Goal: Task Accomplishment & Management: Manage account settings

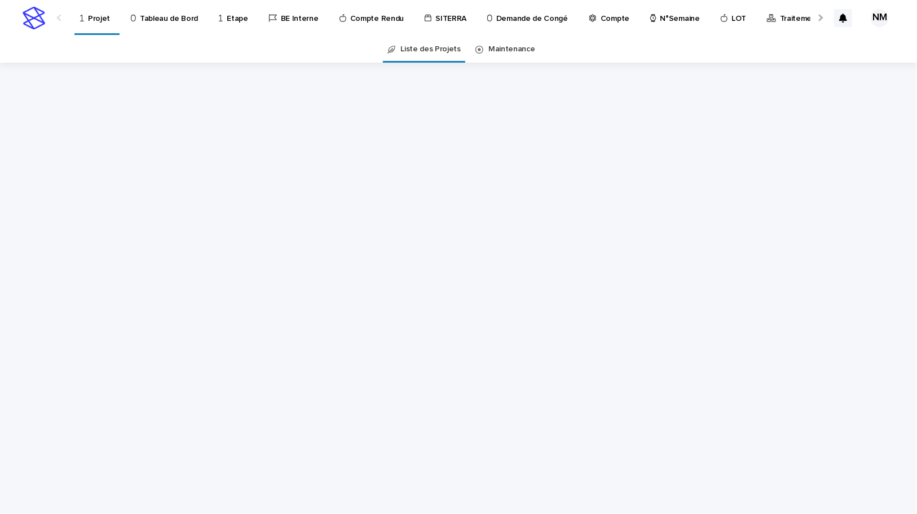
click at [161, 15] on p "Tableau de Bord" at bounding box center [169, 12] width 58 height 24
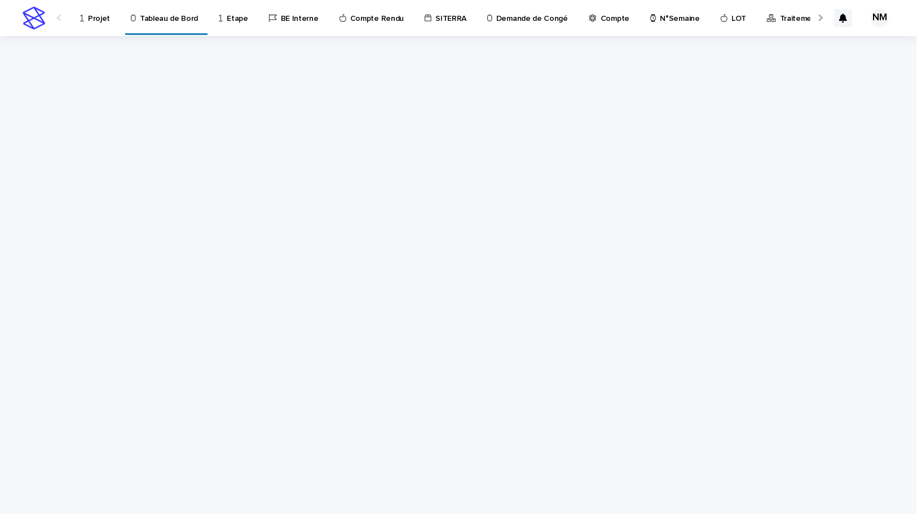
click at [86, 11] on div "Projet" at bounding box center [97, 12] width 36 height 24
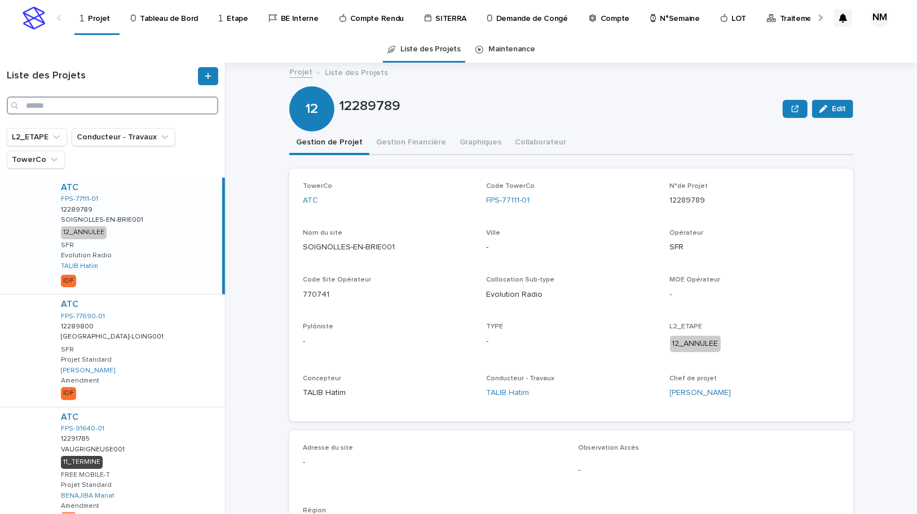
click at [45, 107] on input "Search" at bounding box center [112, 105] width 211 height 18
click at [78, 106] on input "Search" at bounding box center [112, 105] width 211 height 18
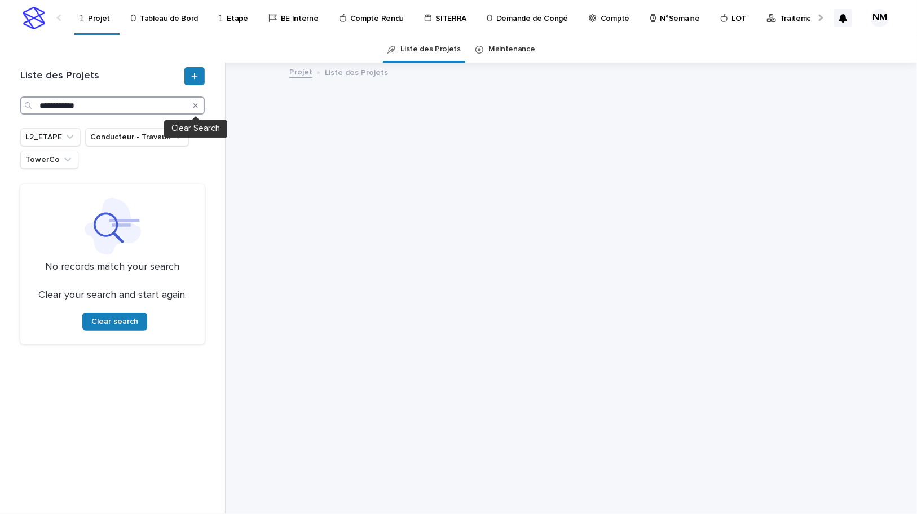
type input "**********"
click at [193, 103] on icon "Search" at bounding box center [195, 105] width 5 height 7
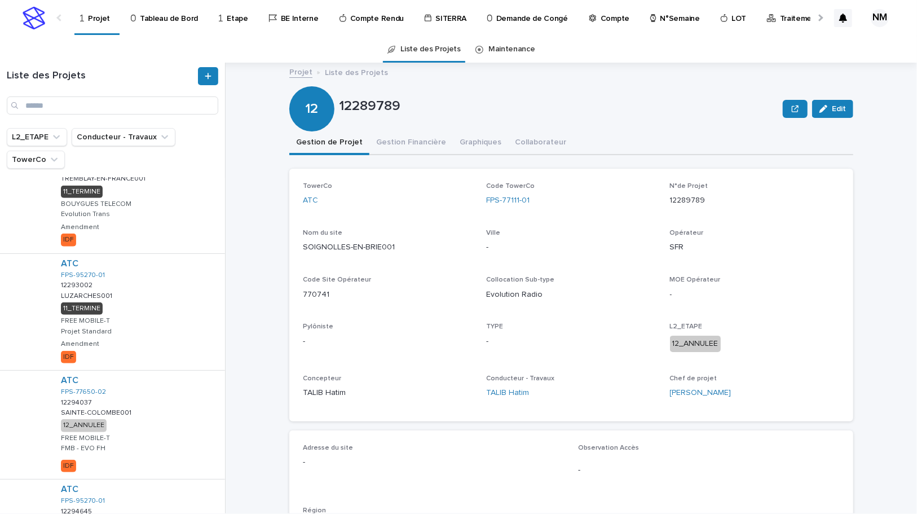
scroll to position [820, 0]
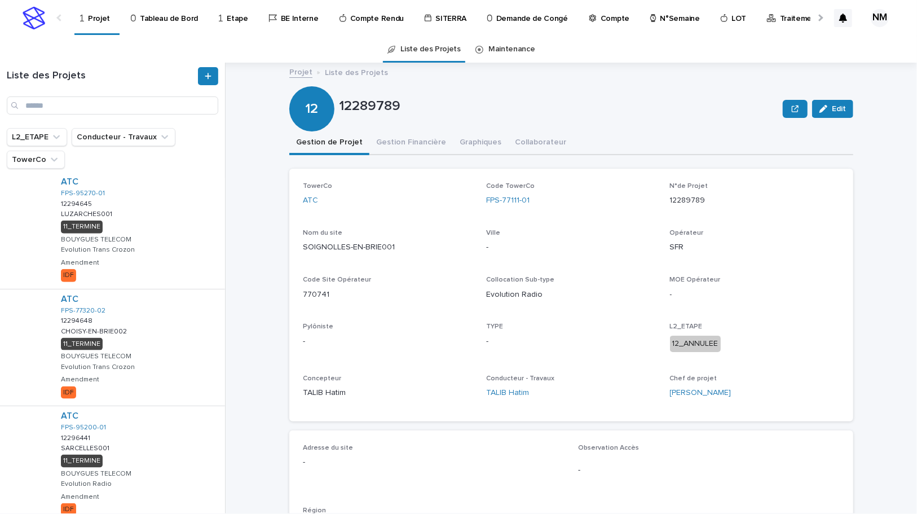
click at [126, 63] on div "Liste des Projets" at bounding box center [112, 95] width 225 height 65
click at [64, 101] on input "Search" at bounding box center [112, 105] width 211 height 18
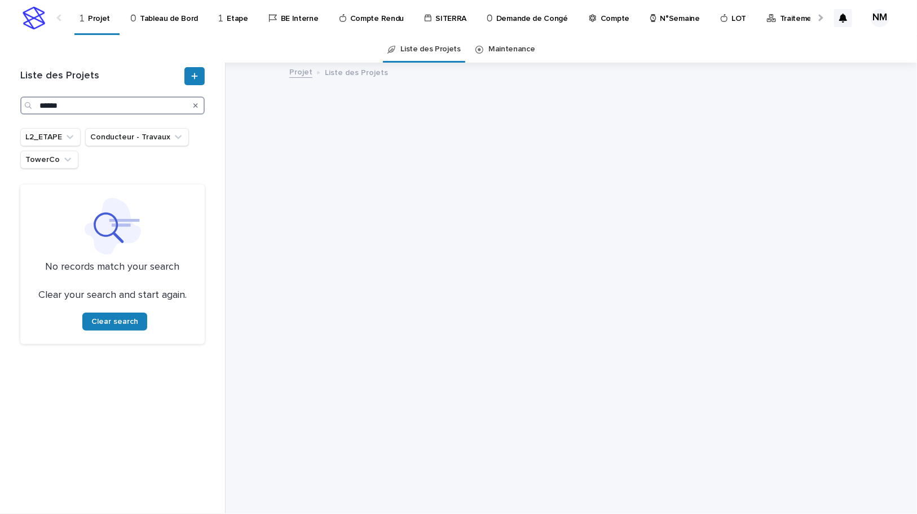
type input "******"
click at [197, 104] on icon "Search" at bounding box center [195, 105] width 5 height 5
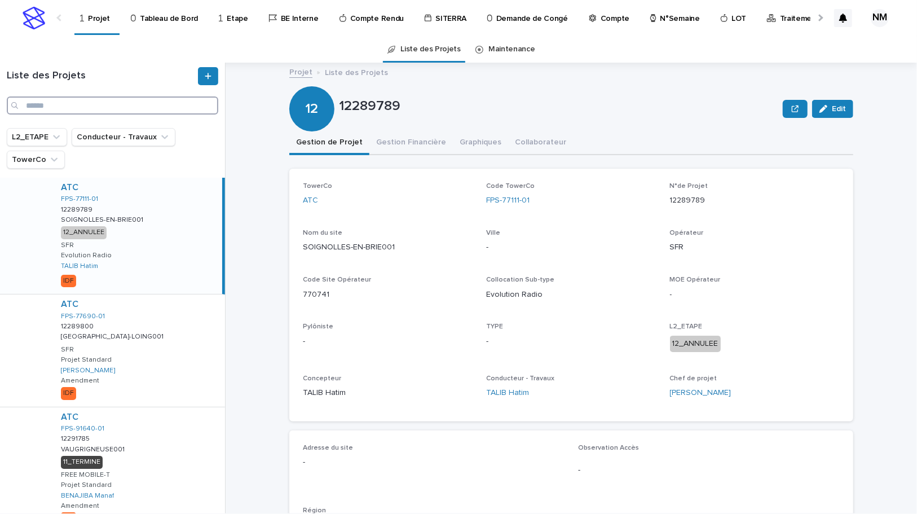
click at [99, 107] on input "Search" at bounding box center [112, 105] width 211 height 18
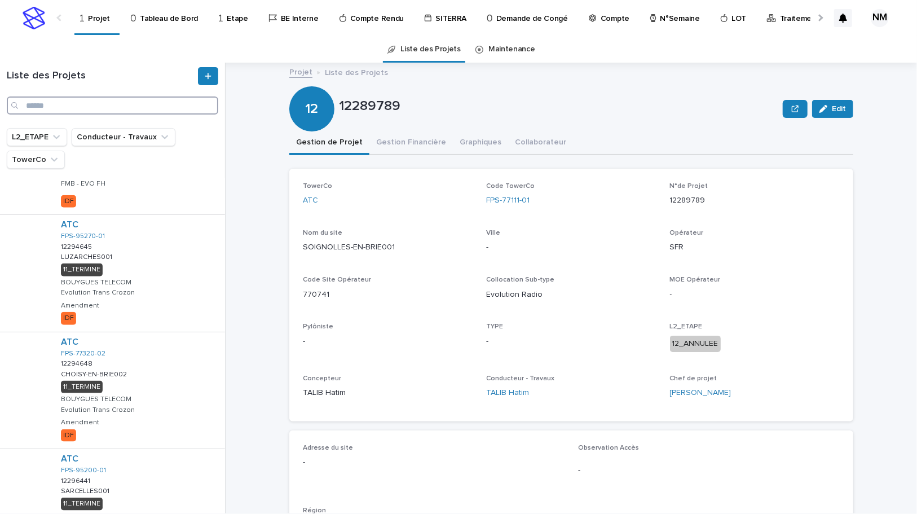
scroll to position [865, 0]
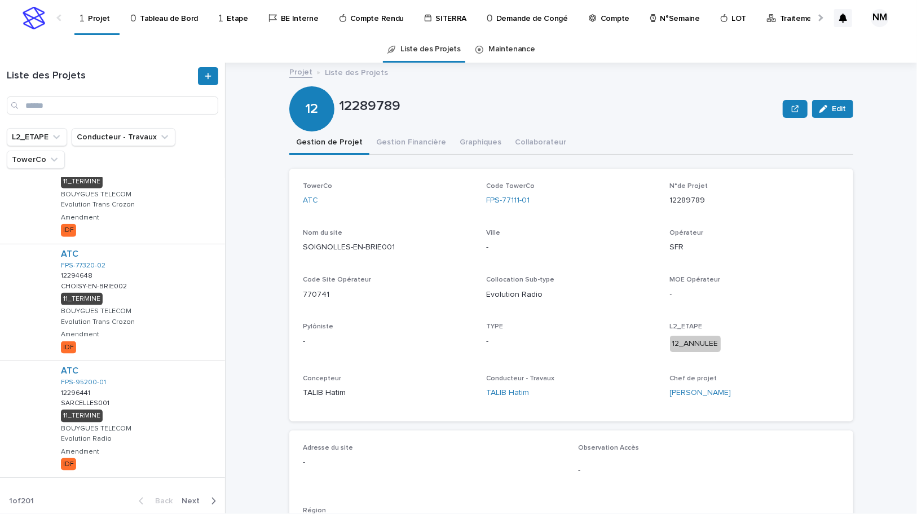
click at [209, 497] on button "Next" at bounding box center [201, 501] width 48 height 10
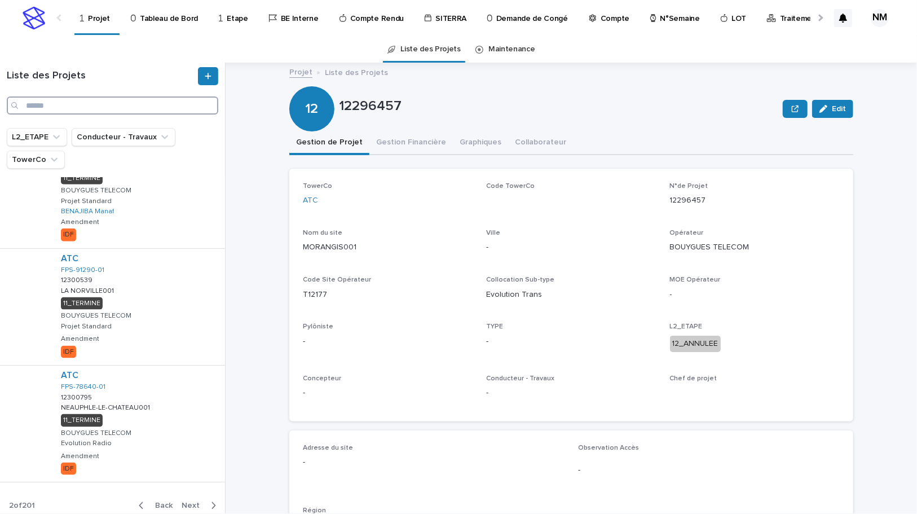
click at [53, 107] on input "Search" at bounding box center [112, 105] width 211 height 18
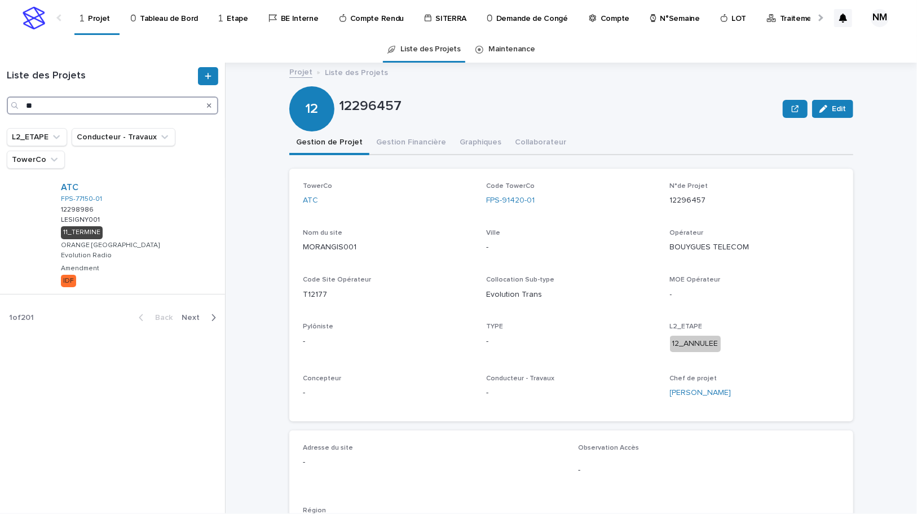
type input "*"
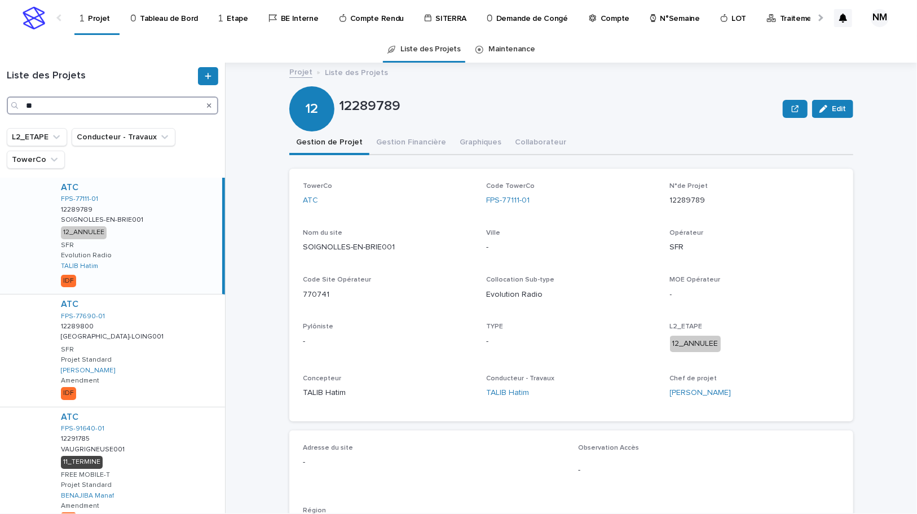
type input "*"
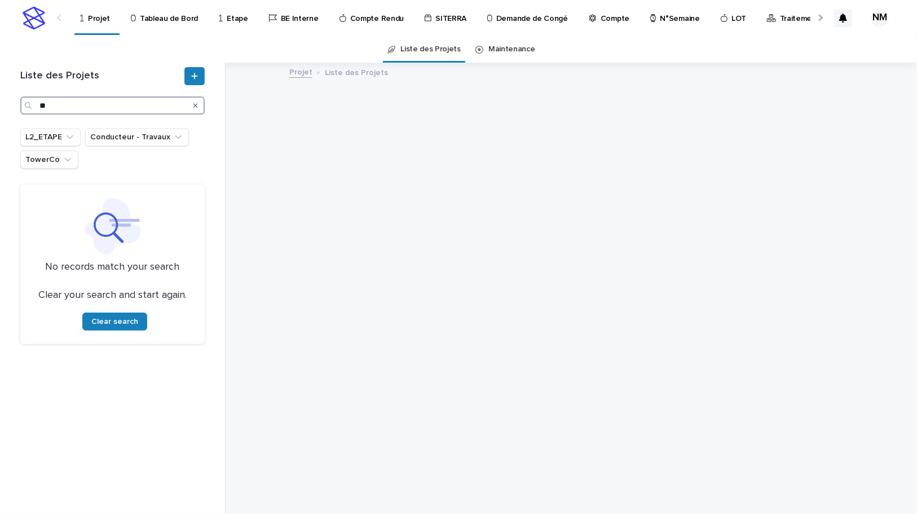
type input "*"
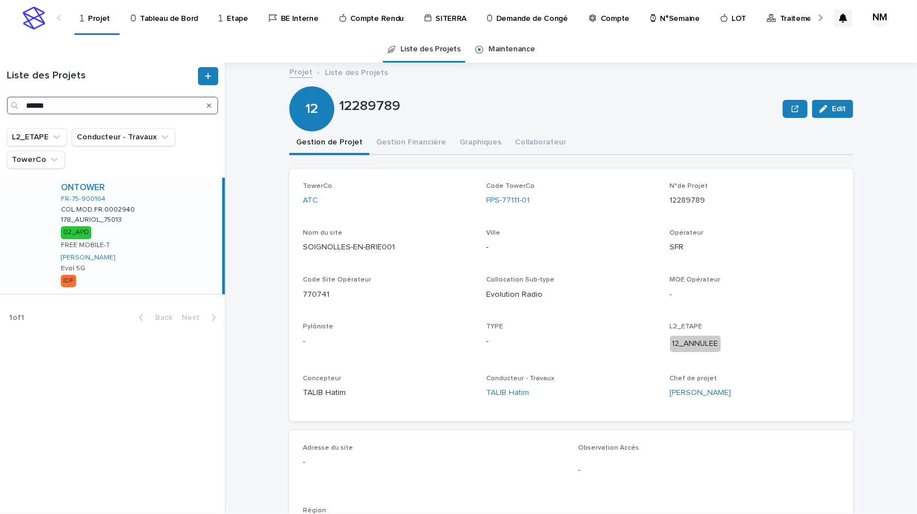
type input "******"
click at [160, 270] on div "ONTOWER FR-75-900164 COL.MOD.FR.0002940 COL.MOD.FR.0002940 178_AURIOL_75013 178…" at bounding box center [137, 236] width 170 height 116
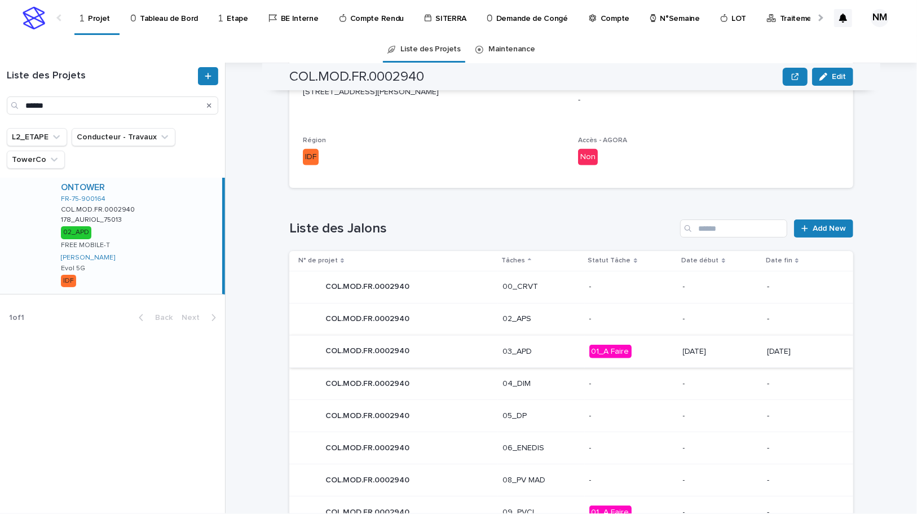
scroll to position [461, 0]
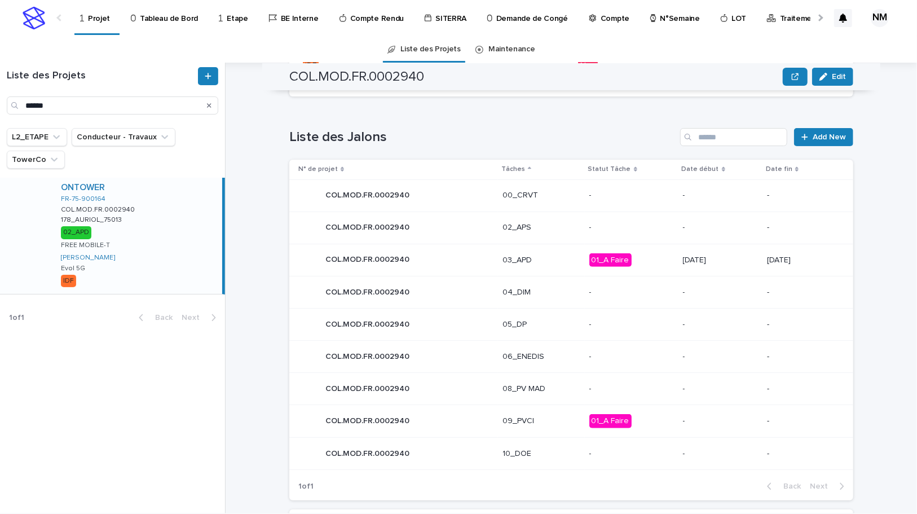
click at [649, 260] on p "01_A Faire" at bounding box center [631, 260] width 85 height 14
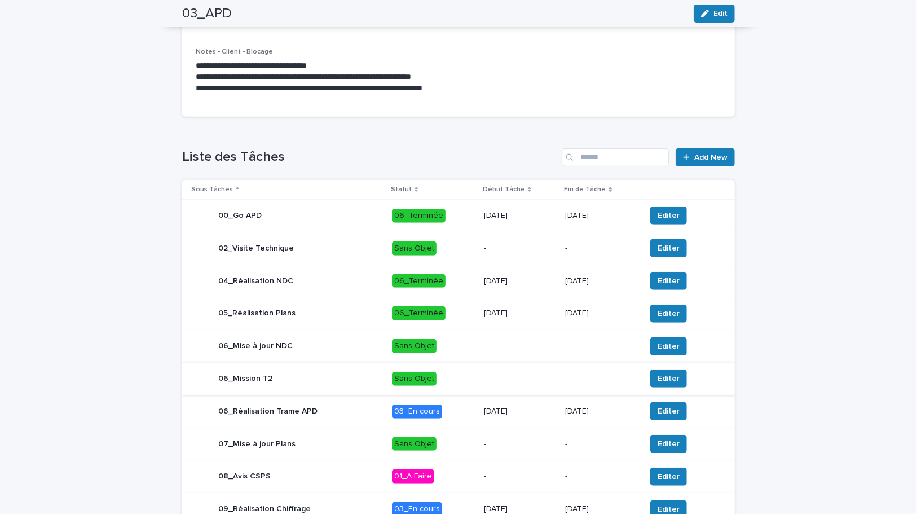
scroll to position [280, 0]
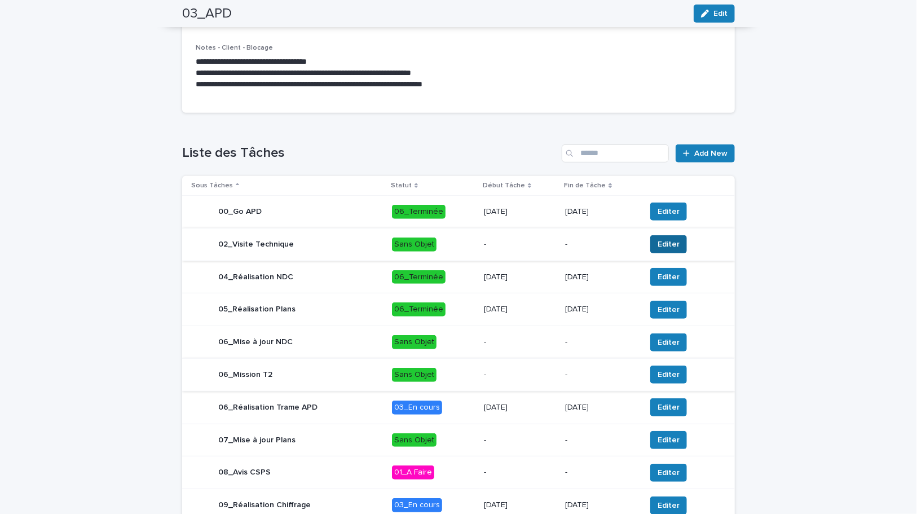
click at [665, 241] on span "Editer" at bounding box center [668, 244] width 22 height 11
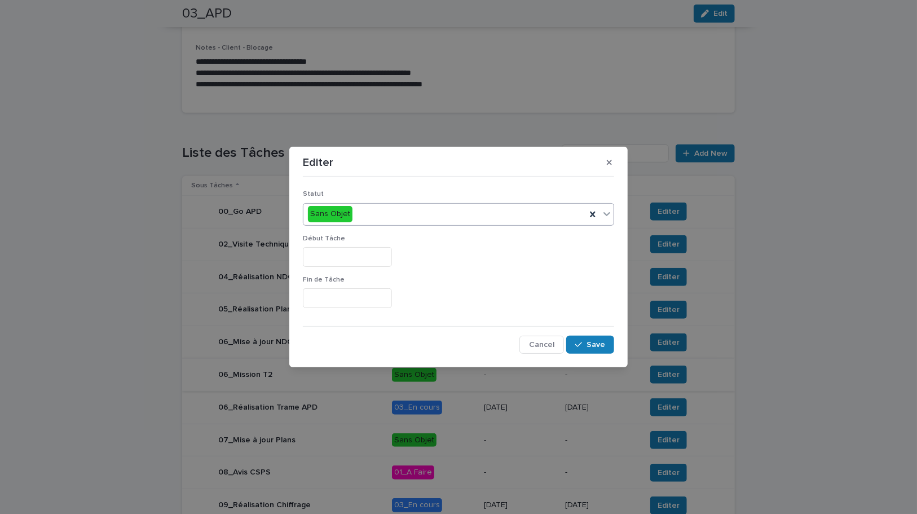
click at [522, 215] on div "Sans Objet" at bounding box center [444, 214] width 282 height 19
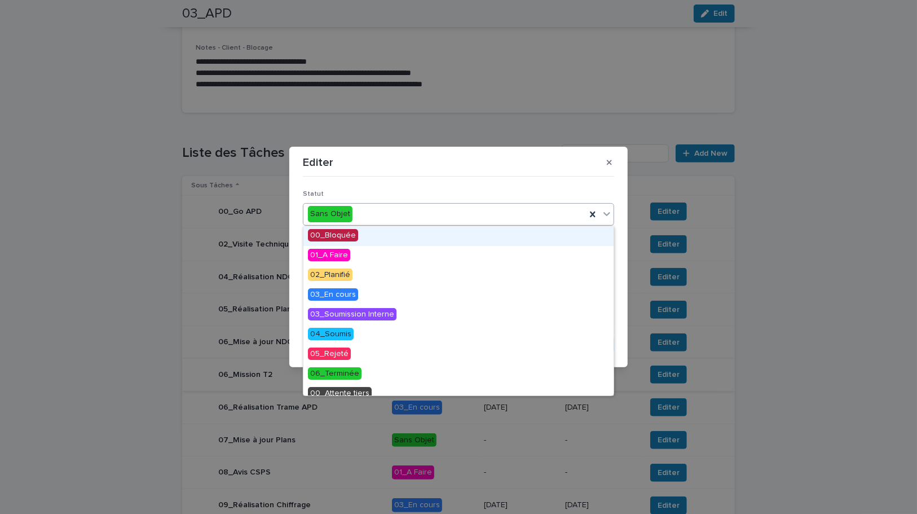
scroll to position [48, 0]
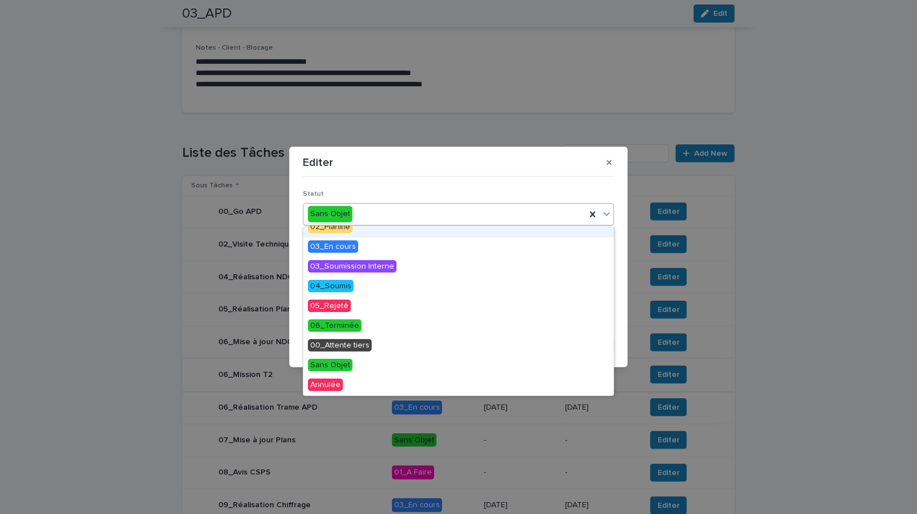
click at [338, 231] on span "02_Planifié" at bounding box center [330, 226] width 45 height 12
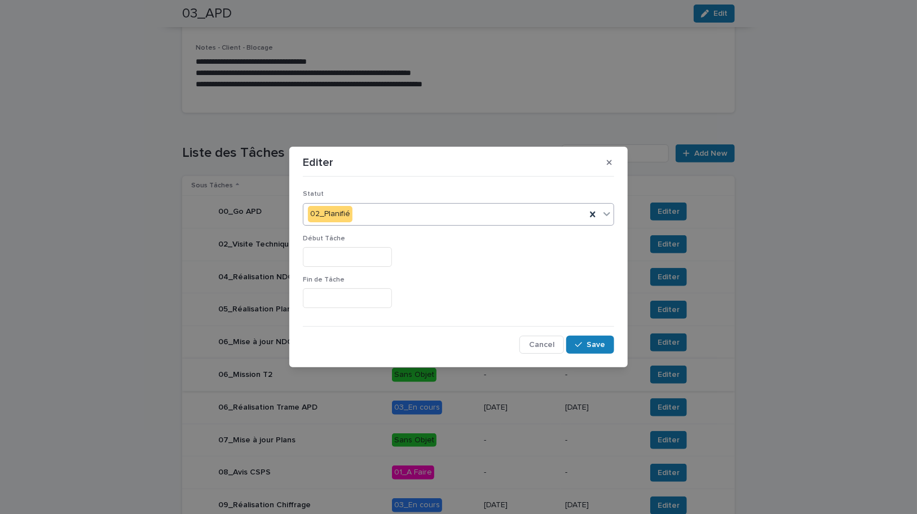
click at [334, 259] on input "text" at bounding box center [347, 257] width 89 height 20
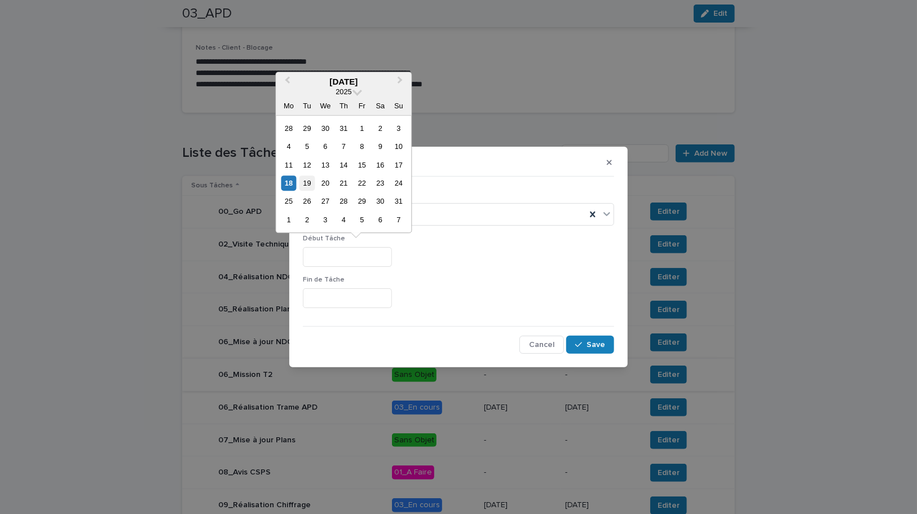
click at [309, 186] on div "19" at bounding box center [306, 182] width 15 height 15
type input "*********"
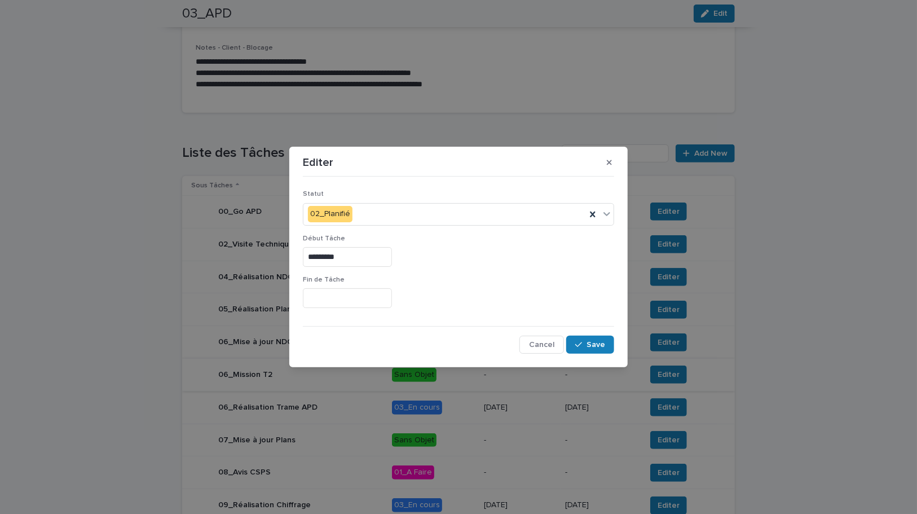
click at [325, 302] on input "text" at bounding box center [347, 298] width 89 height 20
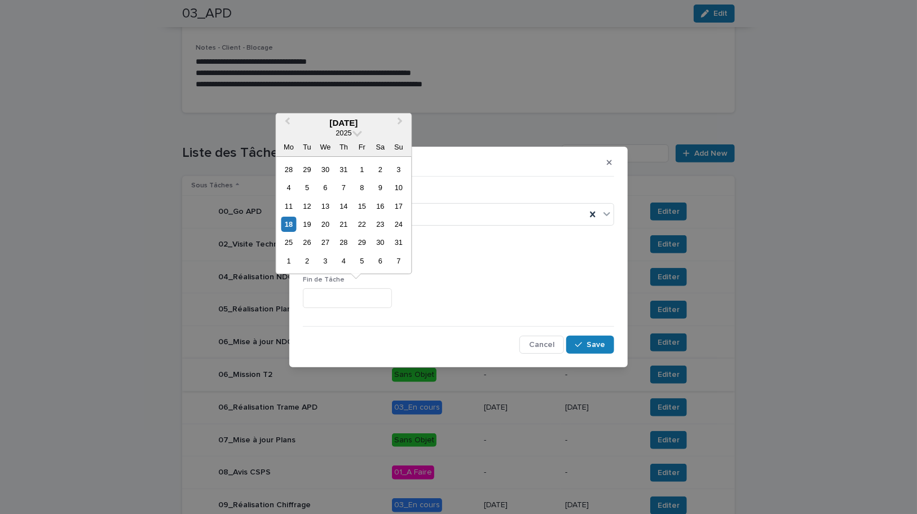
drag, startPoint x: 308, startPoint y: 223, endPoint x: 615, endPoint y: 279, distance: 311.3
click at [309, 222] on div "19" at bounding box center [306, 224] width 15 height 15
type input "*********"
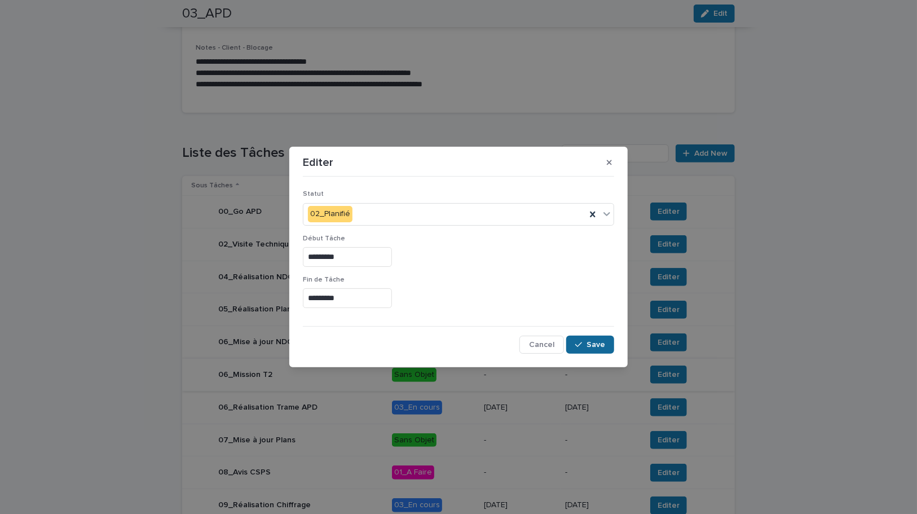
click at [592, 342] on span "Save" at bounding box center [595, 345] width 19 height 8
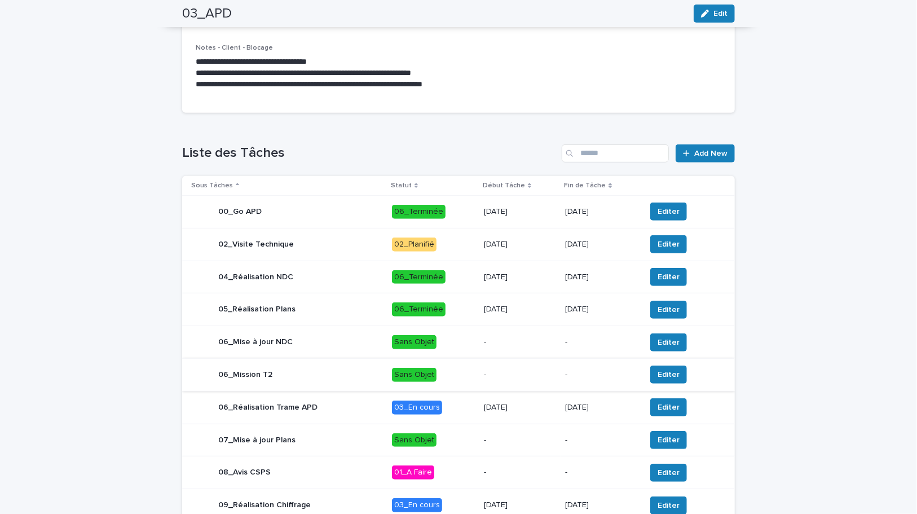
click at [528, 249] on div "[DATE]" at bounding box center [520, 244] width 72 height 19
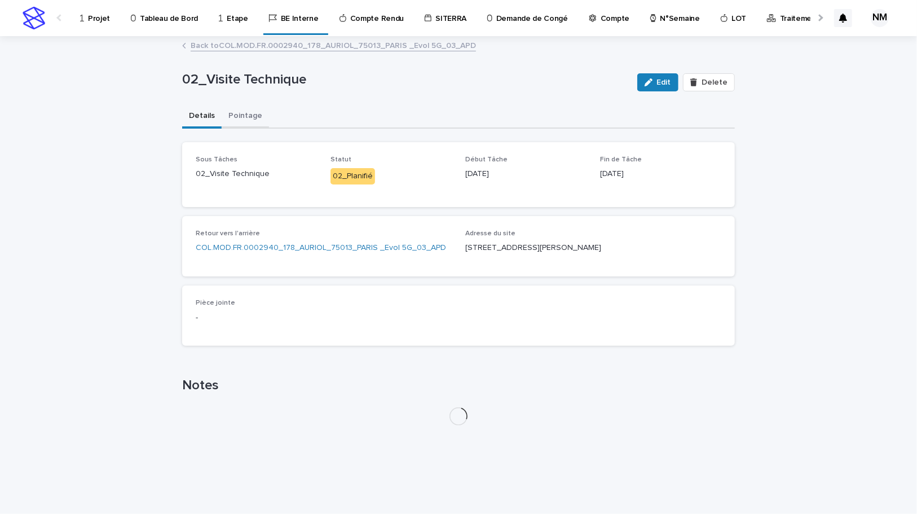
drag, startPoint x: 237, startPoint y: 118, endPoint x: 249, endPoint y: 121, distance: 12.2
click at [237, 118] on button "Pointage" at bounding box center [245, 117] width 47 height 24
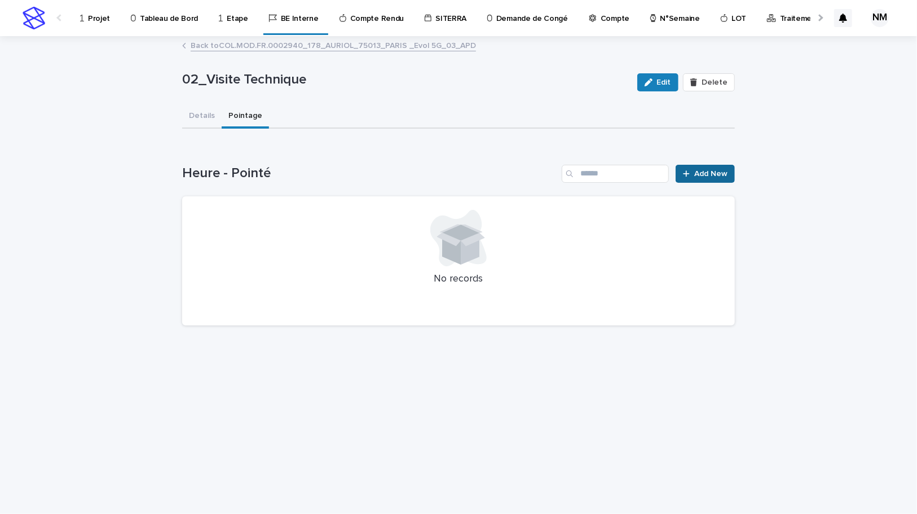
click at [715, 173] on span "Add New" at bounding box center [710, 174] width 33 height 8
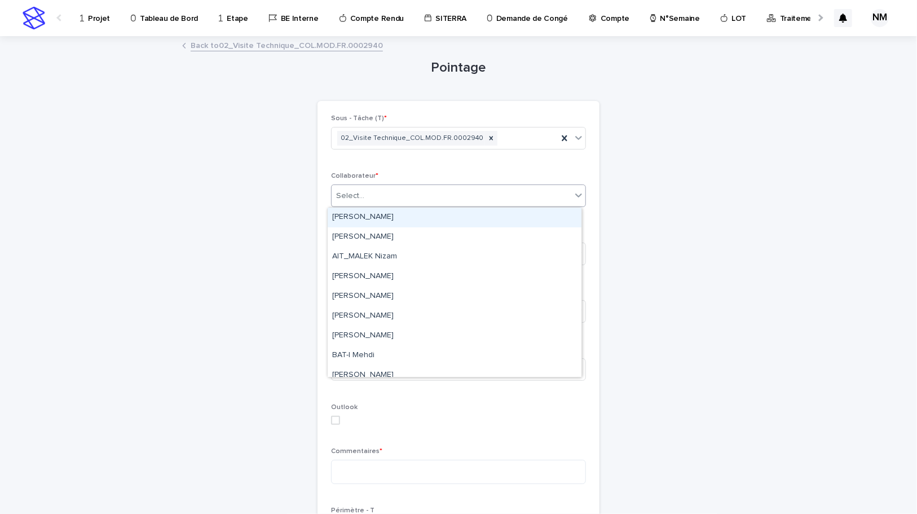
click at [372, 192] on div "Select..." at bounding box center [452, 196] width 240 height 19
type input "****"
click at [409, 218] on div "[PERSON_NAME]" at bounding box center [455, 217] width 254 height 20
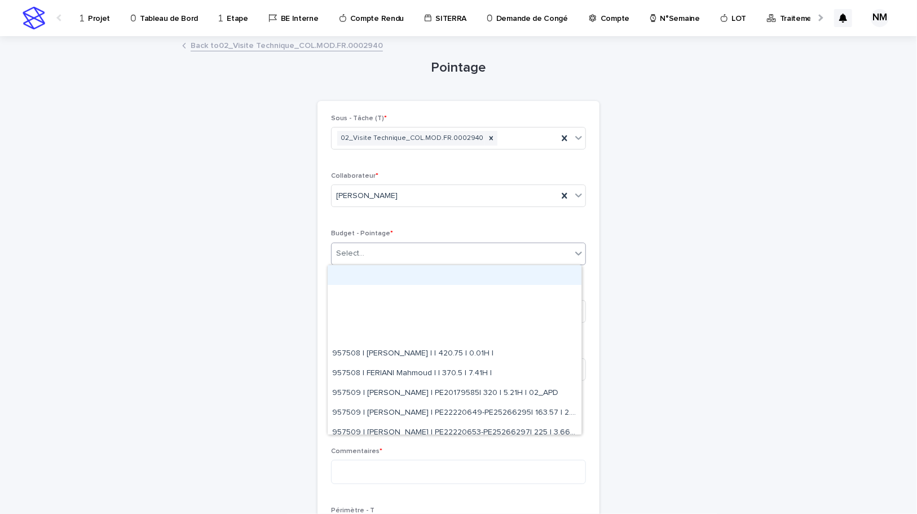
click at [372, 250] on div "Select..." at bounding box center [452, 253] width 240 height 19
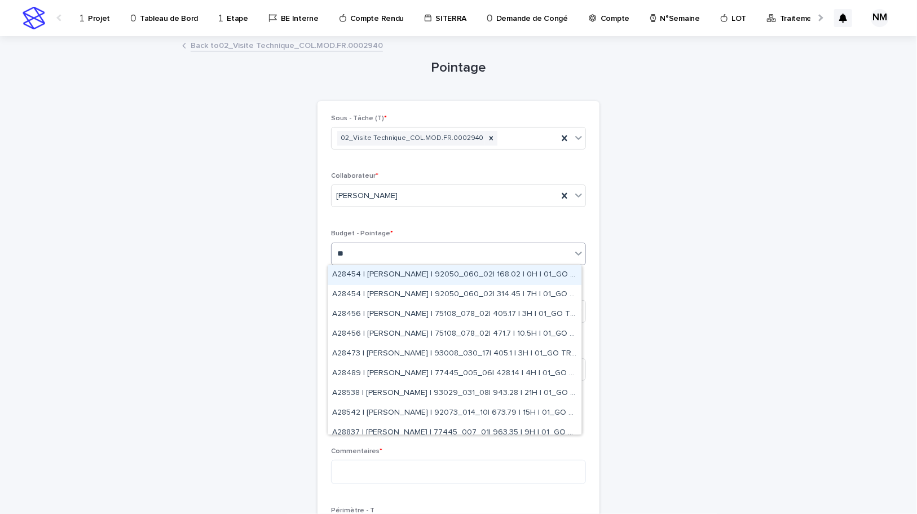
type input "***"
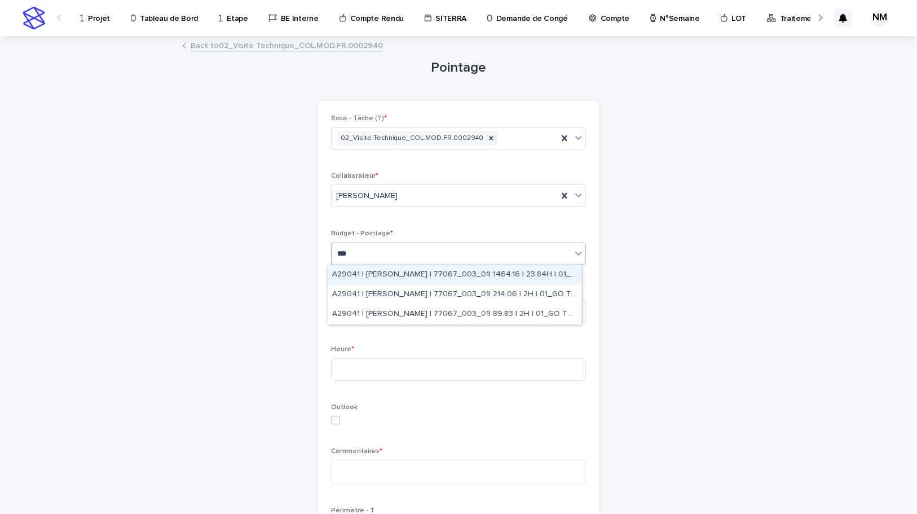
click at [405, 277] on div "A29041 | BELHAJ Mohamed_Habib | 77067_003_01| 1464.16 | 23.84H | 01_GO TRAVAUX" at bounding box center [455, 275] width 254 height 20
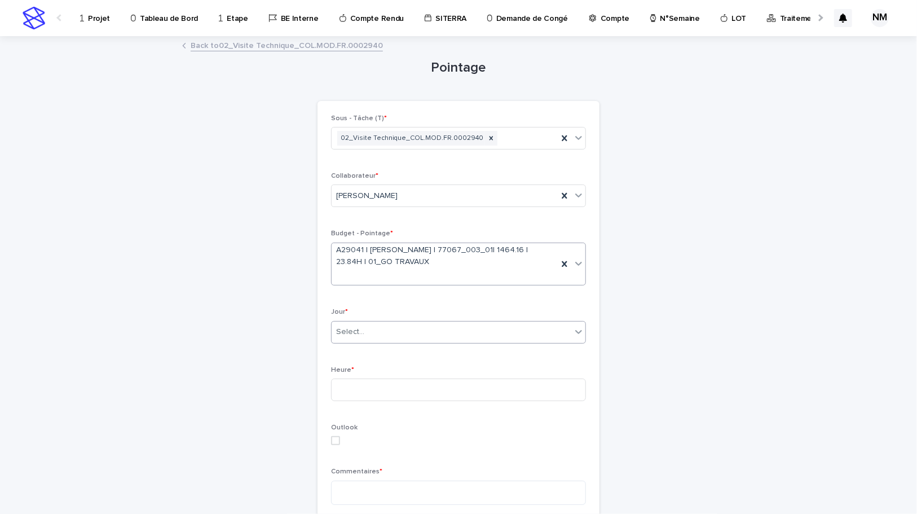
click at [388, 331] on div "Select..." at bounding box center [452, 332] width 240 height 19
type input "****"
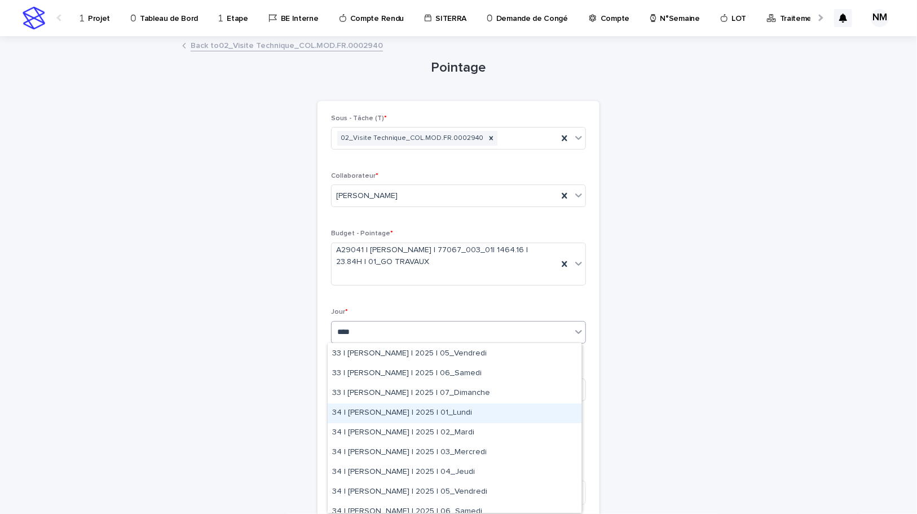
scroll to position [102, 0]
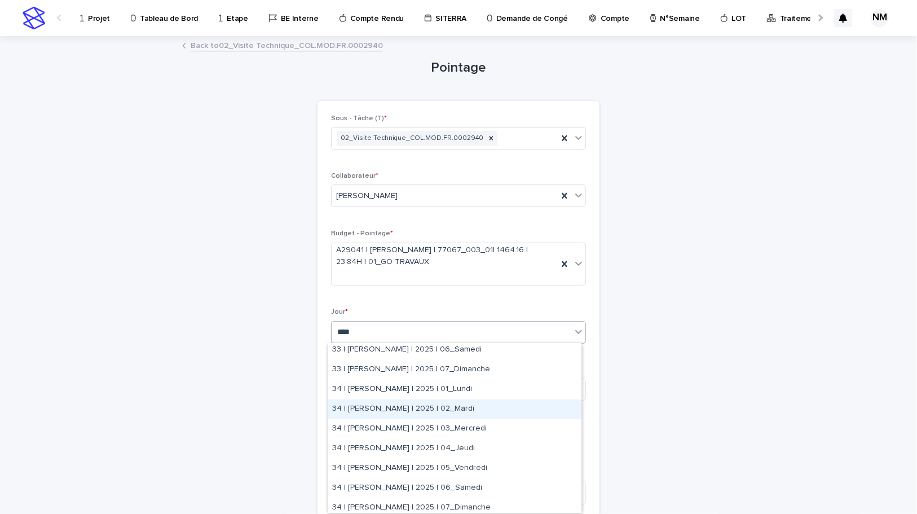
click at [450, 412] on div "34 | [PERSON_NAME] | 2025 | 02_Mardi" at bounding box center [455, 409] width 254 height 20
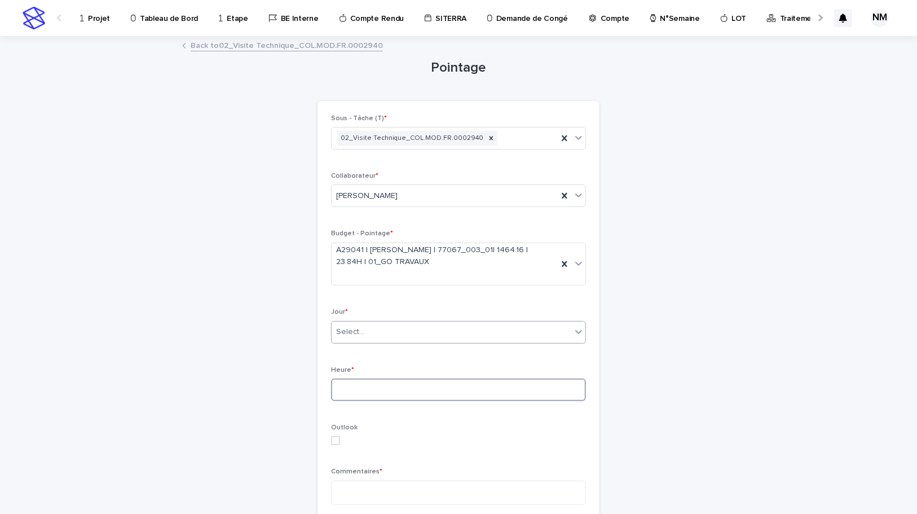
click at [388, 380] on input at bounding box center [458, 389] width 255 height 23
type input "*"
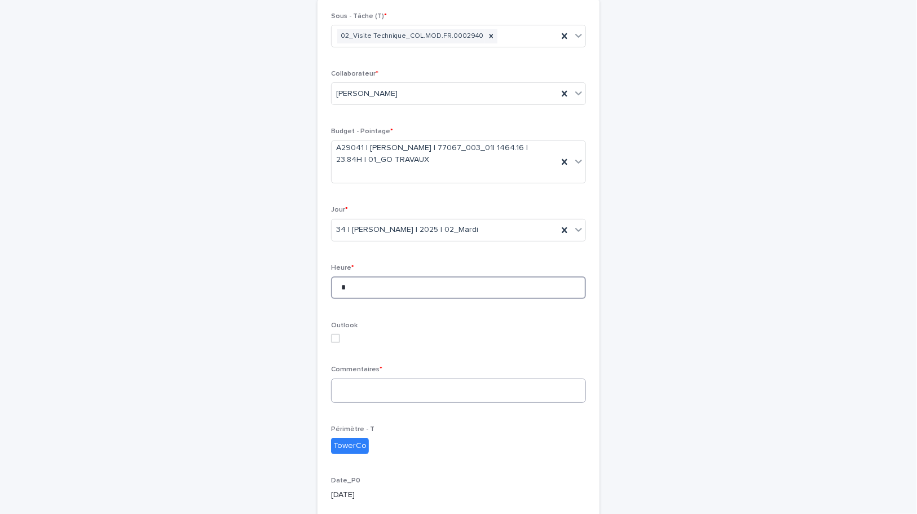
type input "*"
drag, startPoint x: 372, startPoint y: 388, endPoint x: 371, endPoint y: 379, distance: 9.0
click at [371, 386] on textarea at bounding box center [458, 390] width 255 height 24
type textarea "*"
click at [355, 385] on textarea at bounding box center [458, 390] width 255 height 24
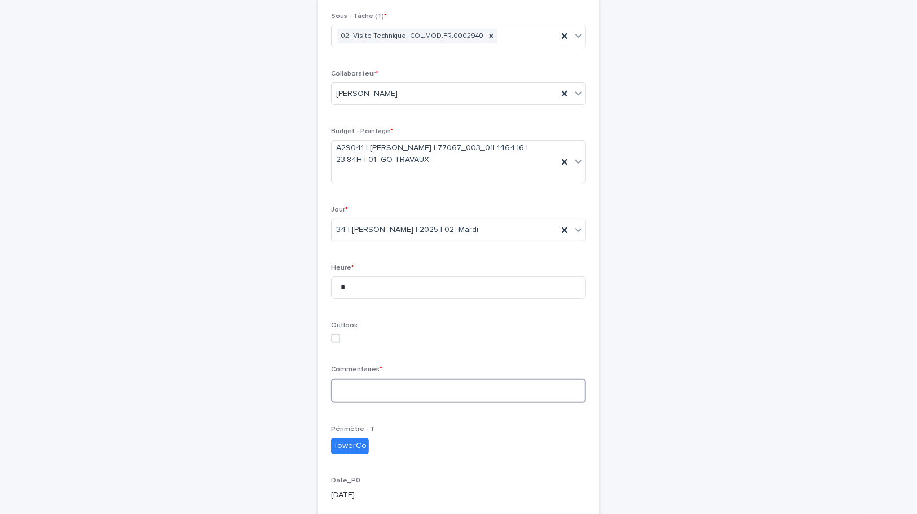
paste textarea "**********"
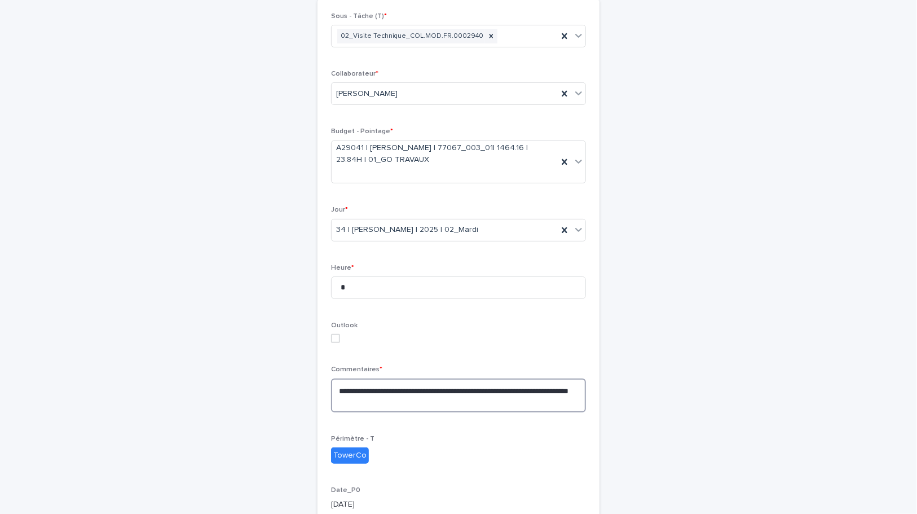
type textarea "**********"
drag, startPoint x: 477, startPoint y: 454, endPoint x: 476, endPoint y: 446, distance: 8.5
click at [477, 449] on p "TowerCo" at bounding box center [458, 455] width 255 height 16
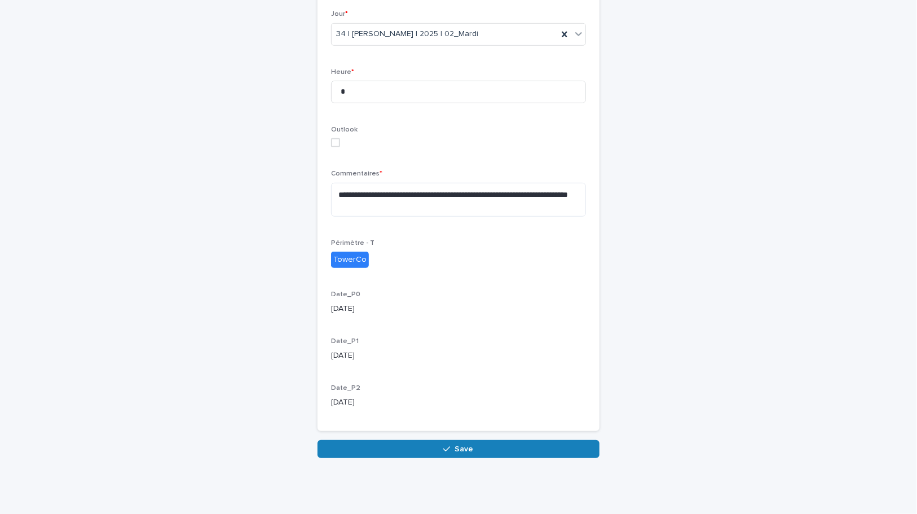
scroll to position [0, 0]
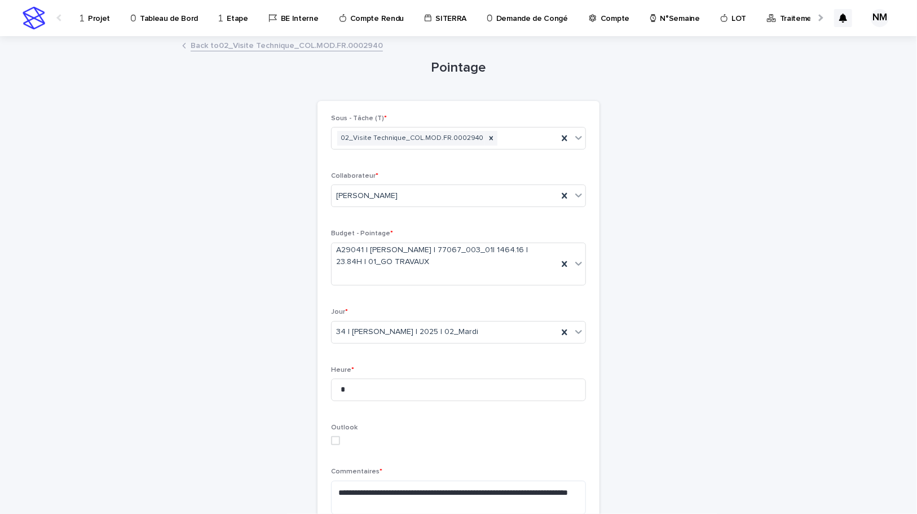
click at [332, 440] on span at bounding box center [335, 440] width 9 height 9
click at [355, 390] on input "*" at bounding box center [458, 389] width 255 height 23
type input "*"
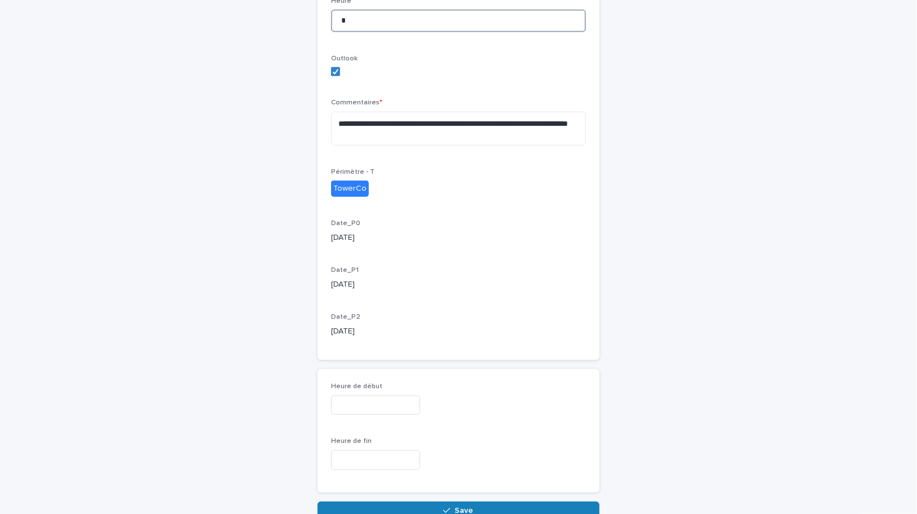
scroll to position [430, 0]
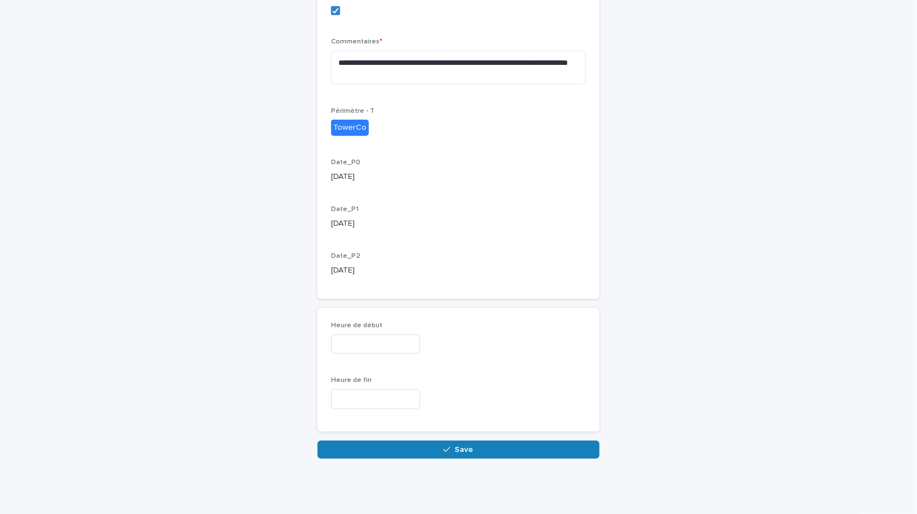
type input "*"
click at [372, 339] on input "text" at bounding box center [375, 344] width 89 height 20
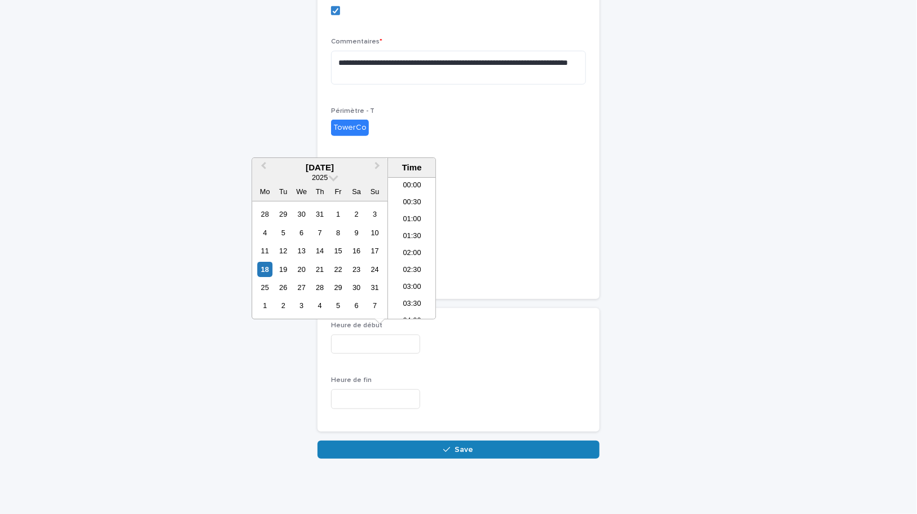
scroll to position [496, 0]
click at [283, 262] on div "19" at bounding box center [283, 269] width 15 height 15
click at [410, 197] on li "09:00" at bounding box center [412, 199] width 48 height 17
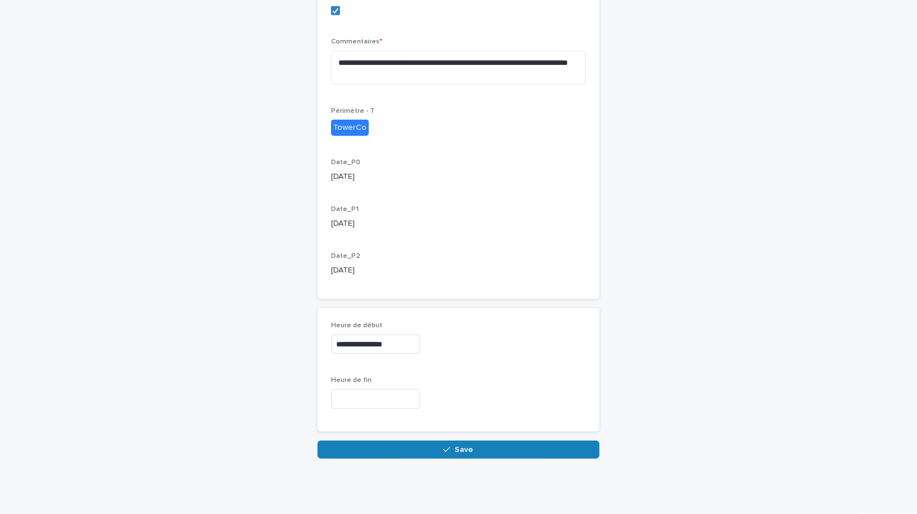
type input "**********"
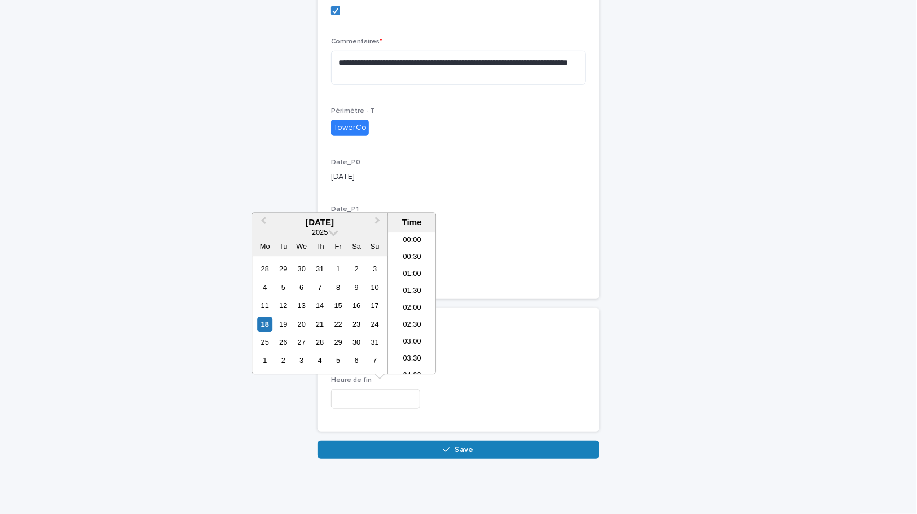
click at [365, 395] on input "text" at bounding box center [375, 399] width 89 height 20
click at [409, 303] on li "12:00" at bounding box center [412, 304] width 48 height 17
type input "**********"
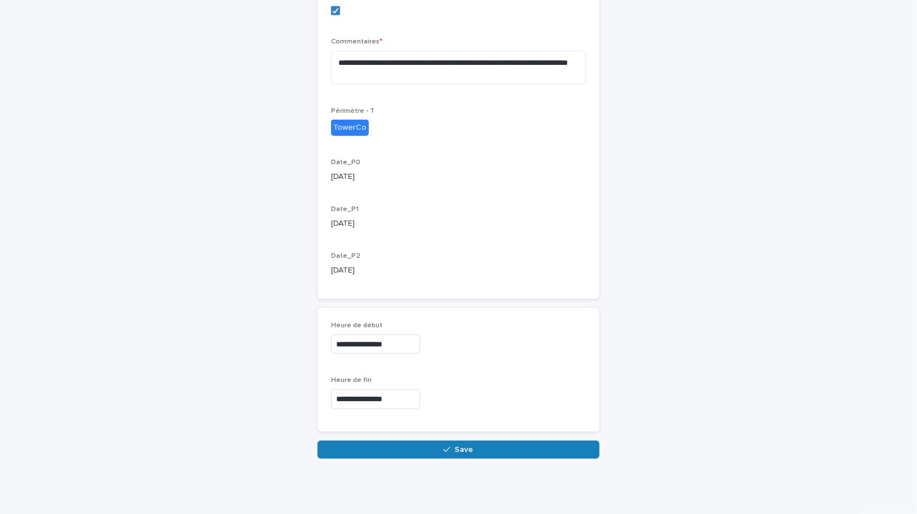
click at [528, 382] on p "Heure de fin" at bounding box center [458, 380] width 255 height 8
click at [451, 441] on button "Save" at bounding box center [458, 449] width 282 height 18
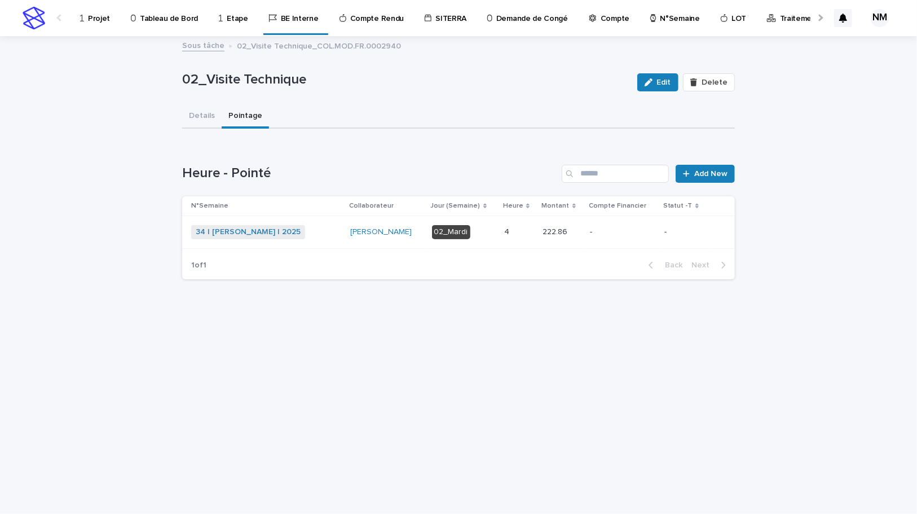
click at [637, 240] on div "-" at bounding box center [622, 232] width 65 height 19
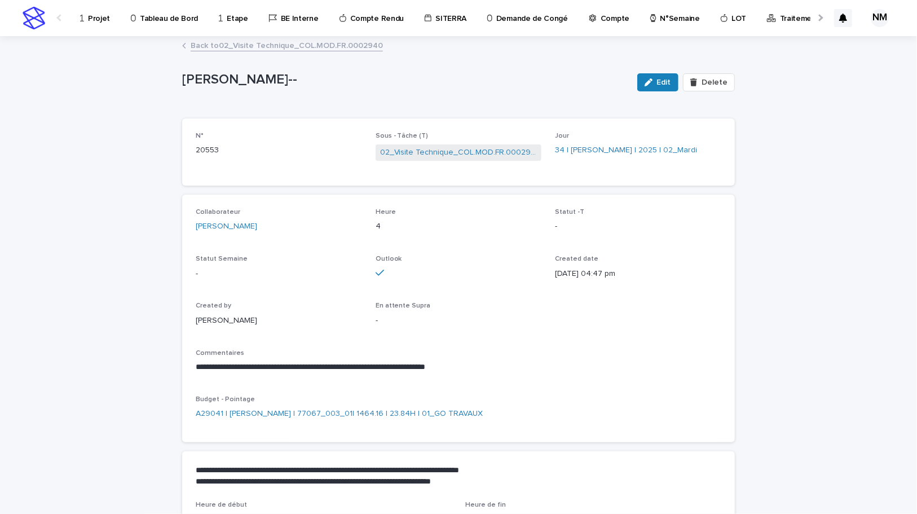
drag, startPoint x: 664, startPoint y: 85, endPoint x: 436, endPoint y: 222, distance: 265.3
click at [664, 85] on span "Edit" at bounding box center [664, 82] width 14 height 8
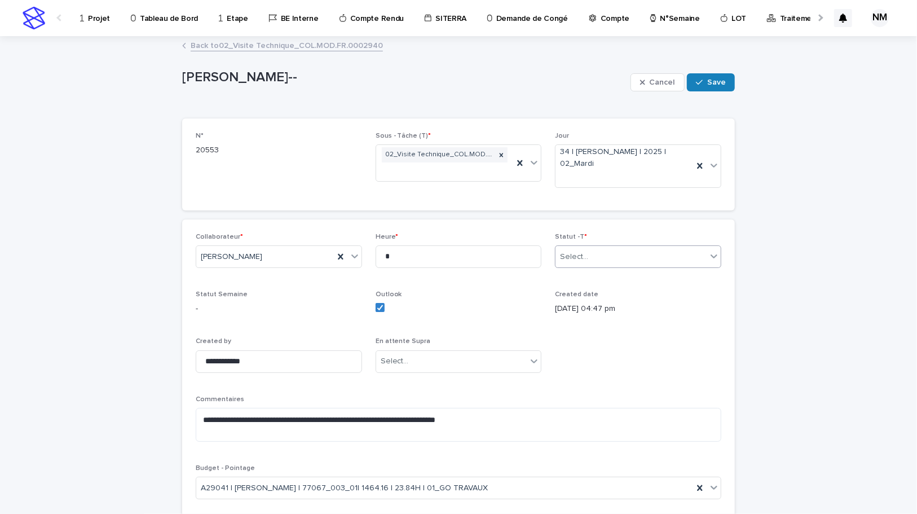
click at [613, 253] on div "Select..." at bounding box center [630, 257] width 151 height 19
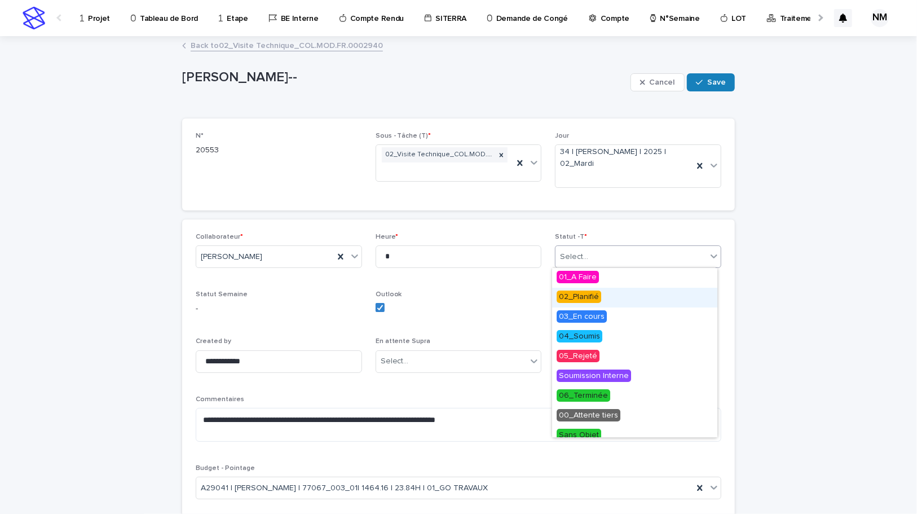
click at [569, 297] on span "02_Planifié" at bounding box center [579, 296] width 45 height 12
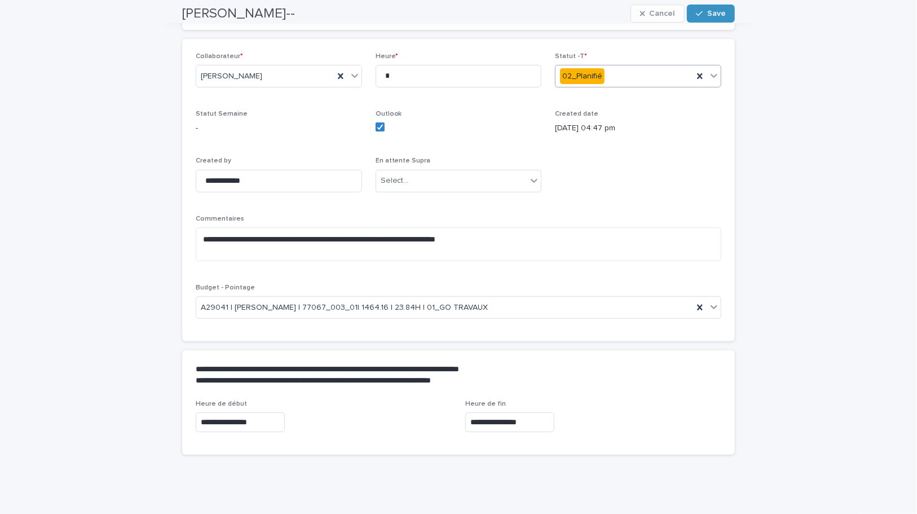
scroll to position [186, 0]
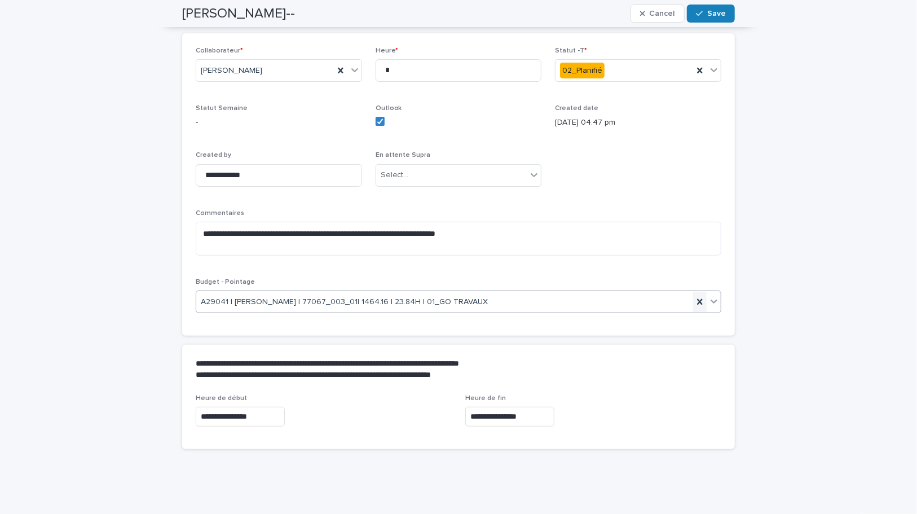
click at [697, 302] on icon at bounding box center [699, 302] width 5 height 6
type input "*"
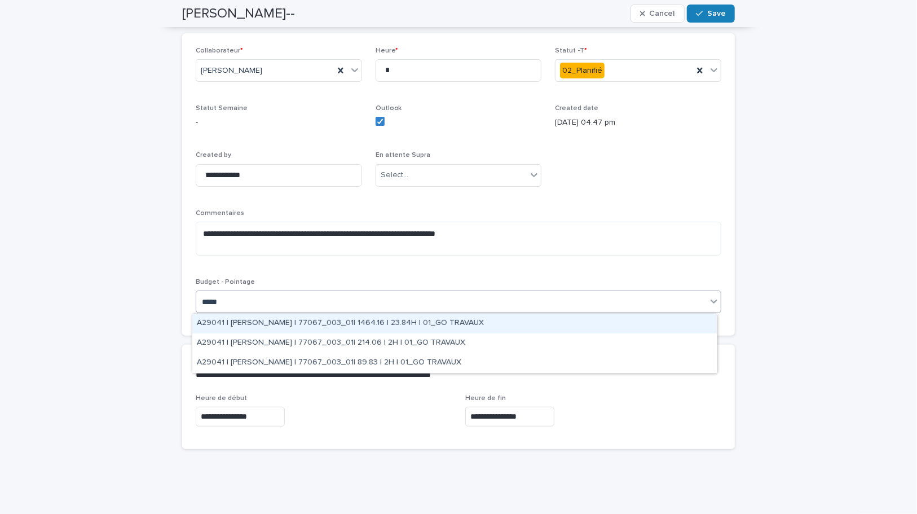
type input "******"
click at [428, 321] on div "A29041 | BELHAJ Mohamed_Habib | 77067_003_01| 1464.16 | 23.84H | 01_GO TRAVAUX" at bounding box center [454, 323] width 524 height 20
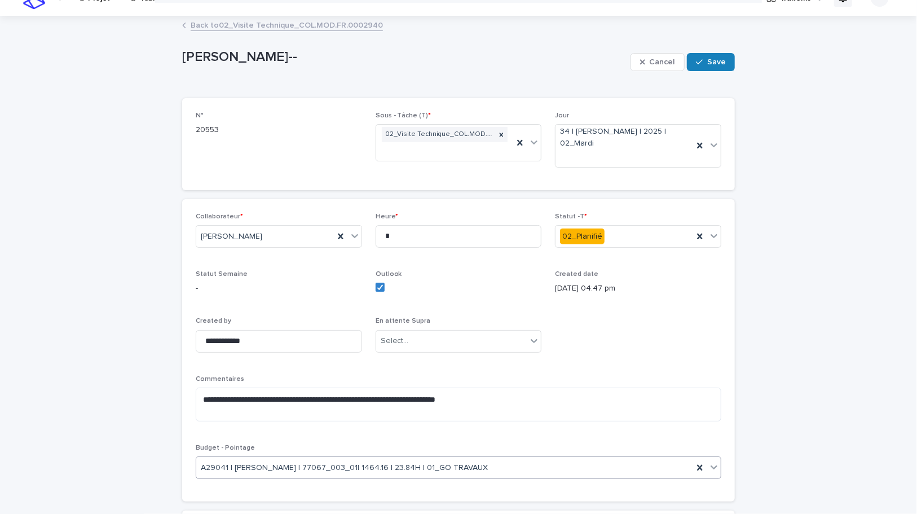
scroll to position [0, 0]
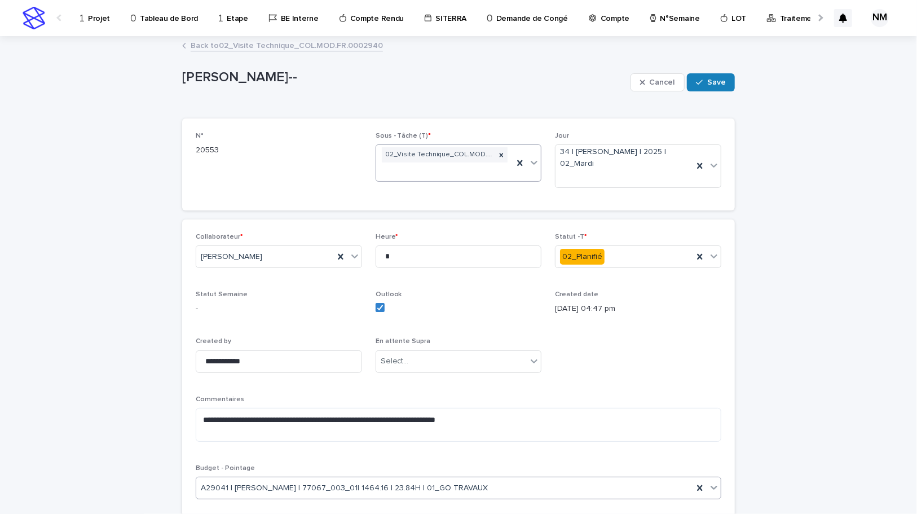
click at [531, 162] on icon at bounding box center [534, 163] width 7 height 4
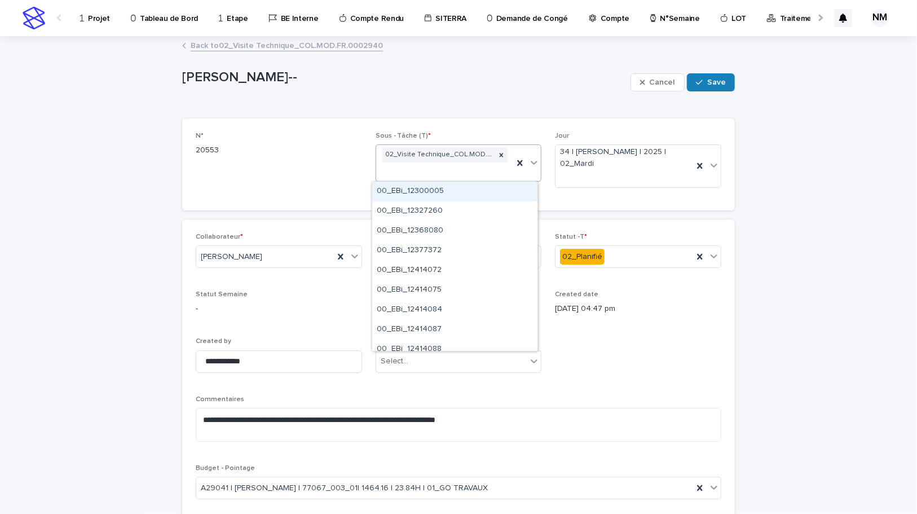
click at [531, 162] on icon at bounding box center [534, 163] width 7 height 4
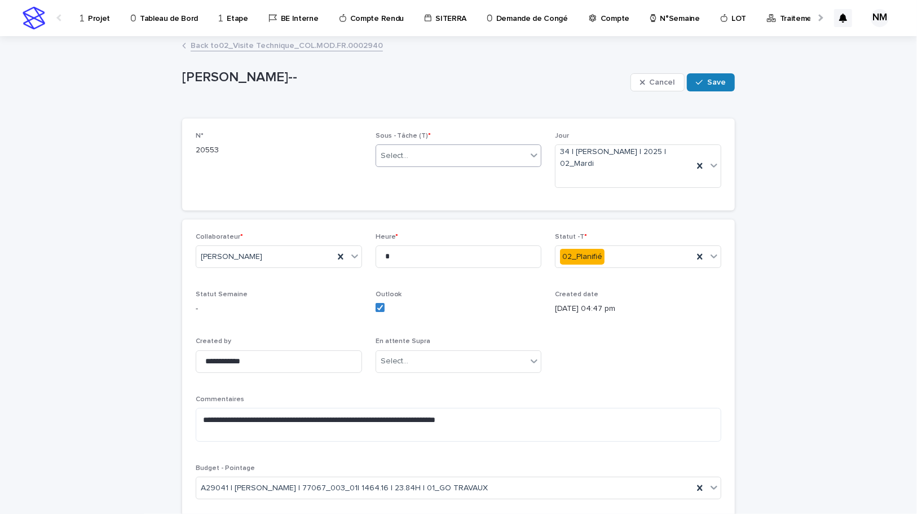
click at [451, 145] on div "Select..." at bounding box center [459, 155] width 166 height 23
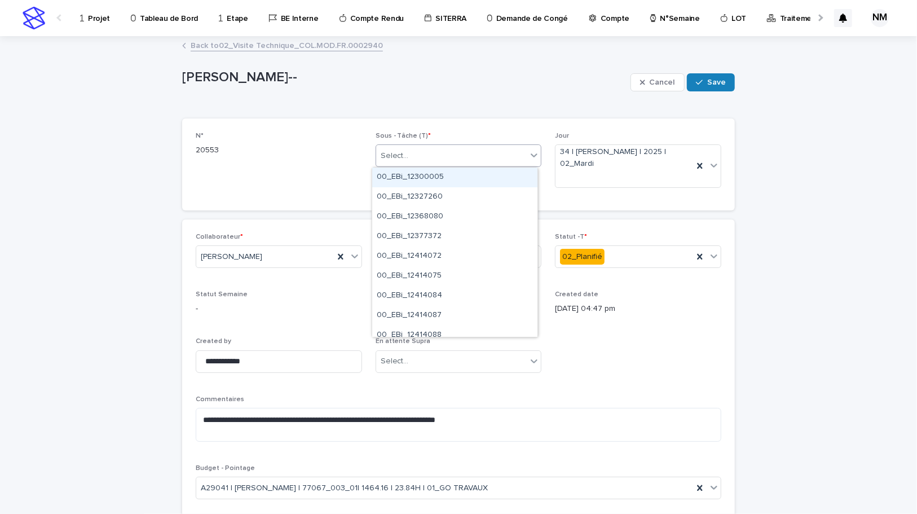
click at [451, 145] on div "Select..." at bounding box center [459, 155] width 166 height 23
click at [451, 144] on div "Select..." at bounding box center [459, 155] width 166 height 23
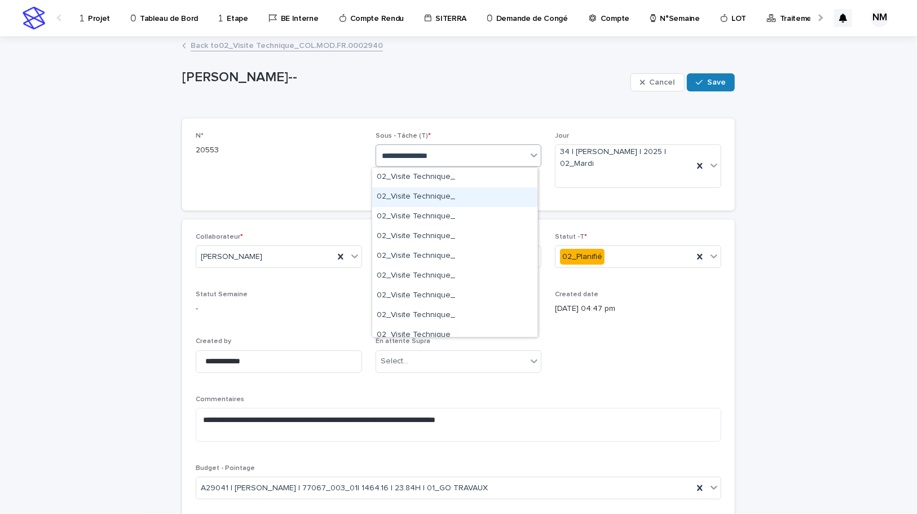
type input "**********"
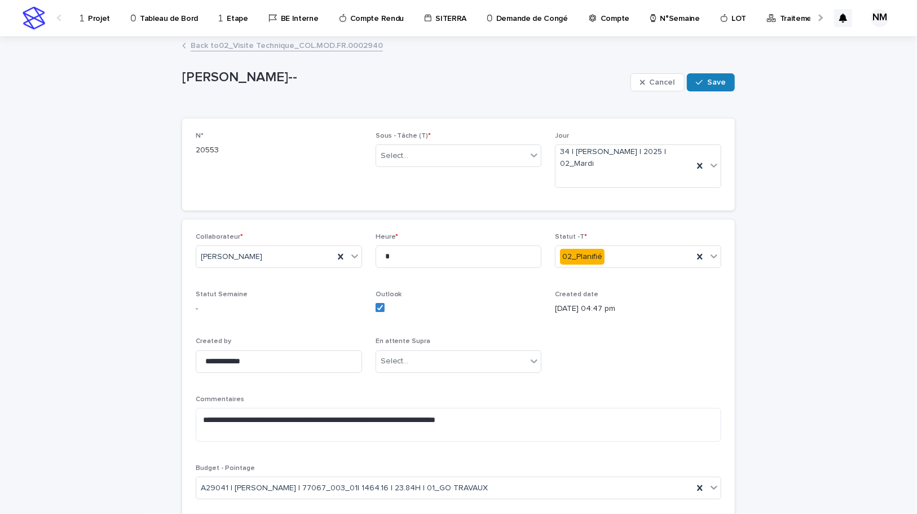
click at [705, 364] on div "**********" at bounding box center [458, 371] width 525 height 276
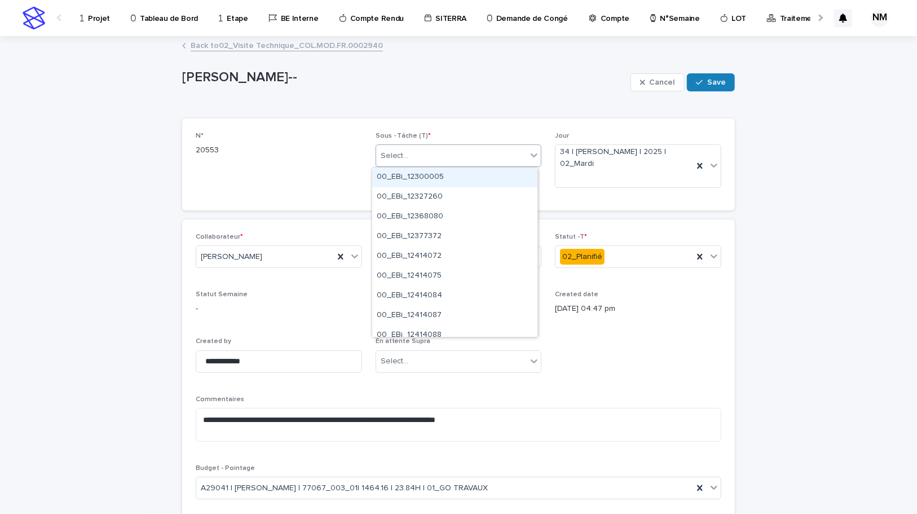
click at [408, 152] on div "Select..." at bounding box center [451, 156] width 151 height 19
type input "******"
click at [434, 174] on div "02_Visite Technique_" at bounding box center [454, 177] width 165 height 20
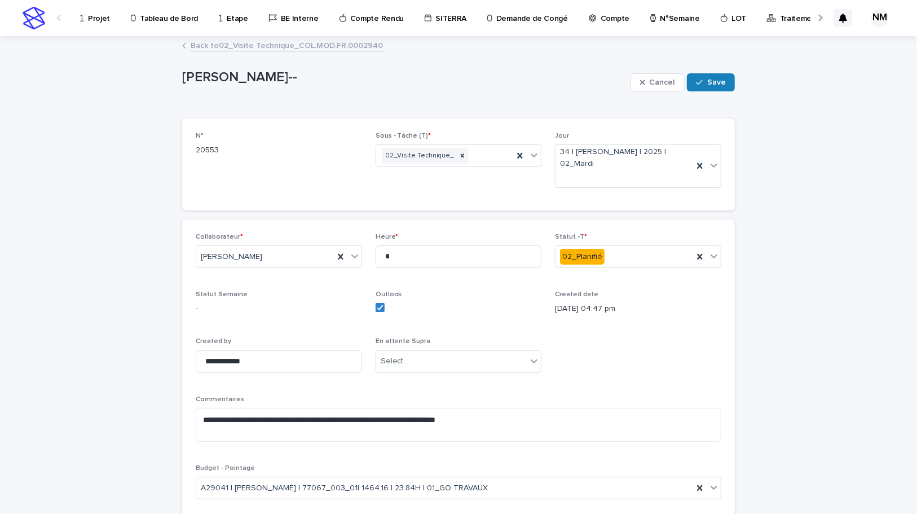
click at [699, 330] on div "**********" at bounding box center [458, 371] width 525 height 276
click at [713, 83] on span "Save" at bounding box center [716, 82] width 19 height 8
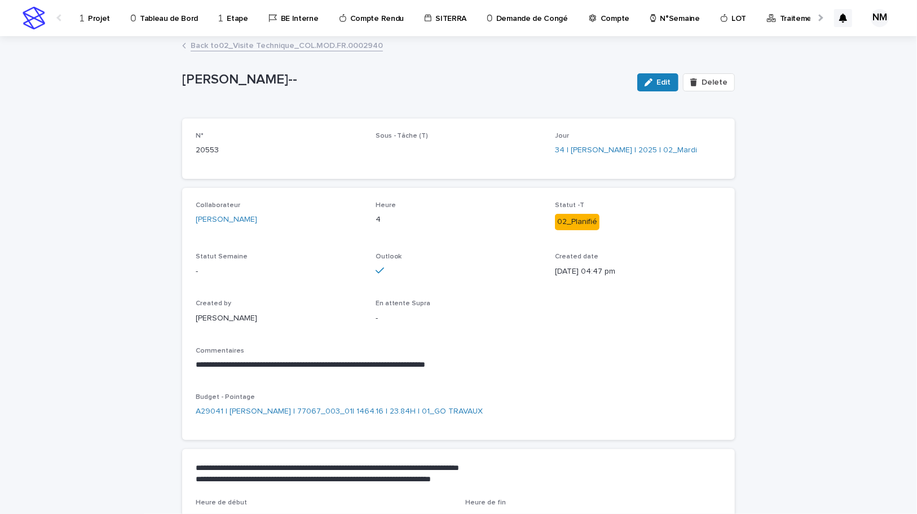
click at [237, 42] on link "Back to 02_Visite Technique_COL.MOD.FR.0002940" at bounding box center [287, 44] width 192 height 13
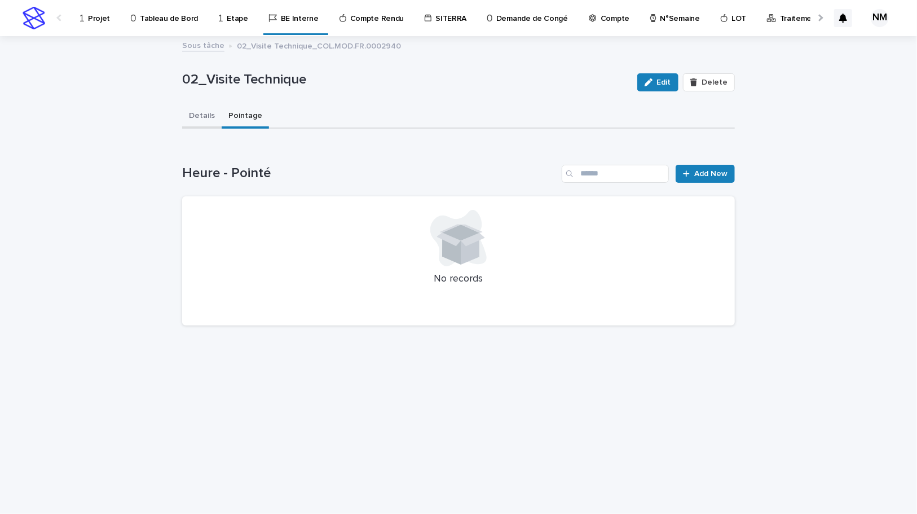
click at [185, 112] on button "Details" at bounding box center [201, 117] width 39 height 24
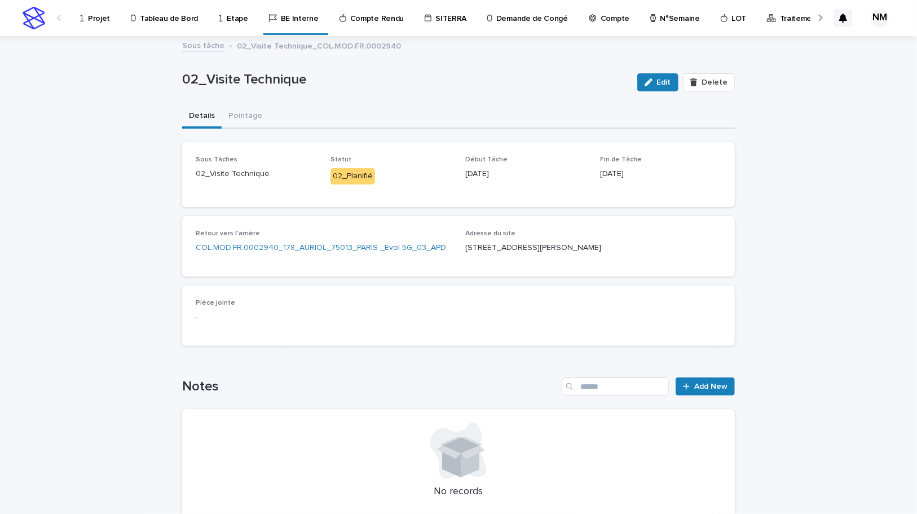
drag, startPoint x: 242, startPoint y: 112, endPoint x: 752, endPoint y: 259, distance: 530.4
click at [242, 112] on button "Pointage" at bounding box center [245, 117] width 47 height 24
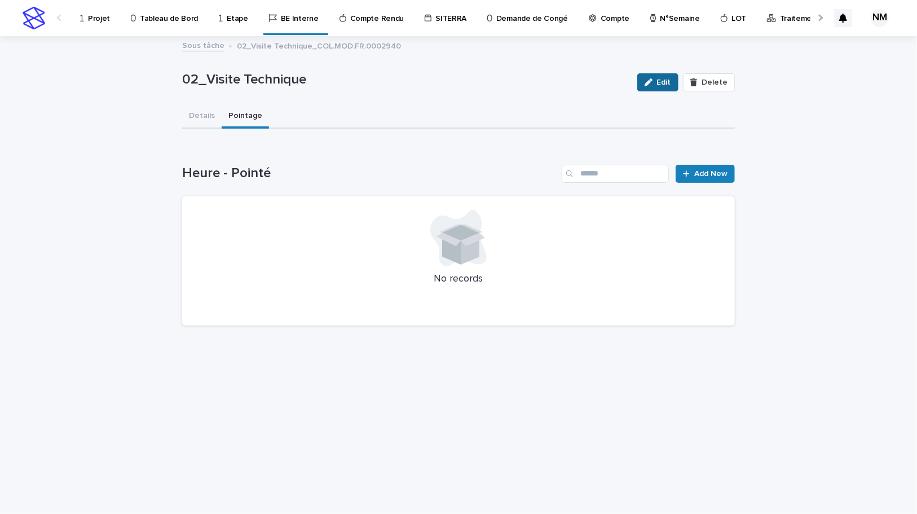
click at [664, 84] on span "Edit" at bounding box center [664, 82] width 14 height 8
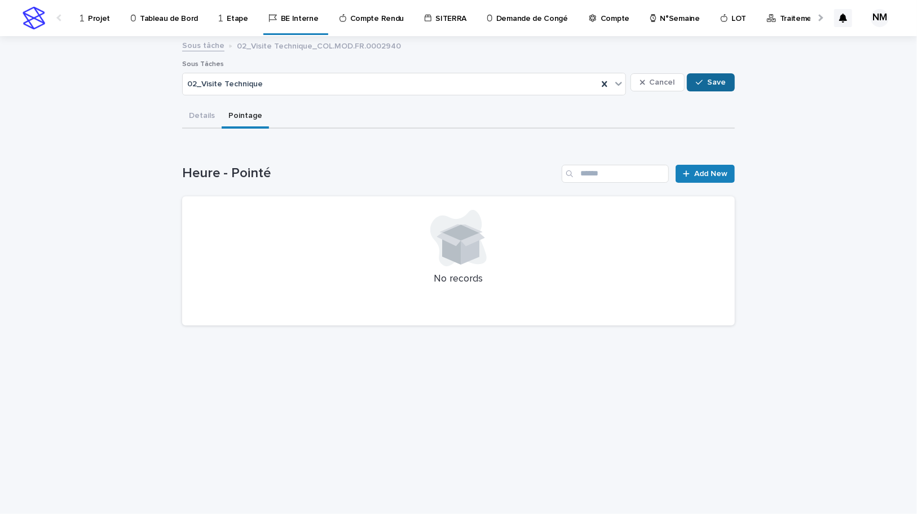
click at [710, 85] on span "Save" at bounding box center [716, 82] width 19 height 8
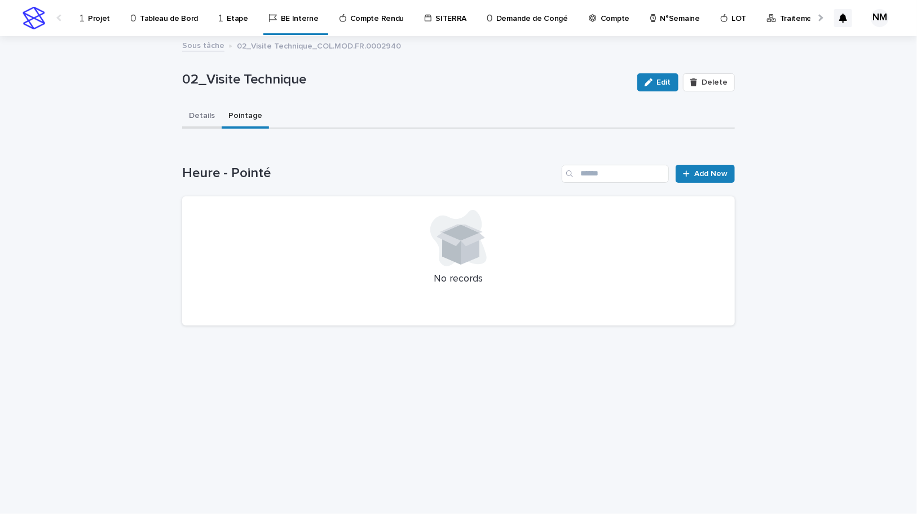
click at [203, 119] on button "Details" at bounding box center [201, 117] width 39 height 24
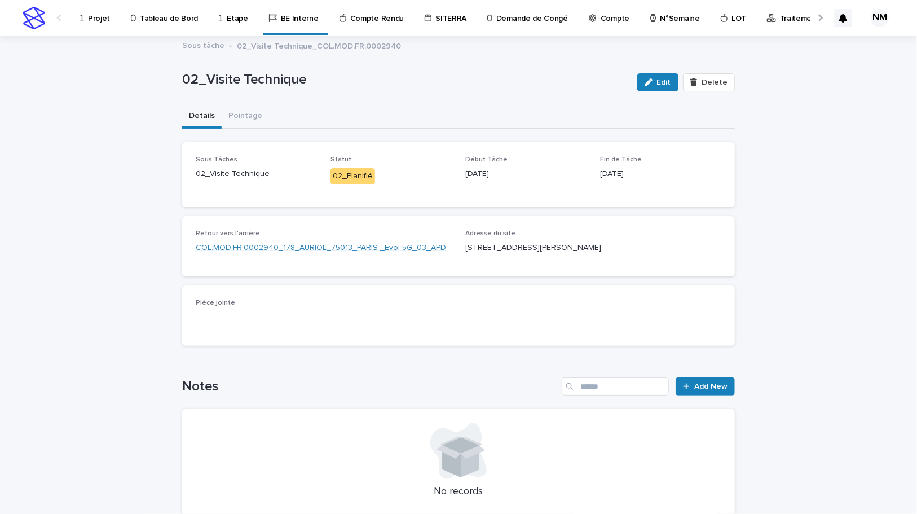
click at [268, 247] on link "COL.MOD.FR.0002940_178_AURIOL_75013_PARIS _Evol 5G_03_APD" at bounding box center [321, 248] width 250 height 12
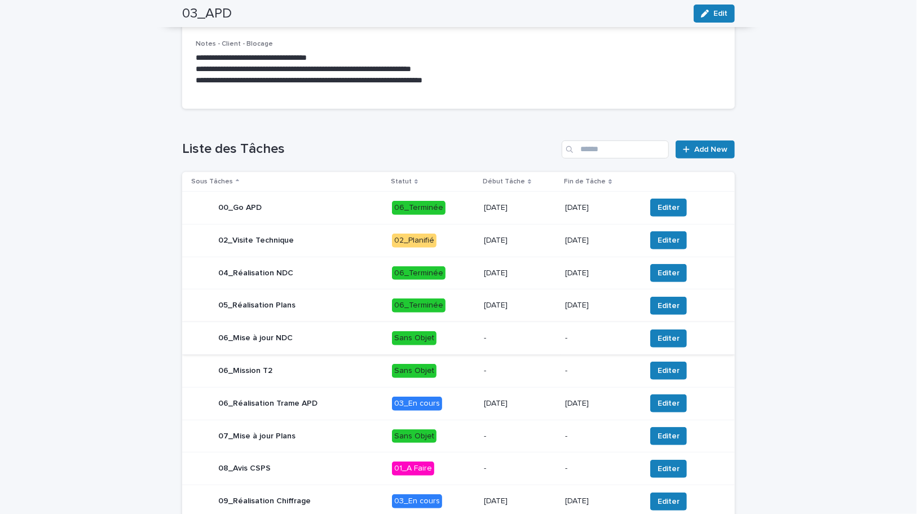
scroll to position [307, 0]
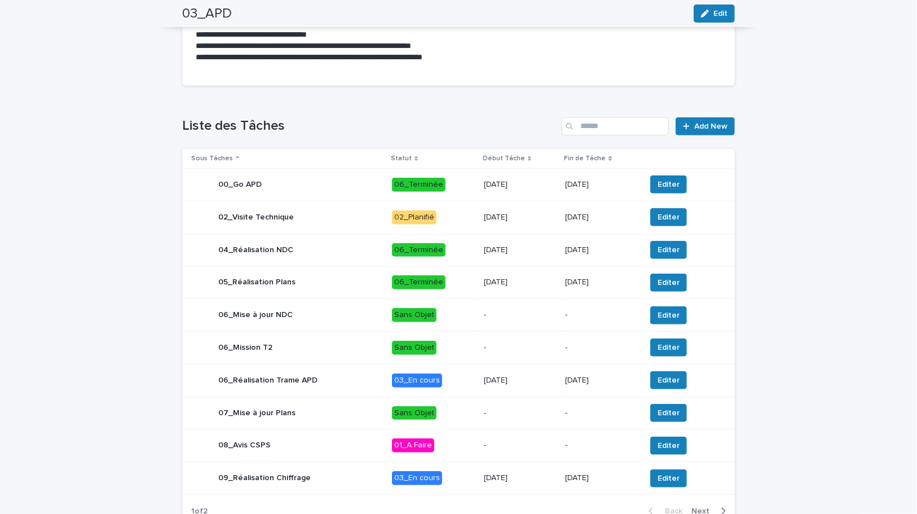
click at [527, 222] on div "[DATE]" at bounding box center [520, 217] width 72 height 19
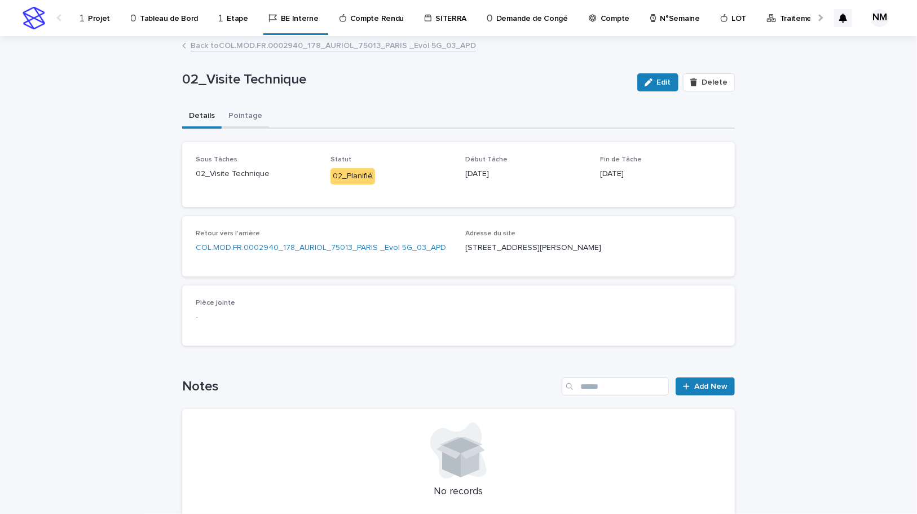
click at [246, 112] on button "Pointage" at bounding box center [245, 117] width 47 height 24
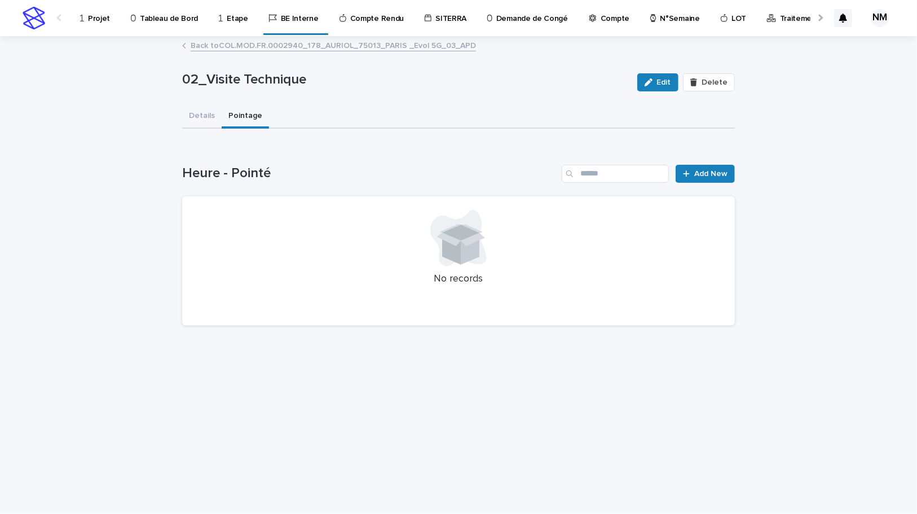
click at [92, 23] on p "Projet" at bounding box center [99, 12] width 22 height 24
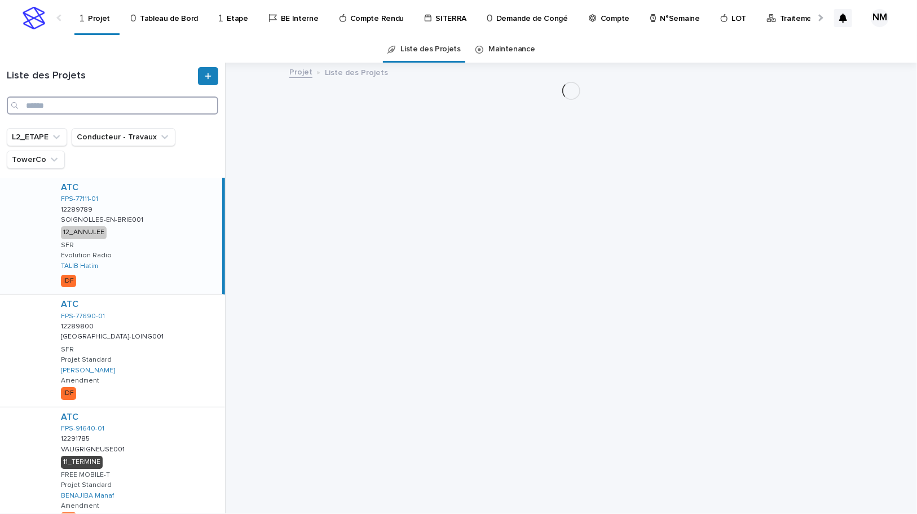
click at [87, 96] on input "Search" at bounding box center [112, 105] width 211 height 18
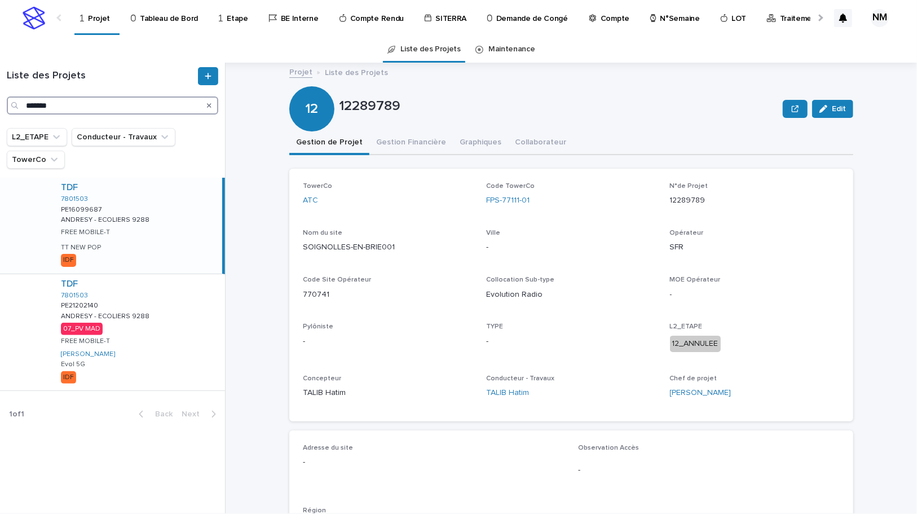
type input "*******"
click at [167, 330] on div "TDF 7801503 PE21202140 PE21202140 ANDRESY - ECOLIERS 9288 ANDRESY - ECOLIERS 92…" at bounding box center [138, 332] width 173 height 116
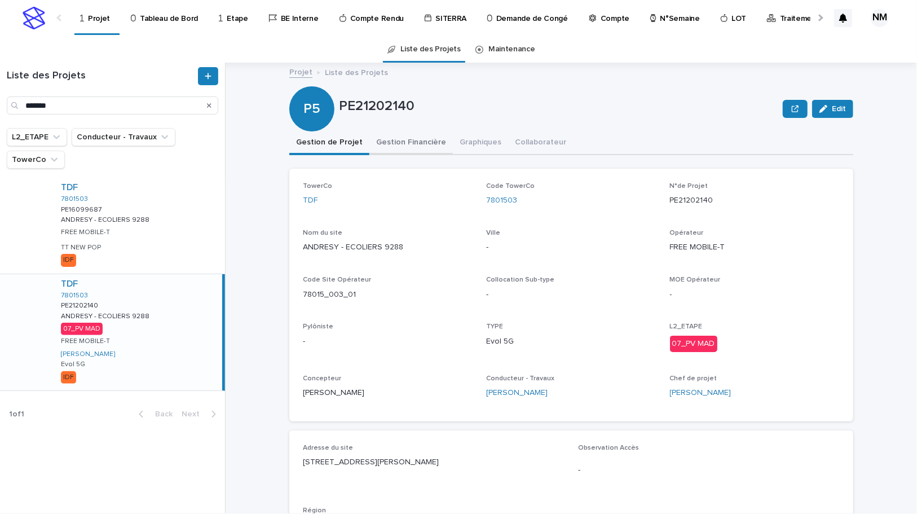
click at [408, 137] on button "Gestion Financière" at bounding box center [410, 143] width 83 height 24
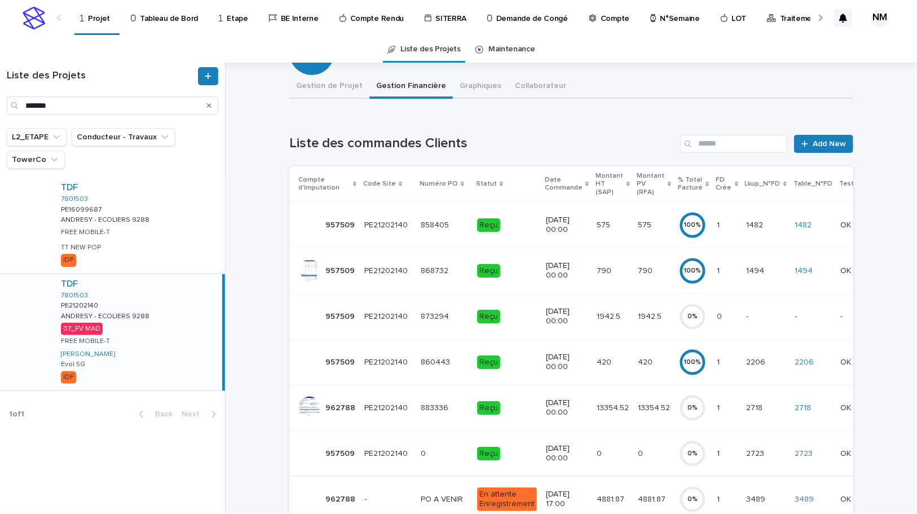
scroll to position [153, 0]
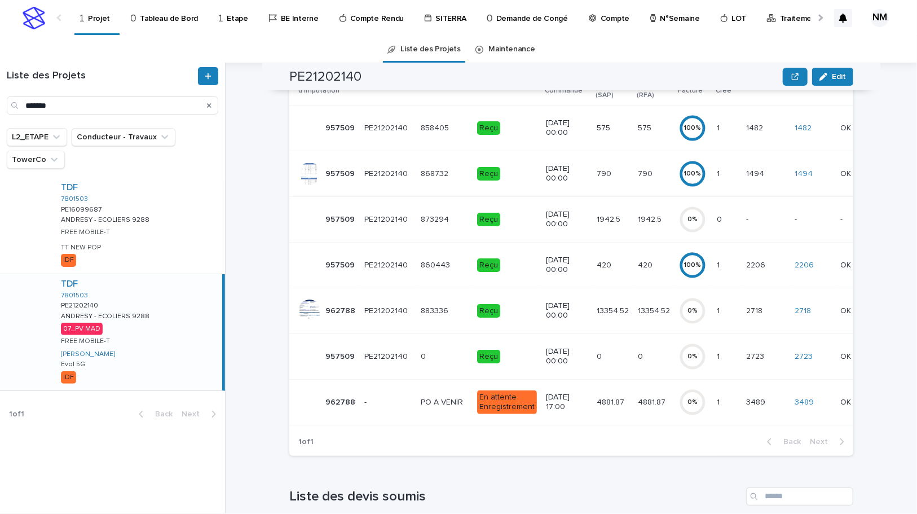
click at [679, 306] on icon at bounding box center [692, 310] width 27 height 27
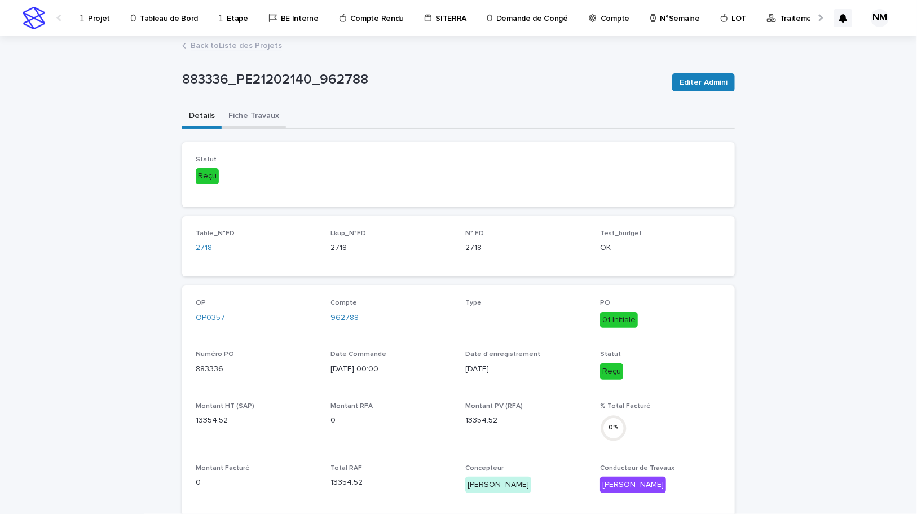
click at [257, 107] on button "Fiche Travaux" at bounding box center [254, 117] width 64 height 24
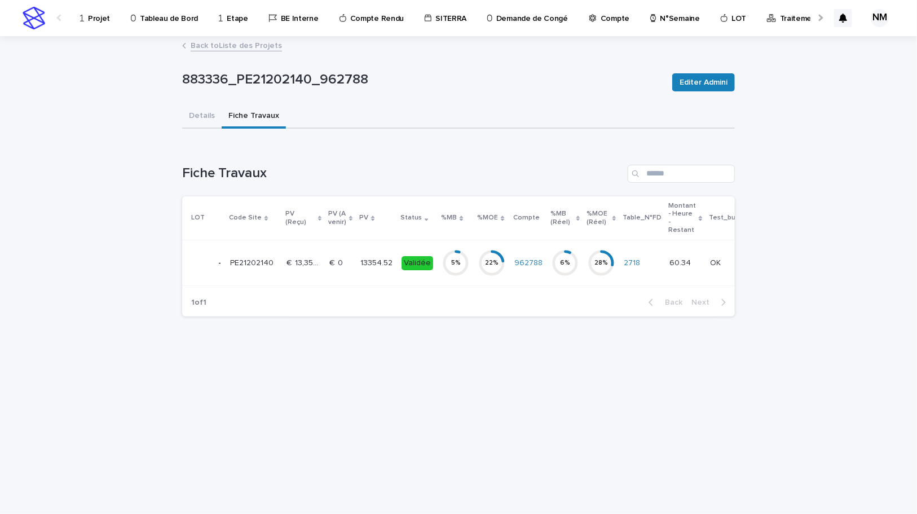
click at [378, 270] on div "13354.52 13354.52" at bounding box center [376, 263] width 32 height 19
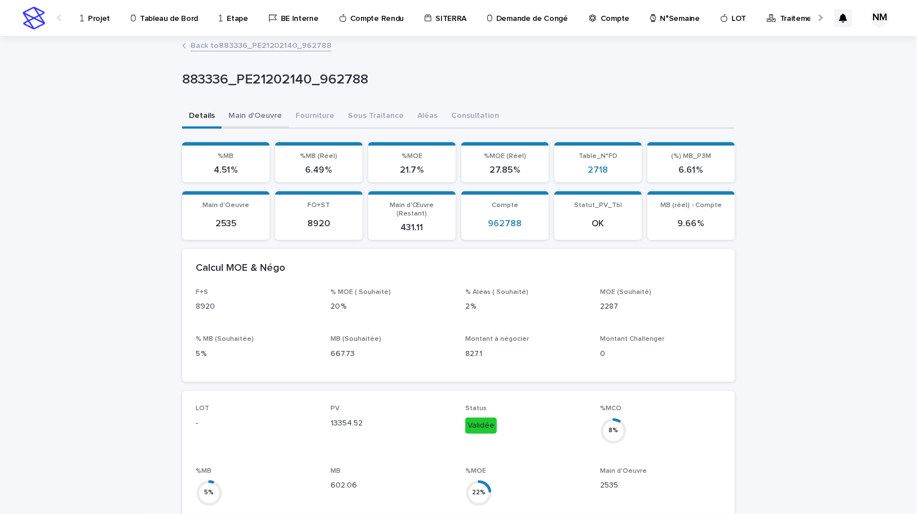
click at [263, 118] on button "Main d'Oeuvre" at bounding box center [255, 117] width 67 height 24
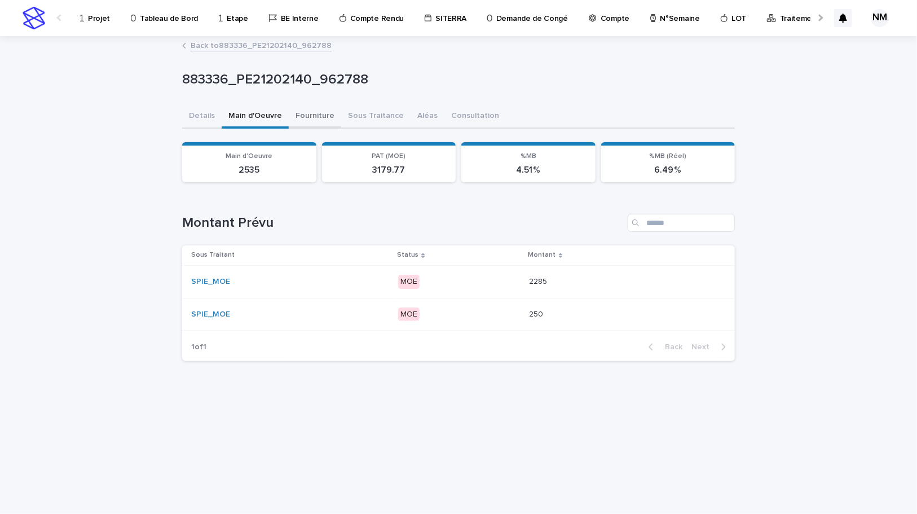
click at [316, 118] on button "Fourniture" at bounding box center [315, 117] width 52 height 24
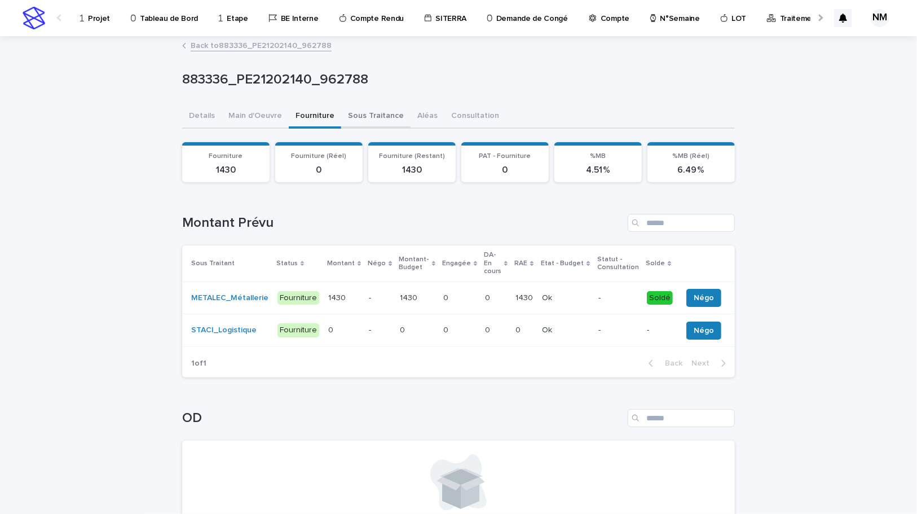
click at [376, 118] on button "Sous Traitance" at bounding box center [375, 117] width 69 height 24
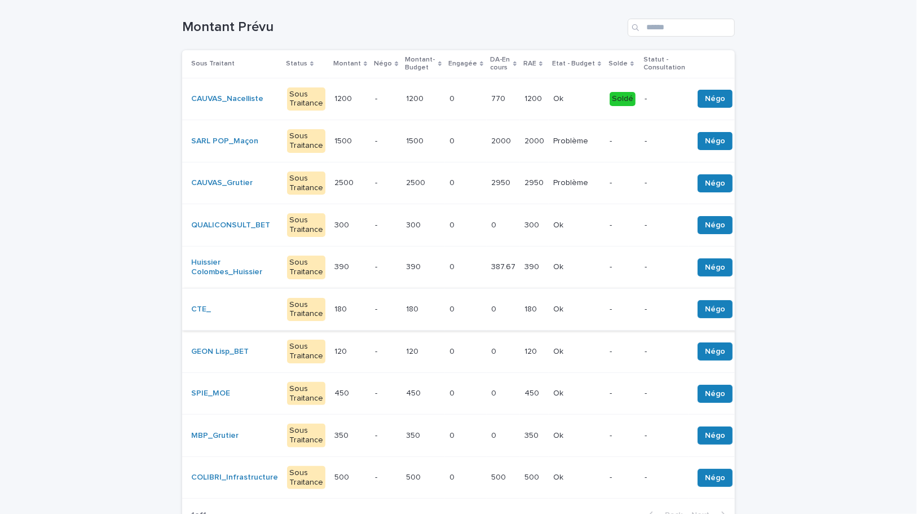
scroll to position [205, 0]
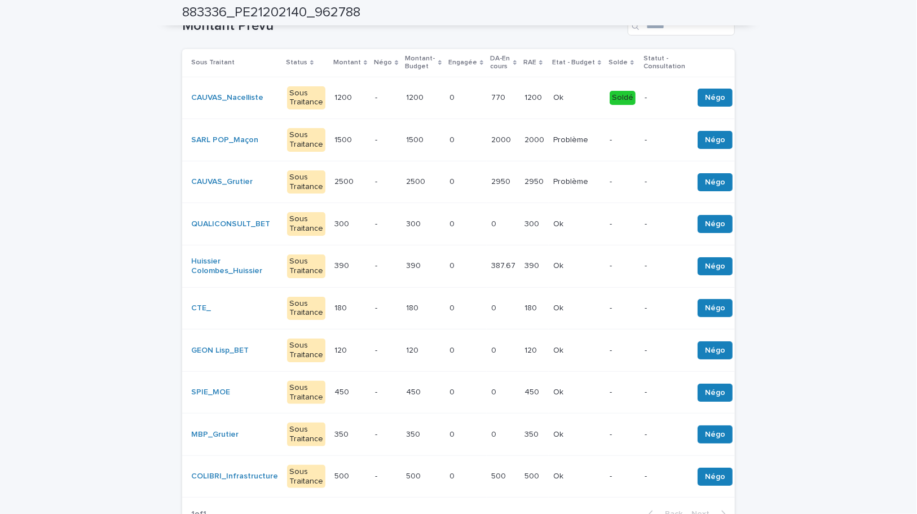
click at [497, 388] on div "0 0" at bounding box center [503, 392] width 24 height 19
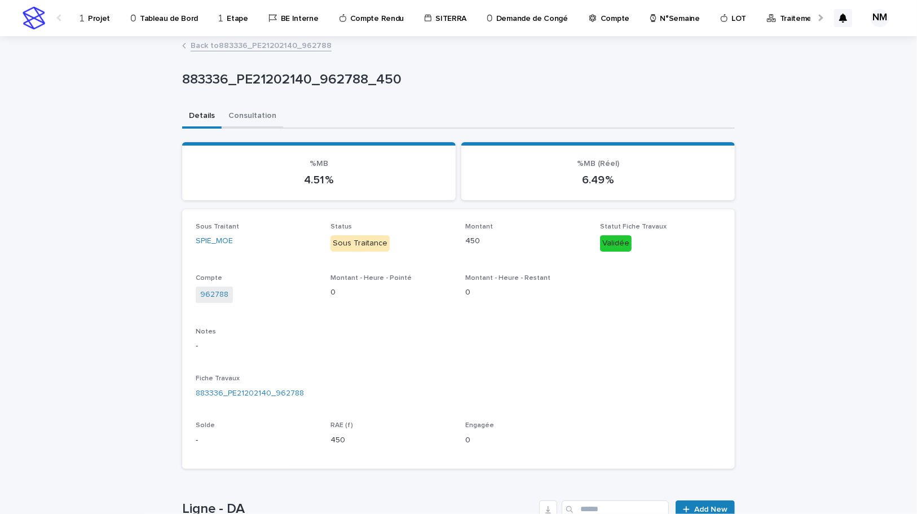
click at [240, 118] on button "Consultation" at bounding box center [252, 117] width 61 height 24
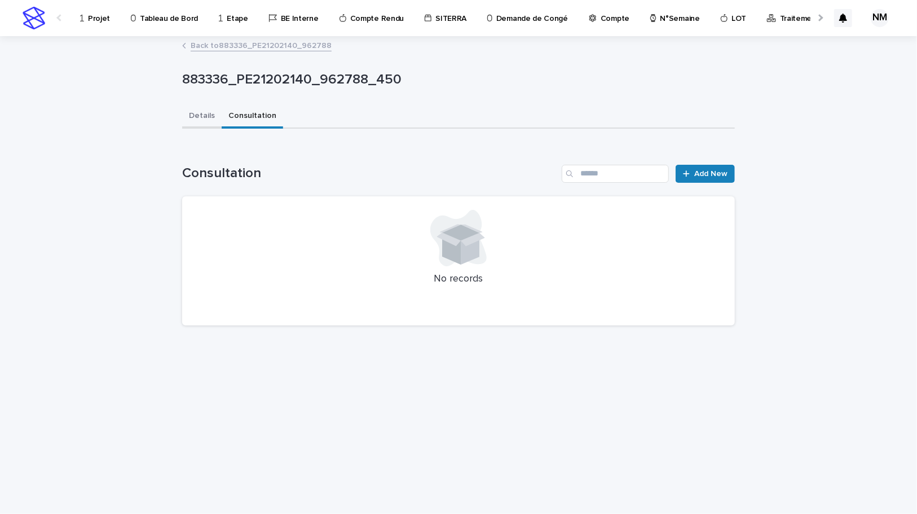
click at [195, 113] on button "Details" at bounding box center [201, 117] width 39 height 24
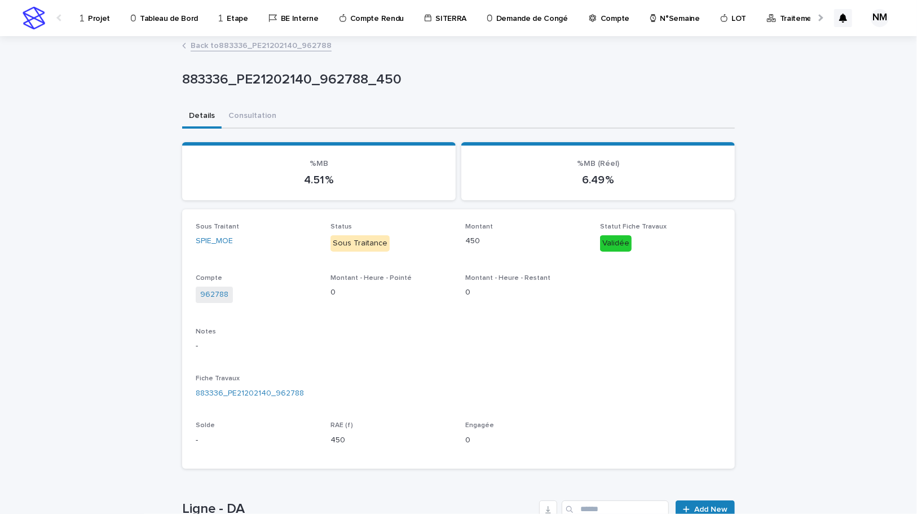
click at [94, 21] on p "Projet" at bounding box center [99, 12] width 22 height 24
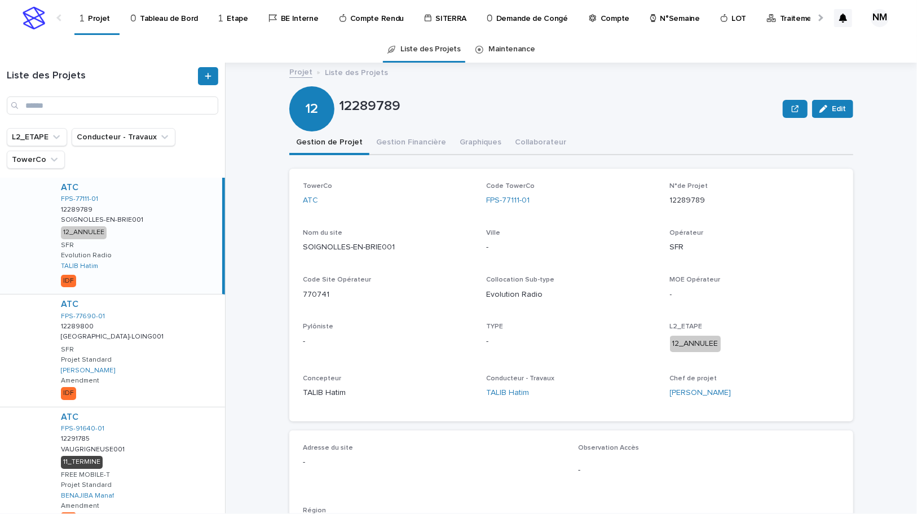
click at [155, 17] on p "Tableau de Bord" at bounding box center [169, 12] width 58 height 24
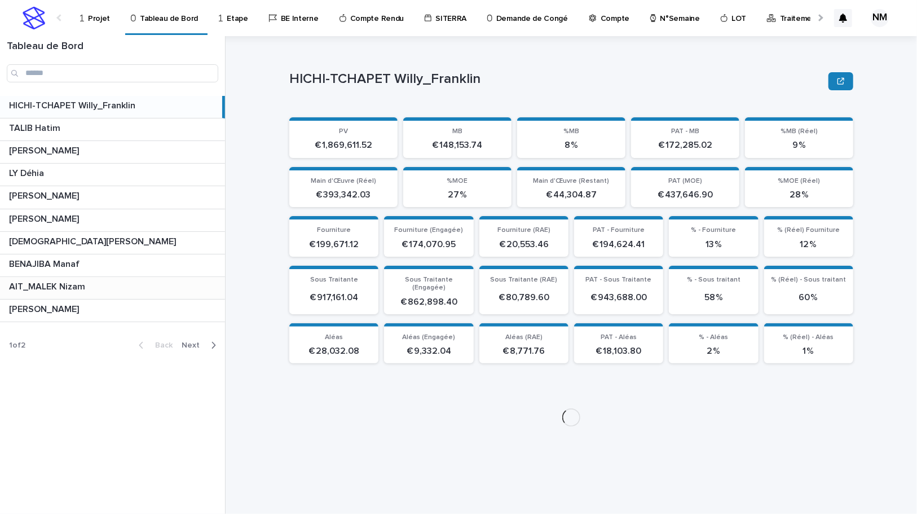
click at [114, 288] on p at bounding box center [114, 286] width 211 height 11
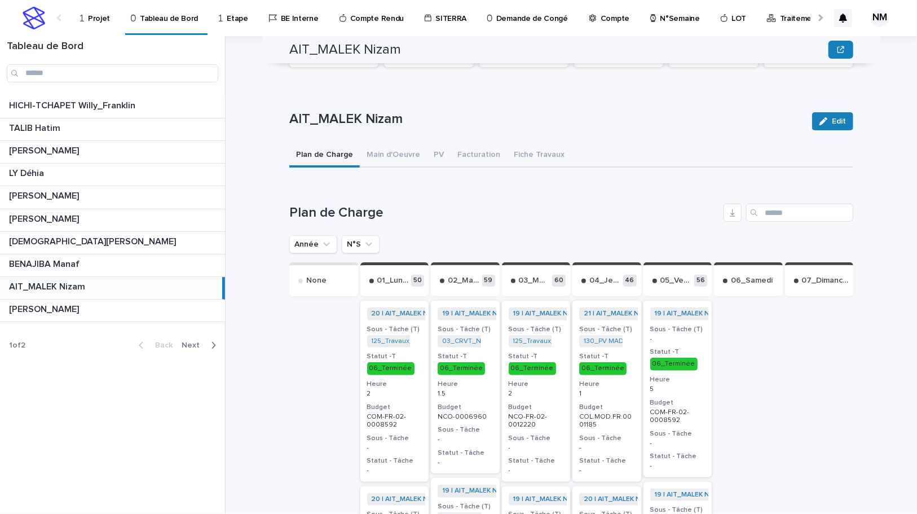
scroll to position [315, 0]
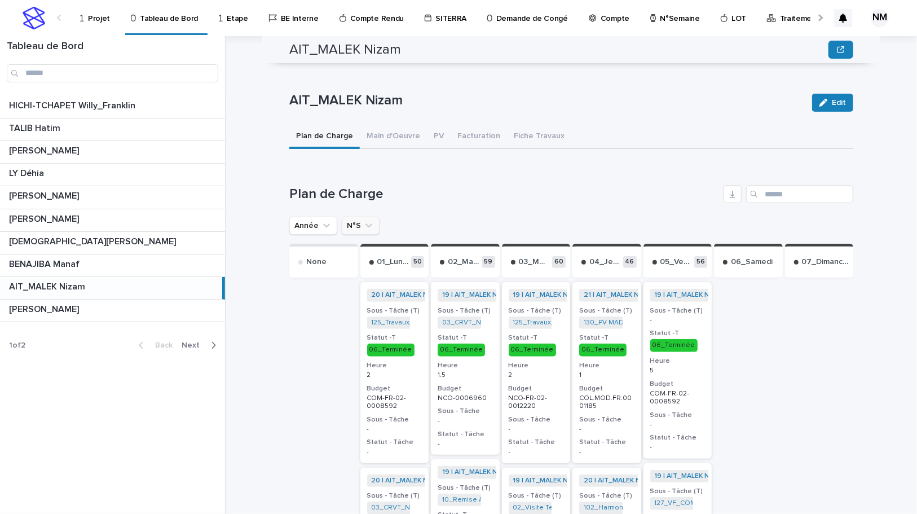
click at [366, 220] on icon "N°S" at bounding box center [368, 225] width 11 height 11
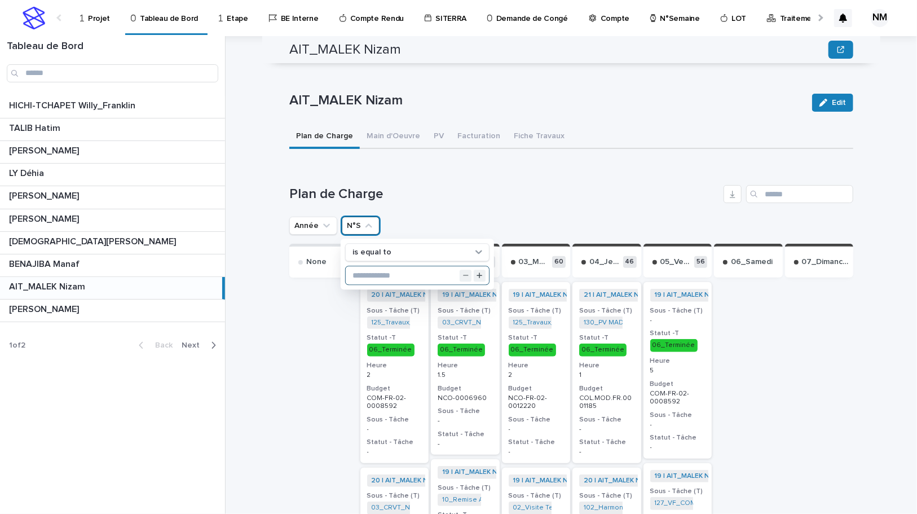
click at [370, 267] on input "text" at bounding box center [417, 276] width 143 height 18
type input "**"
drag, startPoint x: 619, startPoint y: 186, endPoint x: 619, endPoint y: 209, distance: 23.1
click at [619, 186] on h1 "Plan de Charge" at bounding box center [504, 194] width 430 height 16
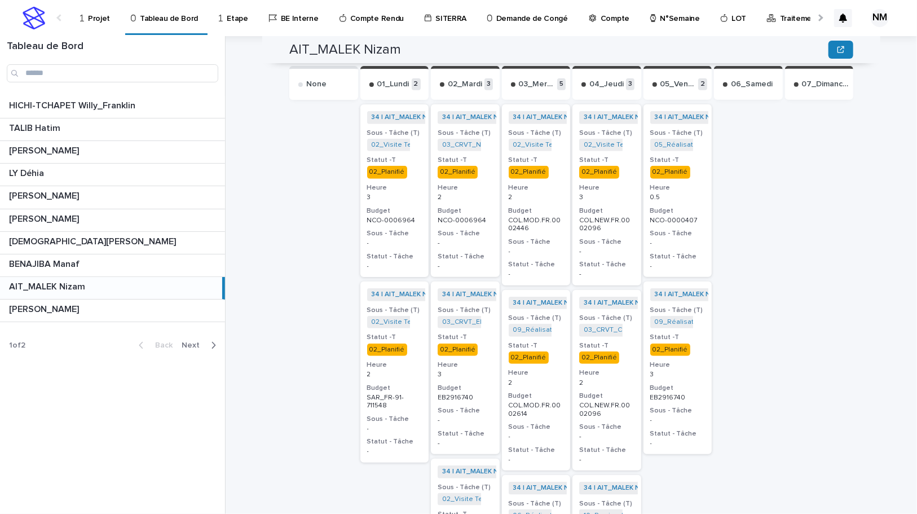
scroll to position [622, 0]
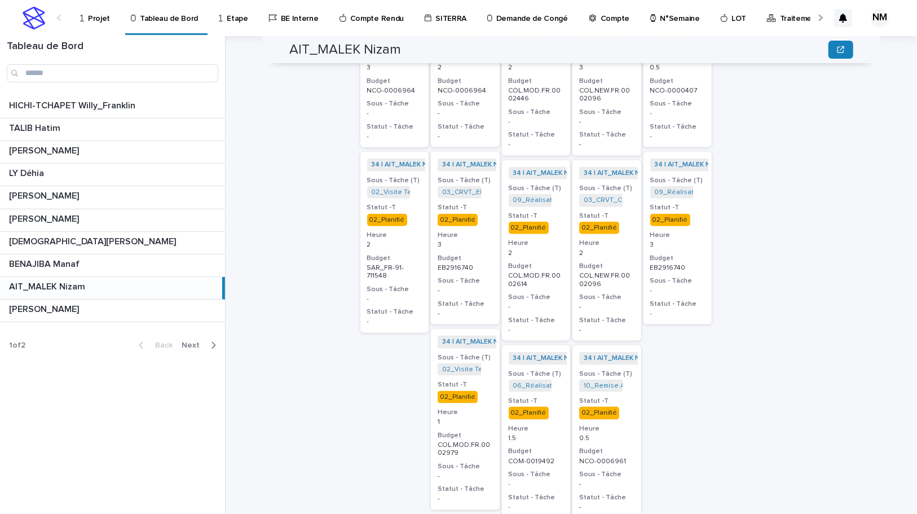
click at [770, 369] on div at bounding box center [748, 452] width 69 height 960
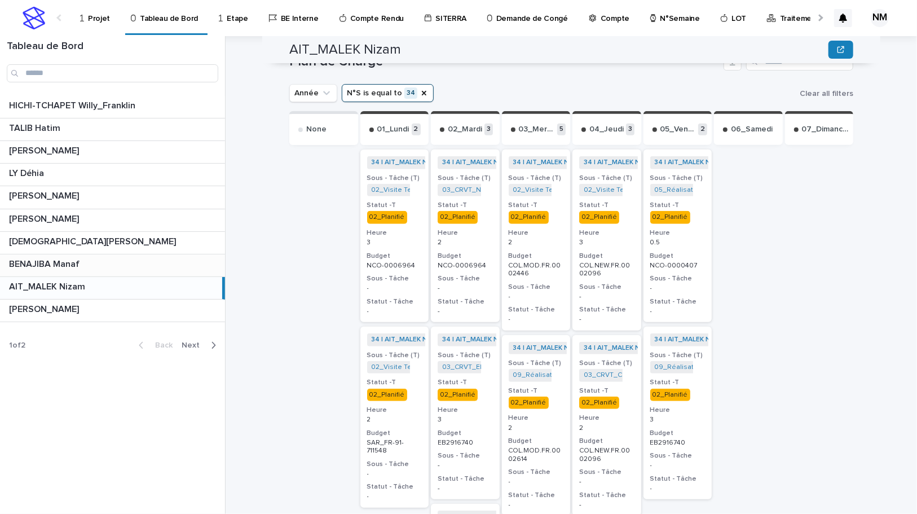
scroll to position [417, 0]
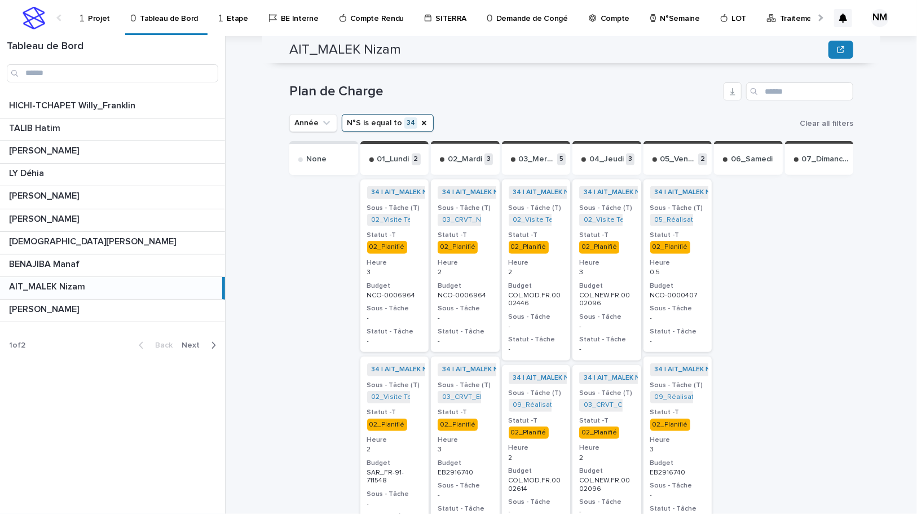
click at [214, 344] on icon "button" at bounding box center [213, 345] width 5 height 10
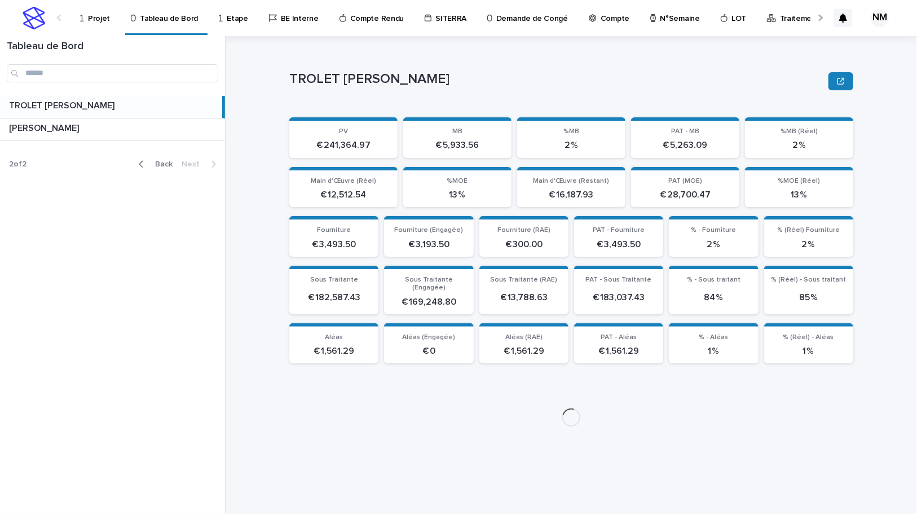
click at [85, 128] on p at bounding box center [114, 128] width 211 height 11
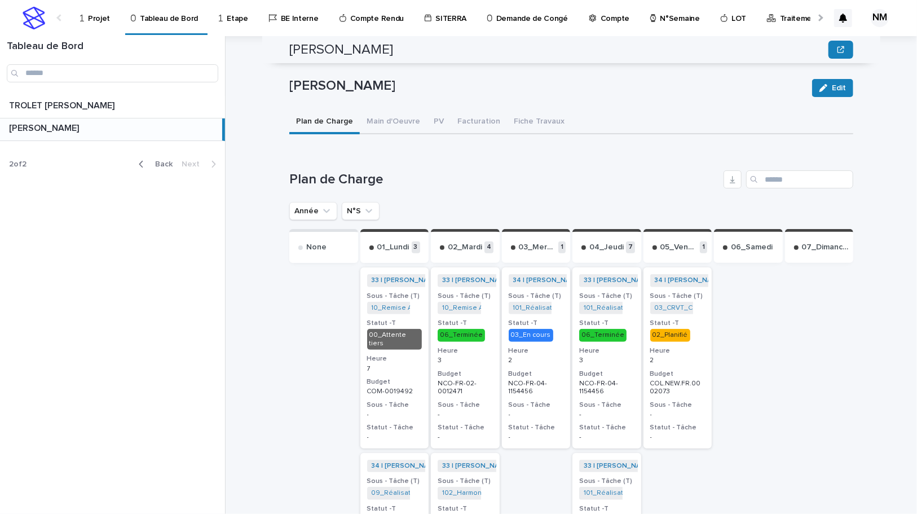
scroll to position [307, 0]
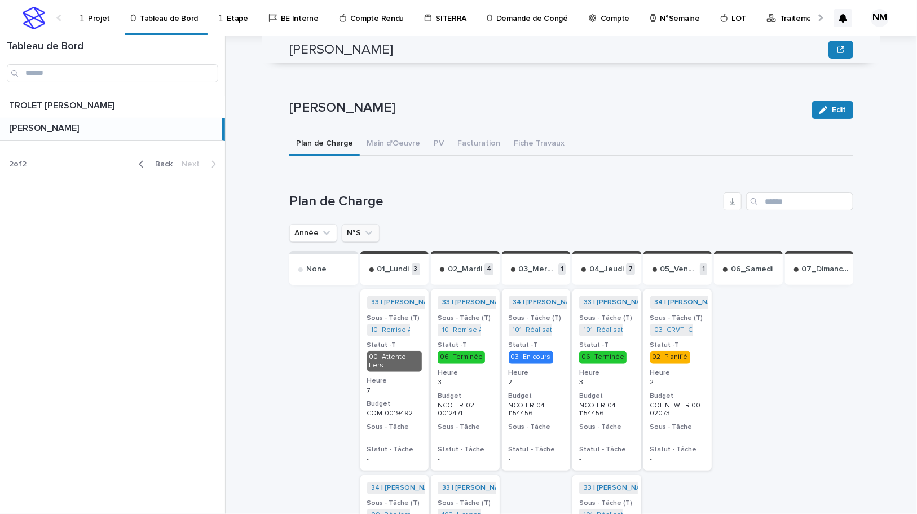
click at [363, 227] on icon "N°S" at bounding box center [368, 232] width 11 height 11
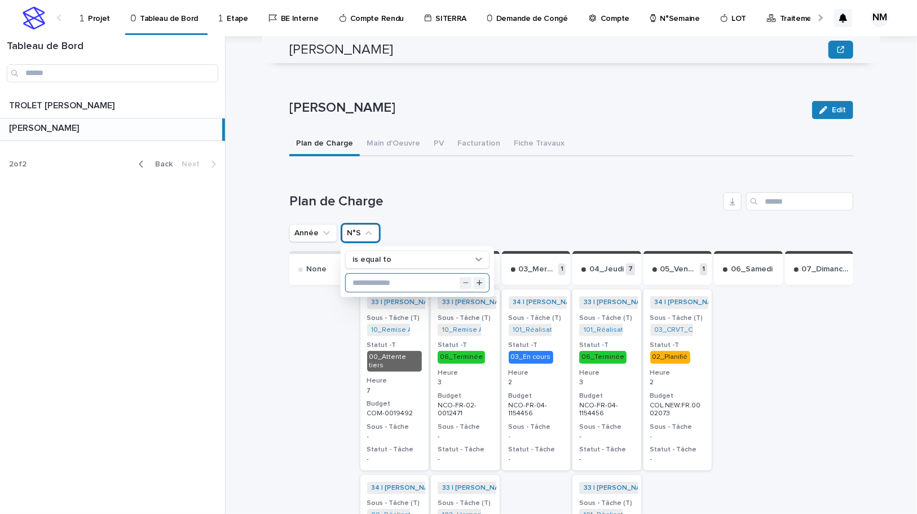
click at [366, 274] on input "text" at bounding box center [417, 283] width 143 height 18
type input "**"
click at [498, 193] on h1 "Plan de Charge" at bounding box center [504, 201] width 430 height 16
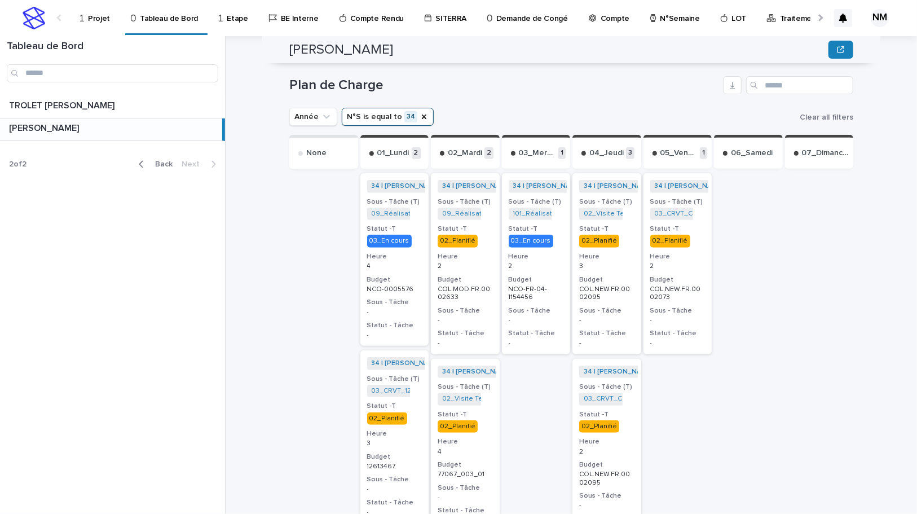
scroll to position [410, 0]
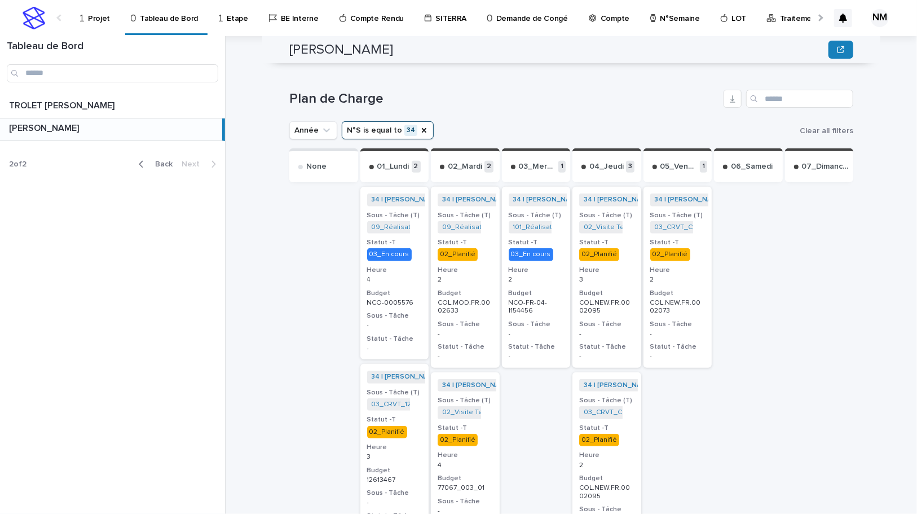
click at [762, 334] on div at bounding box center [748, 491] width 69 height 614
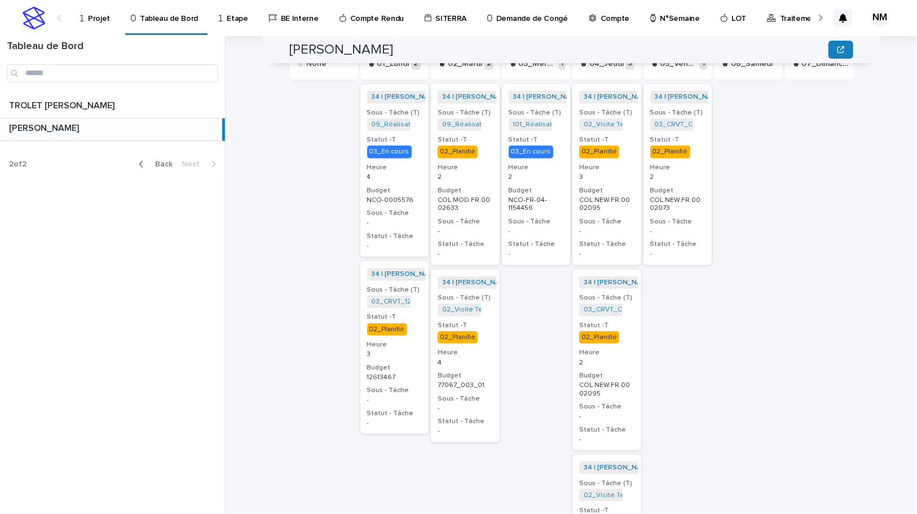
click at [96, 17] on p "Projet" at bounding box center [99, 12] width 22 height 24
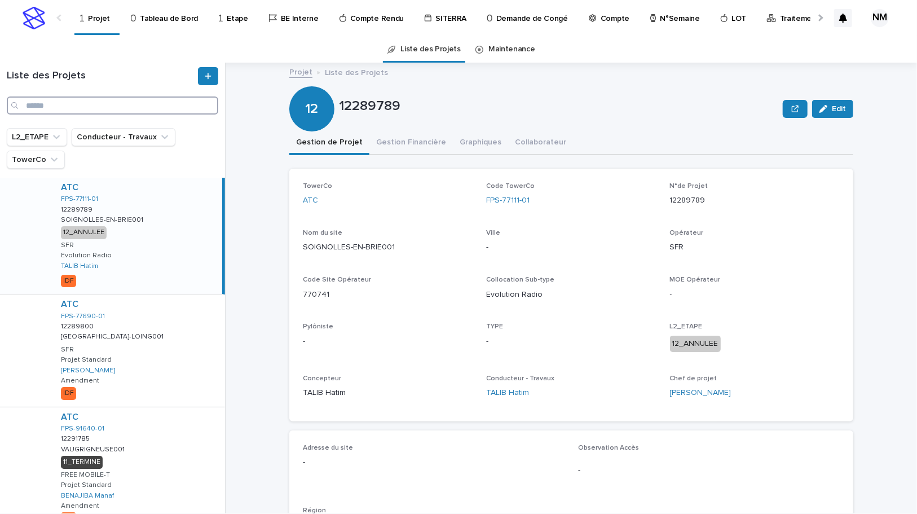
click at [89, 103] on input "Search" at bounding box center [112, 105] width 211 height 18
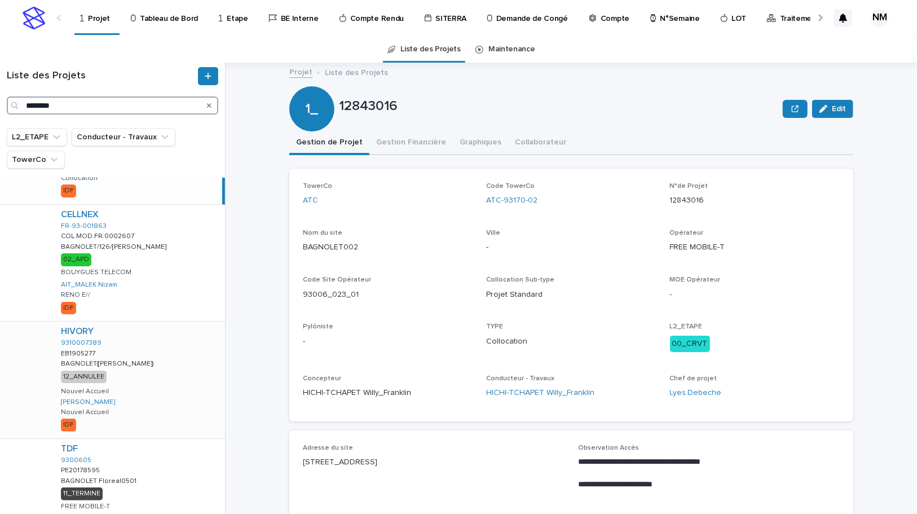
scroll to position [102, 0]
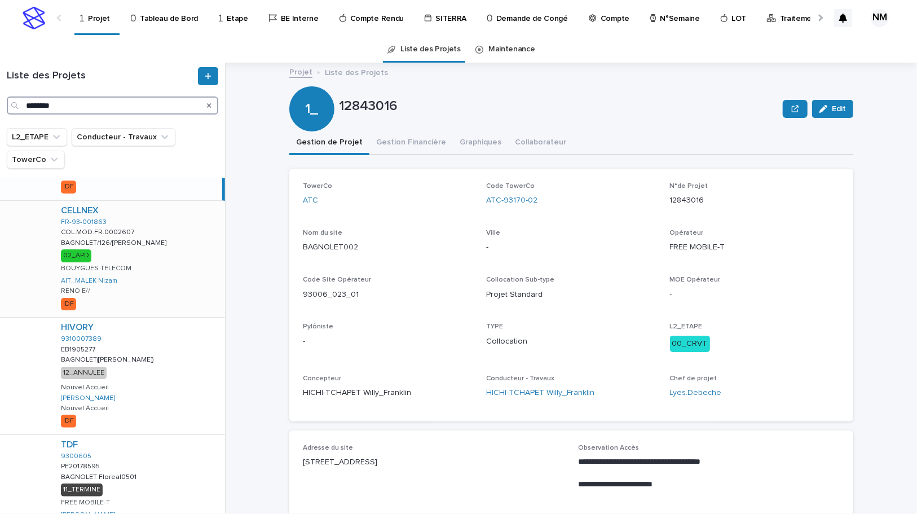
type input "********"
click at [167, 275] on div "CELLNEX FR-93-001863 COL.MOD.FR.0002607 COL.MOD.FR.0002607 BAGNOLET/126/[PERSON…" at bounding box center [138, 259] width 173 height 116
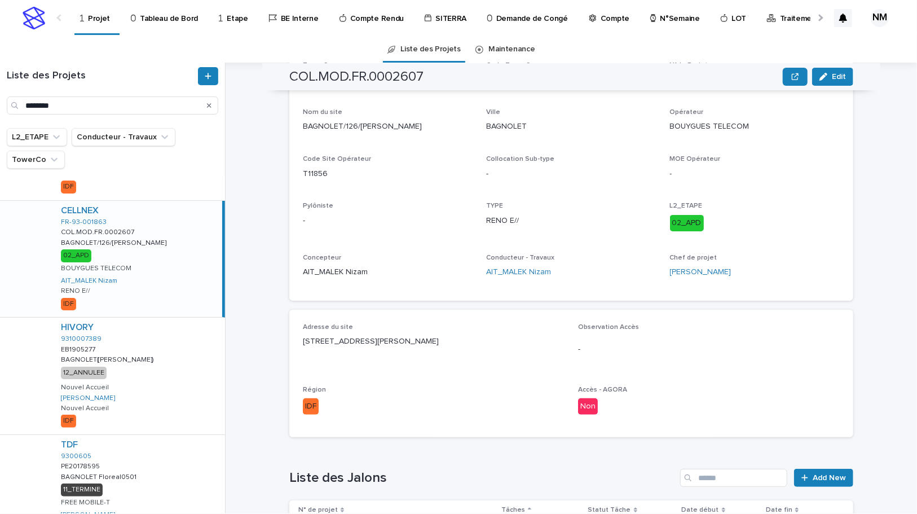
scroll to position [16, 0]
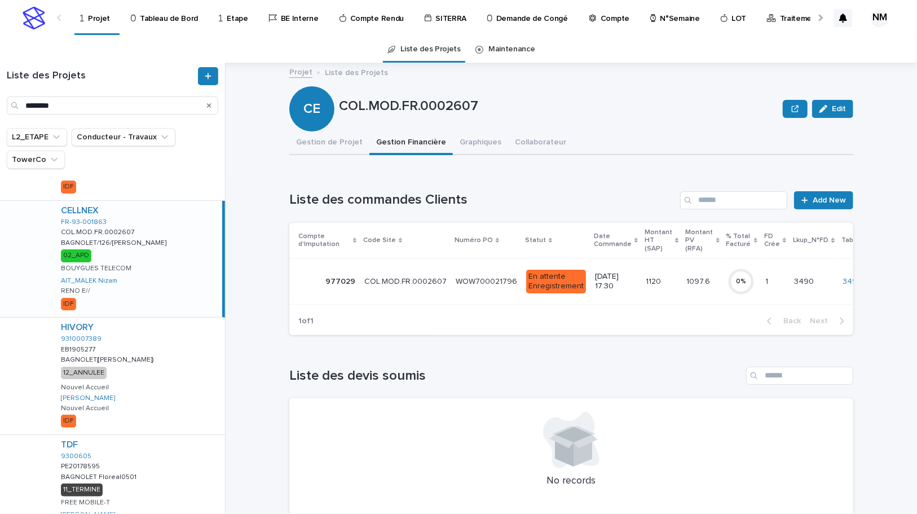
click at [657, 294] on td "1120 1120" at bounding box center [661, 281] width 41 height 46
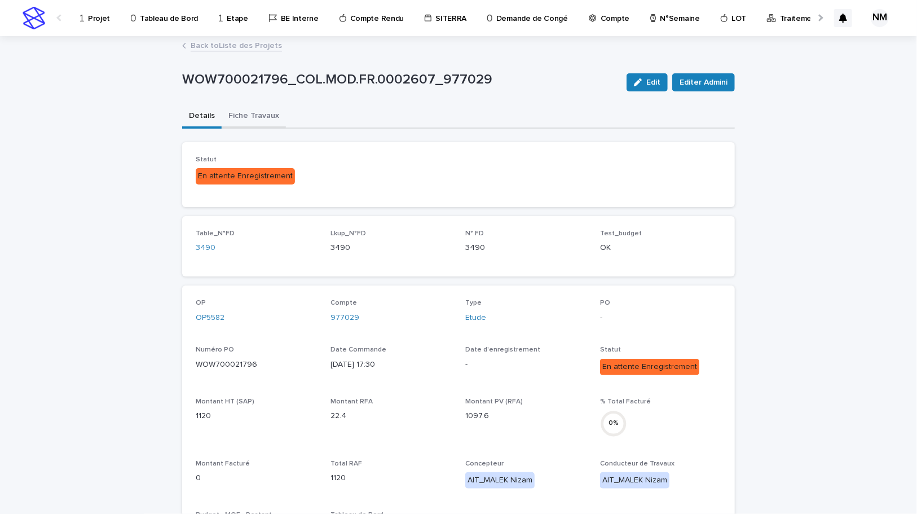
click at [241, 112] on button "Fiche Travaux" at bounding box center [254, 117] width 64 height 24
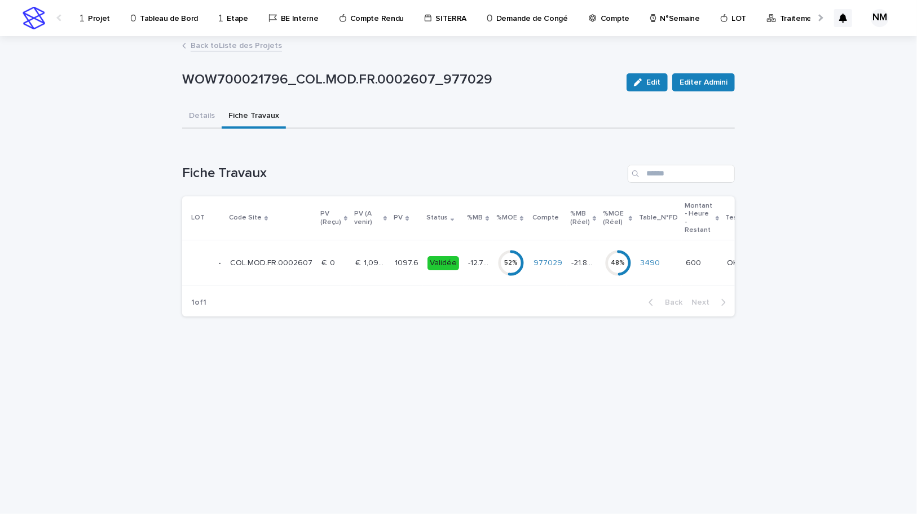
click at [214, 40] on link "Back to Liste des Projets" at bounding box center [236, 44] width 91 height 13
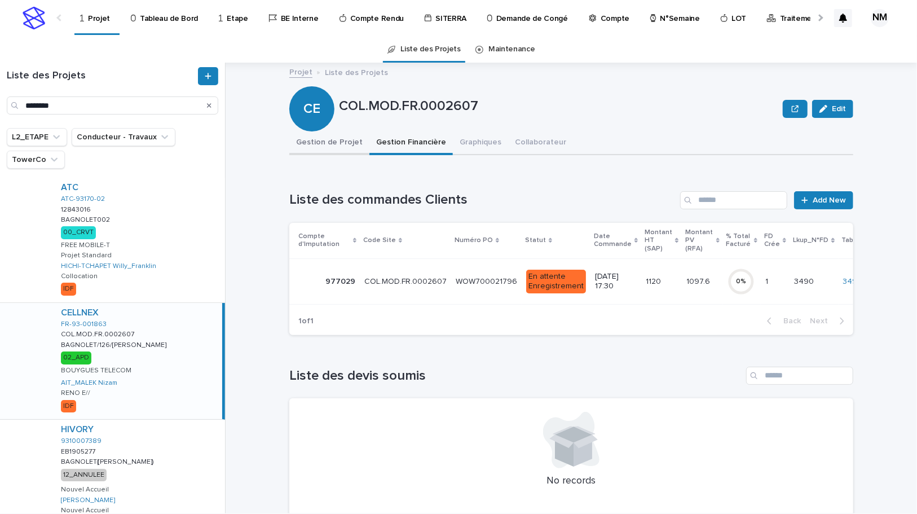
click at [312, 135] on button "Gestion de Projet" at bounding box center [329, 143] width 80 height 24
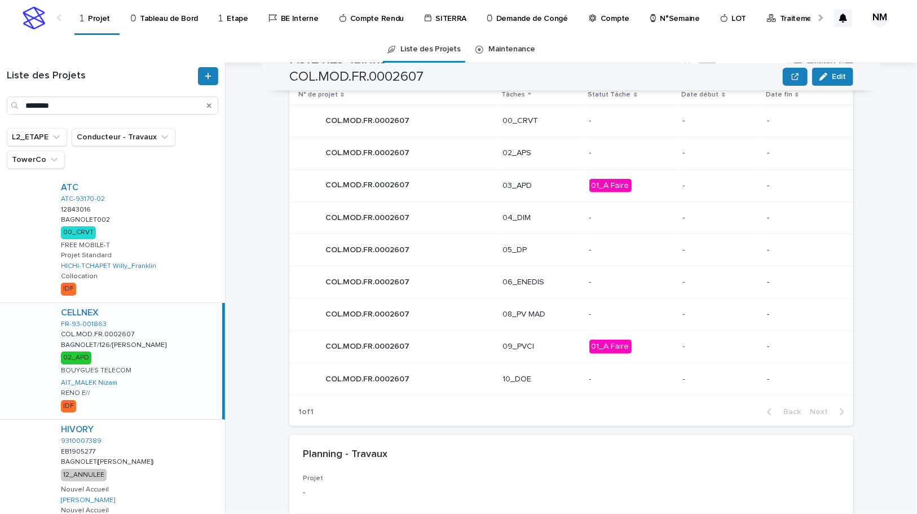
scroll to position [480, 0]
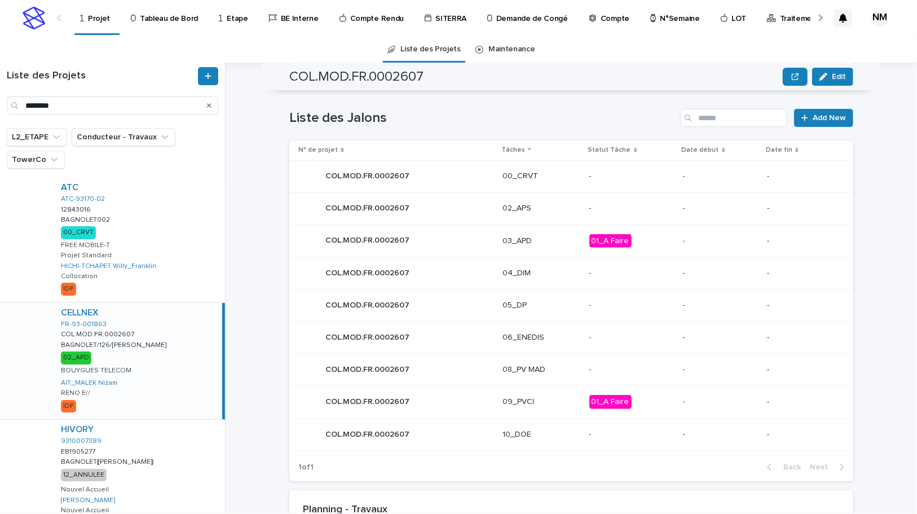
click at [651, 248] on div "01_A Faire" at bounding box center [631, 240] width 85 height 23
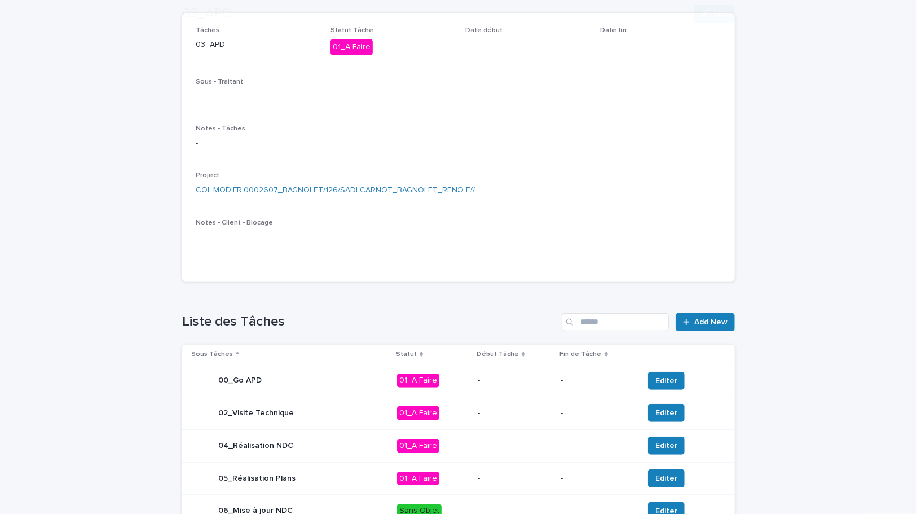
scroll to position [160, 0]
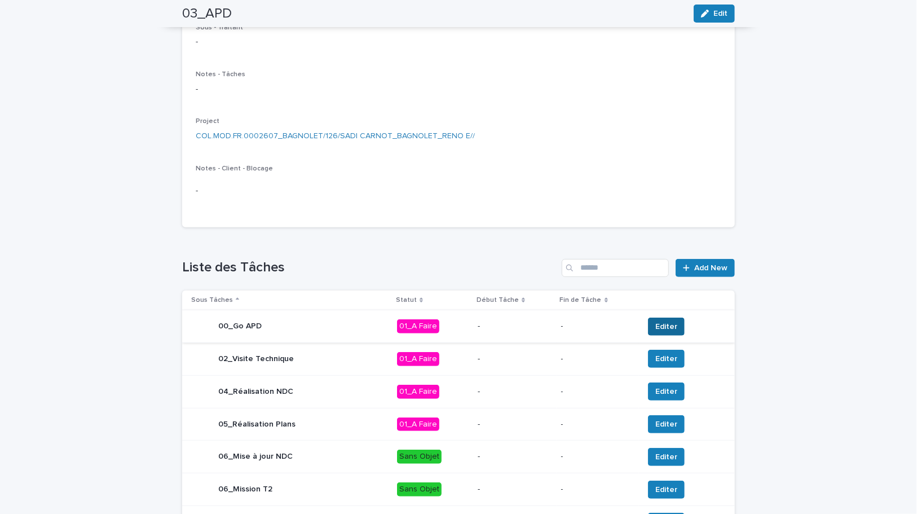
click at [655, 326] on span "Editer" at bounding box center [666, 326] width 22 height 11
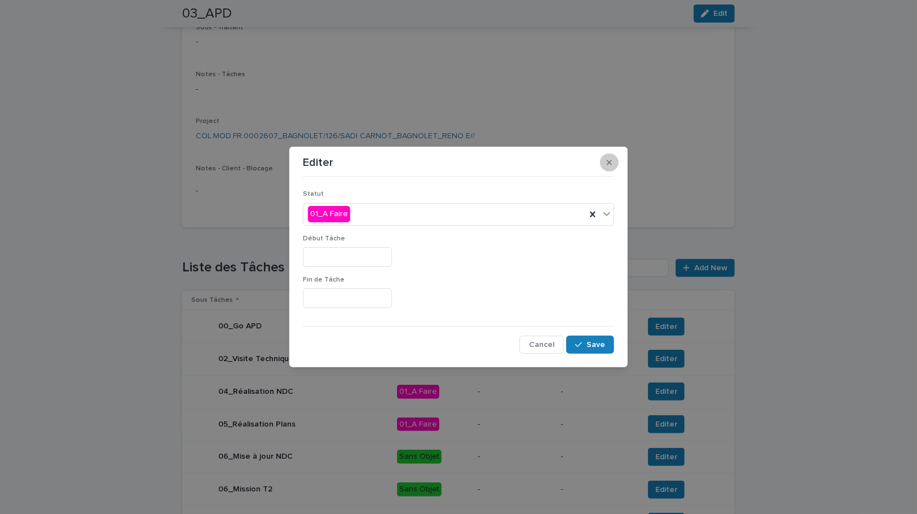
click at [616, 164] on button "button" at bounding box center [609, 162] width 19 height 18
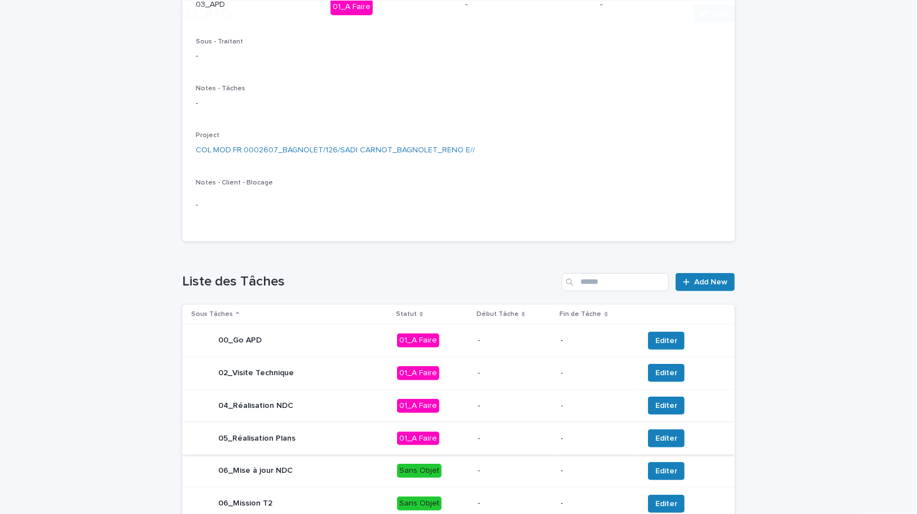
scroll to position [307, 0]
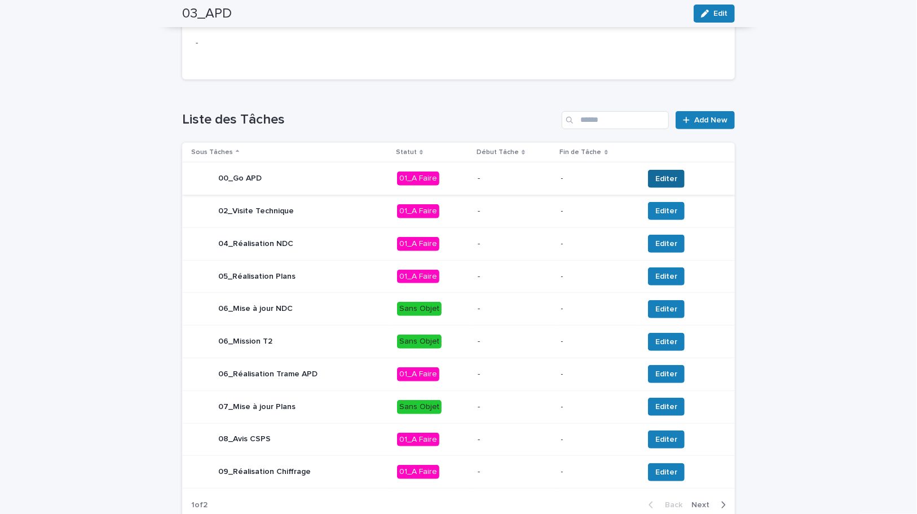
click at [662, 173] on span "Editer" at bounding box center [666, 178] width 22 height 11
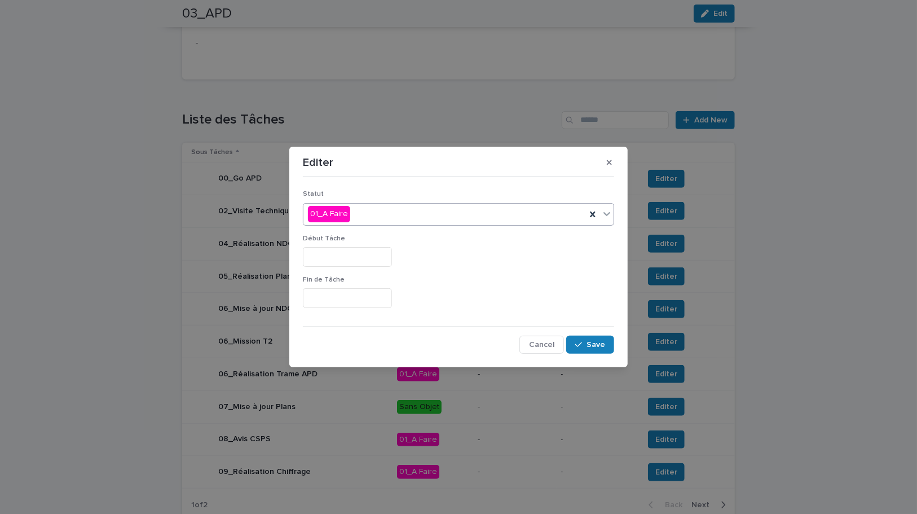
click at [382, 215] on div "01_A Faire" at bounding box center [444, 214] width 282 height 19
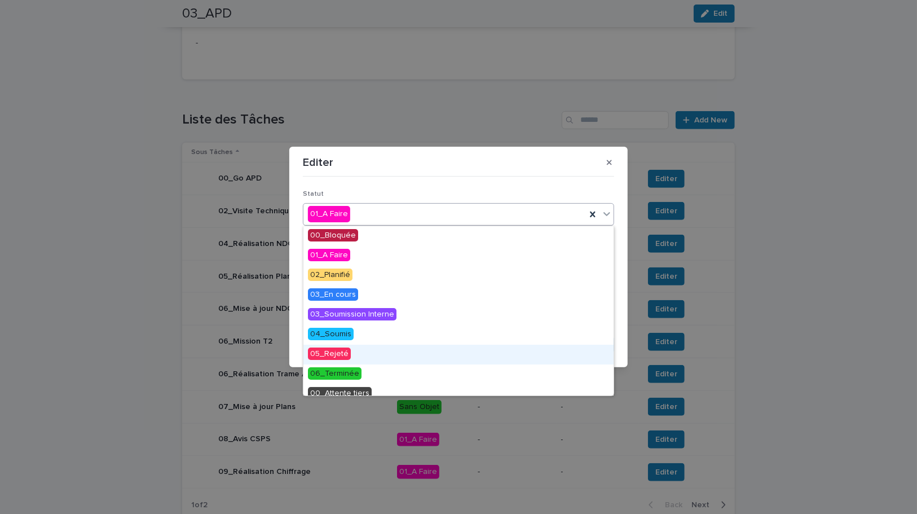
scroll to position [48, 0]
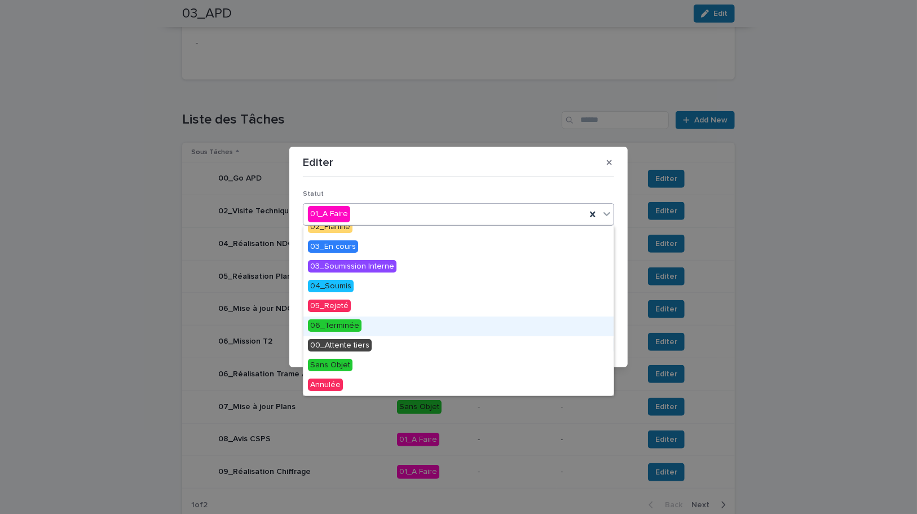
click at [342, 319] on span "06_Terminée" at bounding box center [335, 325] width 54 height 12
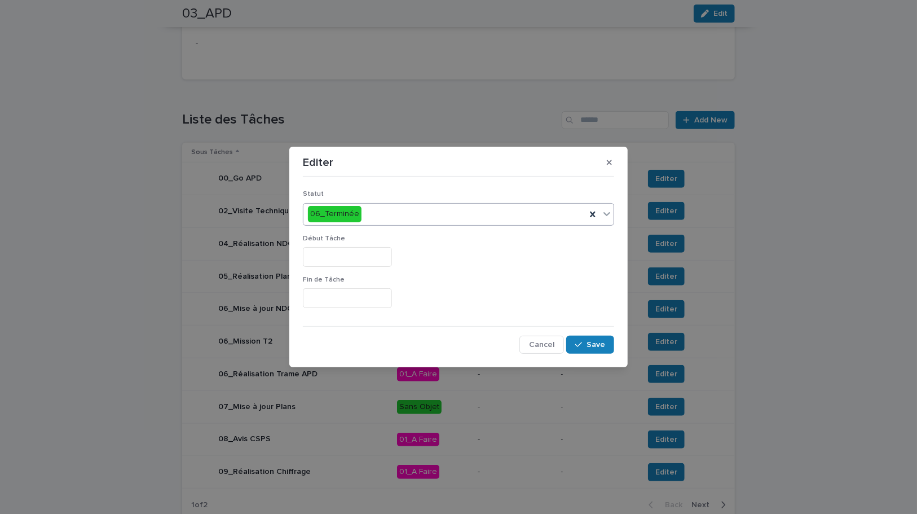
click at [345, 258] on input "text" at bounding box center [347, 257] width 89 height 20
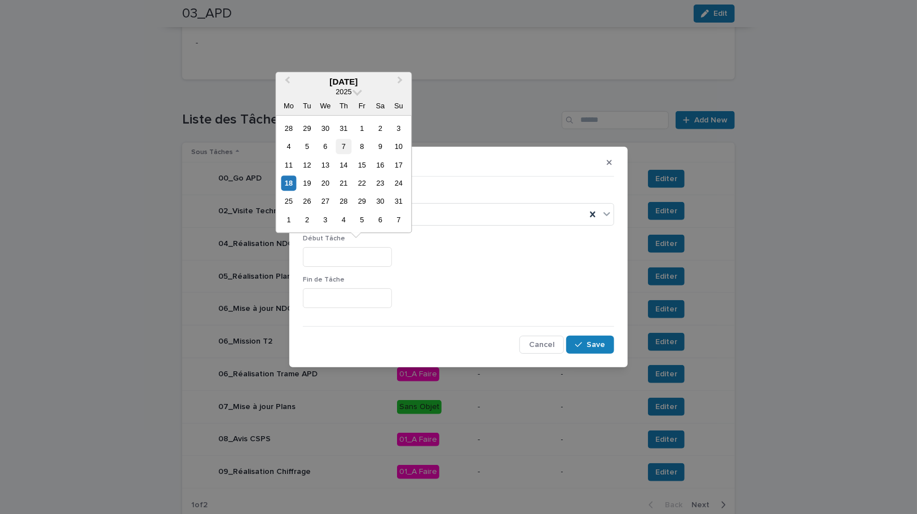
click at [342, 147] on div "7" at bounding box center [343, 146] width 15 height 15
type input "********"
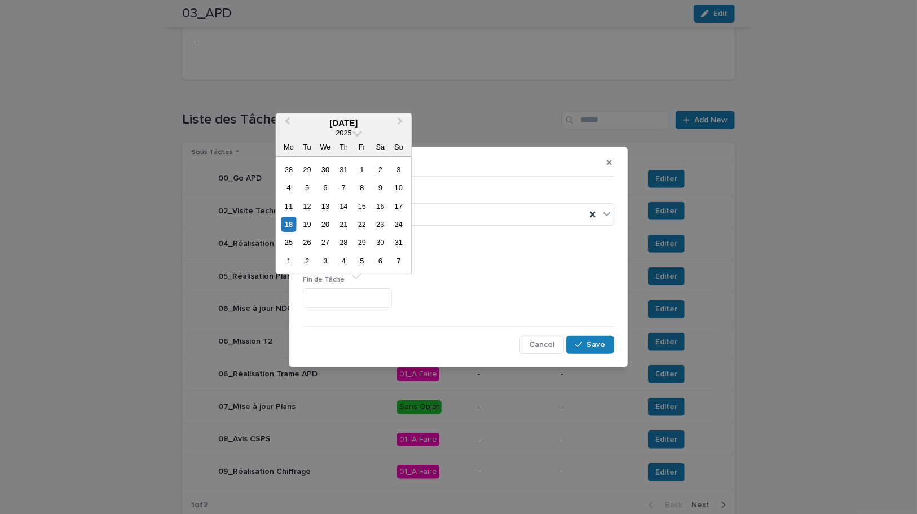
click at [332, 302] on input "text" at bounding box center [347, 298] width 89 height 20
click at [343, 182] on div "7" at bounding box center [343, 187] width 15 height 15
type input "********"
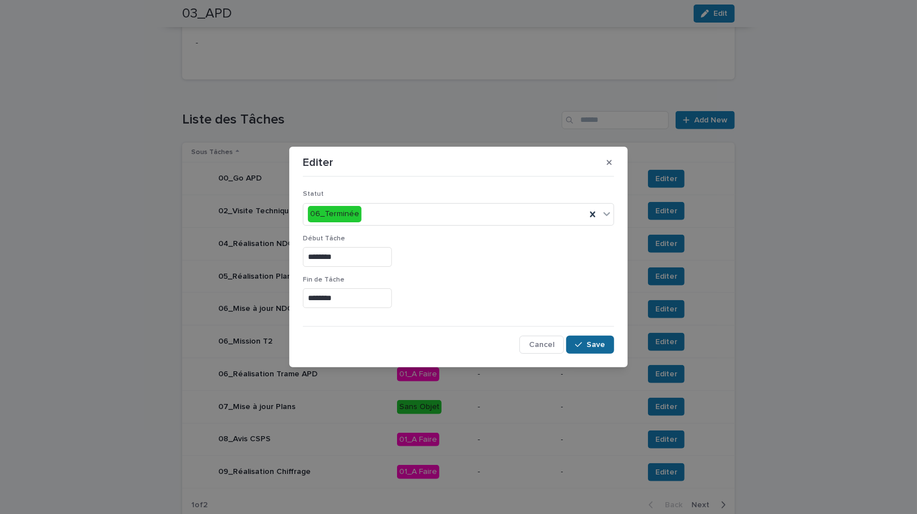
click at [605, 352] on button "Save" at bounding box center [590, 344] width 48 height 18
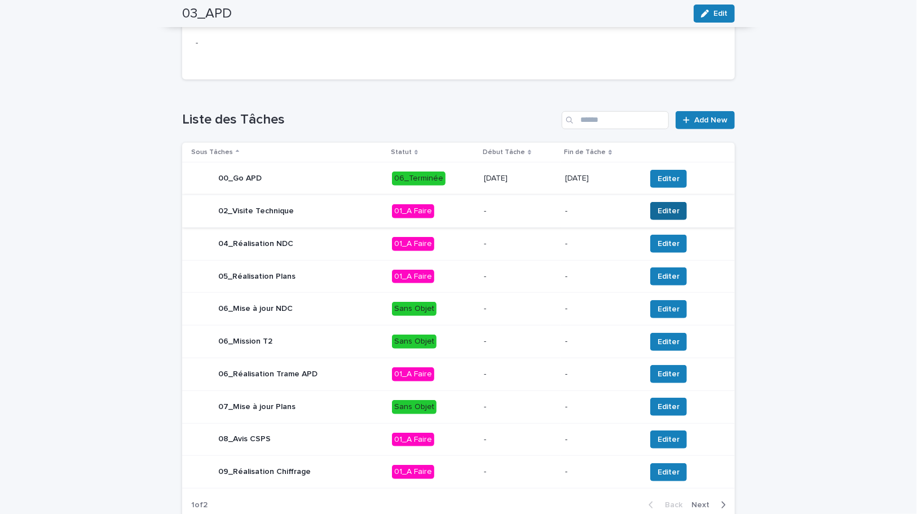
click at [662, 211] on span "Editer" at bounding box center [668, 210] width 22 height 11
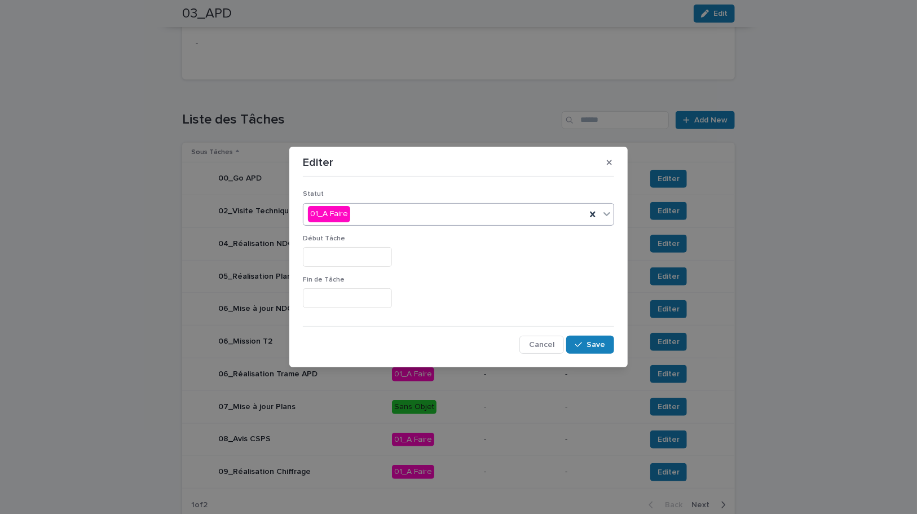
click at [361, 214] on div "01_A Faire" at bounding box center [444, 214] width 282 height 19
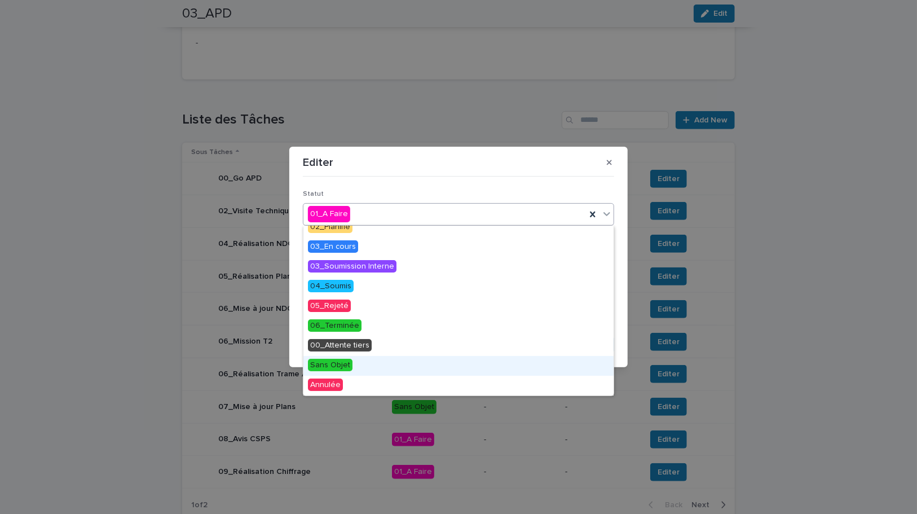
click at [341, 370] on span "Sans Objet" at bounding box center [330, 365] width 45 height 12
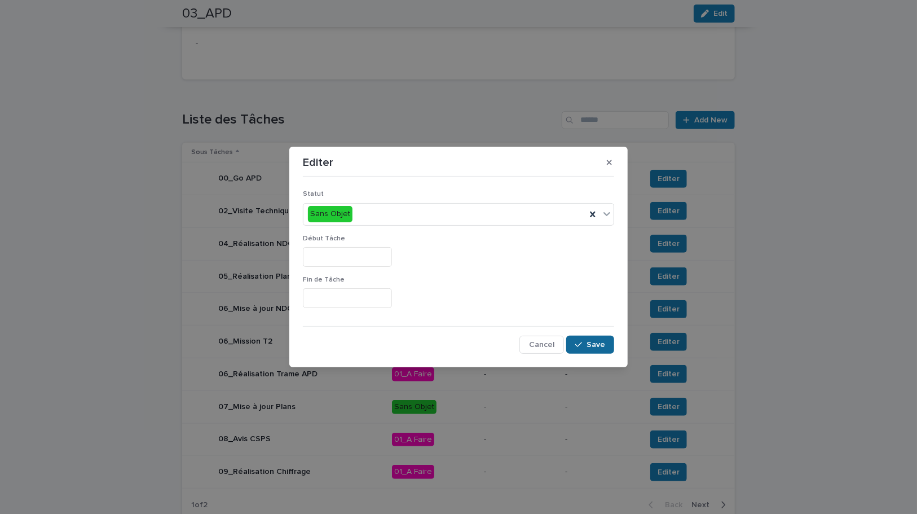
click at [578, 350] on button "Save" at bounding box center [590, 344] width 48 height 18
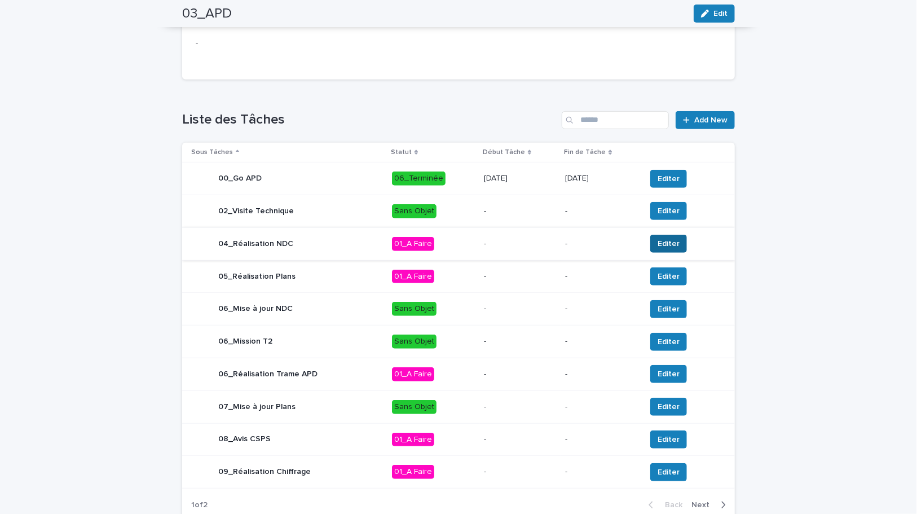
click at [660, 240] on span "Editer" at bounding box center [668, 243] width 22 height 11
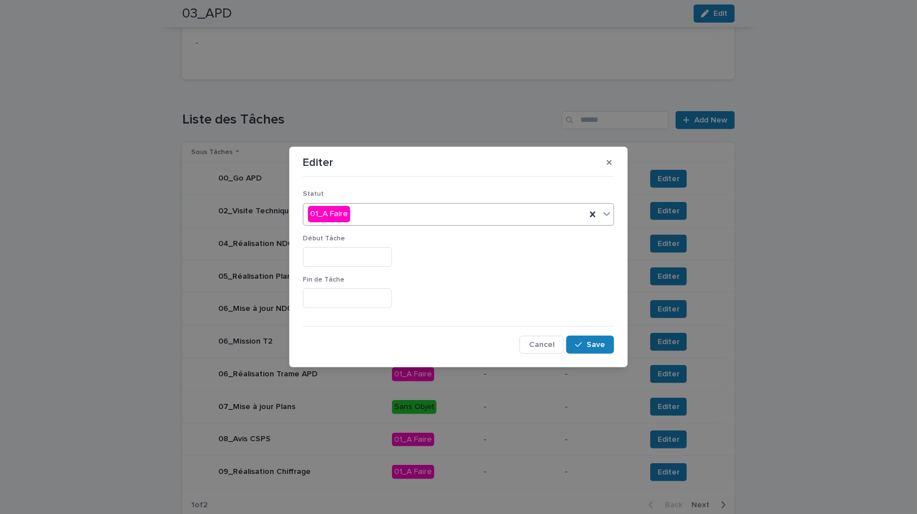
click at [372, 219] on div "01_A Faire" at bounding box center [444, 214] width 282 height 19
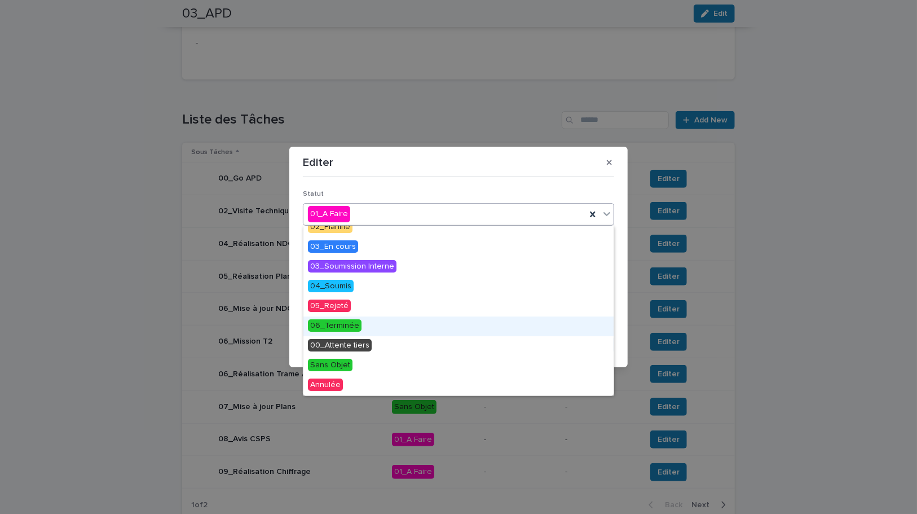
click at [346, 326] on span "06_Terminée" at bounding box center [335, 325] width 54 height 12
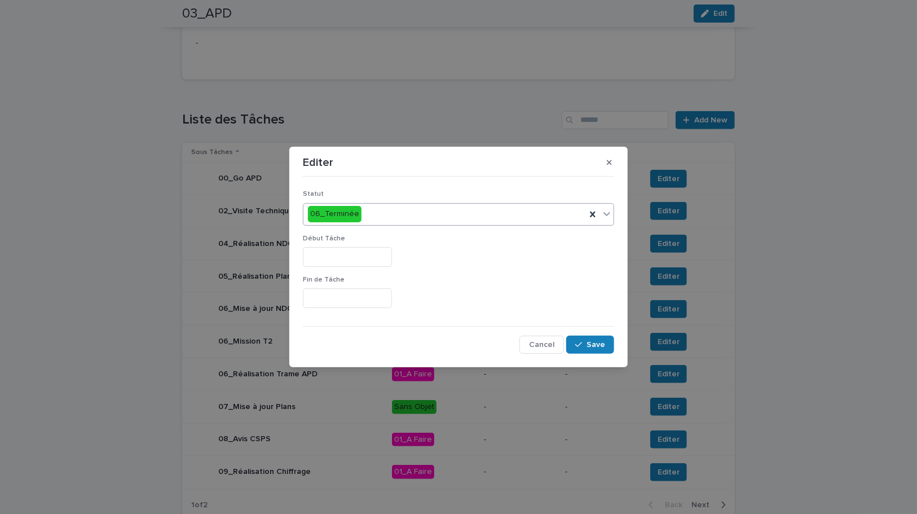
click at [328, 259] on input "text" at bounding box center [347, 257] width 89 height 20
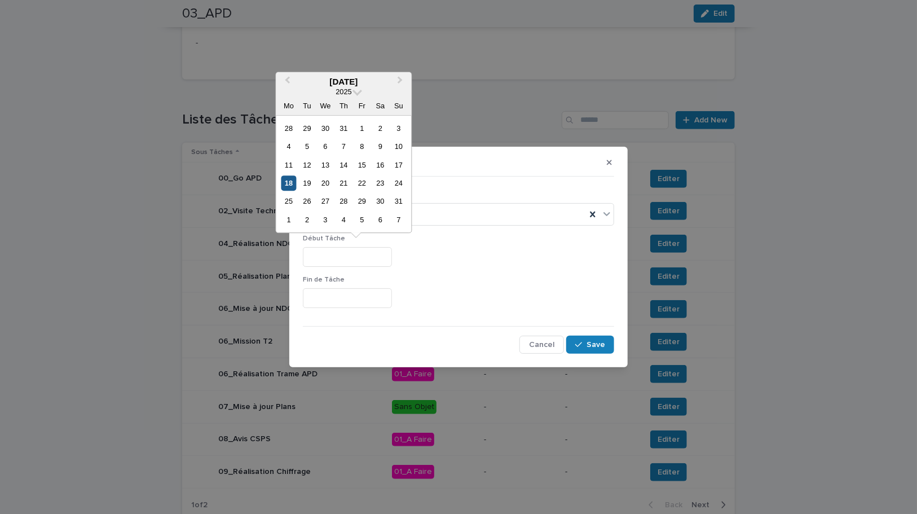
click at [289, 186] on div "18" at bounding box center [288, 182] width 15 height 15
type input "*********"
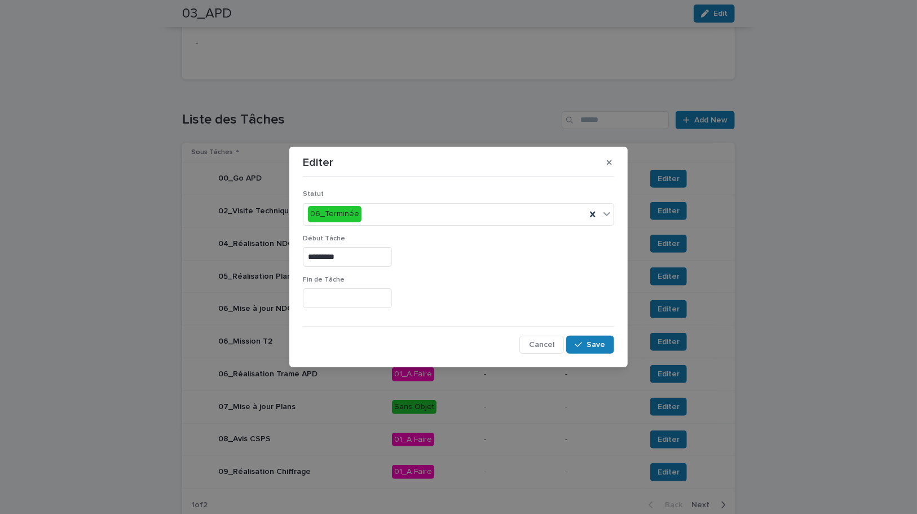
click at [317, 297] on input "text" at bounding box center [347, 298] width 89 height 20
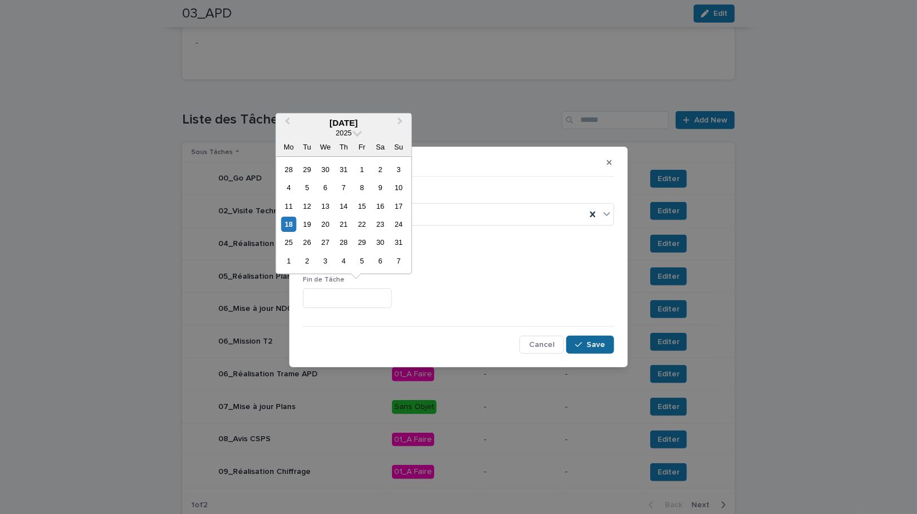
drag, startPoint x: 294, startPoint y: 225, endPoint x: 575, endPoint y: 341, distance: 303.1
click at [294, 224] on div "18" at bounding box center [288, 224] width 15 height 15
type input "*********"
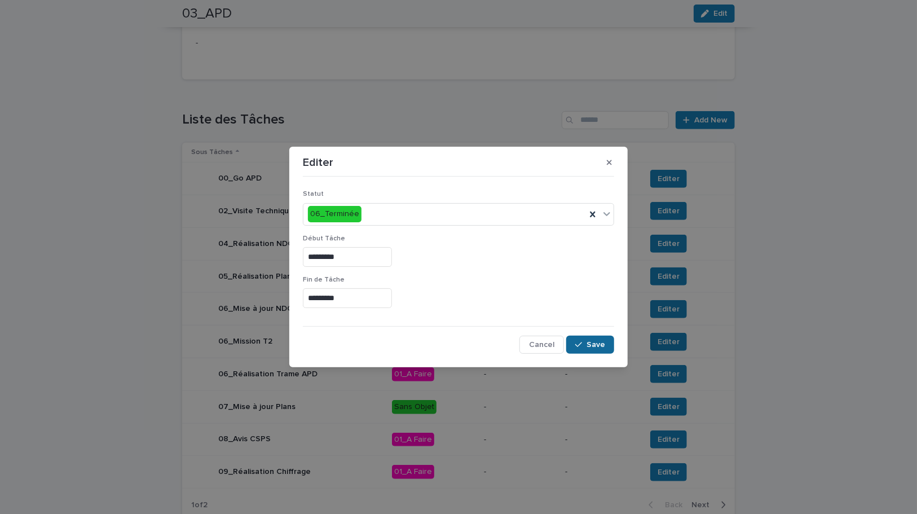
click at [601, 348] on span "Save" at bounding box center [595, 345] width 19 height 8
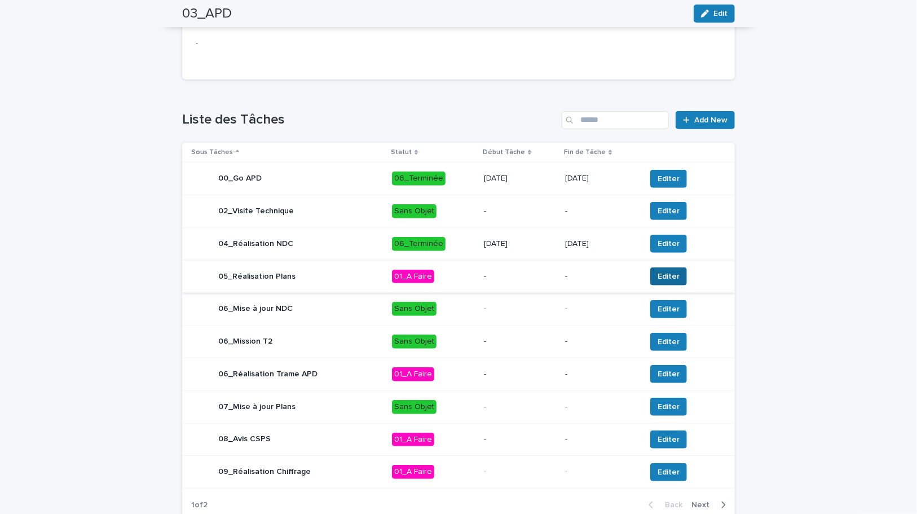
click at [664, 280] on span "Editer" at bounding box center [668, 276] width 22 height 11
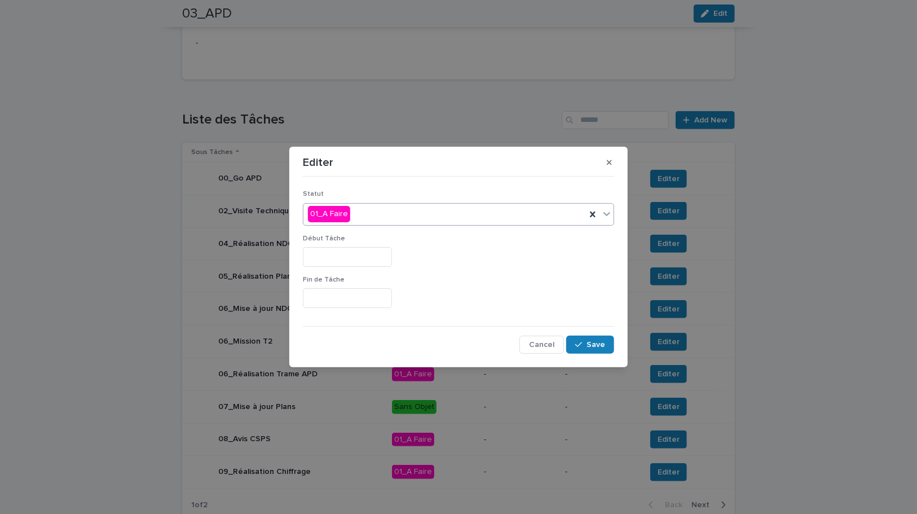
click at [366, 214] on div "01_A Faire" at bounding box center [444, 214] width 282 height 19
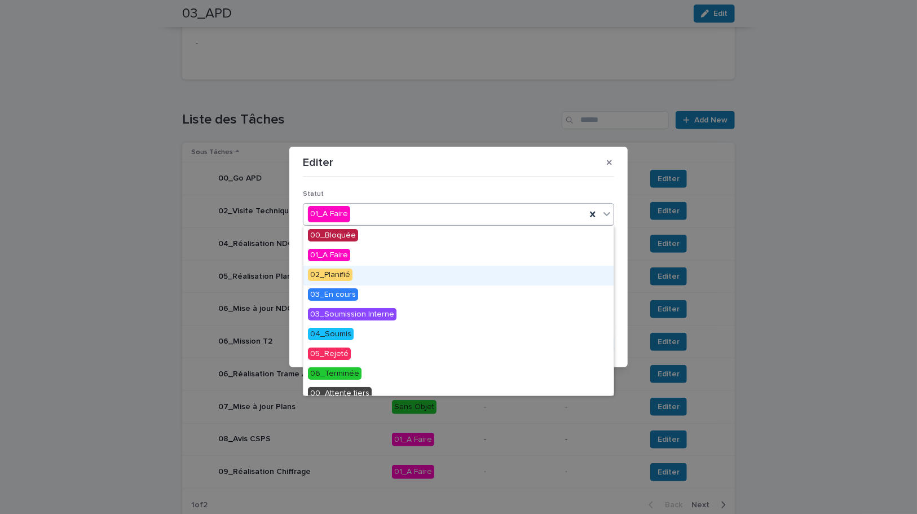
click at [333, 279] on span "02_Planifié" at bounding box center [330, 274] width 45 height 12
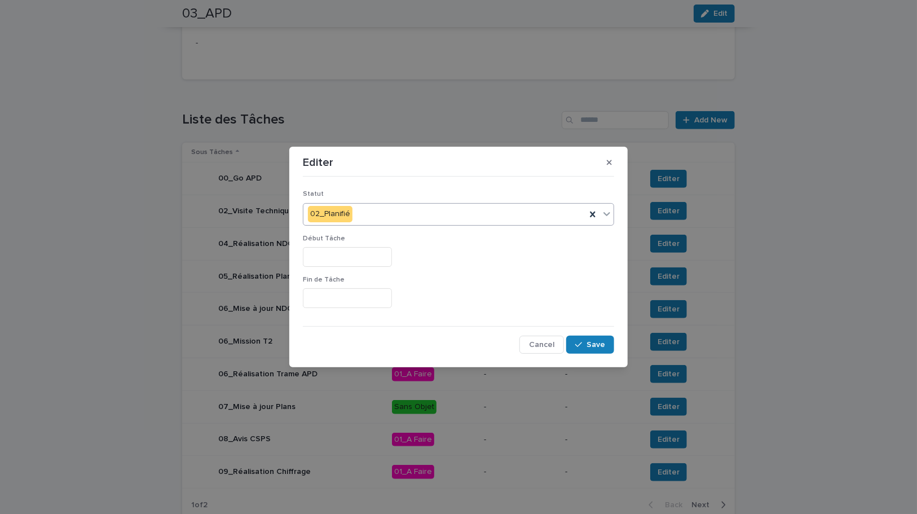
click at [334, 257] on input "text" at bounding box center [347, 257] width 89 height 20
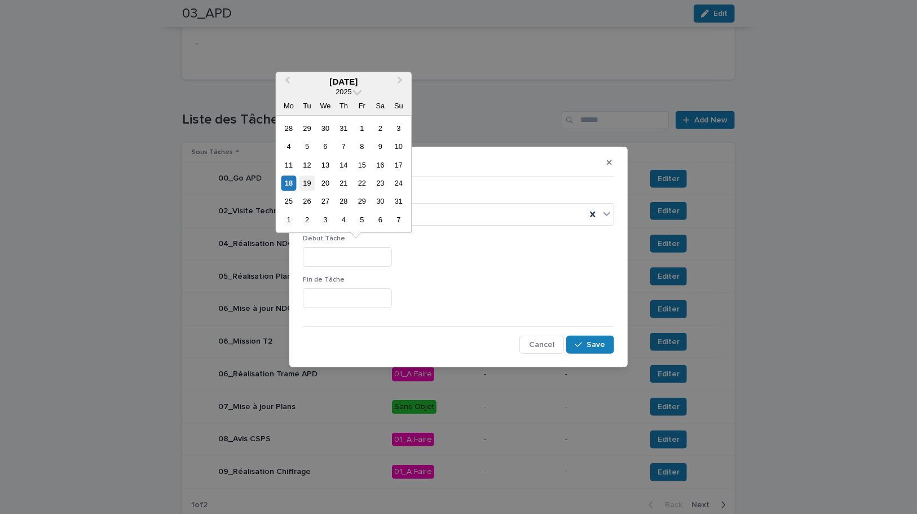
click at [308, 183] on div "19" at bounding box center [306, 182] width 15 height 15
type input "*********"
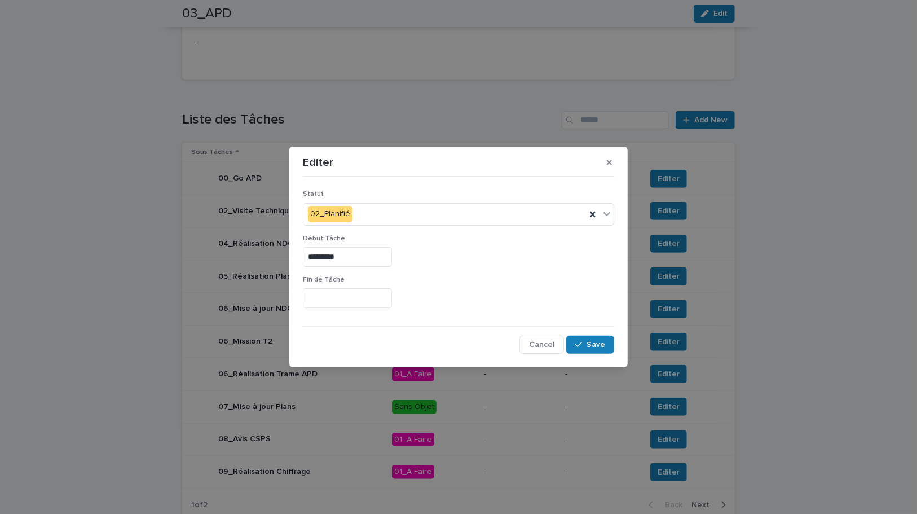
click at [334, 296] on input "text" at bounding box center [347, 298] width 89 height 20
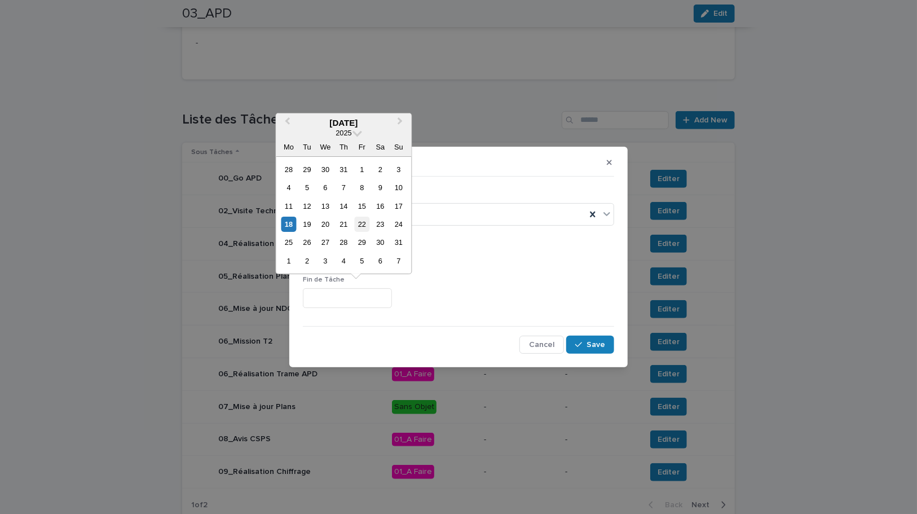
click at [364, 225] on div "22" at bounding box center [361, 224] width 15 height 15
type input "*********"
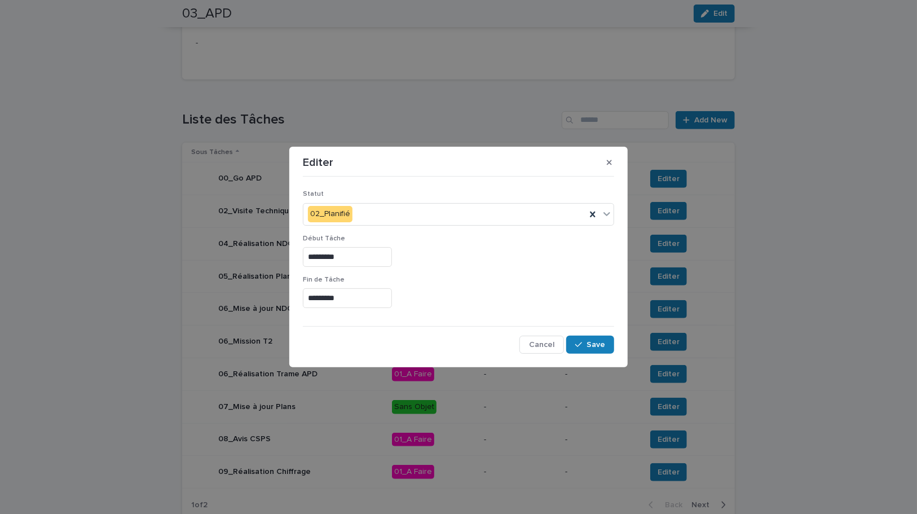
click at [504, 267] on div "Début Tâche *********" at bounding box center [458, 255] width 311 height 41
click at [599, 347] on span "Save" at bounding box center [595, 345] width 19 height 8
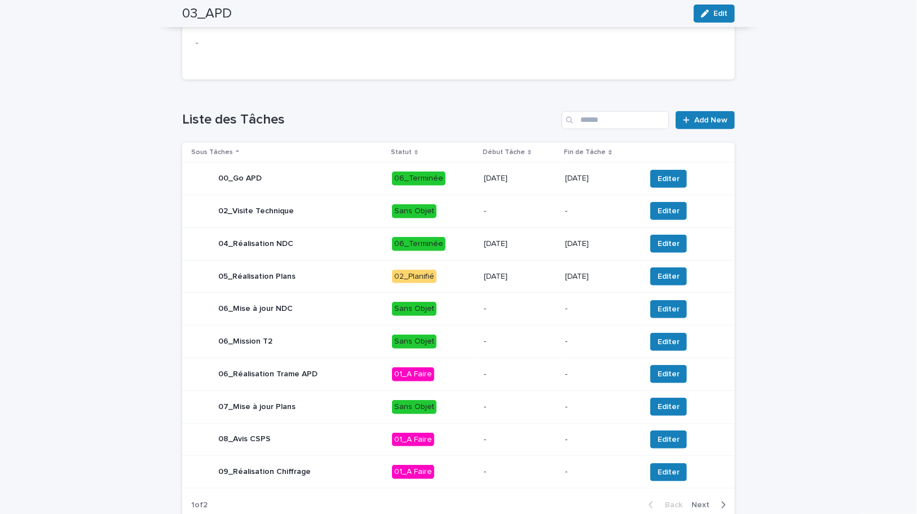
click at [545, 282] on div "[DATE]" at bounding box center [520, 276] width 72 height 19
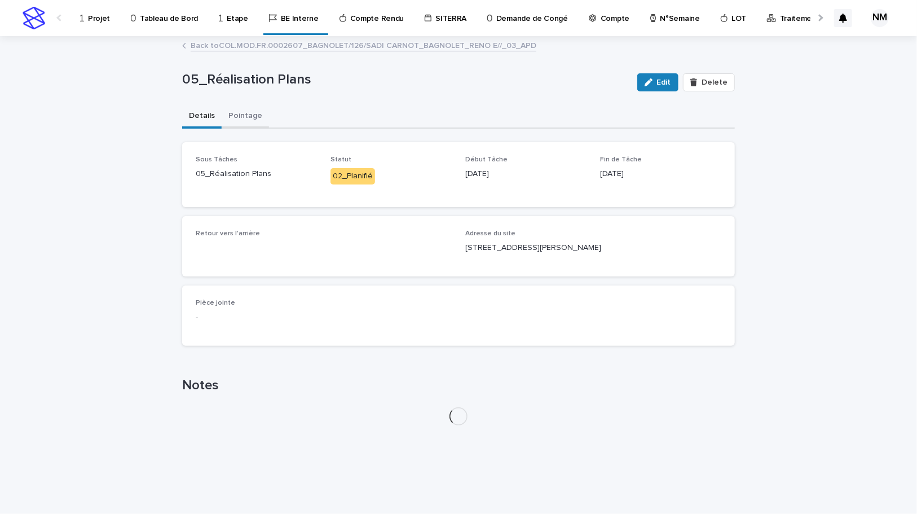
click at [242, 112] on button "Pointage" at bounding box center [245, 117] width 47 height 24
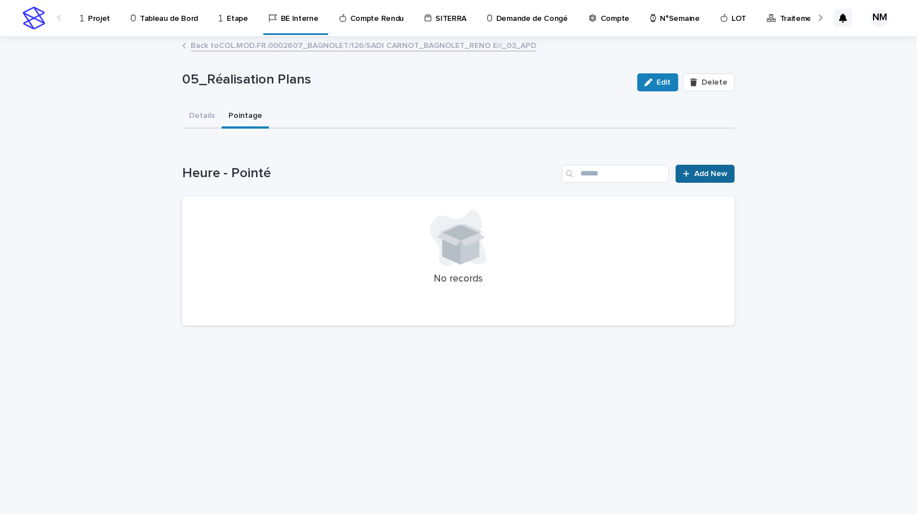
click at [701, 174] on span "Add New" at bounding box center [710, 174] width 33 height 8
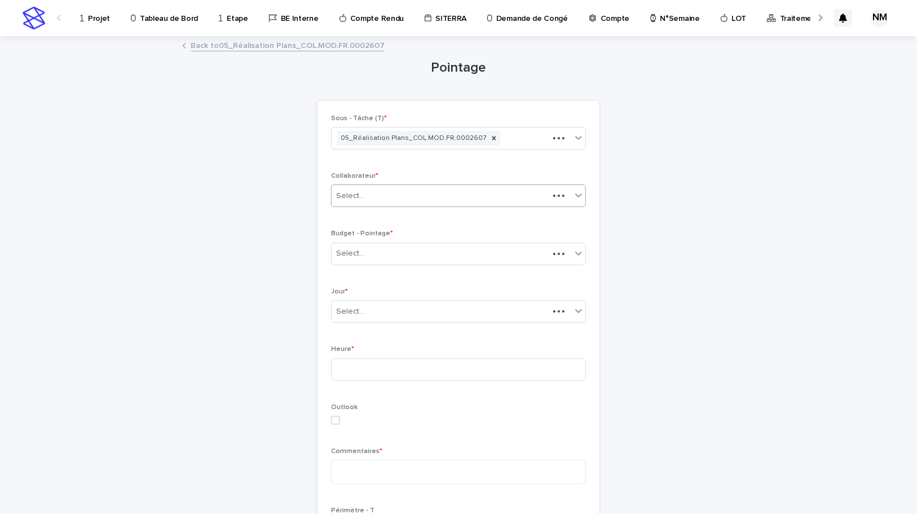
click at [369, 195] on div "Select..." at bounding box center [440, 196] width 217 height 19
type input "****"
click at [378, 217] on div "[PERSON_NAME]" at bounding box center [455, 217] width 254 height 20
click at [375, 253] on div "Select..." at bounding box center [452, 253] width 240 height 19
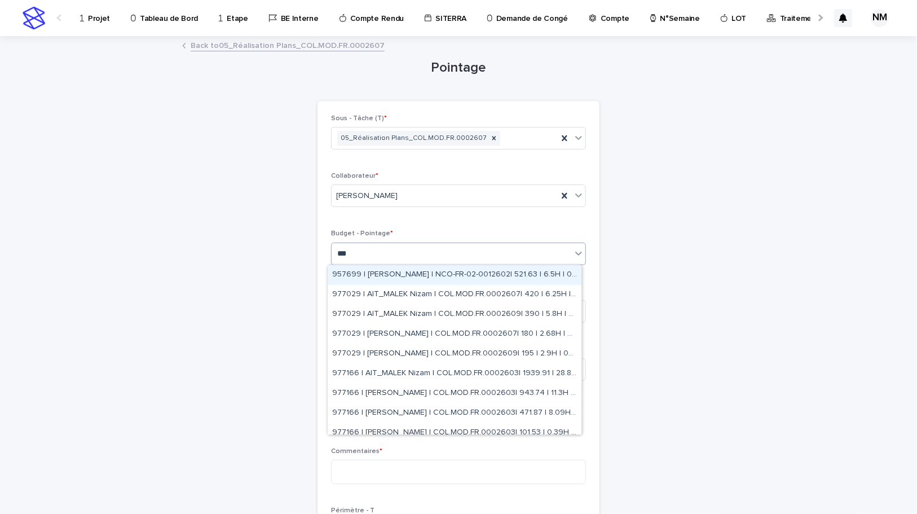
type input "****"
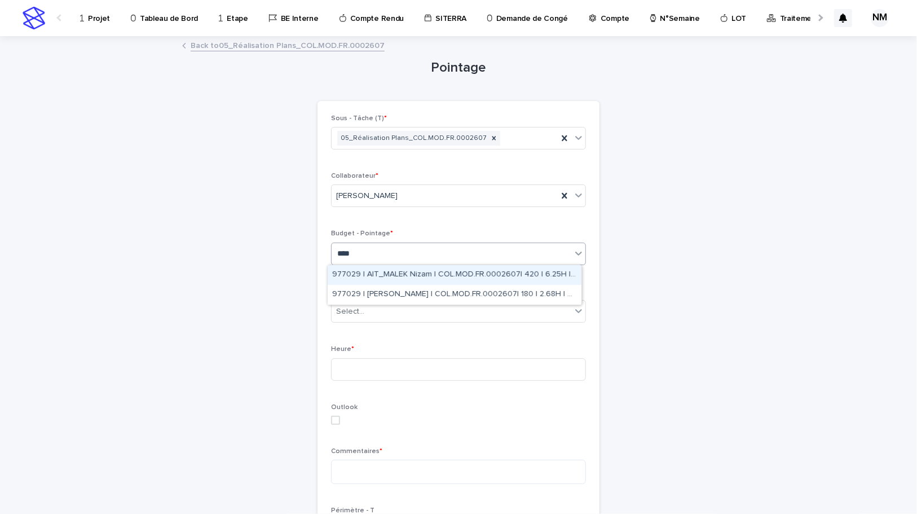
click at [447, 272] on div "977029 | AIT_MALEK Nizam | COL.MOD.FR.0002607| 420 | 6.25H | 02_APD" at bounding box center [455, 275] width 254 height 20
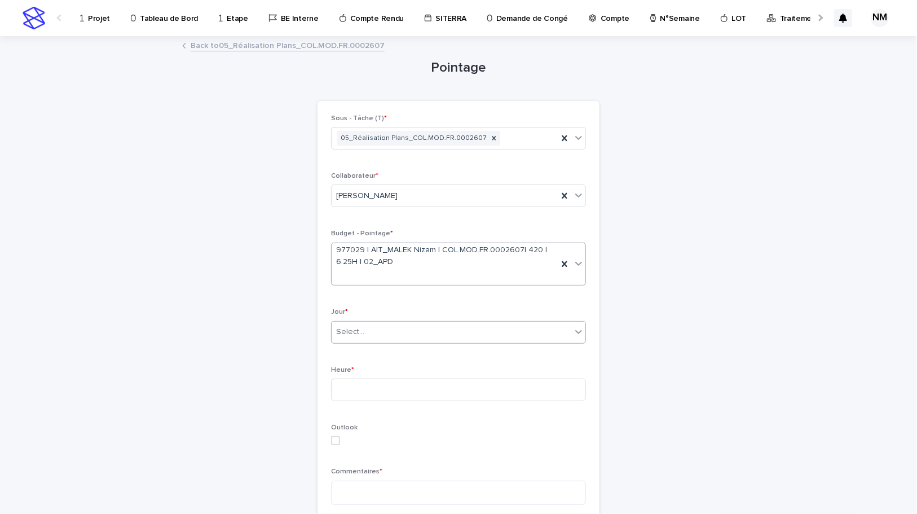
click at [370, 328] on div "Select..." at bounding box center [452, 332] width 240 height 19
type input "****"
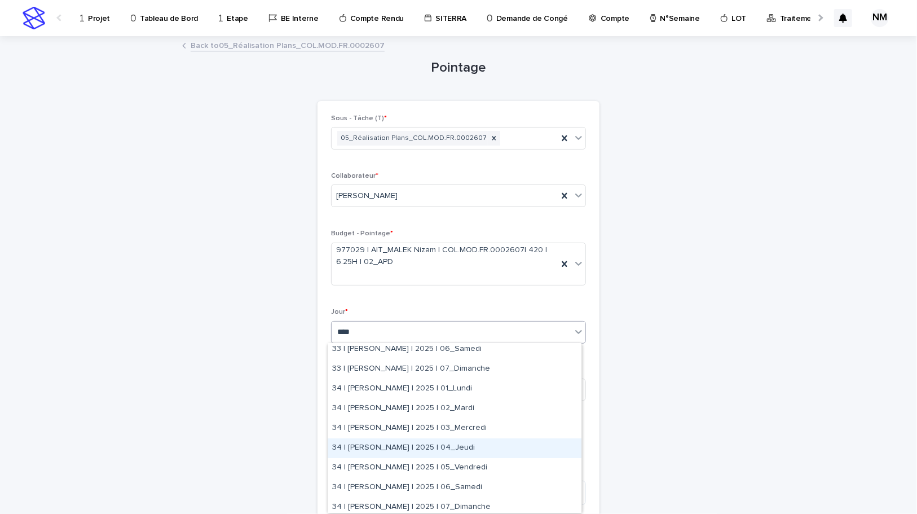
scroll to position [102, 0]
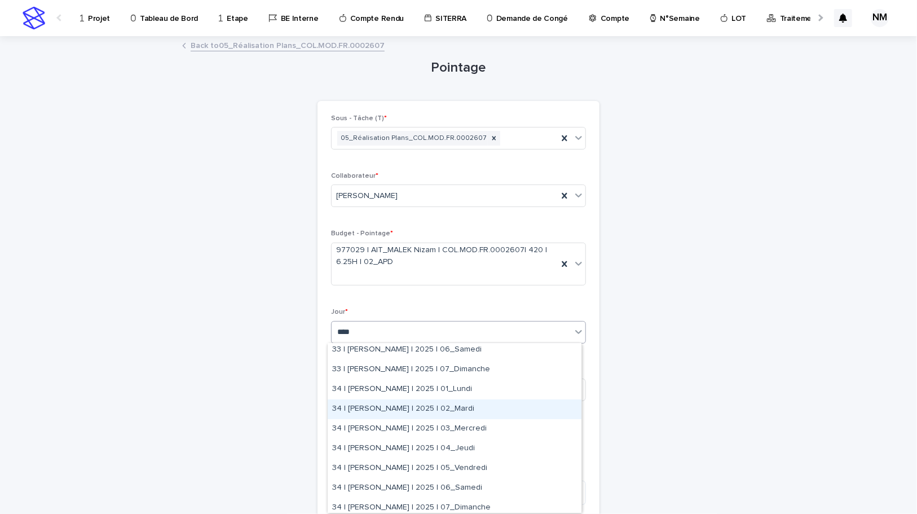
click at [457, 410] on div "34 | [PERSON_NAME] | 2025 | 02_Mardi" at bounding box center [455, 409] width 254 height 20
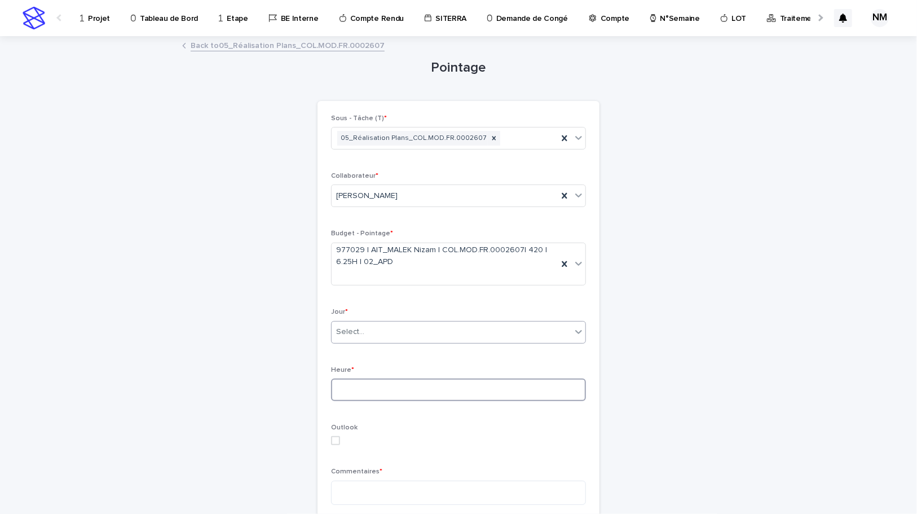
click at [374, 395] on input at bounding box center [458, 389] width 255 height 23
click at [364, 392] on input at bounding box center [458, 389] width 255 height 23
type input "*"
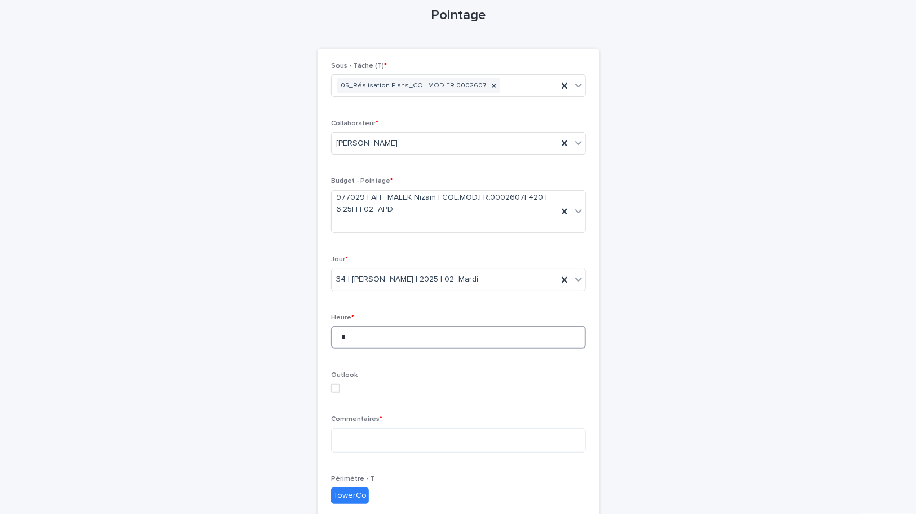
scroll to position [205, 0]
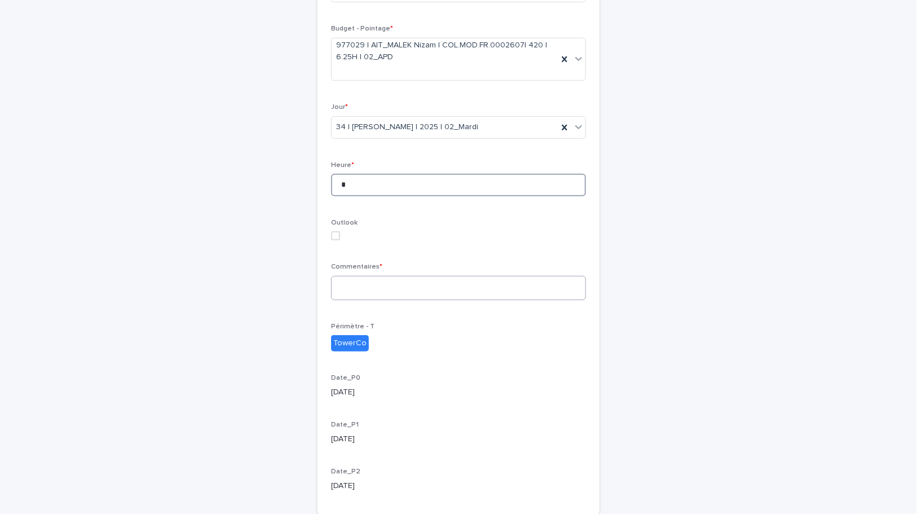
type input "*"
click at [359, 285] on textarea at bounding box center [458, 288] width 255 height 24
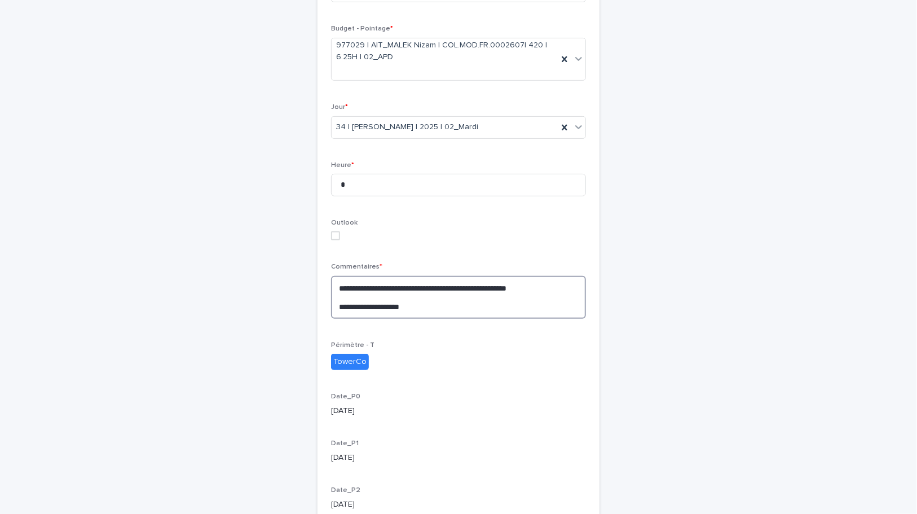
click at [423, 304] on textarea "**********" at bounding box center [458, 297] width 255 height 43
paste textarea "**********"
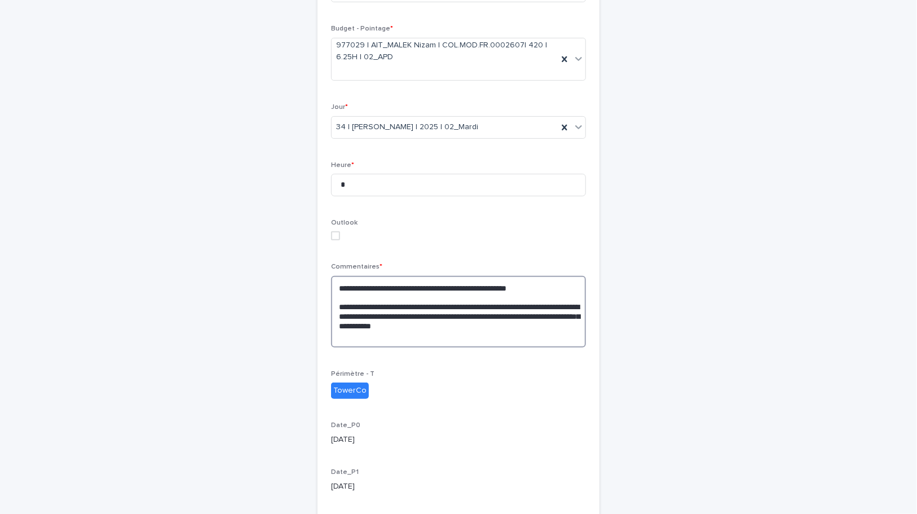
type textarea "**********"
click at [612, 363] on div "**********" at bounding box center [458, 211] width 553 height 756
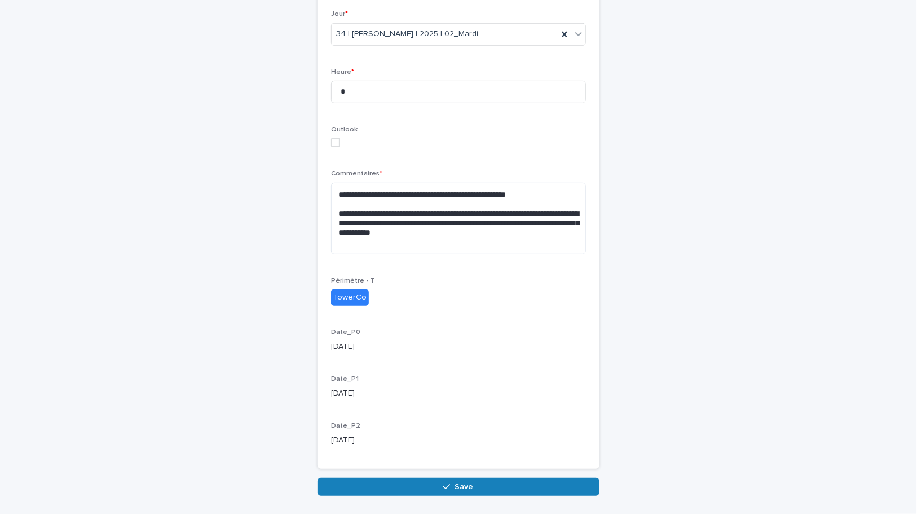
scroll to position [335, 0]
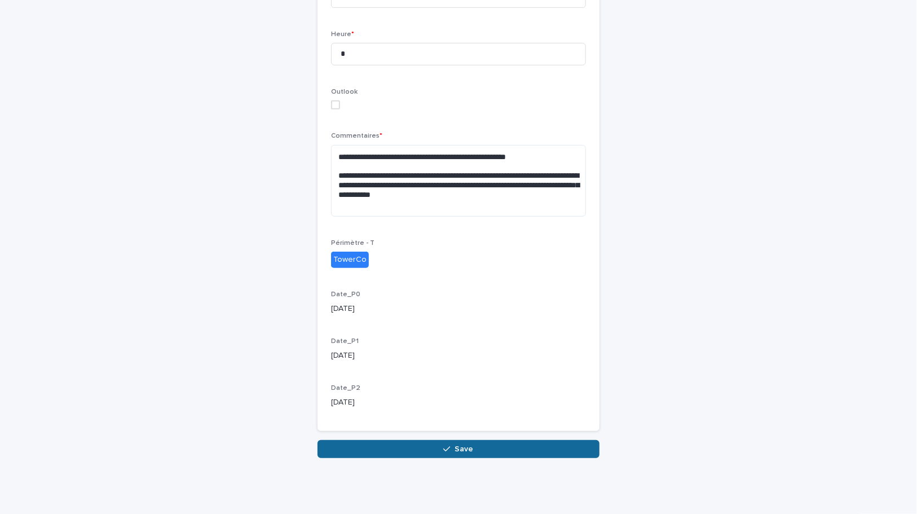
click at [493, 456] on button "Save" at bounding box center [458, 449] width 282 height 18
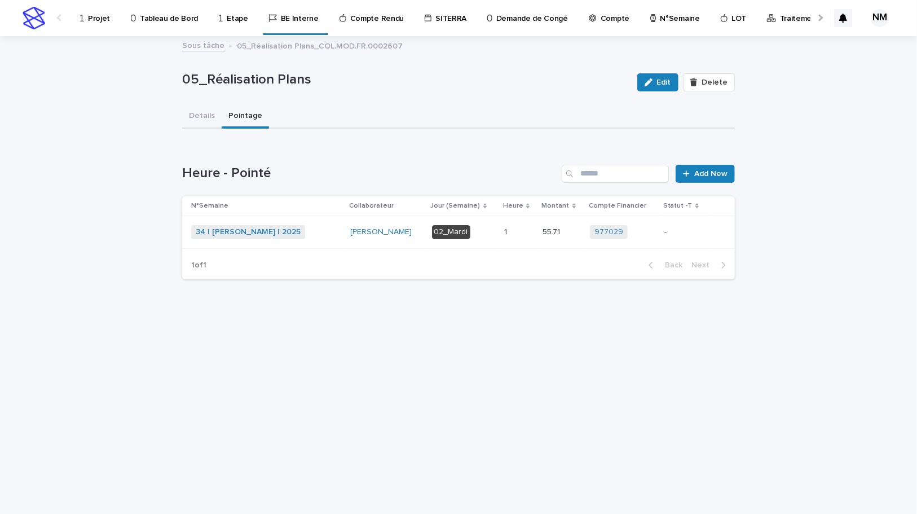
click at [683, 237] on div "-" at bounding box center [684, 232] width 40 height 19
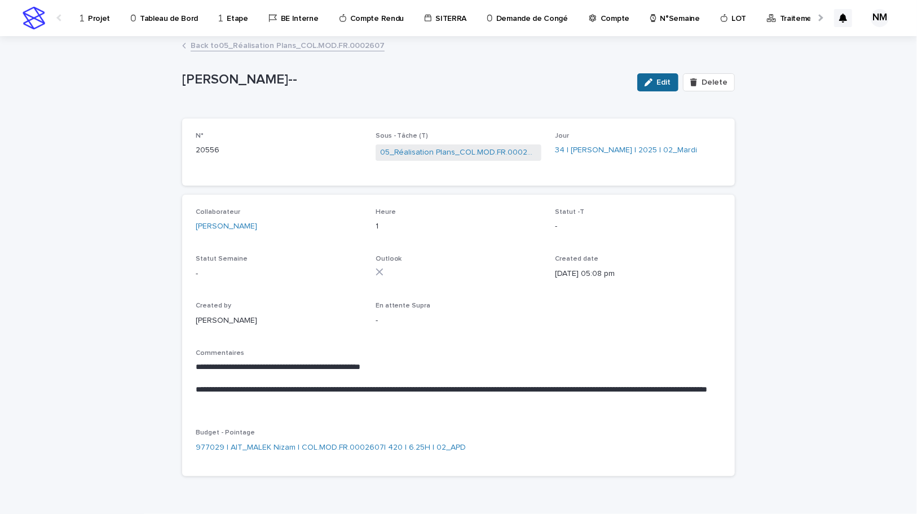
click at [663, 85] on span "Edit" at bounding box center [664, 82] width 14 height 8
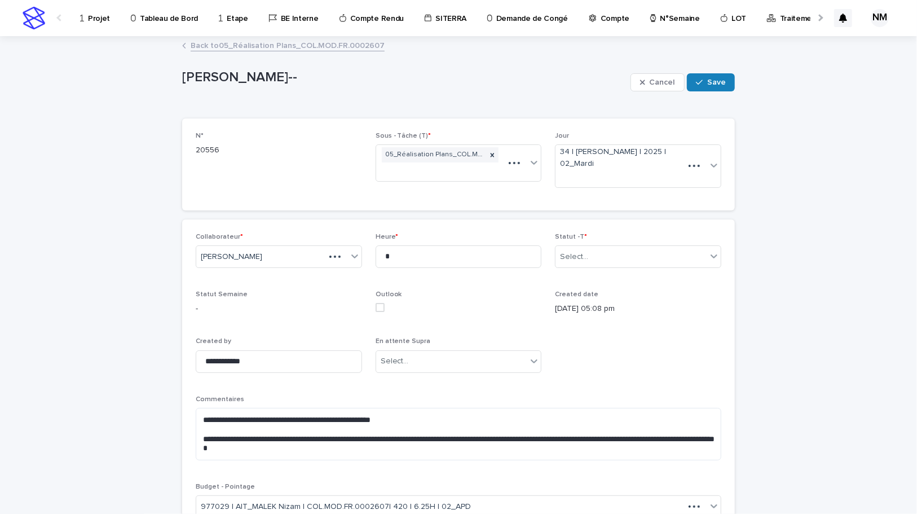
type textarea "**********"
click at [607, 257] on div "Select..." at bounding box center [630, 257] width 151 height 19
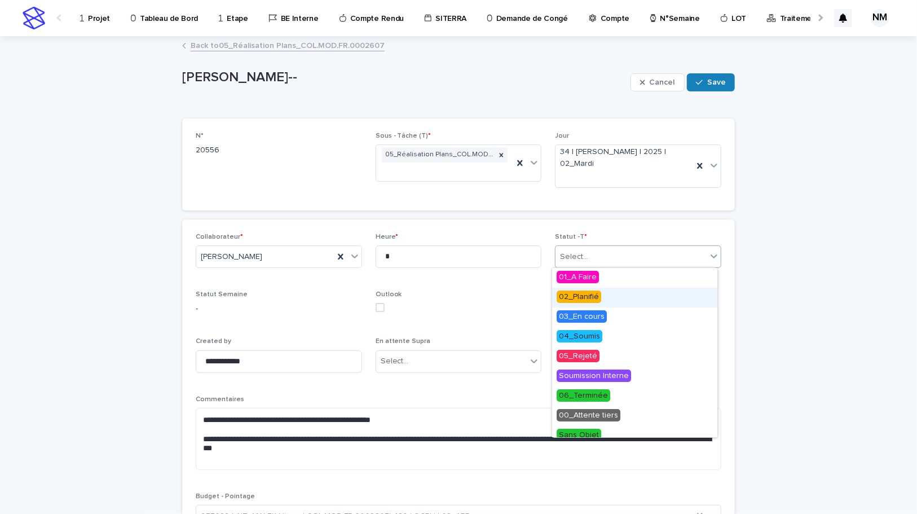
click at [590, 300] on span "02_Planifié" at bounding box center [579, 296] width 45 height 12
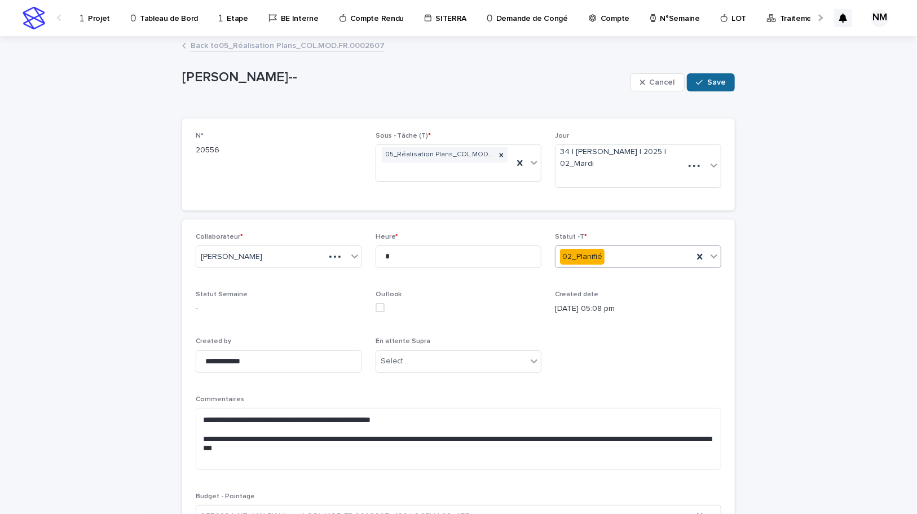
click at [709, 83] on span "Save" at bounding box center [716, 82] width 19 height 8
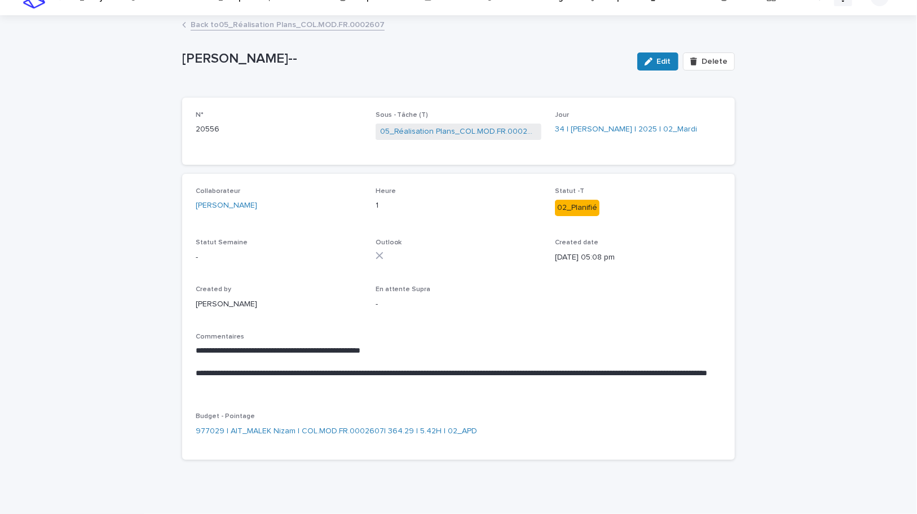
scroll to position [32, 0]
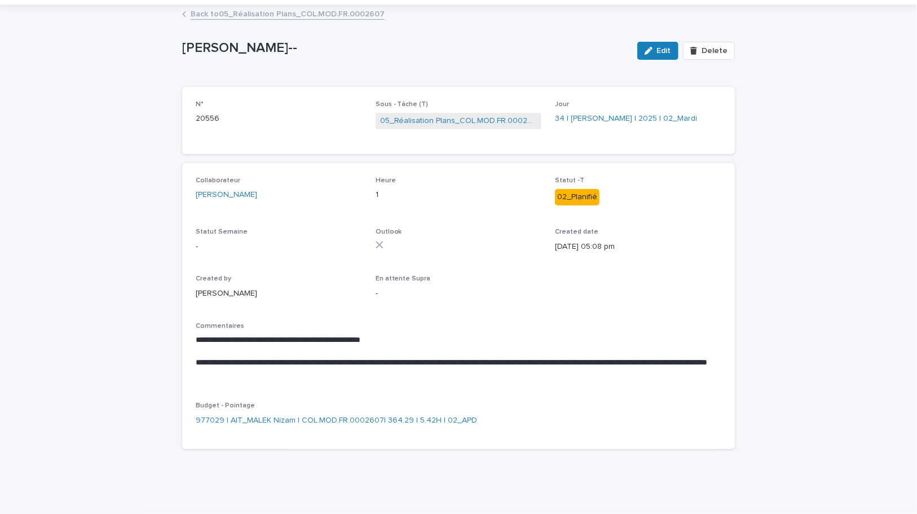
click at [232, 11] on link "Back to 05_Réalisation Plans_COL.MOD.FR.0002607" at bounding box center [288, 13] width 194 height 13
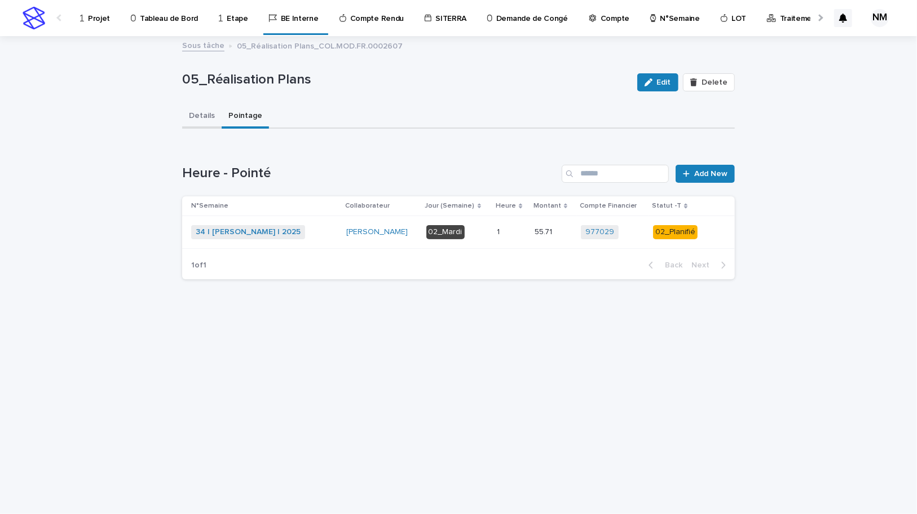
click at [197, 114] on button "Details" at bounding box center [201, 117] width 39 height 24
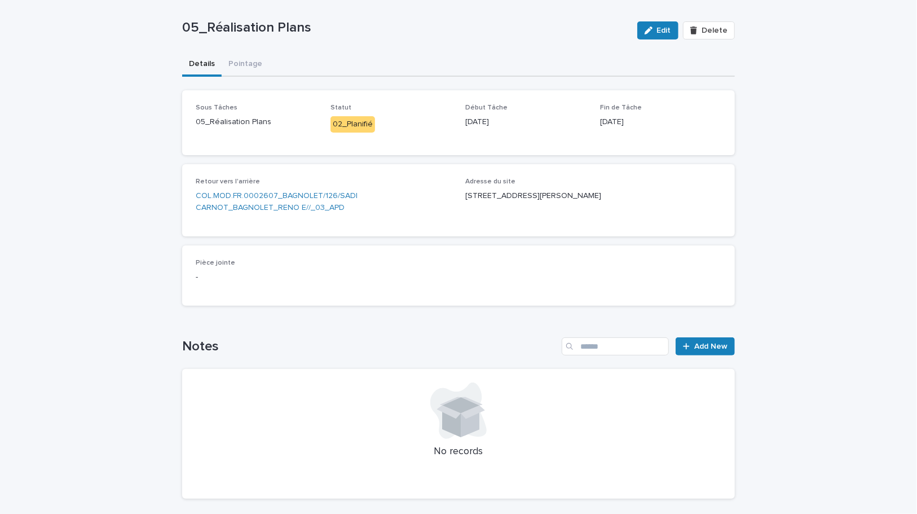
scroll to position [101, 0]
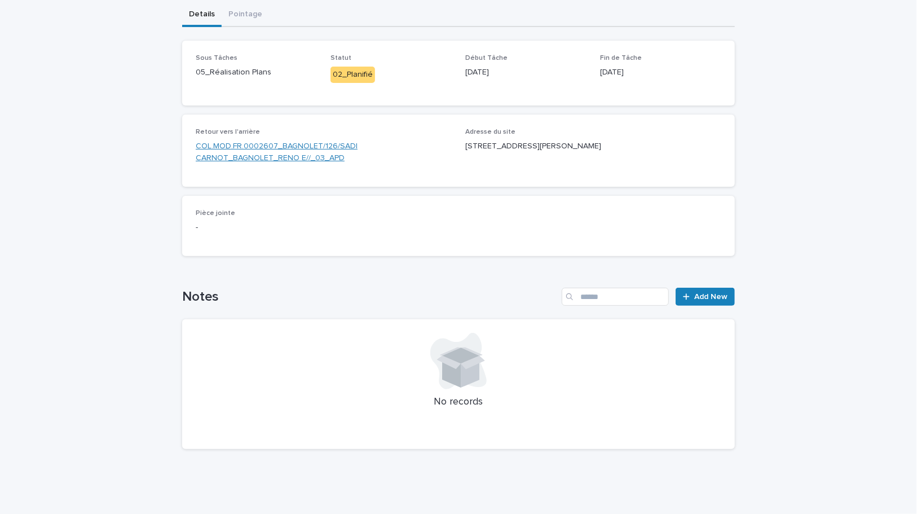
click at [264, 154] on link "COL.MOD.FR.0002607_BAGNOLET/126/SADI CARNOT_BAGNOLET_RENO E//_03_APD" at bounding box center [324, 152] width 256 height 24
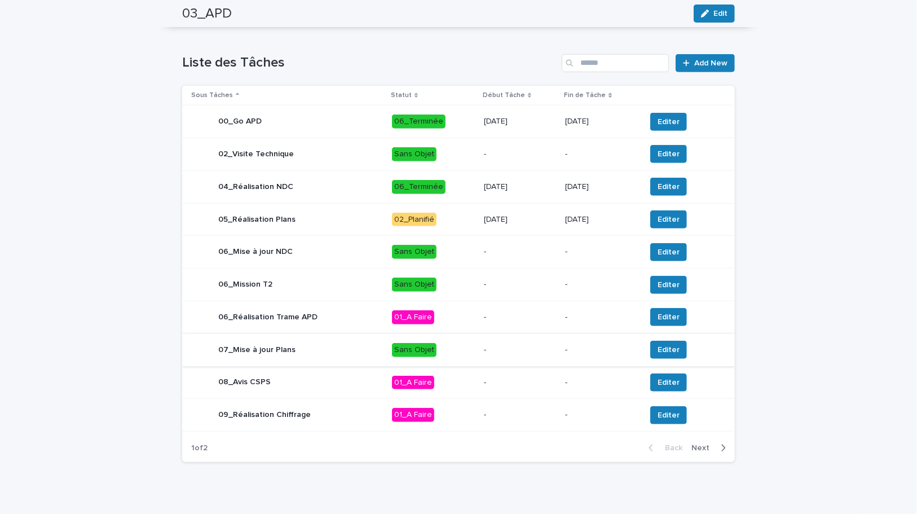
scroll to position [365, 0]
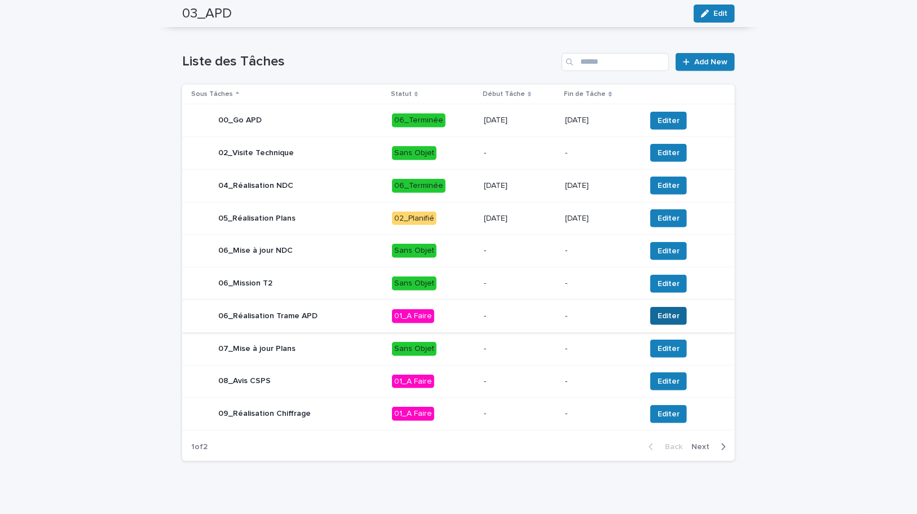
click at [659, 313] on span "Editer" at bounding box center [668, 315] width 22 height 11
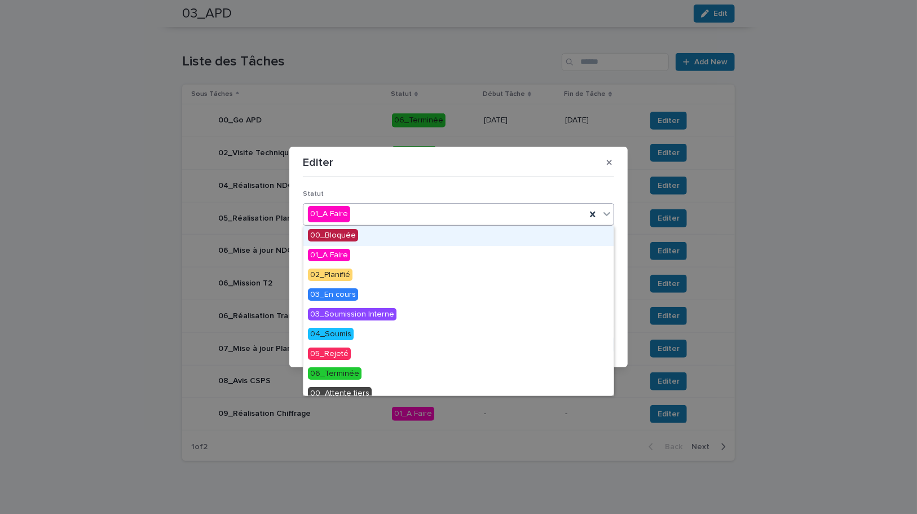
click at [368, 216] on div "01_A Faire" at bounding box center [444, 214] width 282 height 19
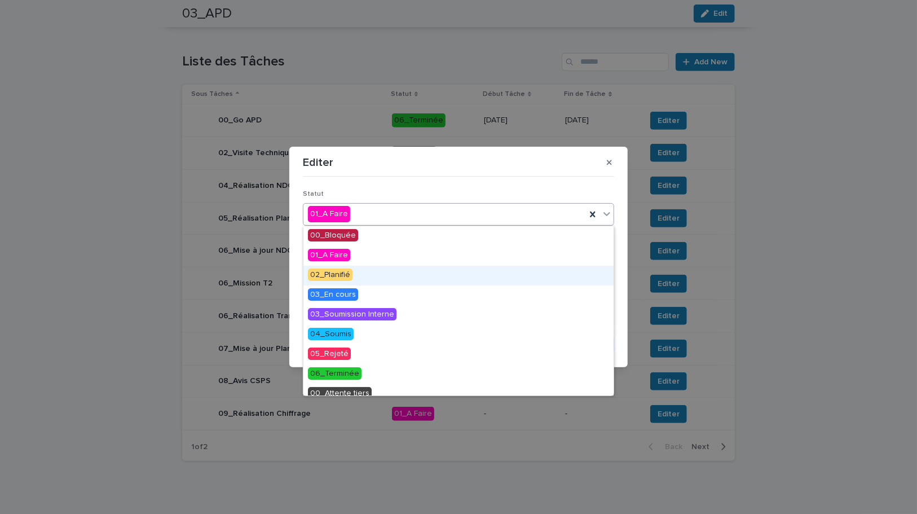
click at [342, 269] on span "02_Planifié" at bounding box center [330, 274] width 45 height 12
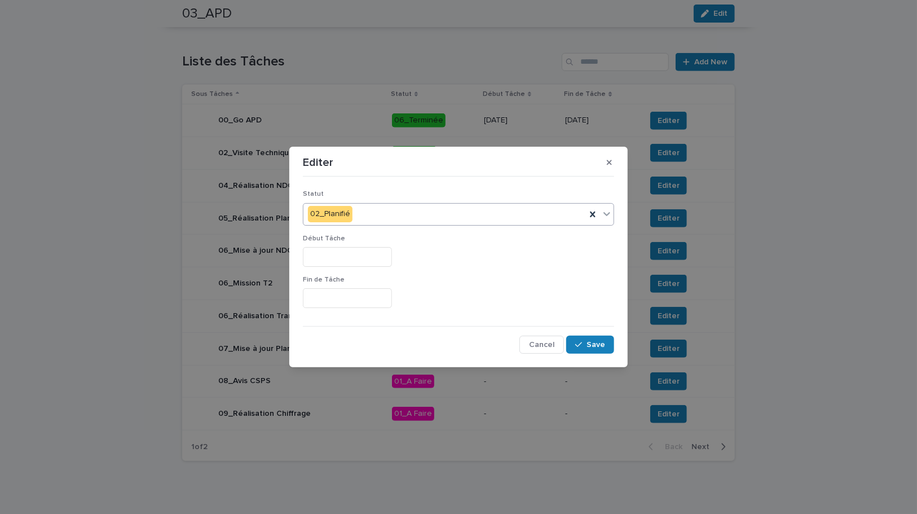
click at [335, 257] on input "text" at bounding box center [347, 257] width 89 height 20
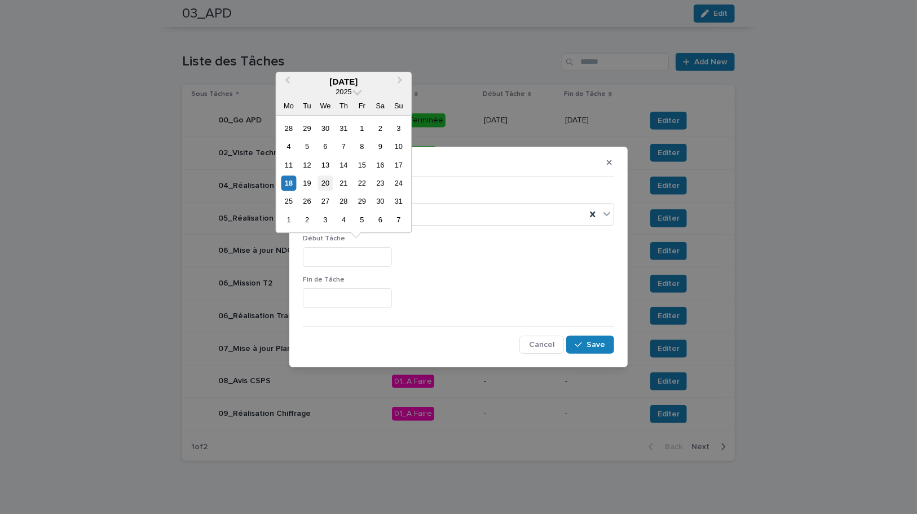
click at [328, 184] on div "20" at bounding box center [324, 182] width 15 height 15
type input "*********"
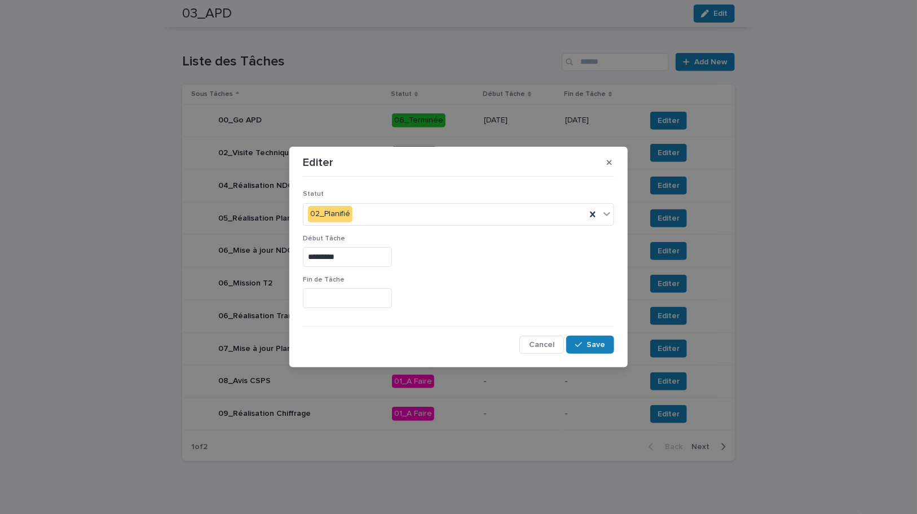
click at [341, 296] on input "text" at bounding box center [347, 298] width 89 height 20
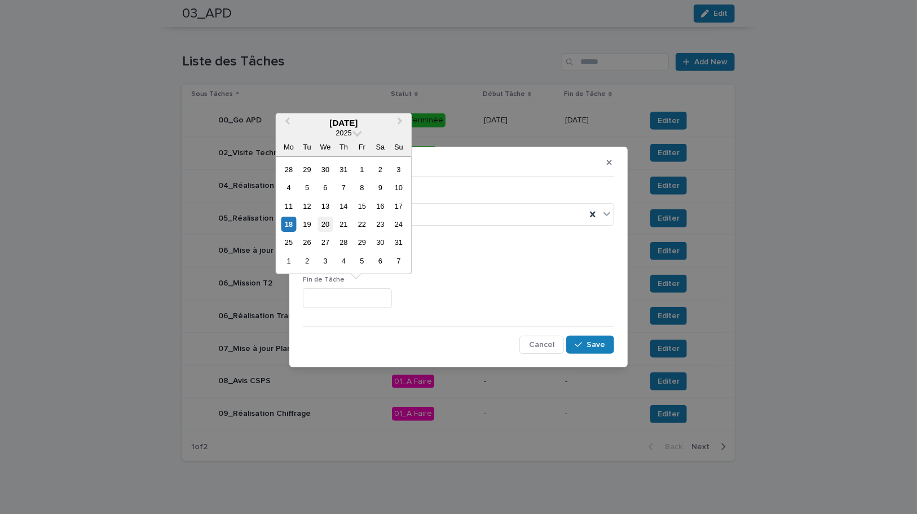
click at [325, 226] on div "20" at bounding box center [324, 224] width 15 height 15
type input "*********"
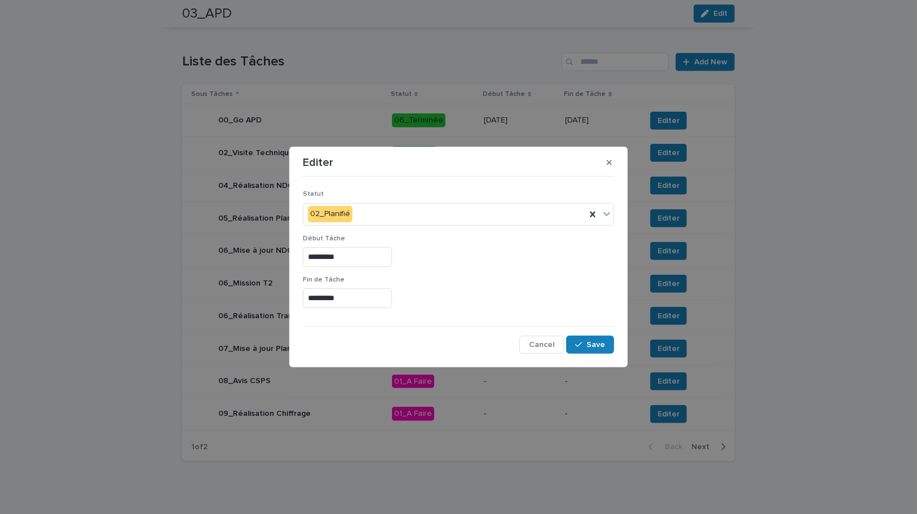
click at [484, 304] on div "*********" at bounding box center [458, 298] width 311 height 20
click at [586, 344] on div "button" at bounding box center [580, 345] width 11 height 8
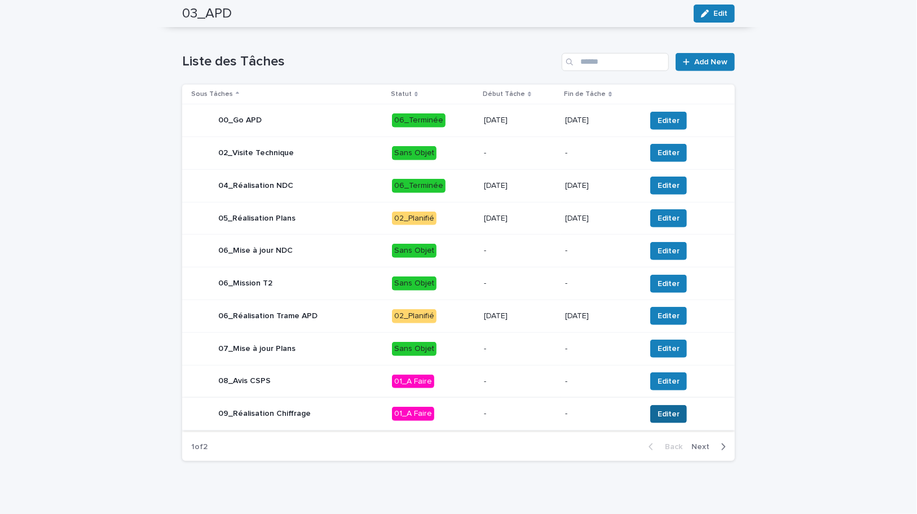
click at [670, 410] on span "Editer" at bounding box center [668, 413] width 22 height 11
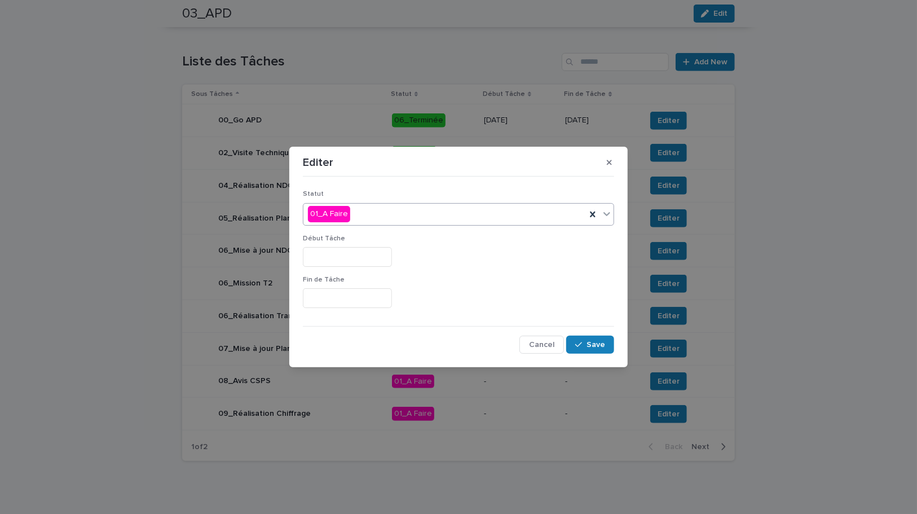
click at [390, 211] on div "01_A Faire" at bounding box center [444, 214] width 282 height 19
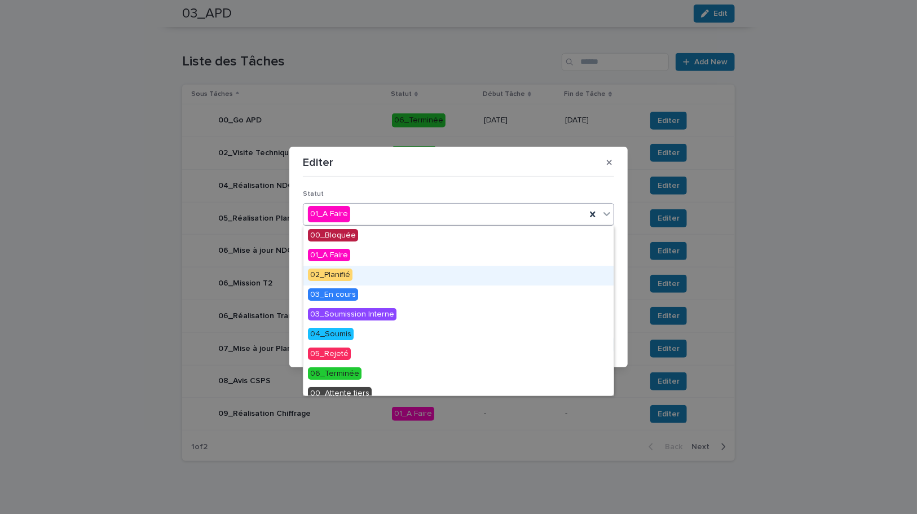
click at [346, 273] on span "02_Planifié" at bounding box center [330, 274] width 45 height 12
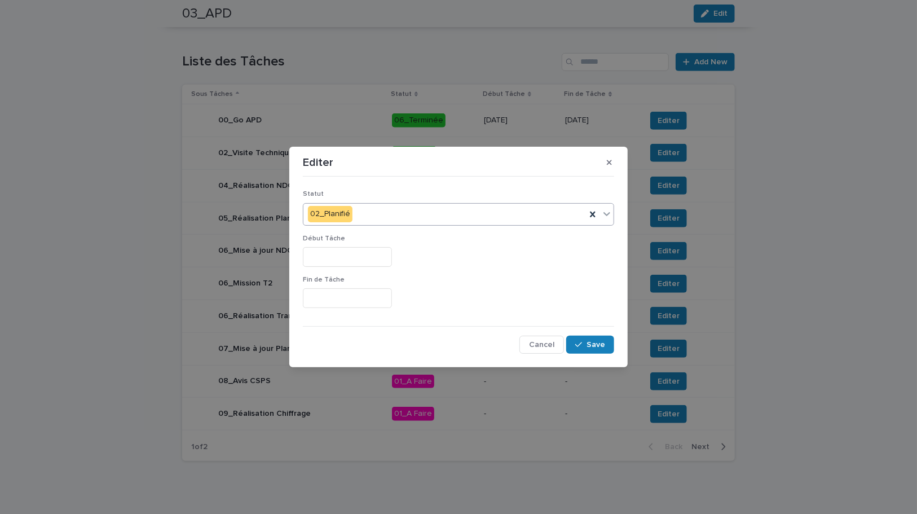
click at [338, 254] on input "text" at bounding box center [347, 257] width 89 height 20
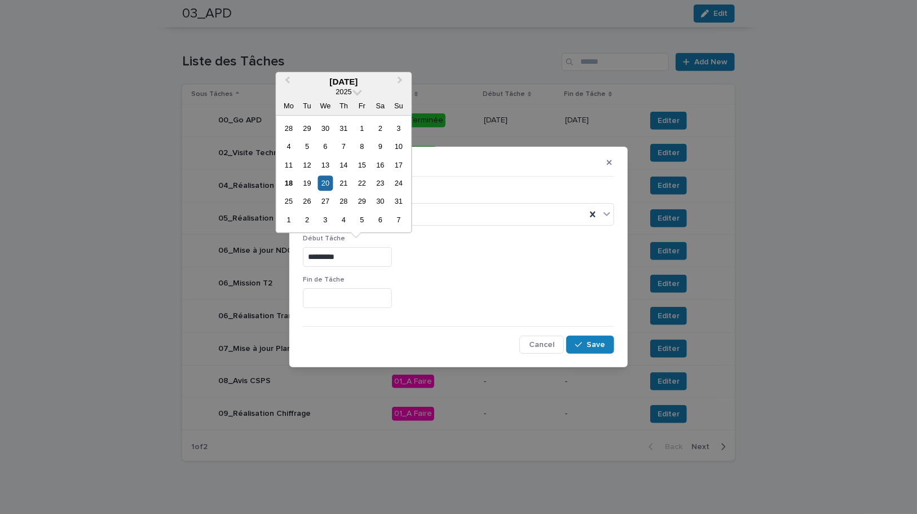
type input "*********"
click at [341, 299] on input "text" at bounding box center [347, 298] width 89 height 20
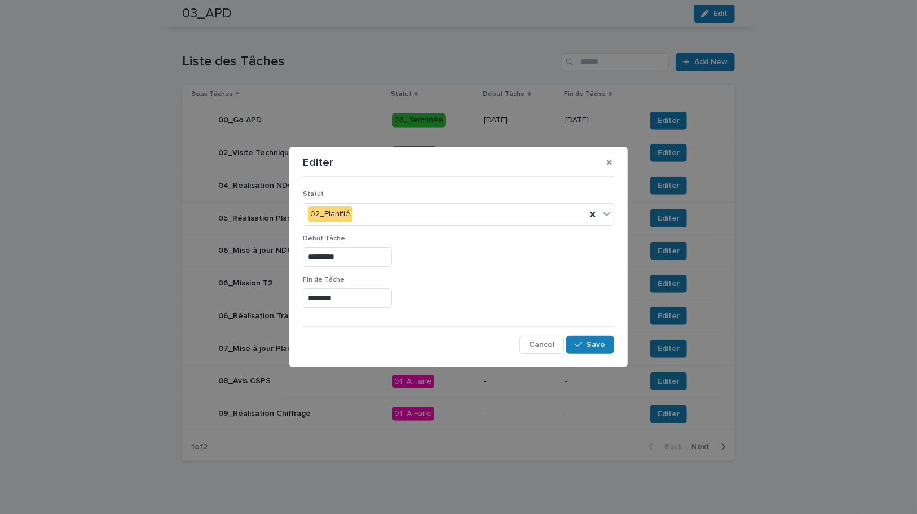
click at [529, 293] on div "********" at bounding box center [458, 298] width 311 height 20
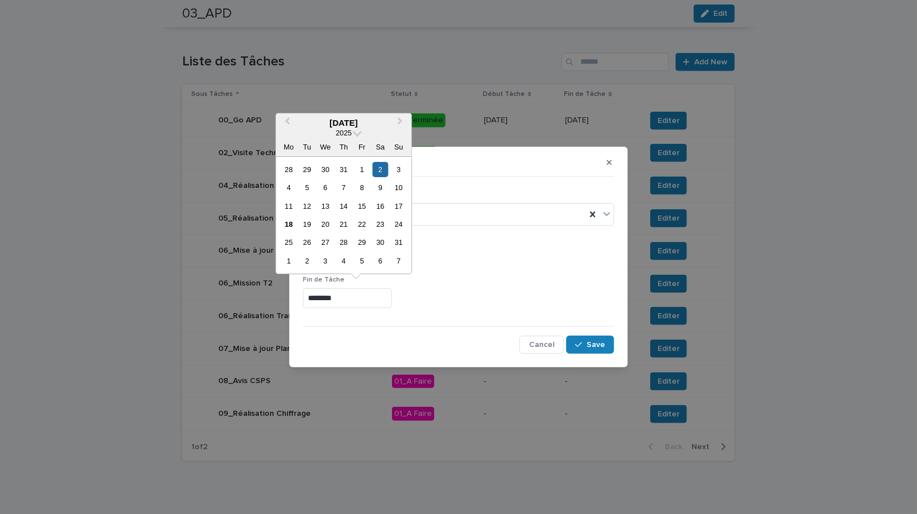
click at [312, 298] on input "********" at bounding box center [347, 298] width 89 height 20
type input "*********"
click at [512, 264] on div "*********" at bounding box center [458, 257] width 311 height 20
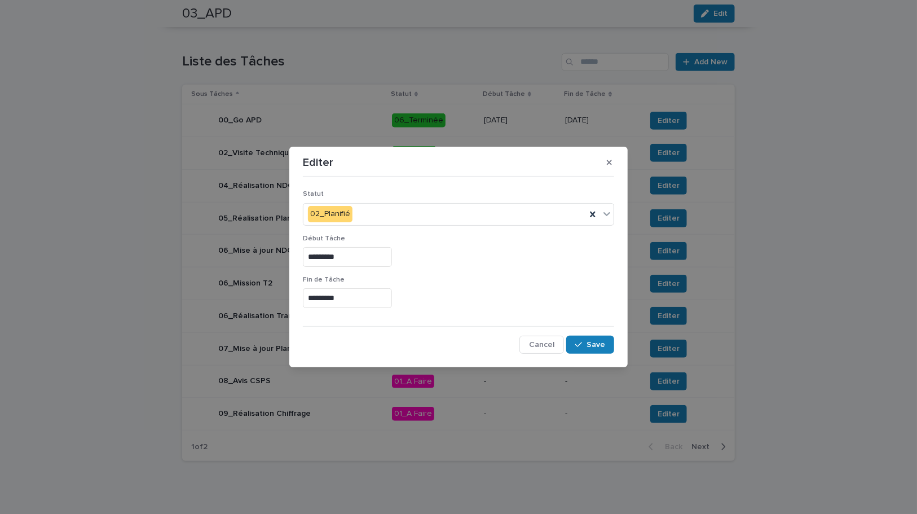
drag, startPoint x: 591, startPoint y: 351, endPoint x: 604, endPoint y: 378, distance: 29.5
click at [591, 351] on button "Save" at bounding box center [590, 344] width 48 height 18
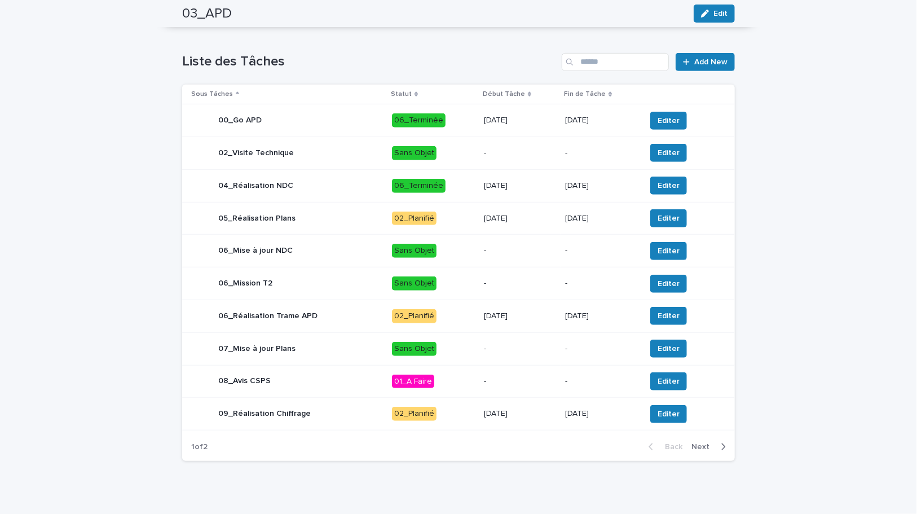
click at [722, 447] on icon "button" at bounding box center [724, 446] width 4 height 7
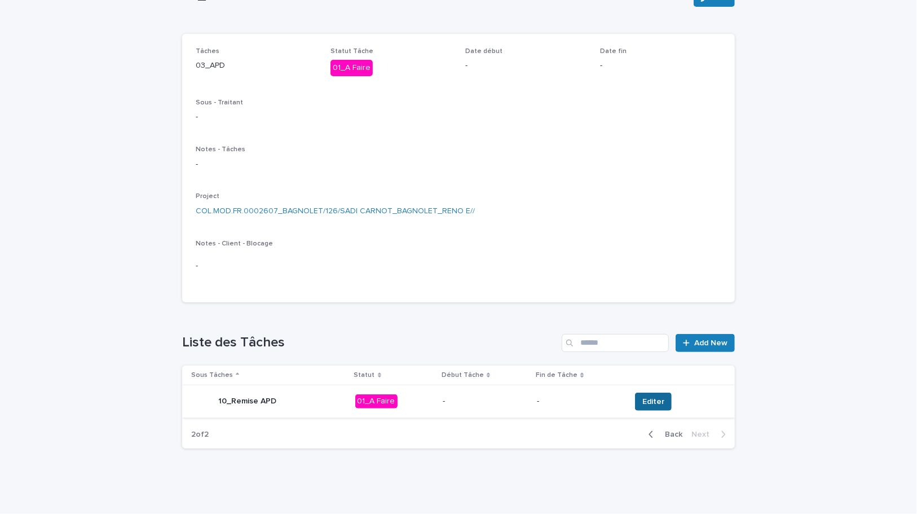
click at [658, 403] on button "Editer" at bounding box center [653, 401] width 37 height 18
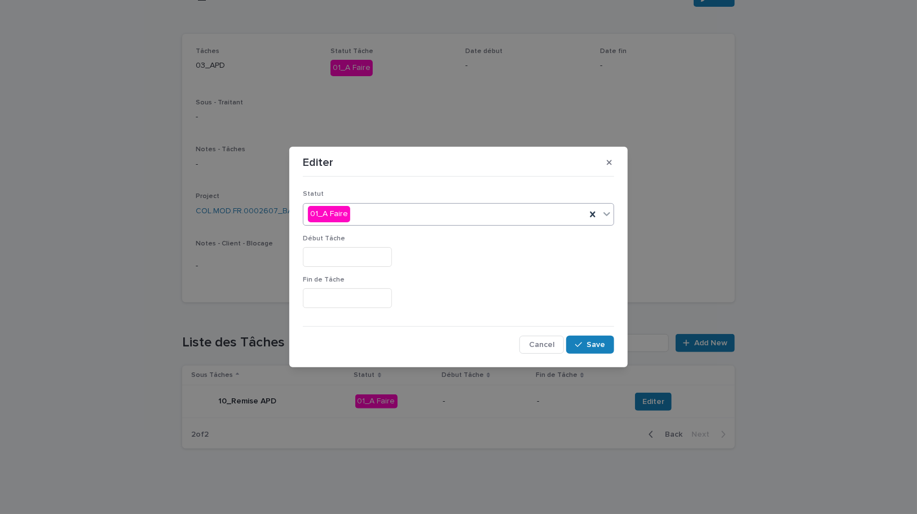
click at [374, 214] on div "01_A Faire" at bounding box center [444, 214] width 282 height 19
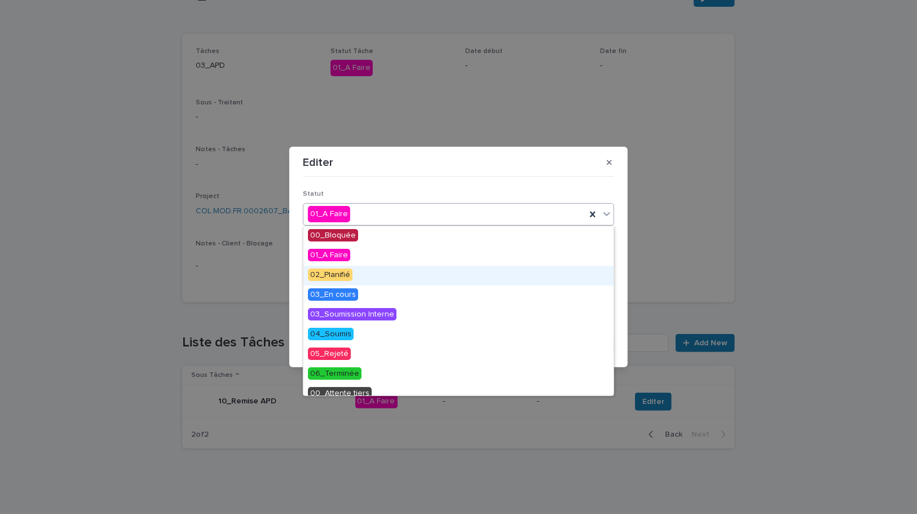
click at [334, 276] on span "02_Planifié" at bounding box center [330, 274] width 45 height 12
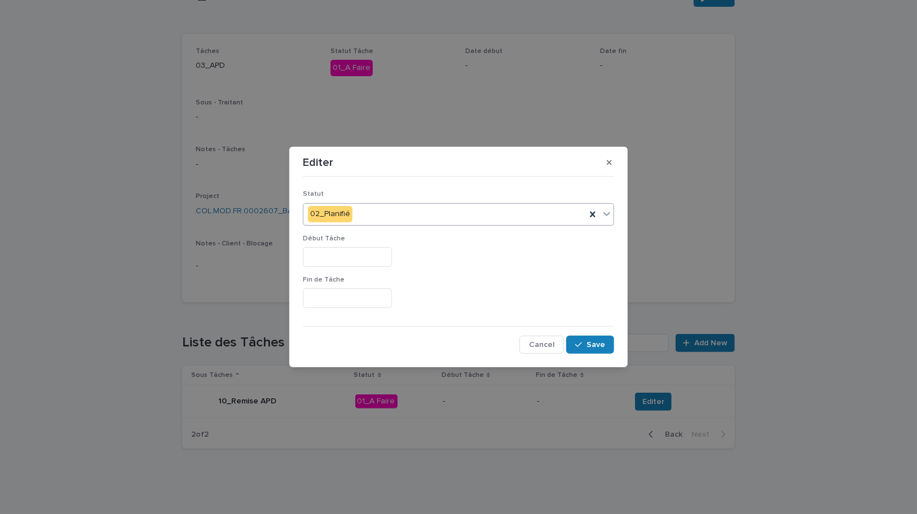
click at [329, 261] on input "text" at bounding box center [347, 257] width 89 height 20
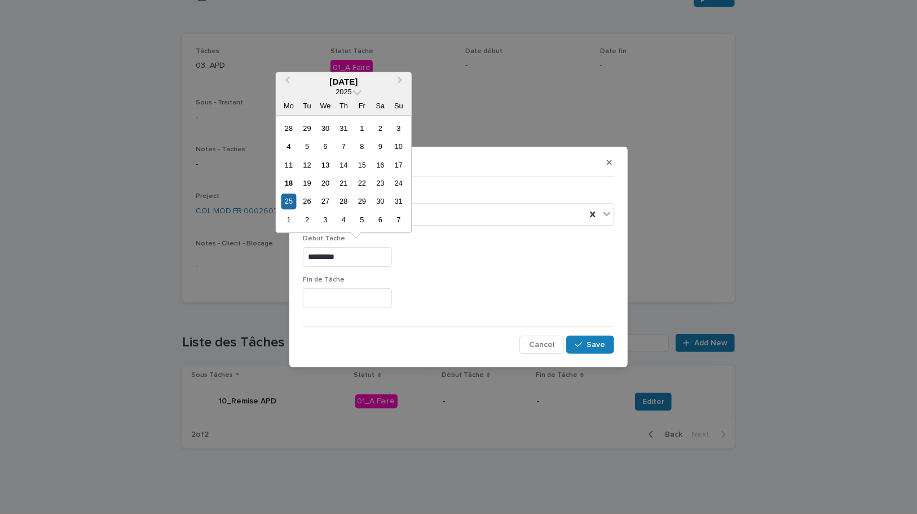
drag, startPoint x: 366, startPoint y: 259, endPoint x: 284, endPoint y: 245, distance: 84.2
click at [284, 245] on div "Editer Statut 02_Planifié Début Tâche ********* Fin [PERSON_NAME] Cancel Save" at bounding box center [458, 257] width 917 height 514
type input "*********"
click at [355, 301] on input "text" at bounding box center [347, 298] width 89 height 20
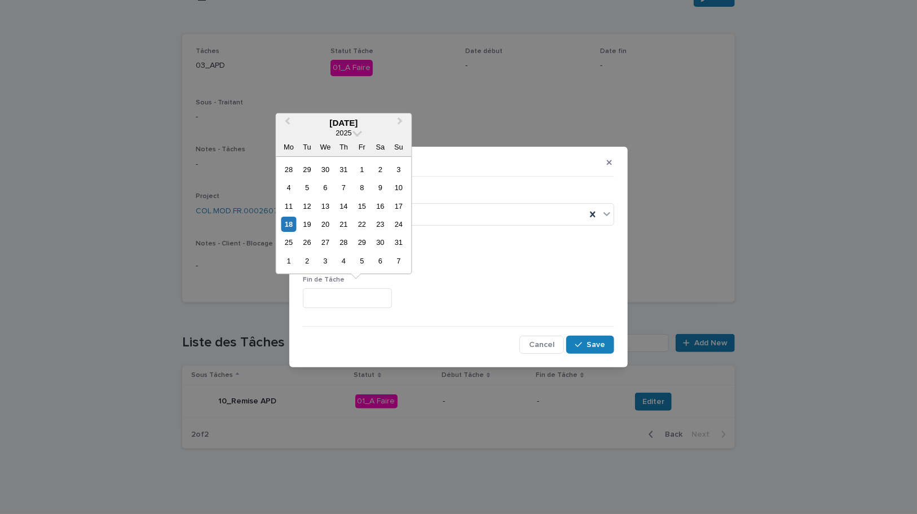
paste input "*********"
type input "*********"
click at [509, 284] on div "Fin [PERSON_NAME] *********" at bounding box center [458, 296] width 311 height 41
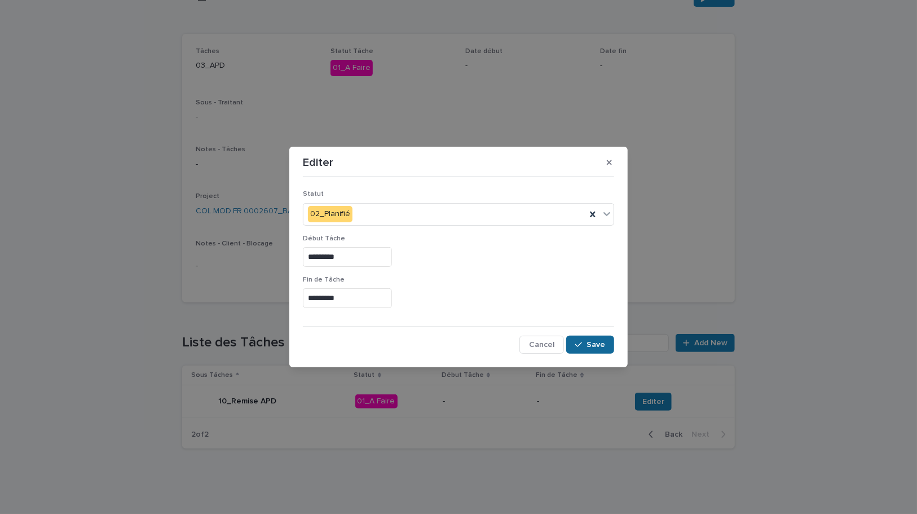
click at [603, 347] on span "Save" at bounding box center [595, 345] width 19 height 8
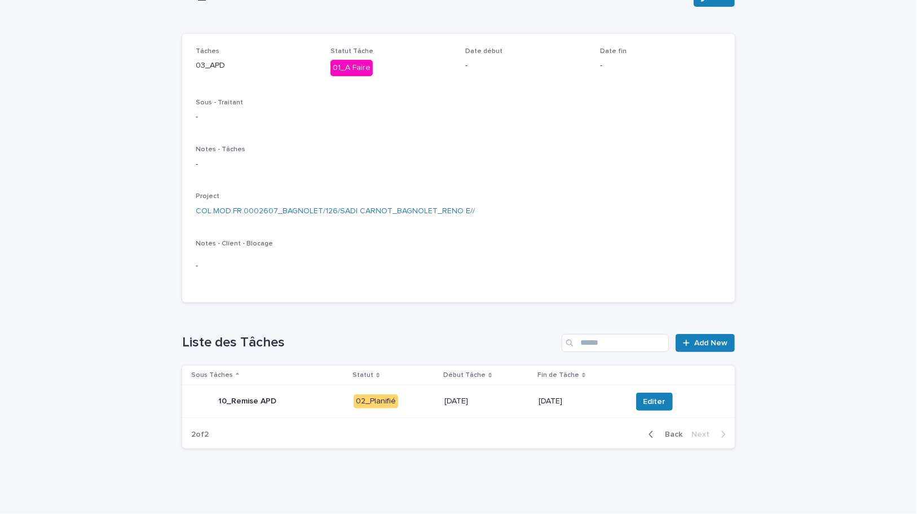
click at [648, 436] on icon "button" at bounding box center [650, 434] width 5 height 10
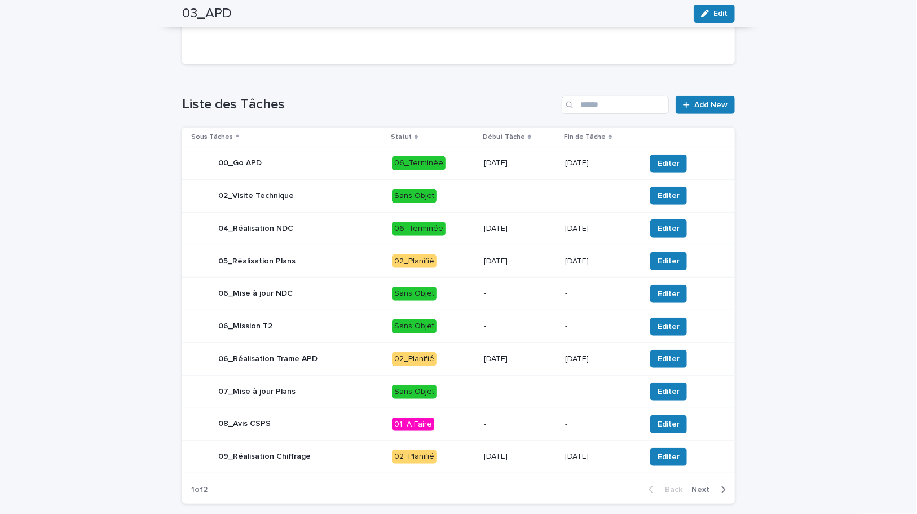
scroll to position [377, 0]
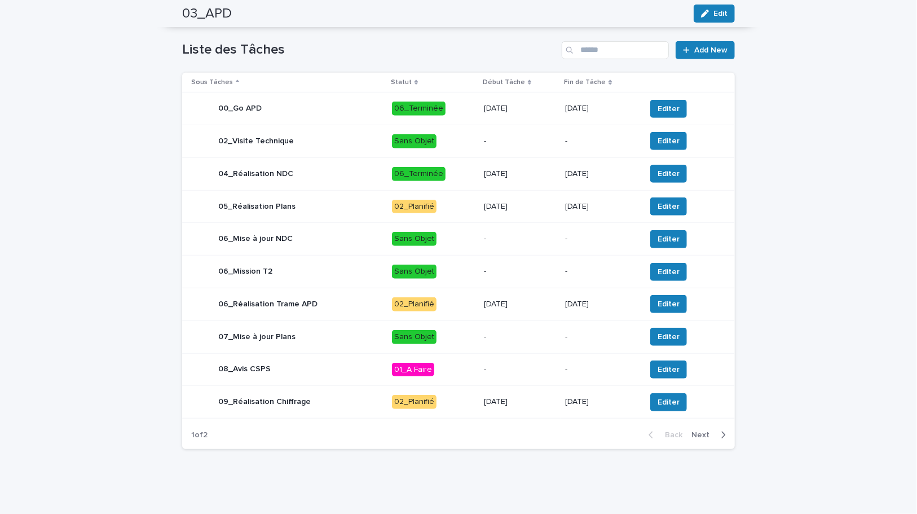
click at [542, 301] on p "[DATE]" at bounding box center [520, 304] width 72 height 10
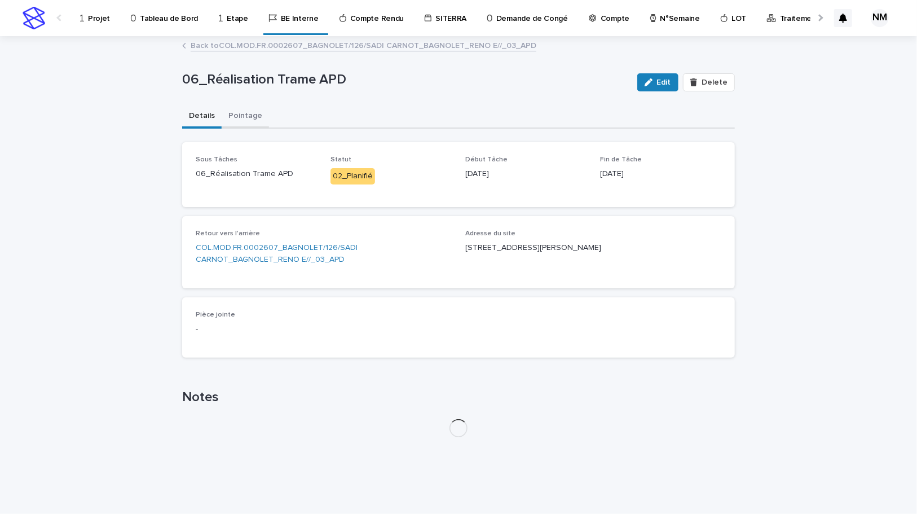
click at [242, 116] on button "Pointage" at bounding box center [245, 117] width 47 height 24
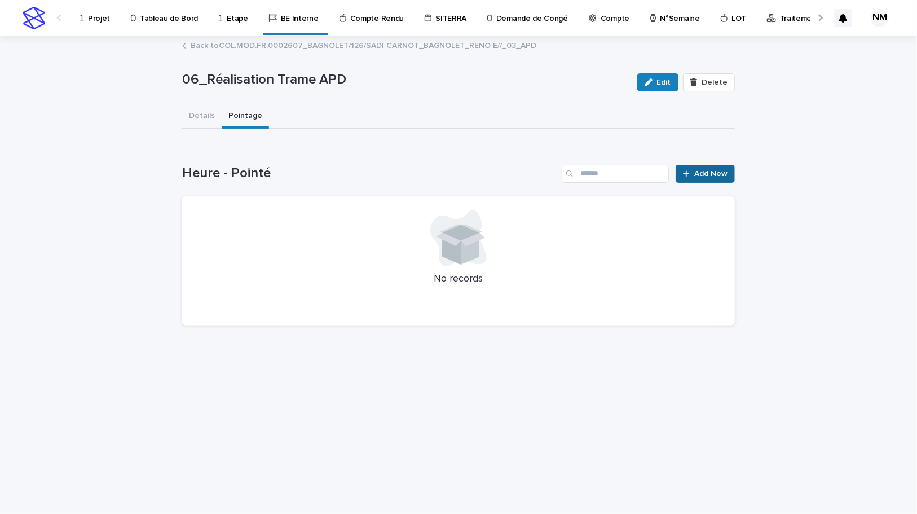
click at [698, 171] on span "Add New" at bounding box center [710, 174] width 33 height 8
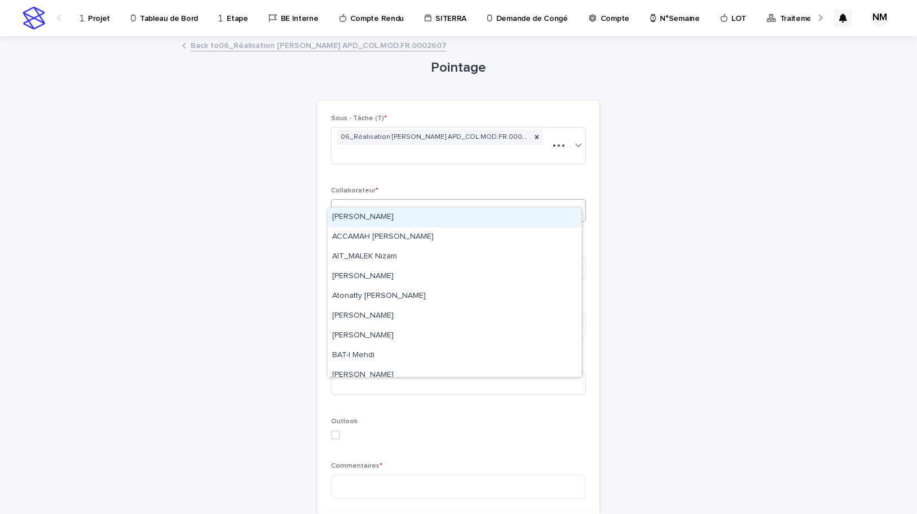
click at [340, 205] on div "Select..." at bounding box center [350, 211] width 28 height 12
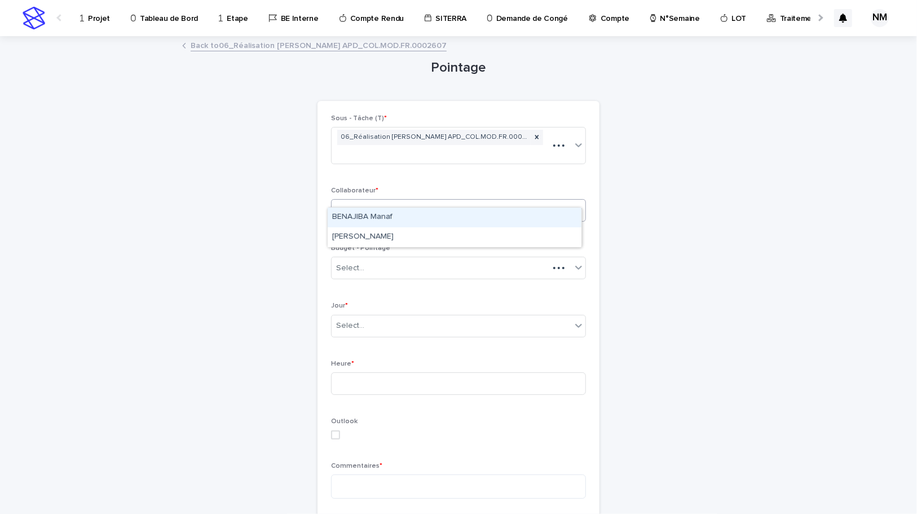
type input "****"
click at [373, 259] on div "Select..." at bounding box center [452, 268] width 240 height 19
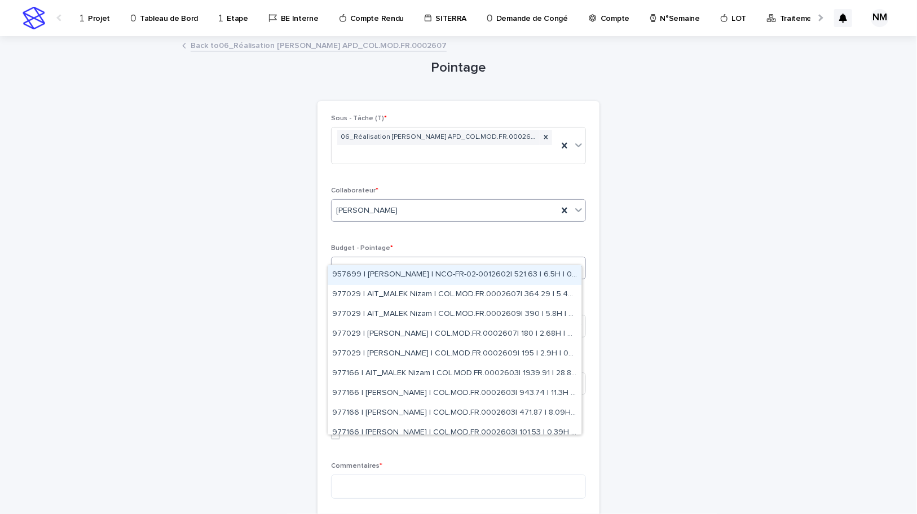
type input "****"
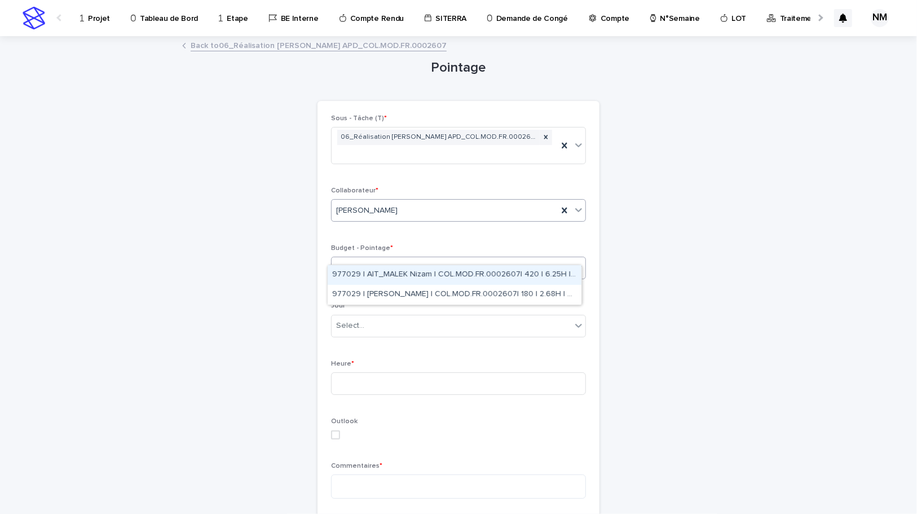
click at [399, 276] on div "977029 | AIT_MALEK Nizam | COL.MOD.FR.0002607| 420 | 6.25H | 02_APD" at bounding box center [455, 275] width 254 height 20
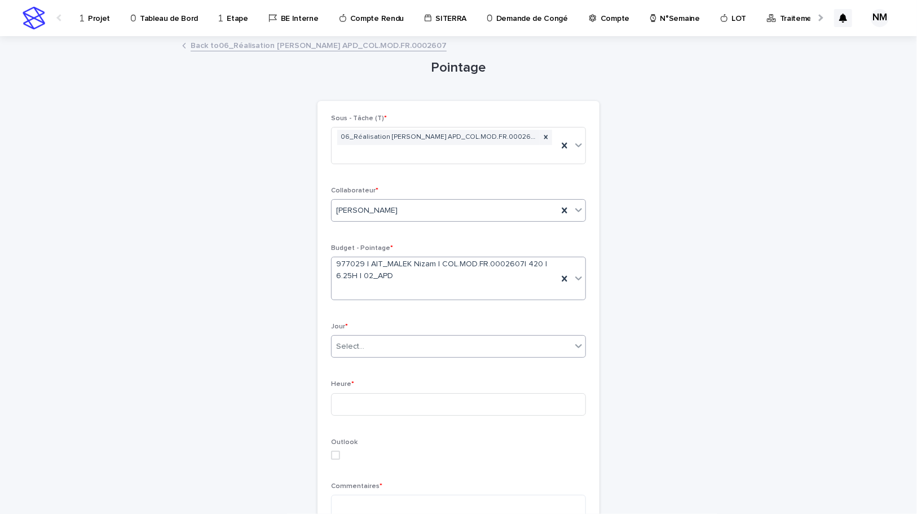
click at [373, 337] on div "Select..." at bounding box center [452, 346] width 240 height 19
type input "****"
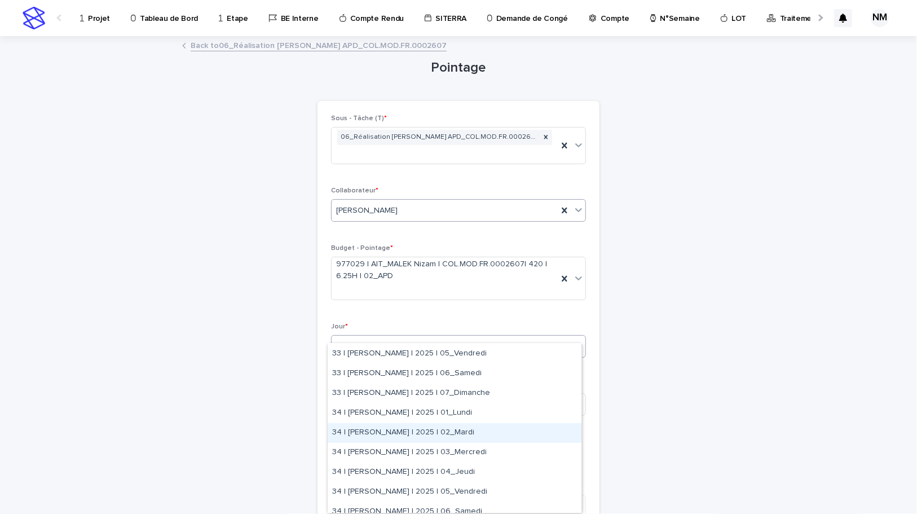
scroll to position [102, 0]
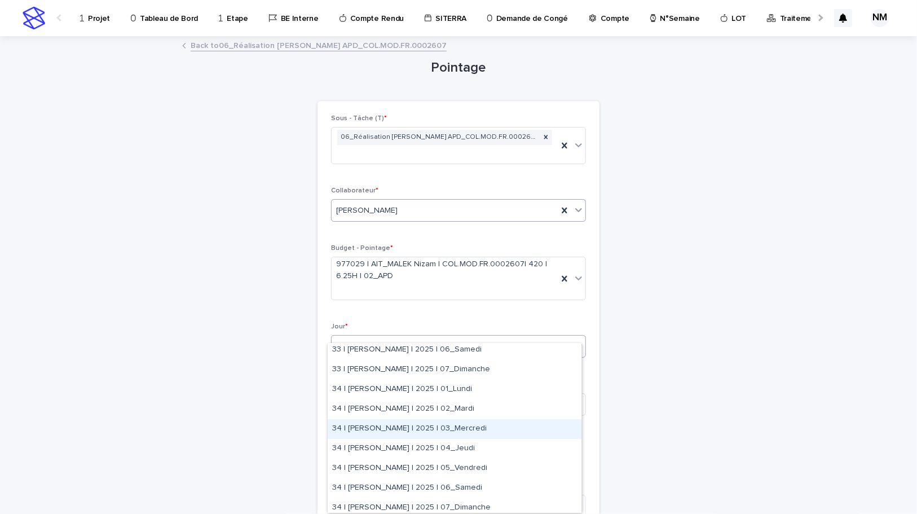
click at [462, 426] on div "34 | [PERSON_NAME] | 2025 | 03_Mercredi" at bounding box center [455, 429] width 254 height 20
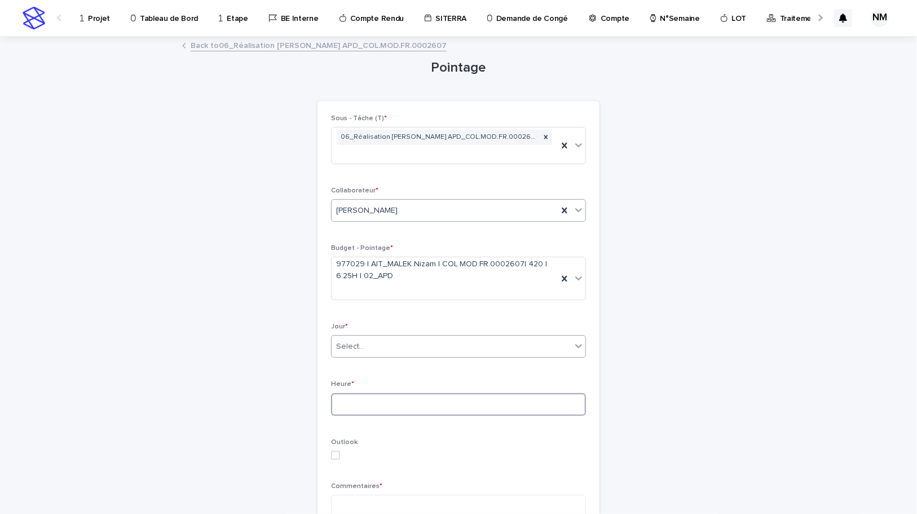
click at [377, 394] on input at bounding box center [458, 404] width 255 height 23
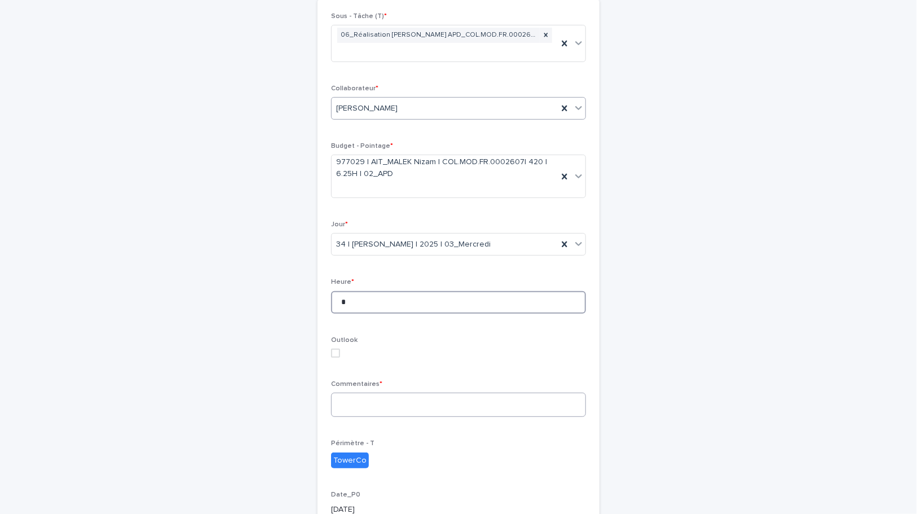
type input "*"
drag, startPoint x: 384, startPoint y: 395, endPoint x: 391, endPoint y: 394, distance: 6.8
click at [387, 395] on textarea at bounding box center [458, 404] width 255 height 24
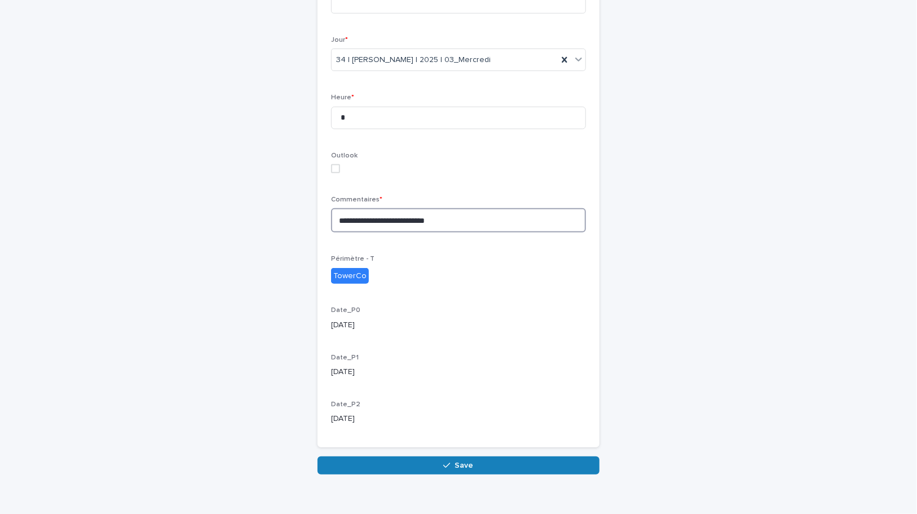
scroll to position [288, 0]
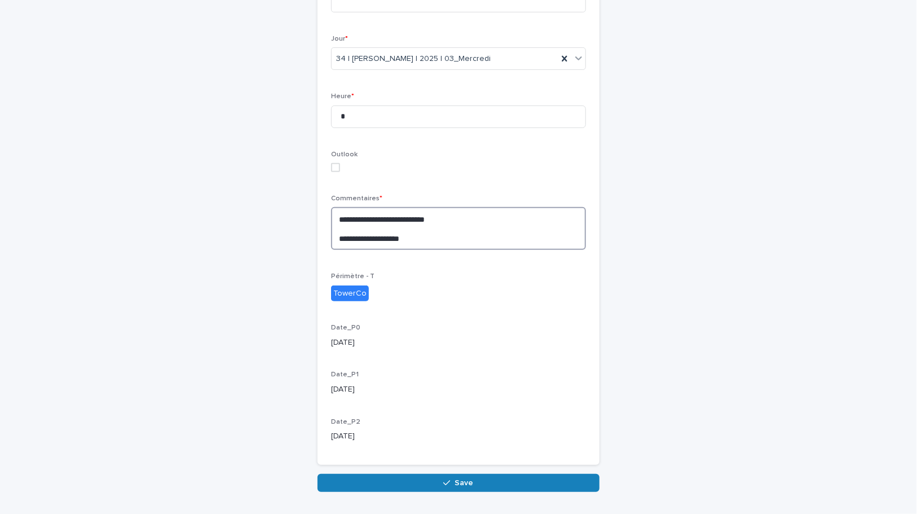
click at [427, 223] on textarea "**********" at bounding box center [458, 228] width 255 height 43
paste textarea "**********"
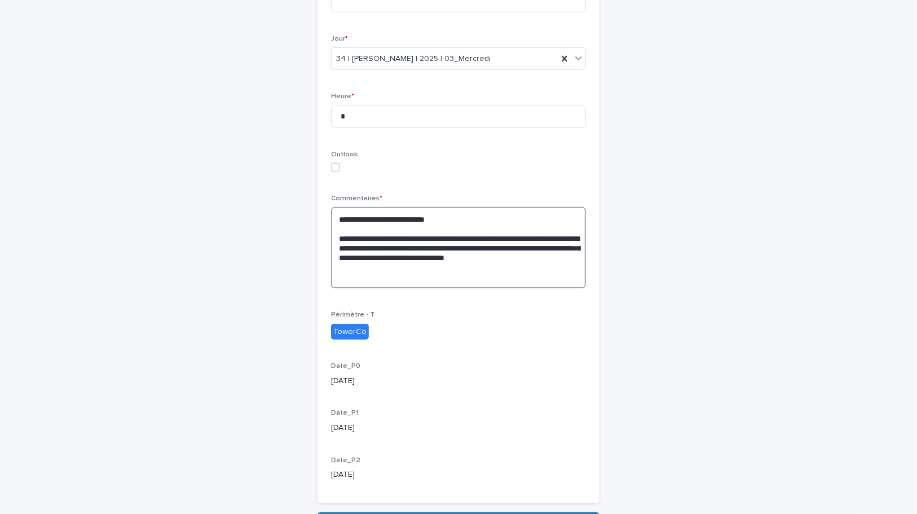
type textarea "**********"
drag, startPoint x: 531, startPoint y: 369, endPoint x: 103, endPoint y: 260, distance: 442.1
click at [497, 342] on div "**********" at bounding box center [458, 158] width 255 height 663
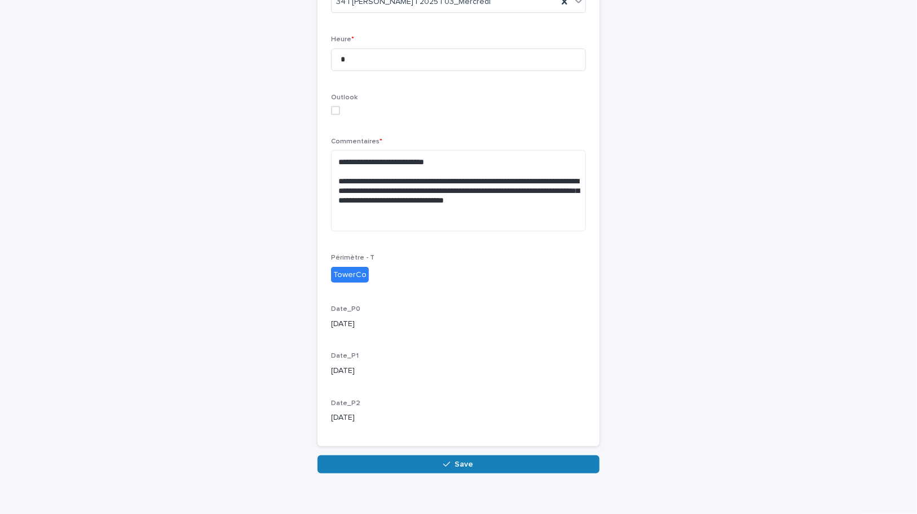
scroll to position [345, 0]
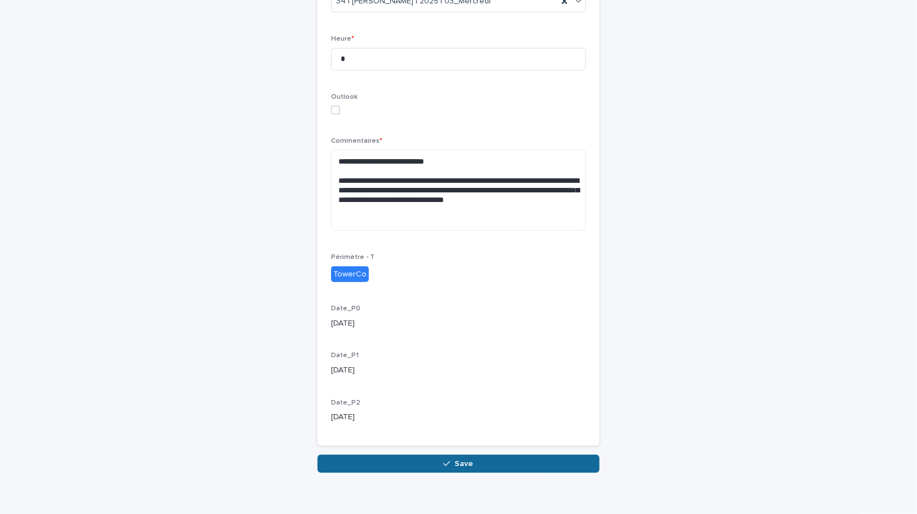
click at [516, 454] on button "Save" at bounding box center [458, 463] width 282 height 18
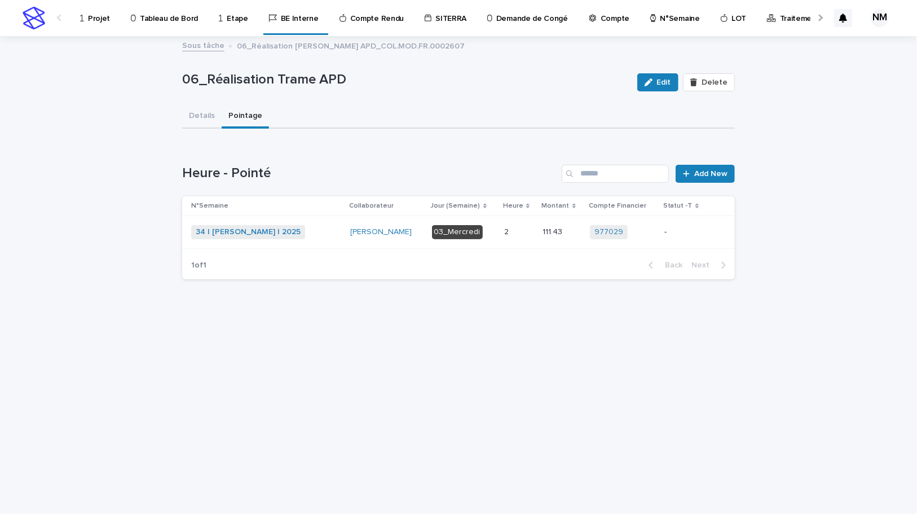
click at [681, 237] on div "-" at bounding box center [684, 232] width 40 height 19
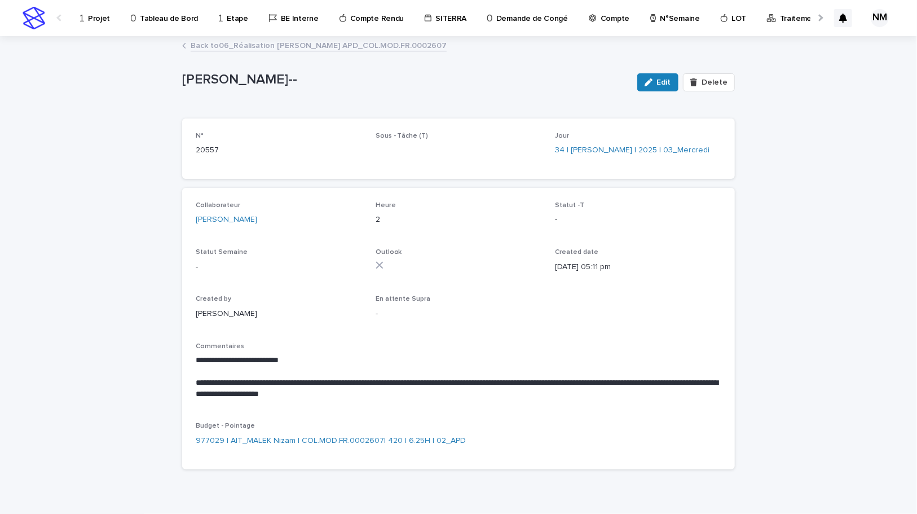
drag, startPoint x: 661, startPoint y: 82, endPoint x: 625, endPoint y: 224, distance: 146.7
click at [661, 82] on span "Edit" at bounding box center [664, 82] width 14 height 8
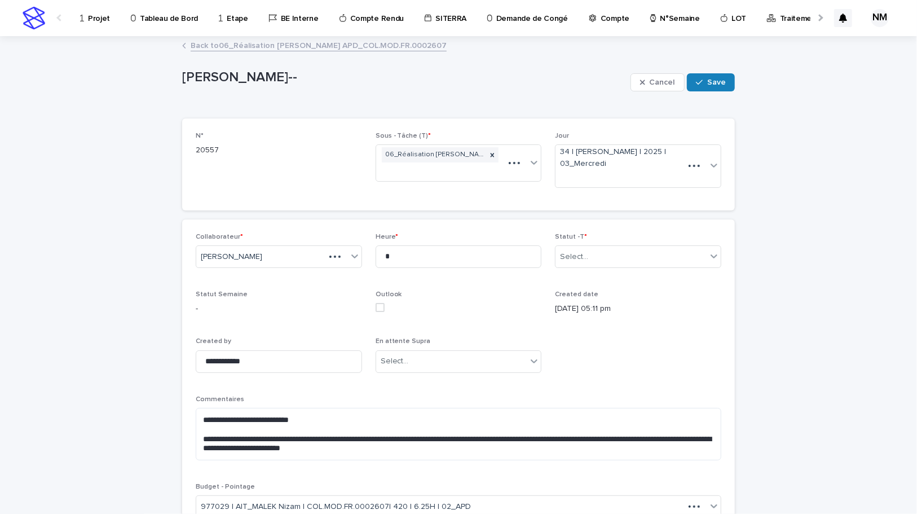
type textarea "**********"
click at [603, 257] on div "Select..." at bounding box center [630, 257] width 151 height 19
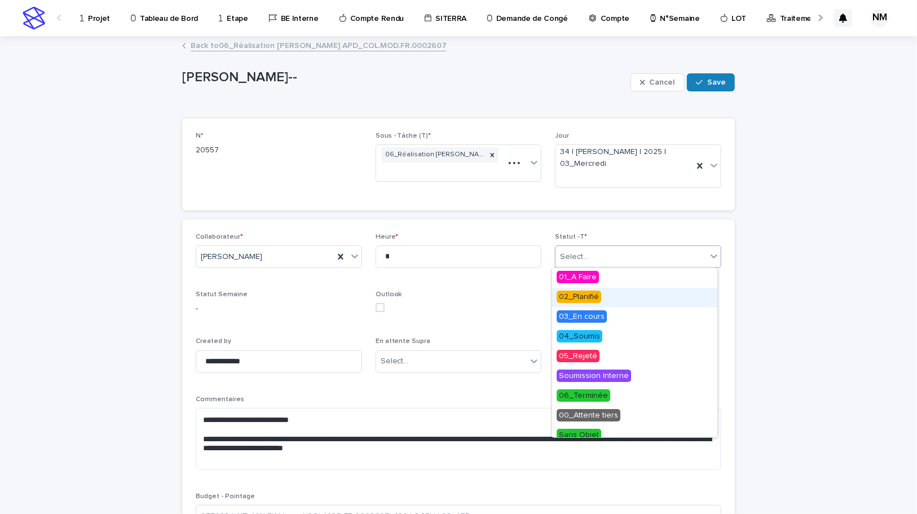
click at [587, 296] on span "02_Planifié" at bounding box center [579, 296] width 45 height 12
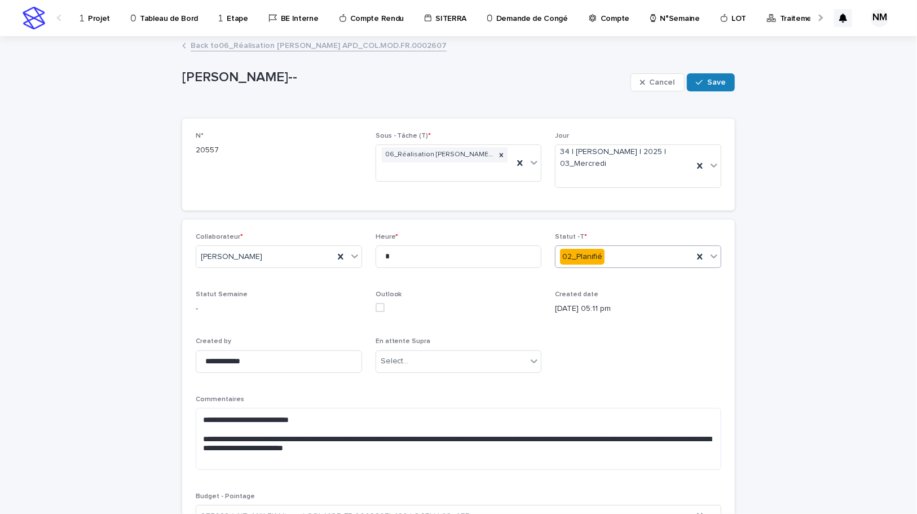
click at [714, 82] on span "Save" at bounding box center [716, 82] width 19 height 8
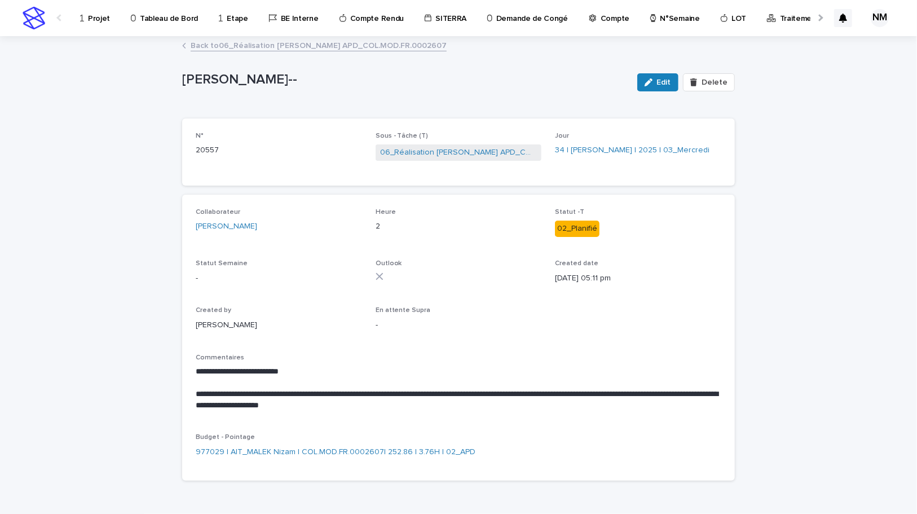
click at [259, 48] on link "Back to 06_Réalisation [PERSON_NAME] APD_COL.MOD.FR.0002607" at bounding box center [319, 44] width 256 height 13
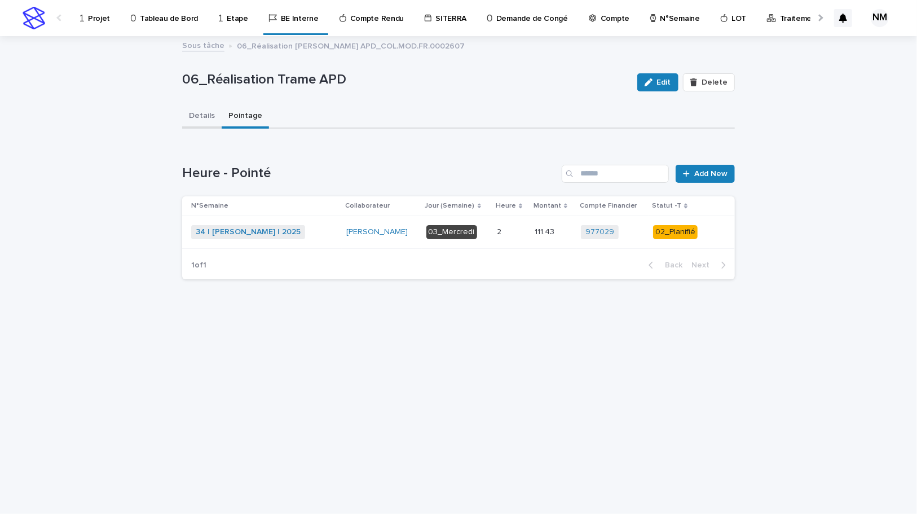
click at [205, 113] on button "Details" at bounding box center [201, 117] width 39 height 24
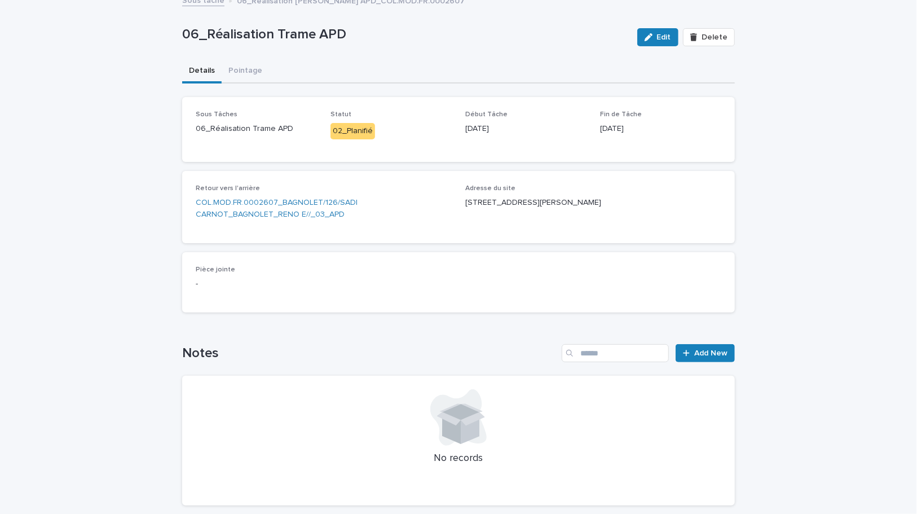
scroll to position [101, 0]
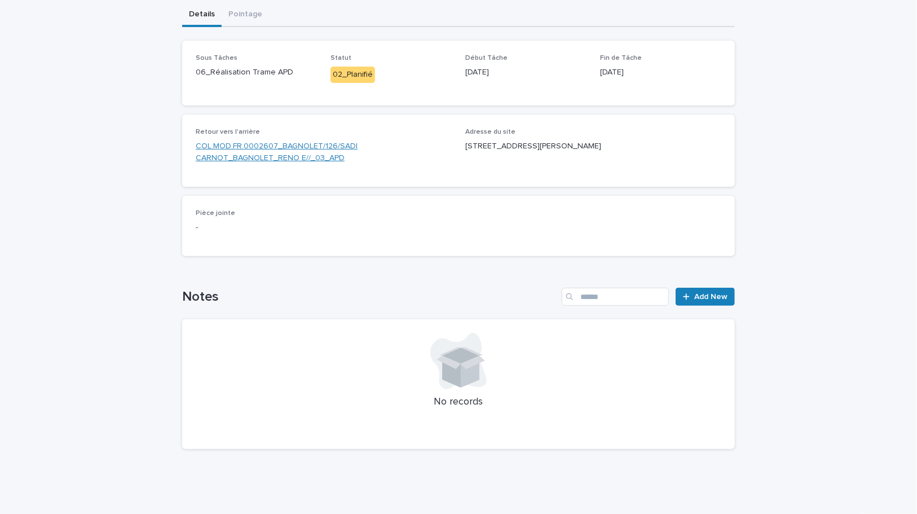
click at [256, 150] on link "COL.MOD.FR.0002607_BAGNOLET/126/SADI CARNOT_BAGNOLET_RENO E//_03_APD" at bounding box center [324, 152] width 256 height 24
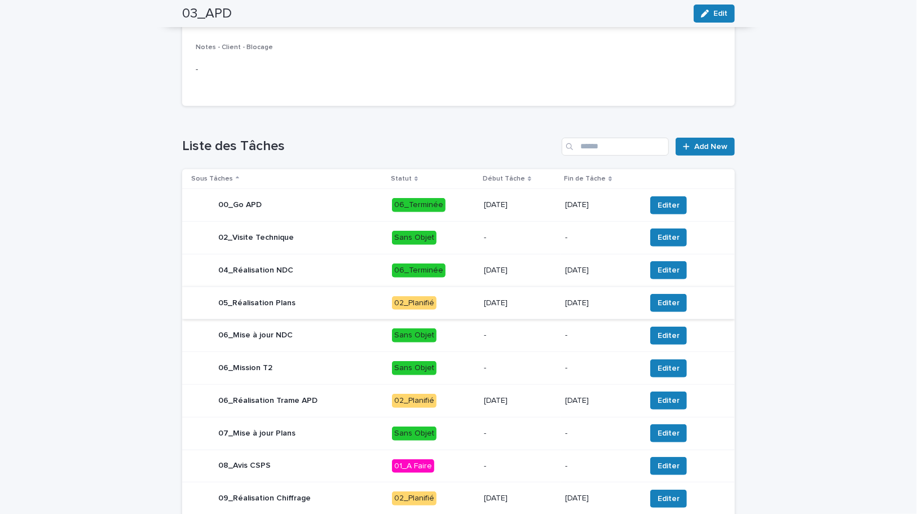
scroll to position [377, 0]
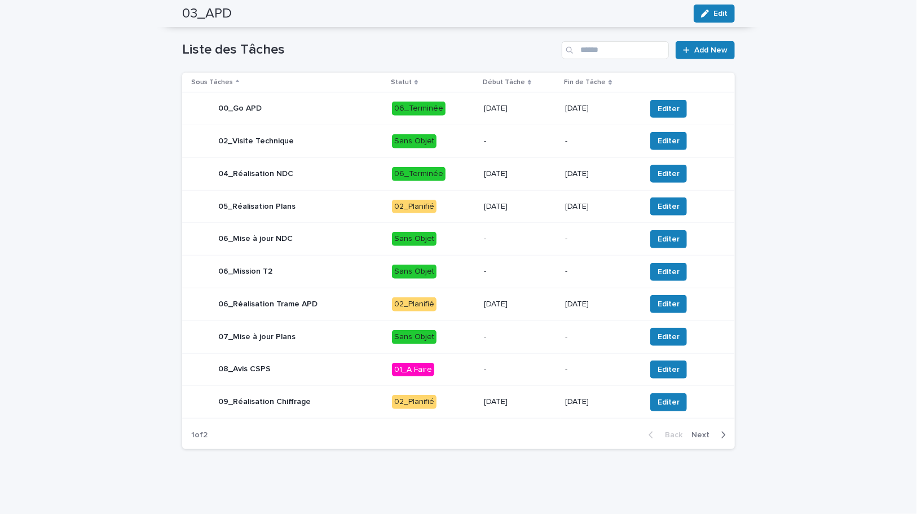
click at [607, 403] on p "[DATE]" at bounding box center [601, 402] width 72 height 10
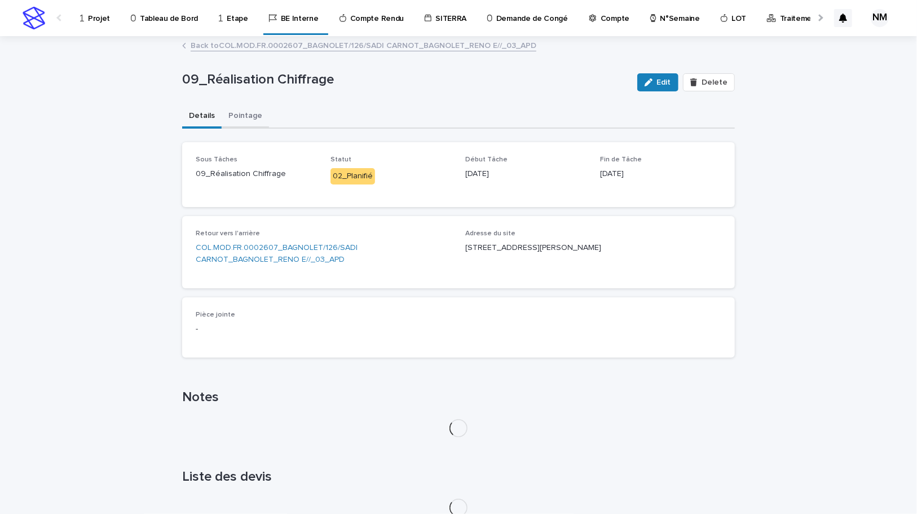
click at [235, 121] on button "Pointage" at bounding box center [245, 117] width 47 height 24
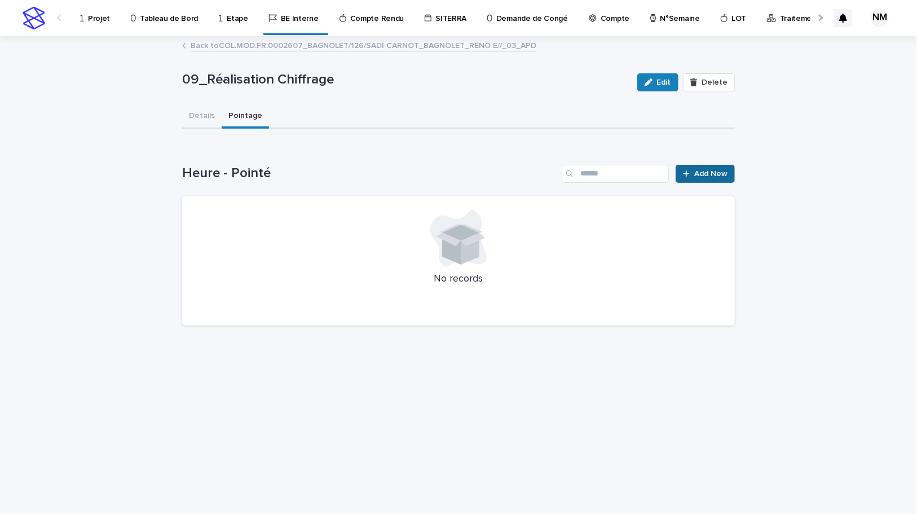
click at [710, 179] on link "Add New" at bounding box center [704, 174] width 59 height 18
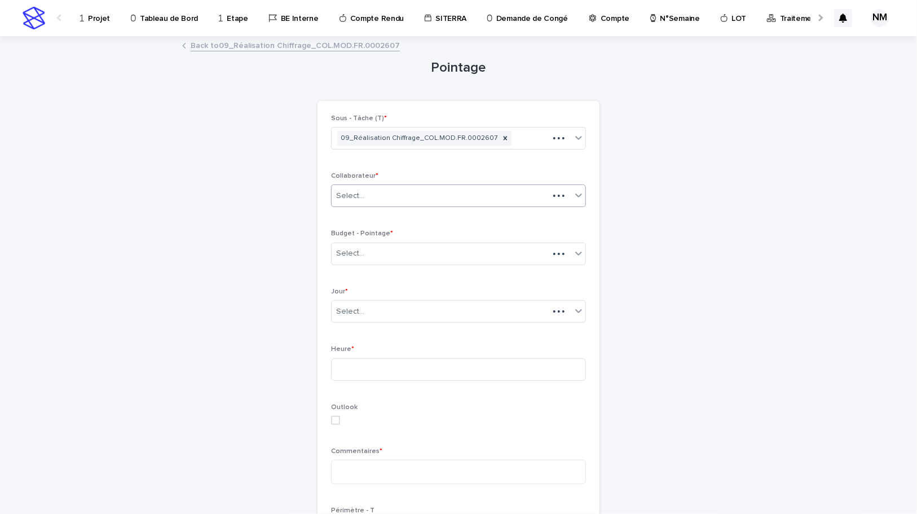
click at [412, 197] on div "Select..." at bounding box center [440, 196] width 217 height 19
type input "****"
click at [407, 209] on div "[PERSON_NAME]" at bounding box center [455, 217] width 254 height 20
click at [398, 263] on div "Select..." at bounding box center [458, 253] width 255 height 23
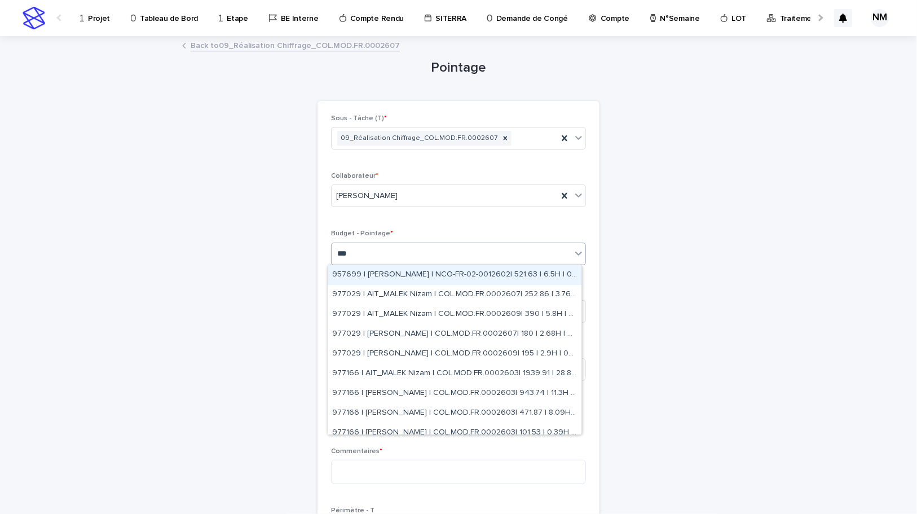
type input "****"
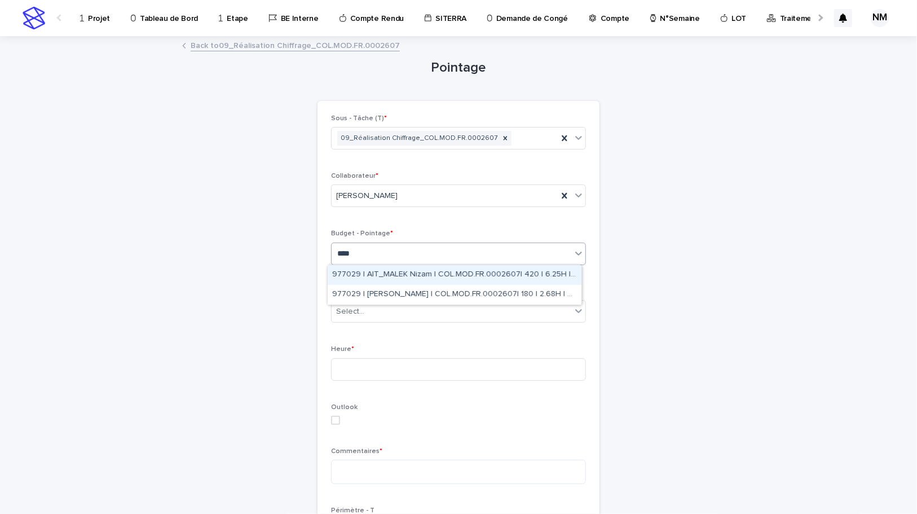
click at [404, 276] on div "977029 | AIT_MALEK Nizam | COL.MOD.FR.0002607| 420 | 6.25H | 02_APD" at bounding box center [455, 275] width 254 height 20
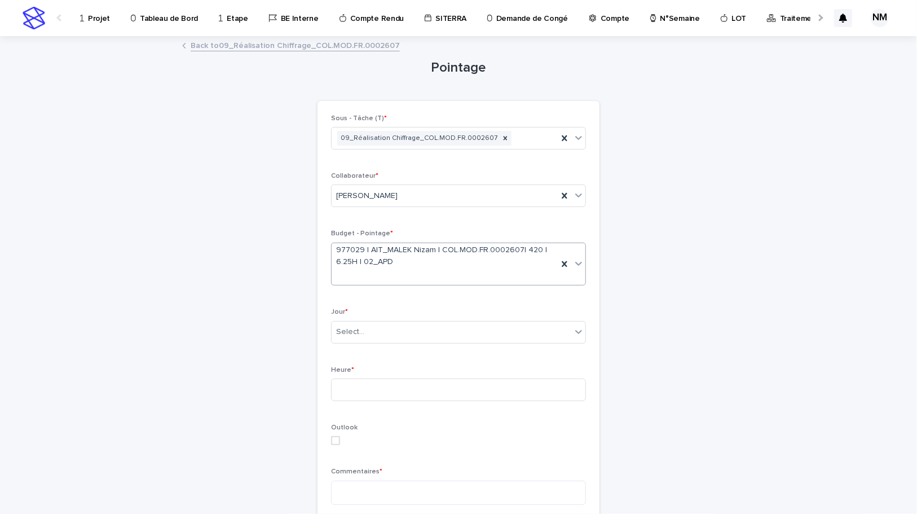
click at [401, 312] on p "Jour *" at bounding box center [458, 312] width 255 height 8
click at [400, 334] on div "Select..." at bounding box center [452, 332] width 240 height 19
type input "****"
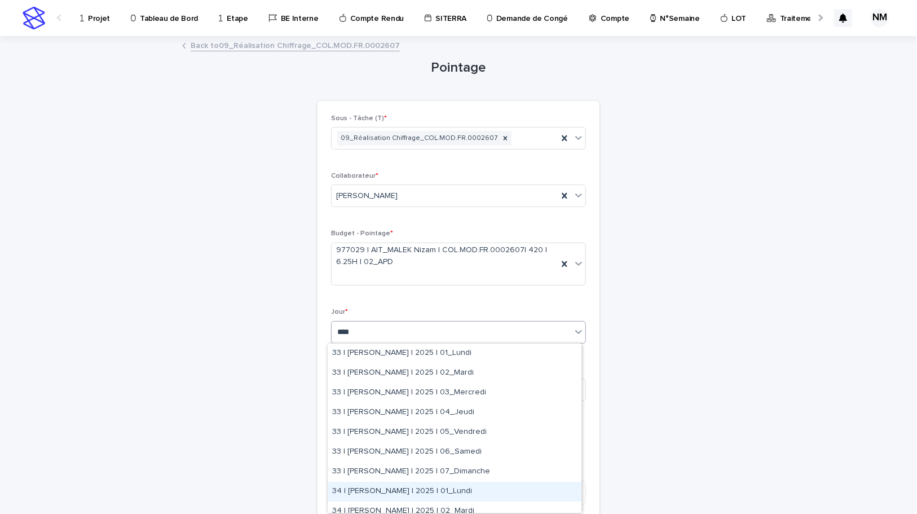
scroll to position [51, 0]
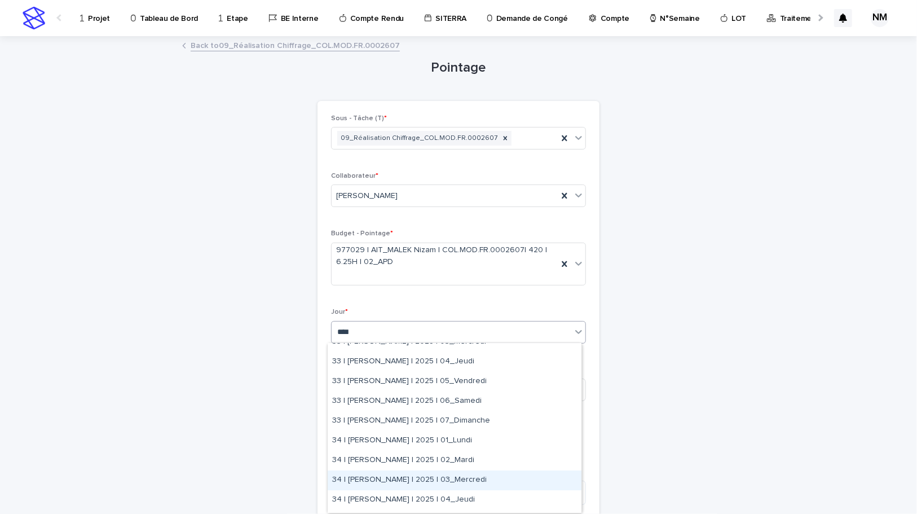
drag, startPoint x: 458, startPoint y: 474, endPoint x: 458, endPoint y: 460, distance: 14.7
click at [458, 473] on div "34 | [PERSON_NAME] | 2025 | 03_Mercredi" at bounding box center [455, 480] width 254 height 20
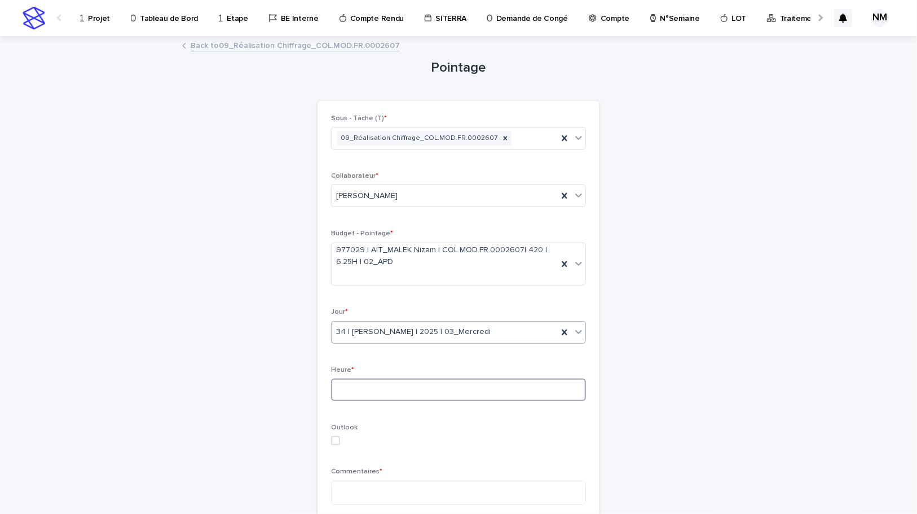
click at [370, 392] on input at bounding box center [458, 389] width 255 height 23
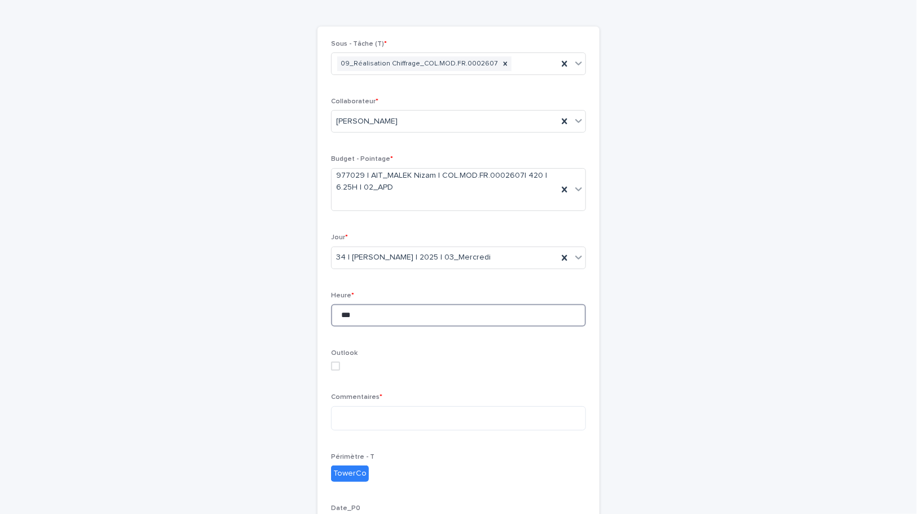
scroll to position [153, 0]
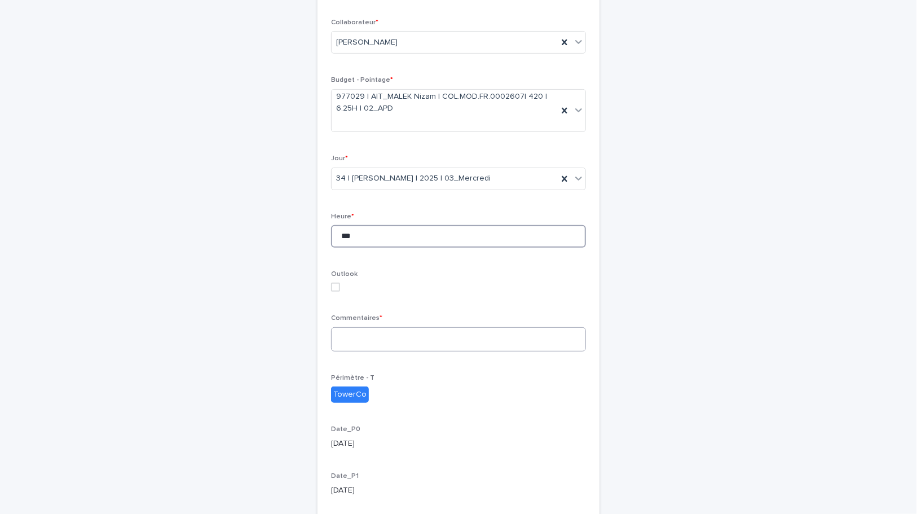
type input "***"
click at [350, 331] on textarea at bounding box center [458, 339] width 255 height 24
type textarea "*"
type textarea "**********"
click at [745, 395] on div "**********" at bounding box center [458, 266] width 917 height 765
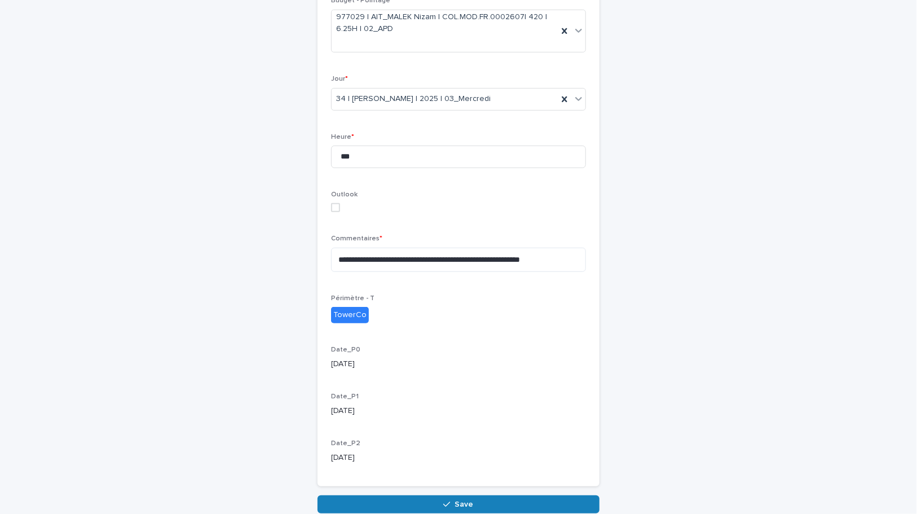
scroll to position [288, 0]
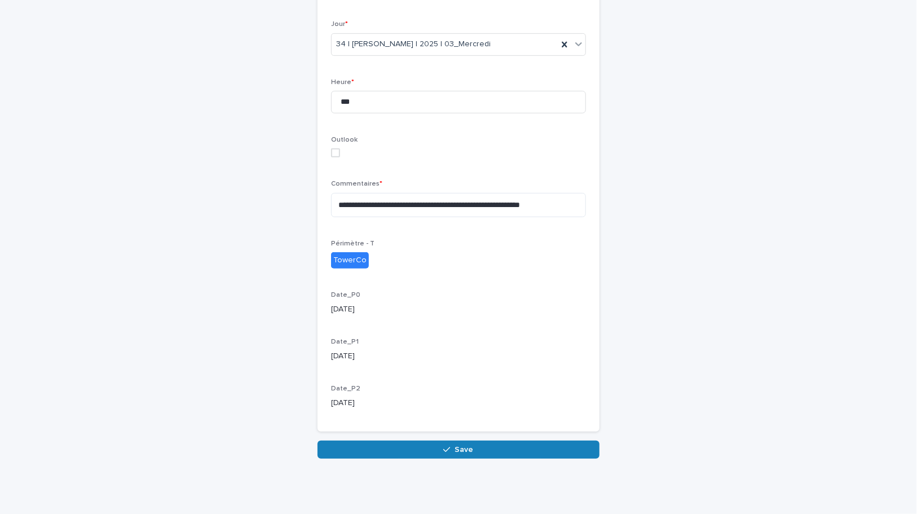
click at [496, 443] on button "Save" at bounding box center [458, 449] width 282 height 18
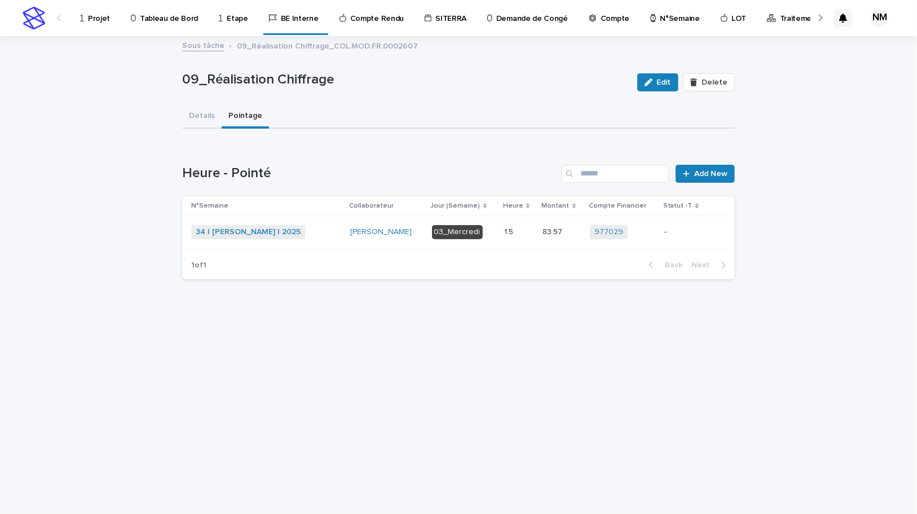
click at [687, 237] on div "-" at bounding box center [684, 232] width 40 height 19
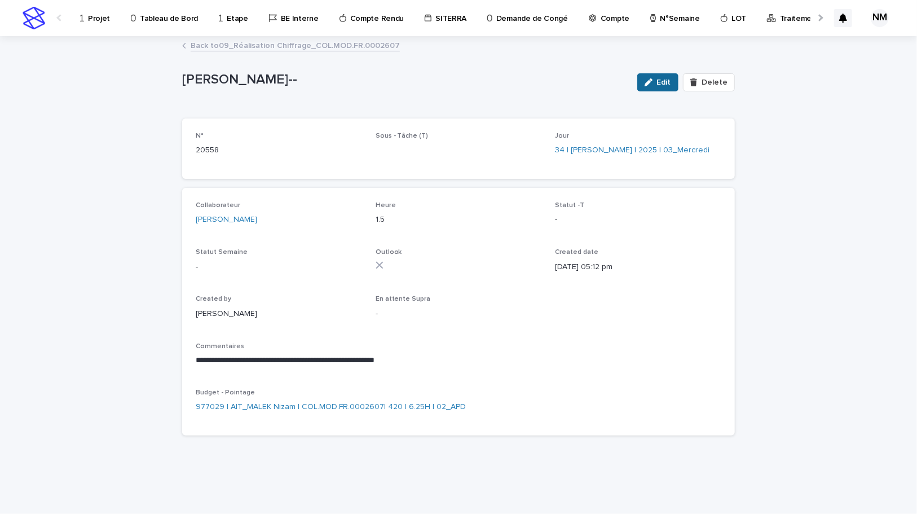
click at [661, 77] on button "Edit" at bounding box center [657, 82] width 41 height 18
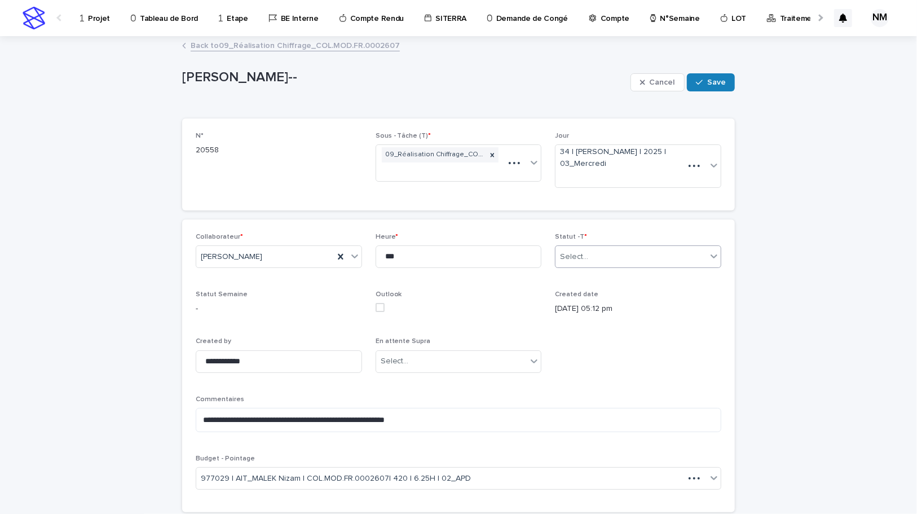
click at [590, 259] on div "Select..." at bounding box center [630, 257] width 151 height 19
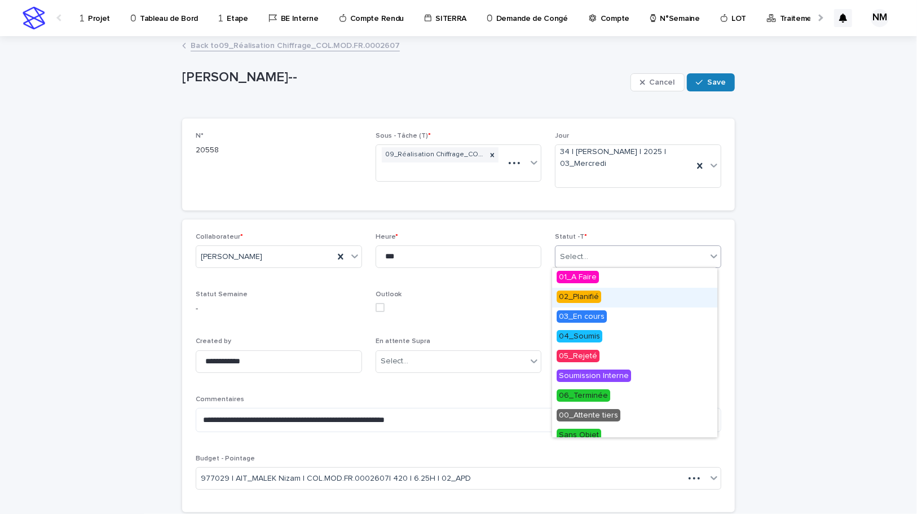
click at [602, 291] on div "02_Planifié" at bounding box center [634, 298] width 165 height 20
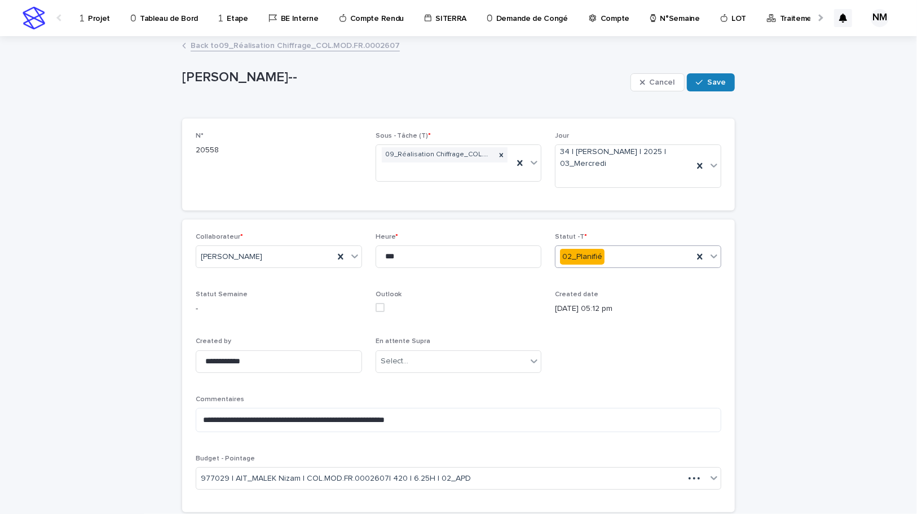
click at [713, 85] on span "Save" at bounding box center [716, 82] width 19 height 8
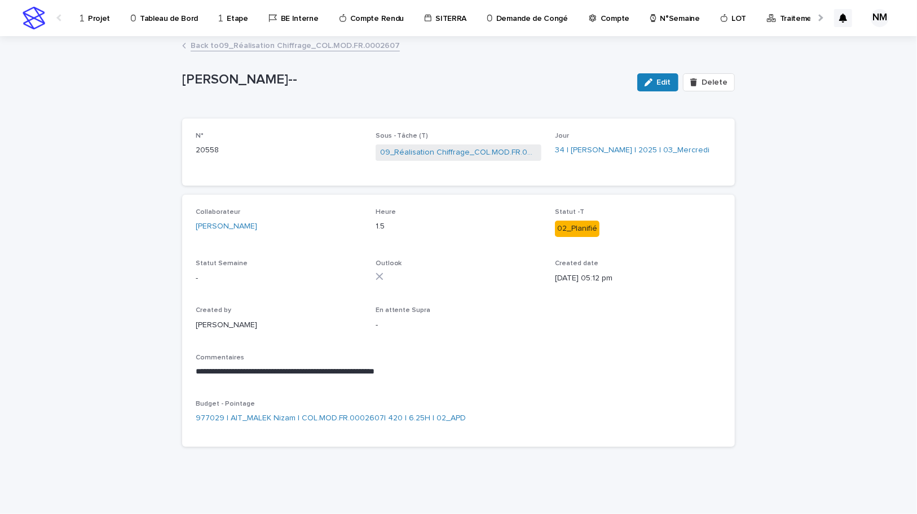
click at [213, 41] on link "Back to 09_Réalisation Chiffrage_COL.MOD.FR.0002607" at bounding box center [295, 44] width 209 height 13
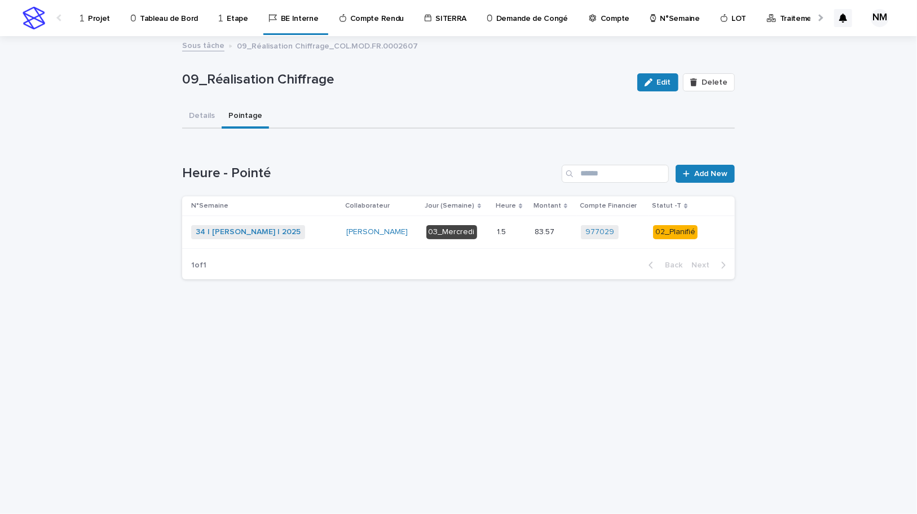
click at [157, 16] on p "Tableau de Bord" at bounding box center [169, 12] width 58 height 24
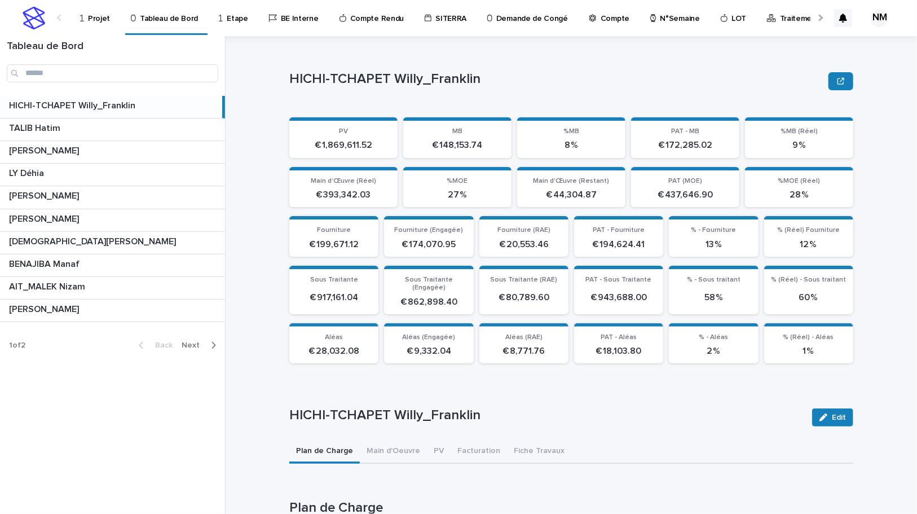
click at [213, 347] on icon "button" at bounding box center [213, 345] width 5 height 10
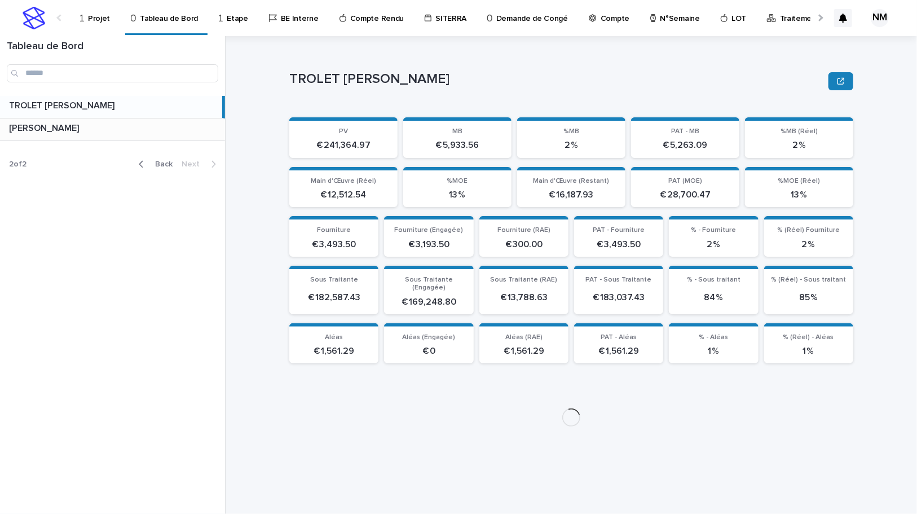
click at [82, 130] on p at bounding box center [114, 128] width 211 height 11
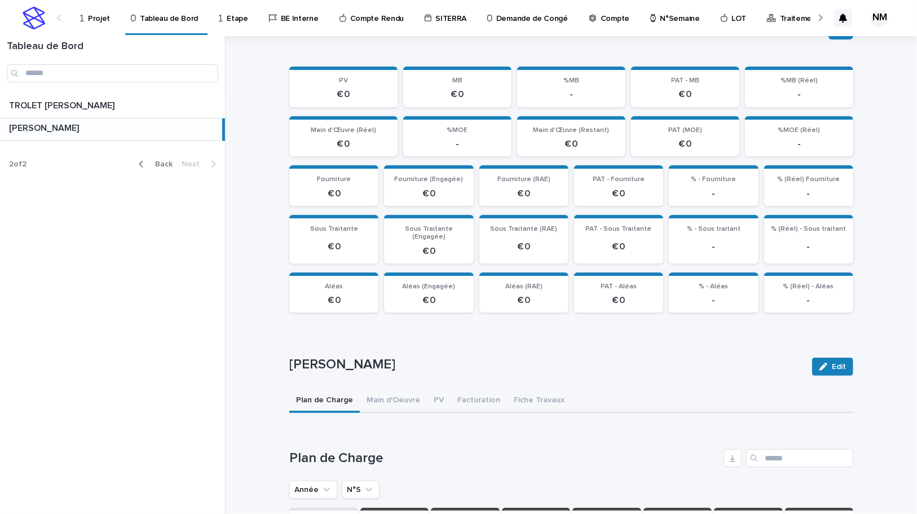
scroll to position [205, 0]
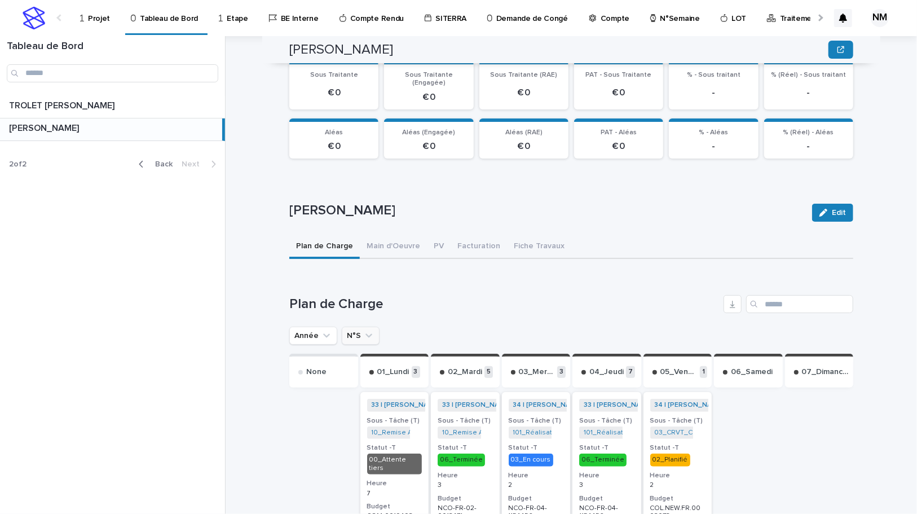
click at [365, 334] on icon "N°S" at bounding box center [368, 336] width 7 height 4
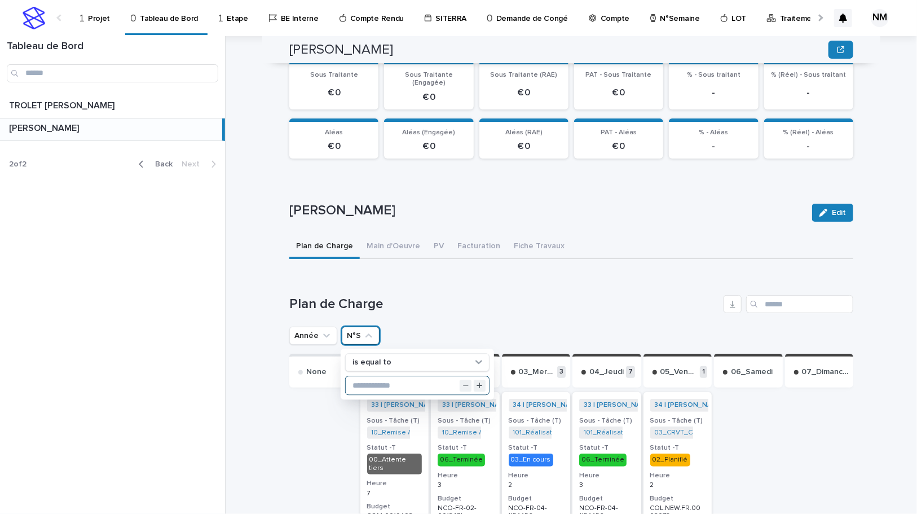
click at [370, 380] on input "text" at bounding box center [417, 386] width 143 height 18
type input "**"
click at [510, 296] on h1 "Plan de Charge" at bounding box center [504, 304] width 430 height 16
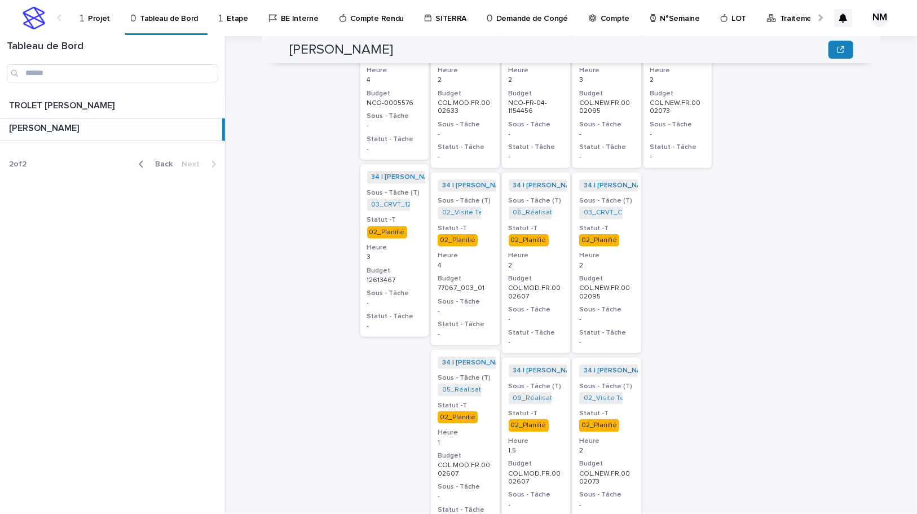
scroll to position [666, 0]
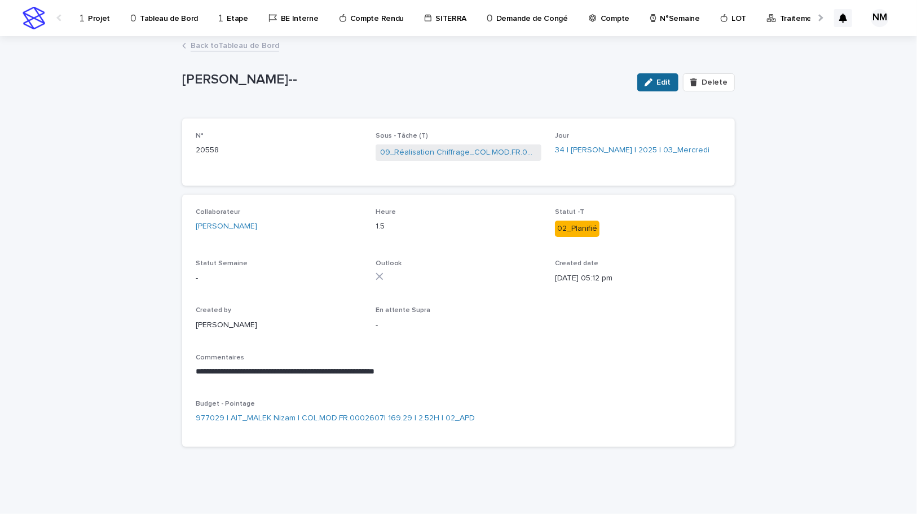
click at [665, 83] on span "Edit" at bounding box center [664, 82] width 14 height 8
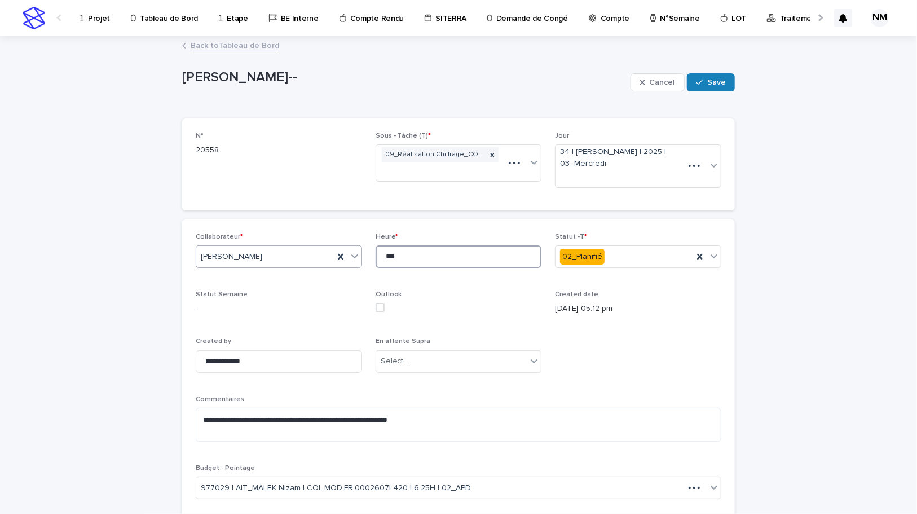
drag, startPoint x: 424, startPoint y: 259, endPoint x: 295, endPoint y: 250, distance: 129.4
click at [295, 250] on div "**********" at bounding box center [458, 371] width 525 height 276
type input "*"
click at [720, 81] on span "Save" at bounding box center [716, 82] width 19 height 8
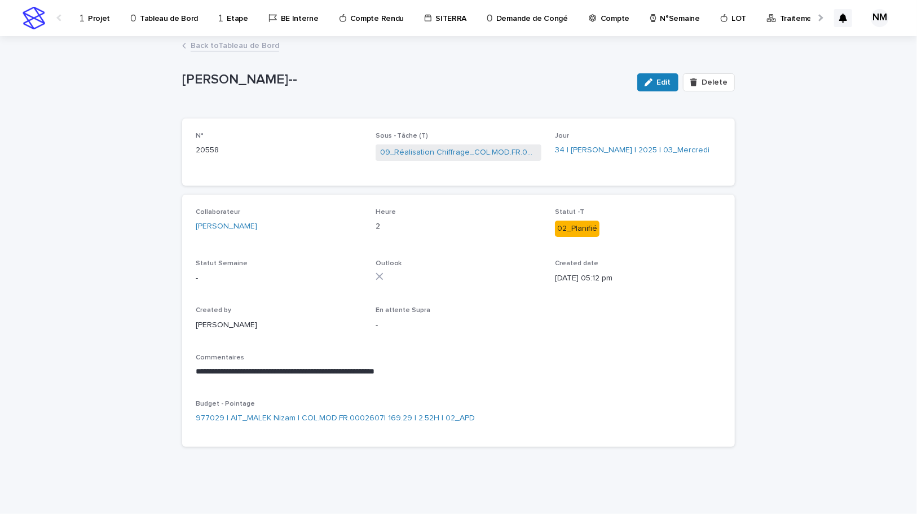
click at [205, 46] on link "Back to Tableau de Bord" at bounding box center [235, 44] width 89 height 13
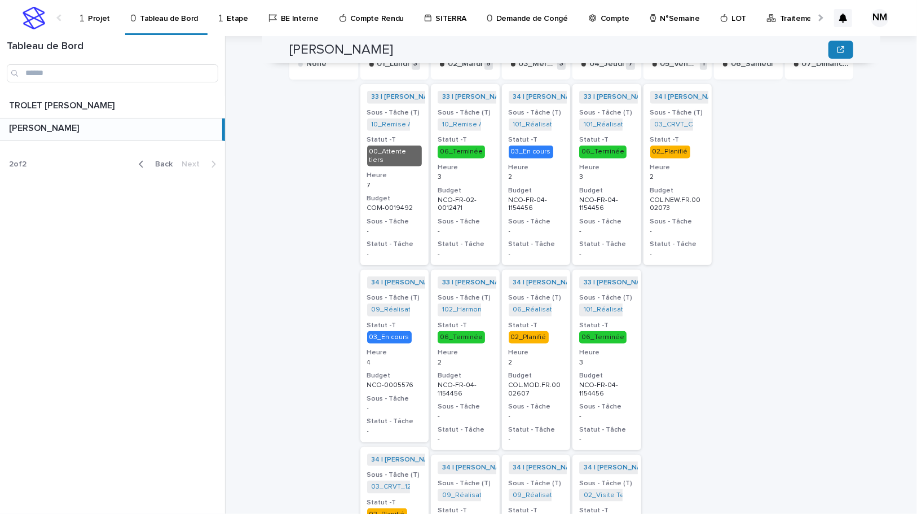
scroll to position [359, 0]
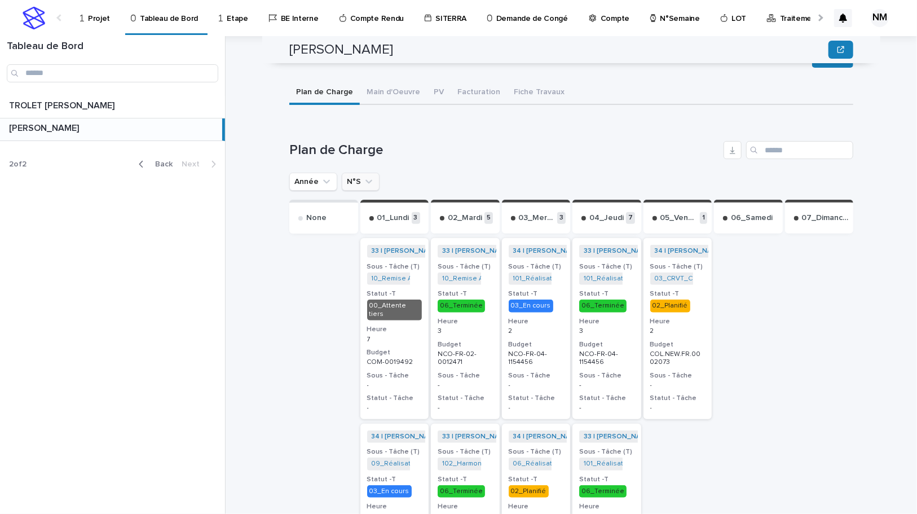
click at [365, 180] on icon "N°S" at bounding box center [368, 182] width 7 height 4
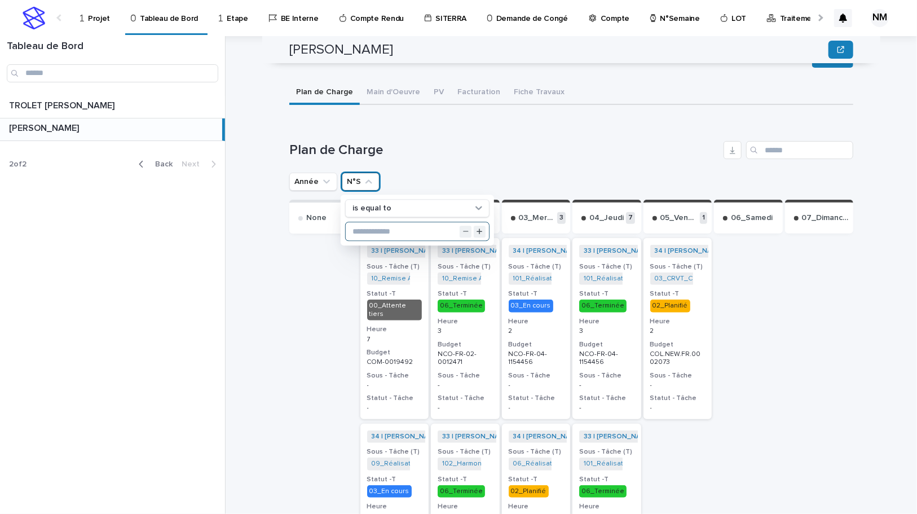
click at [381, 227] on input "text" at bounding box center [417, 232] width 143 height 18
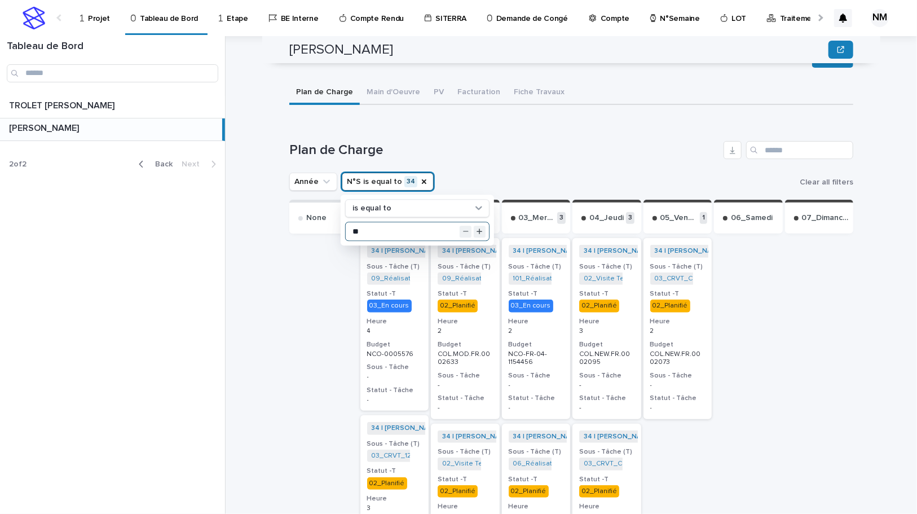
type input "**"
click at [501, 142] on h1 "Plan de Charge" at bounding box center [504, 150] width 430 height 16
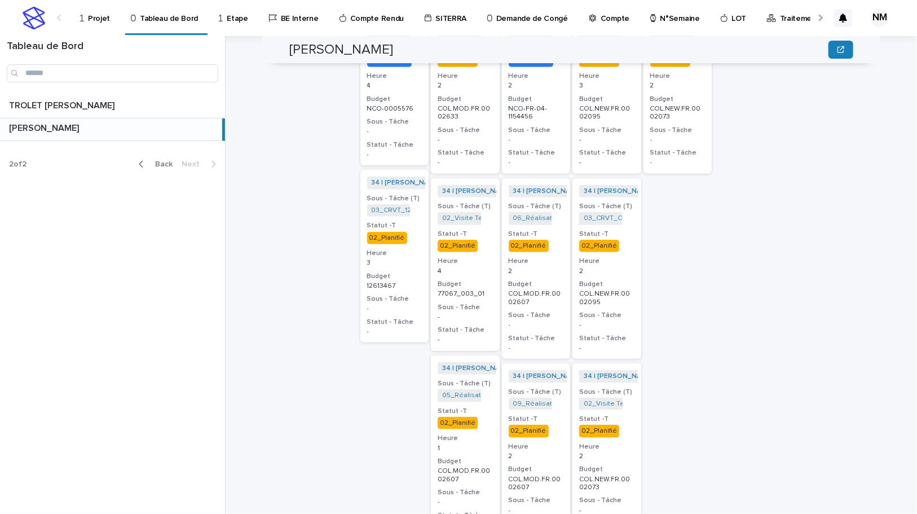
scroll to position [666, 0]
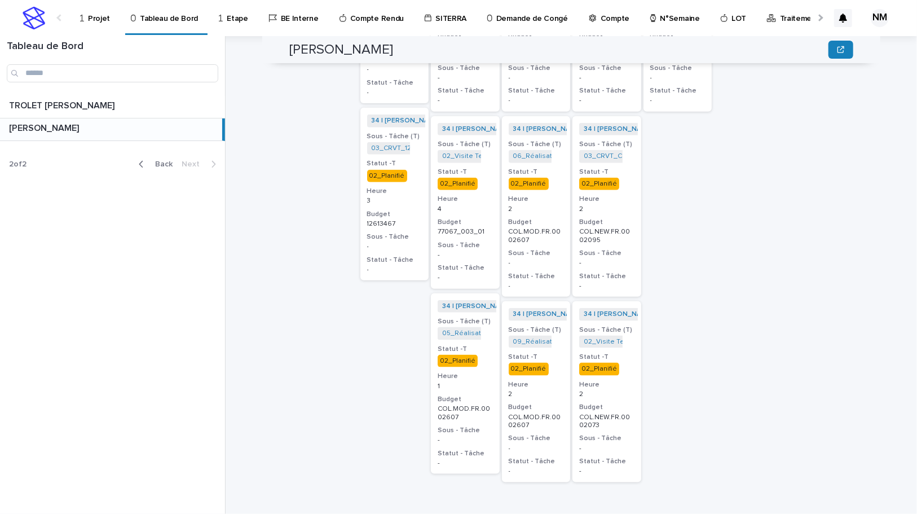
click at [98, 15] on p "Projet" at bounding box center [99, 12] width 22 height 24
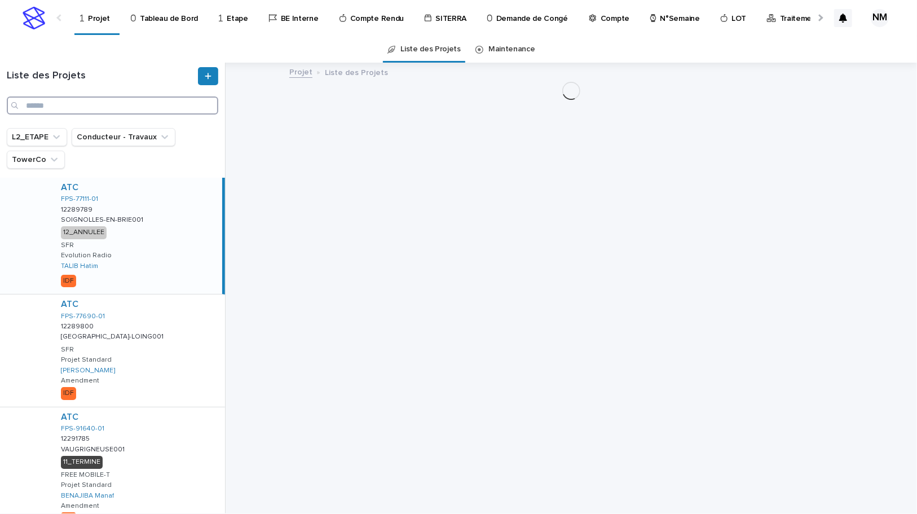
click at [68, 107] on input "Search" at bounding box center [112, 105] width 211 height 18
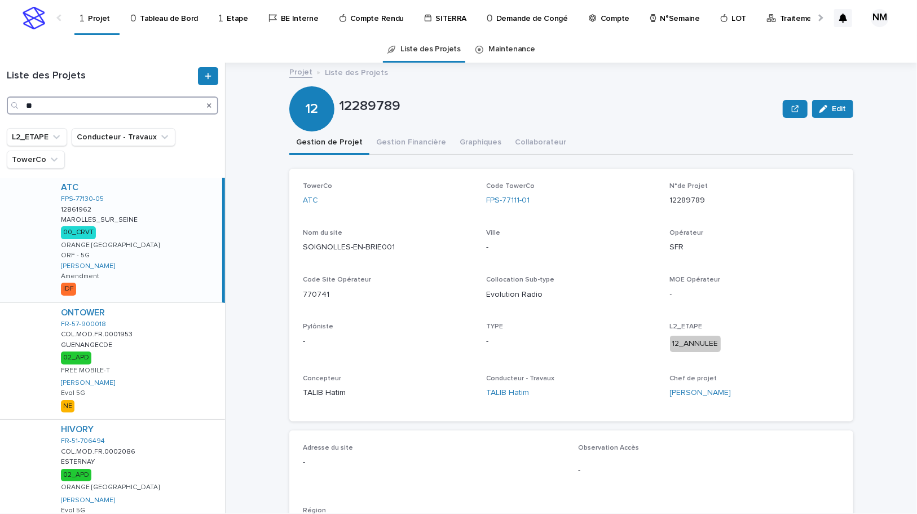
type input "*"
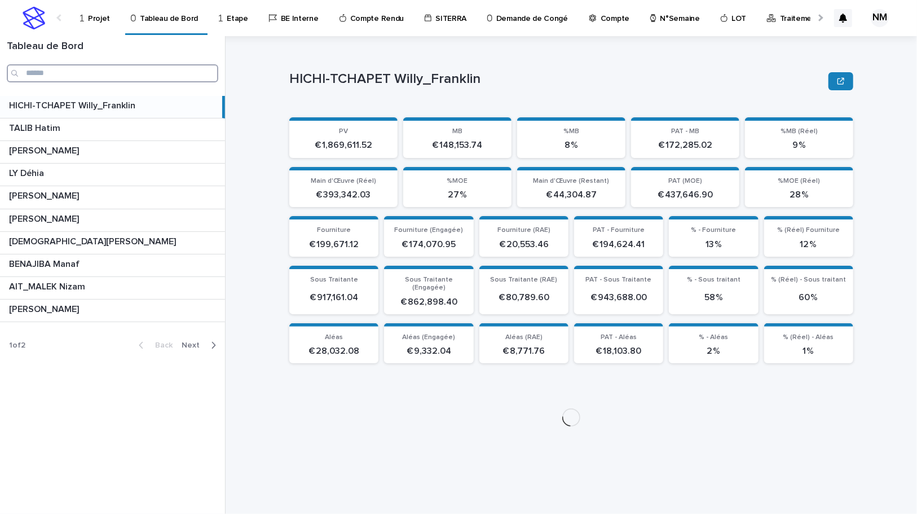
click at [70, 72] on input "Search" at bounding box center [112, 73] width 211 height 18
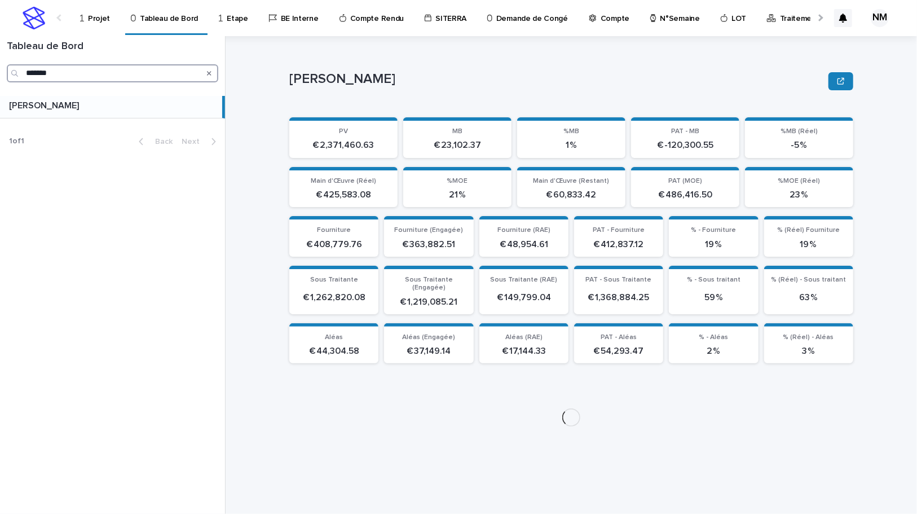
type input "*******"
click at [158, 104] on p at bounding box center [113, 105] width 209 height 11
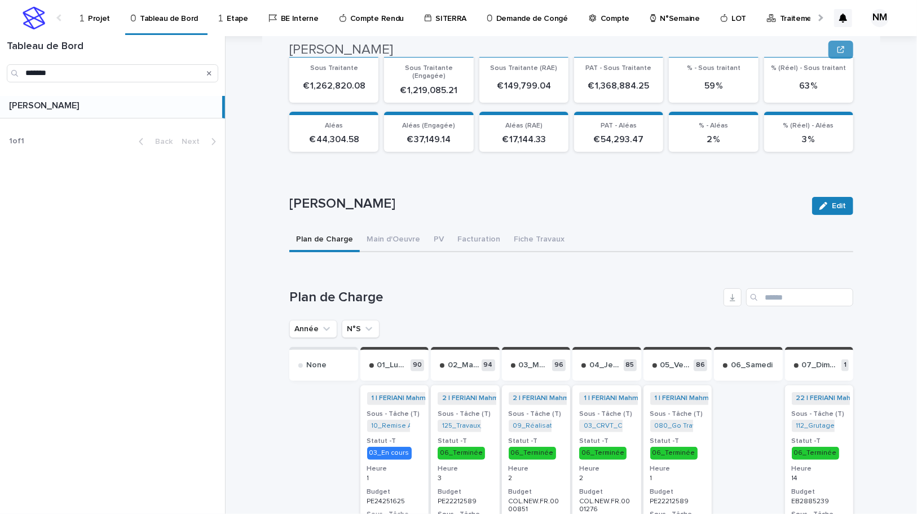
scroll to position [212, 0]
click at [363, 323] on icon "N°S" at bounding box center [368, 328] width 11 height 11
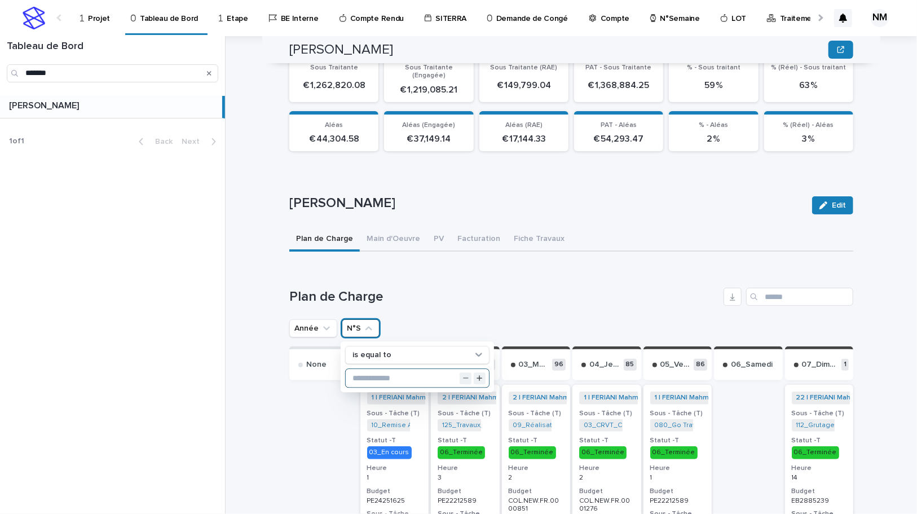
click at [373, 369] on input "text" at bounding box center [417, 378] width 143 height 18
type input "**"
click at [529, 289] on h1 "Plan de Charge" at bounding box center [504, 297] width 430 height 16
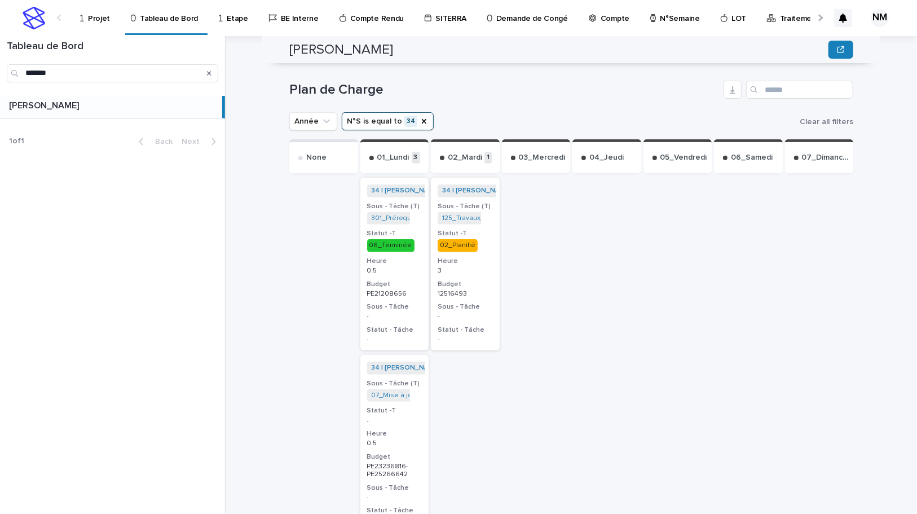
scroll to position [417, 0]
click at [480, 258] on h3 "Heure" at bounding box center [465, 262] width 55 height 9
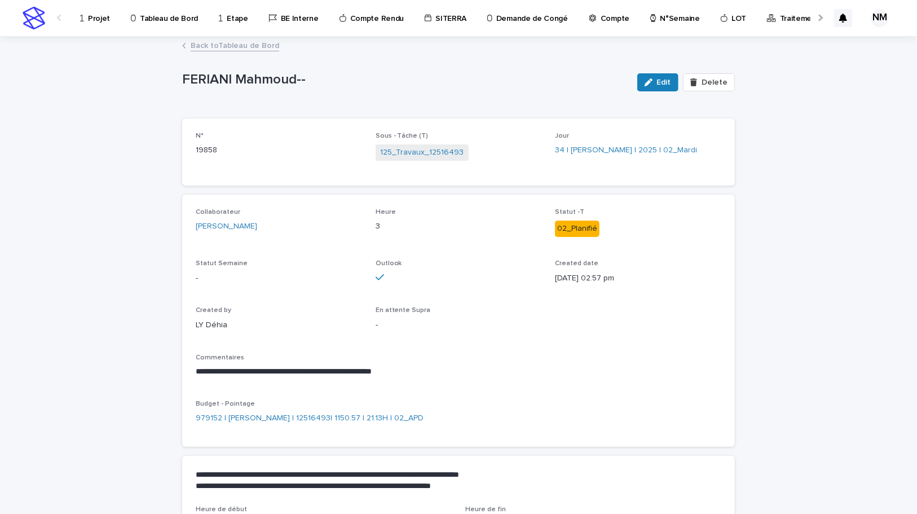
click at [221, 45] on link "Back to Tableau de Bord" at bounding box center [235, 44] width 89 height 13
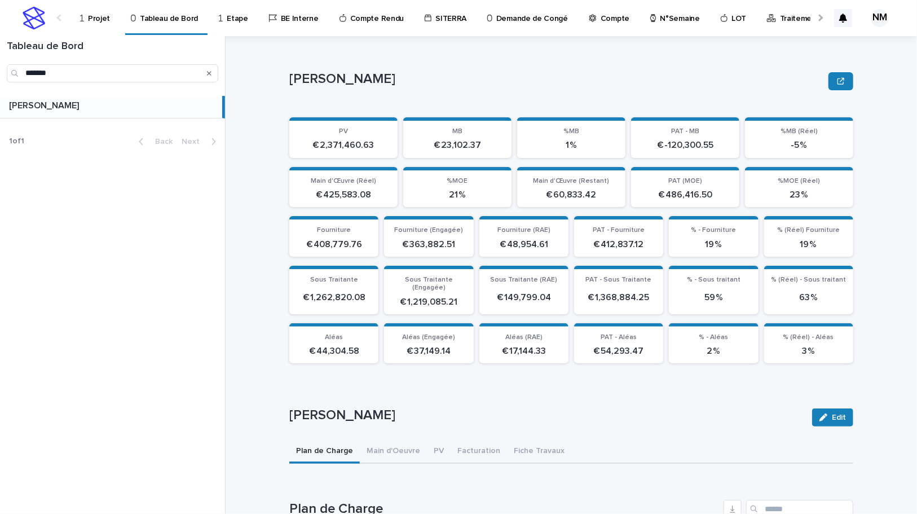
scroll to position [256, 0]
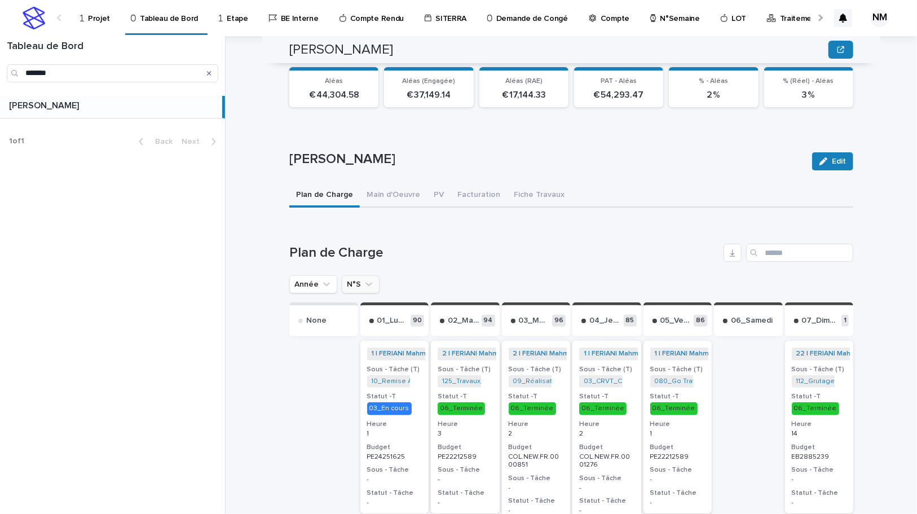
click at [366, 279] on icon "N°S" at bounding box center [368, 284] width 11 height 11
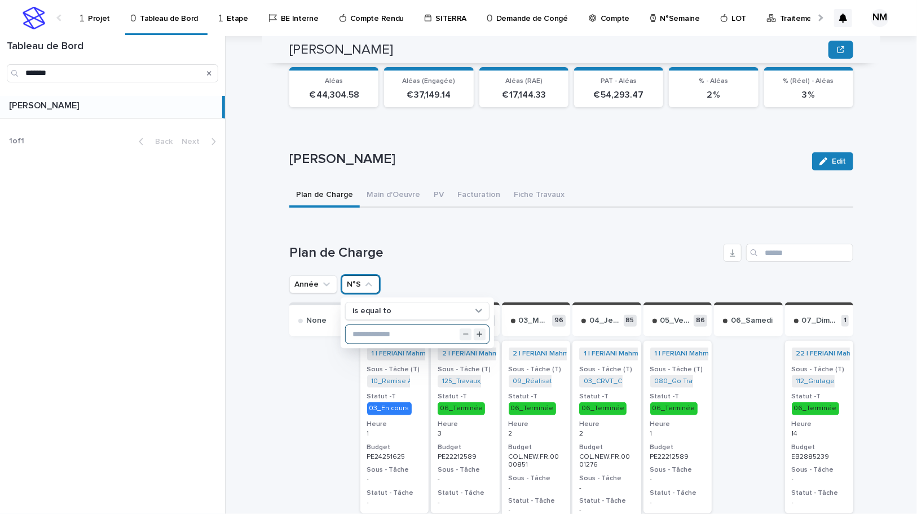
click at [371, 325] on input "text" at bounding box center [417, 334] width 143 height 18
type input "**"
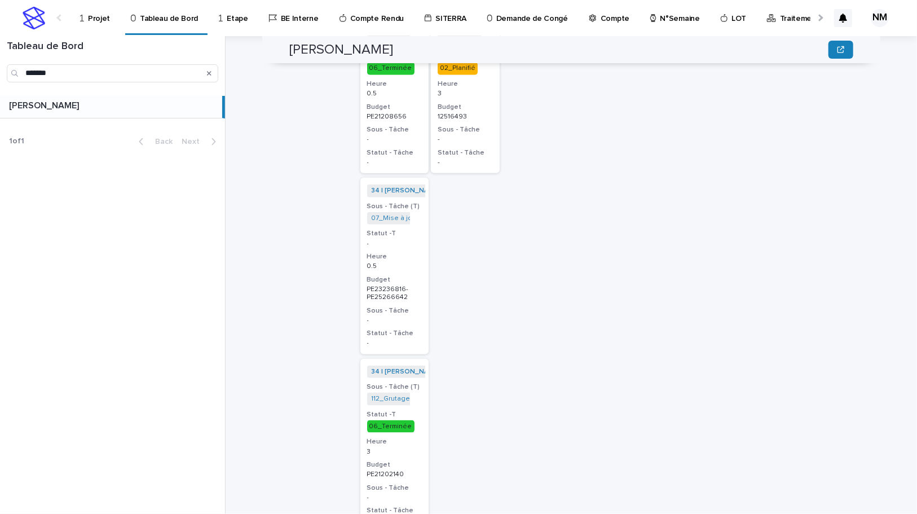
scroll to position [545, 0]
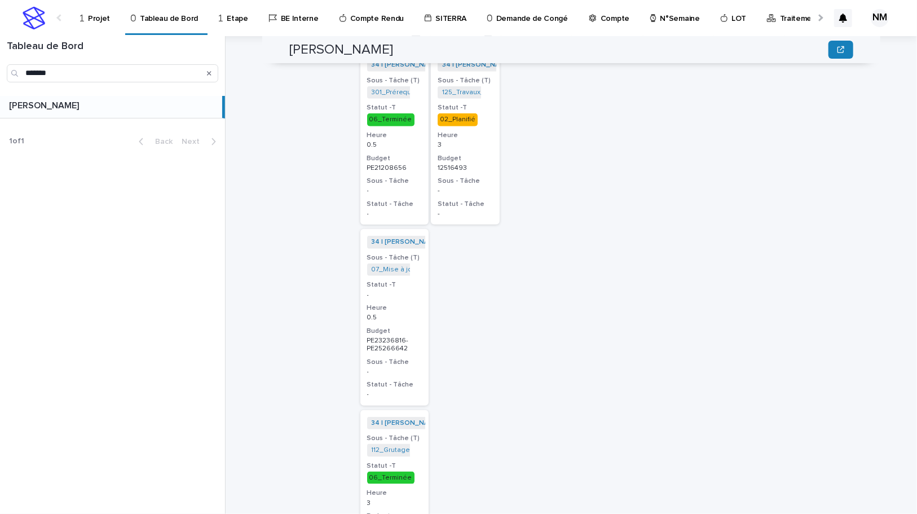
click at [95, 23] on p "Projet" at bounding box center [99, 12] width 22 height 24
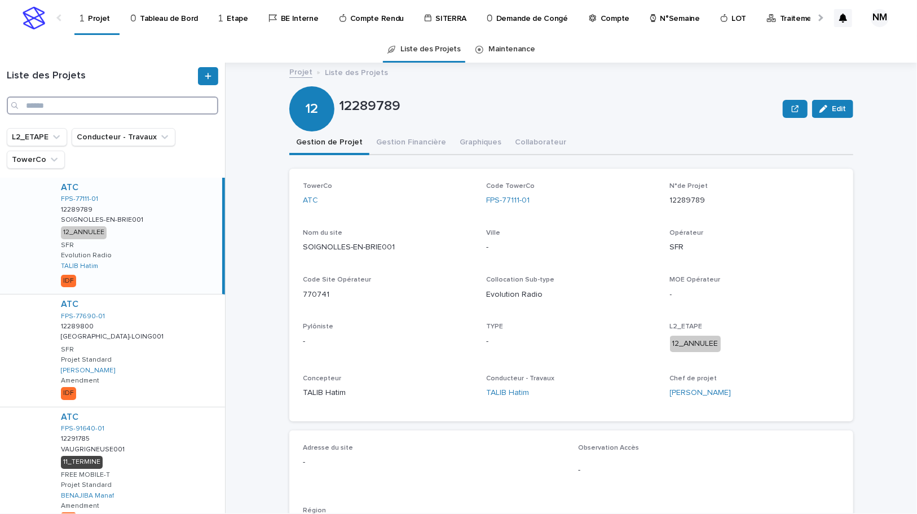
click at [61, 102] on input "Search" at bounding box center [112, 105] width 211 height 18
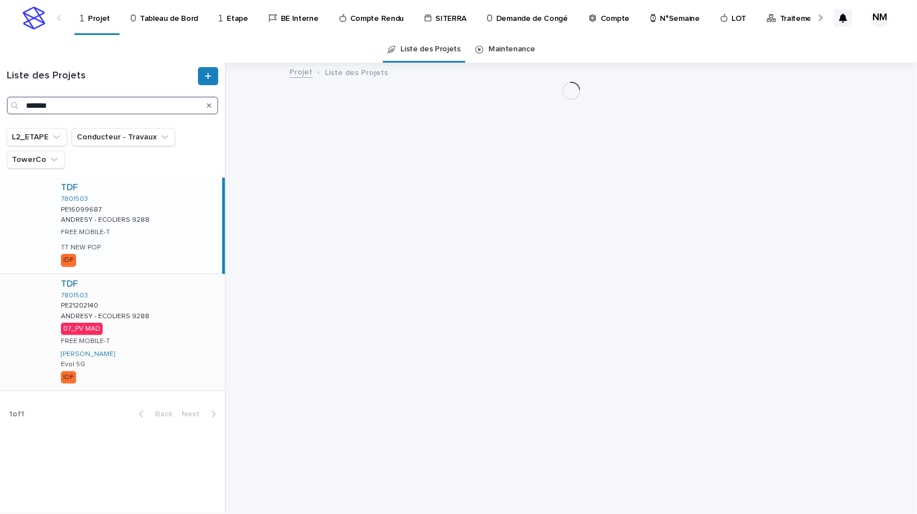
type input "*******"
click at [164, 365] on div "TDF 7801503 PE21202140 PE21202140 ANDRESY - ECOLIERS 9288 ANDRESY - ECOLIERS 92…" at bounding box center [138, 332] width 173 height 116
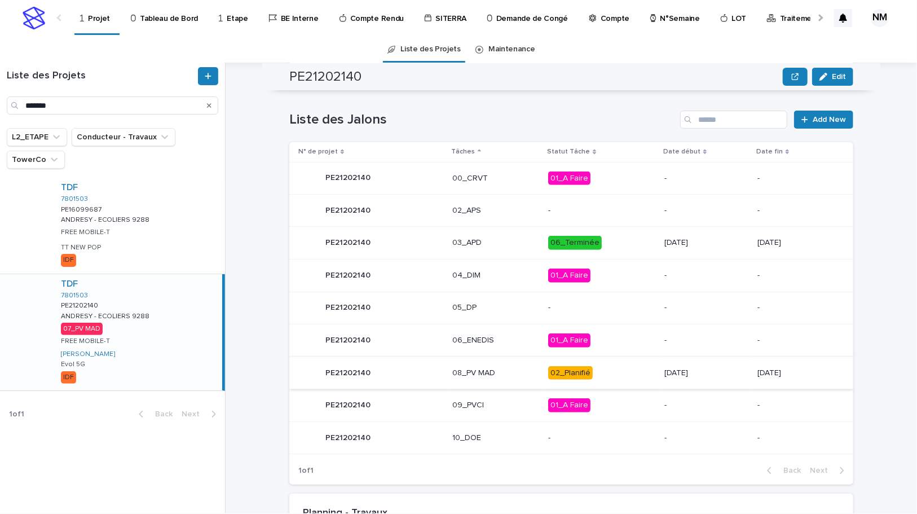
scroll to position [530, 0]
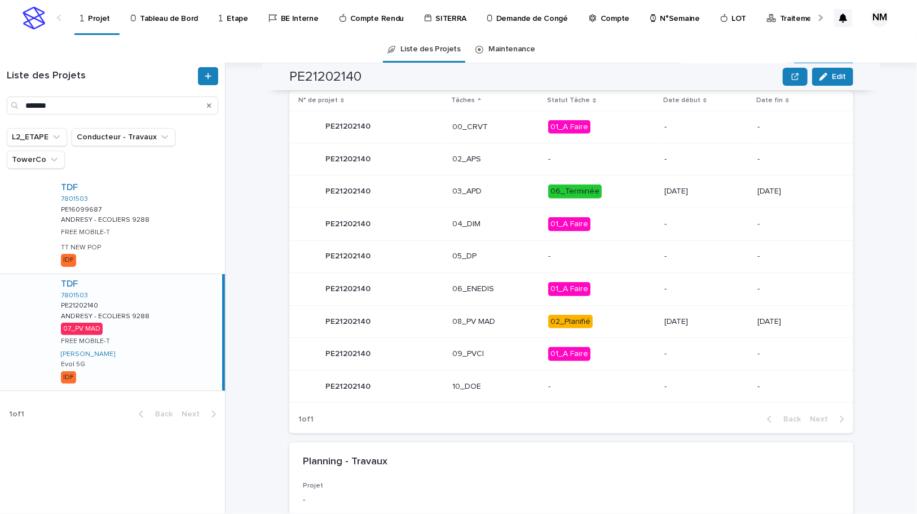
click at [607, 319] on p "02_Planifié" at bounding box center [601, 322] width 107 height 14
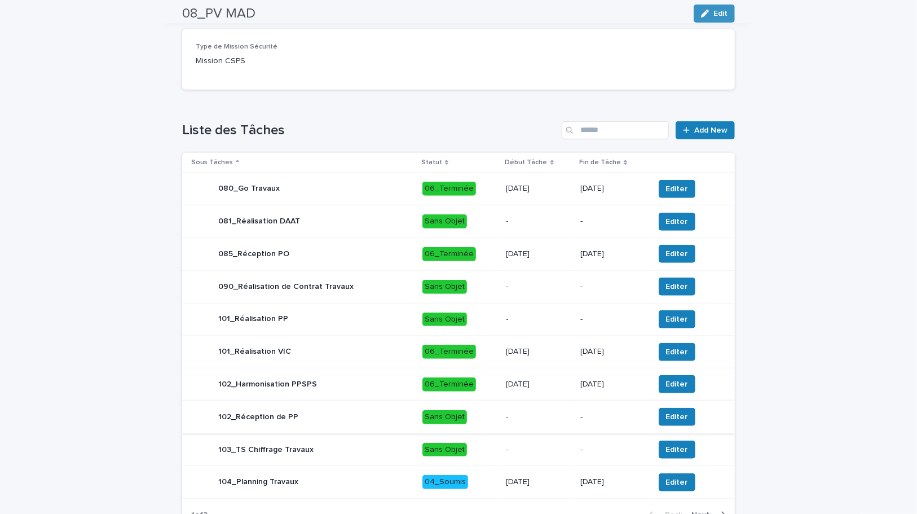
scroll to position [446, 0]
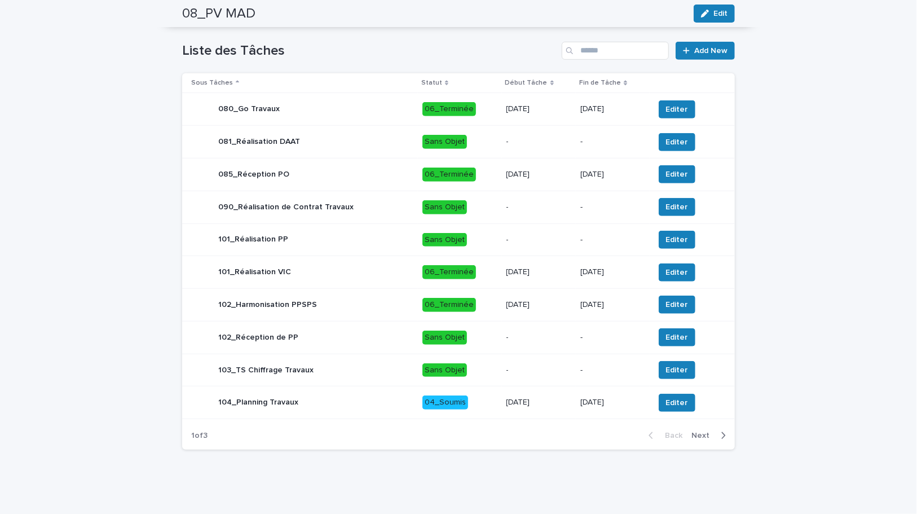
click at [721, 434] on icon "button" at bounding box center [723, 435] width 5 height 10
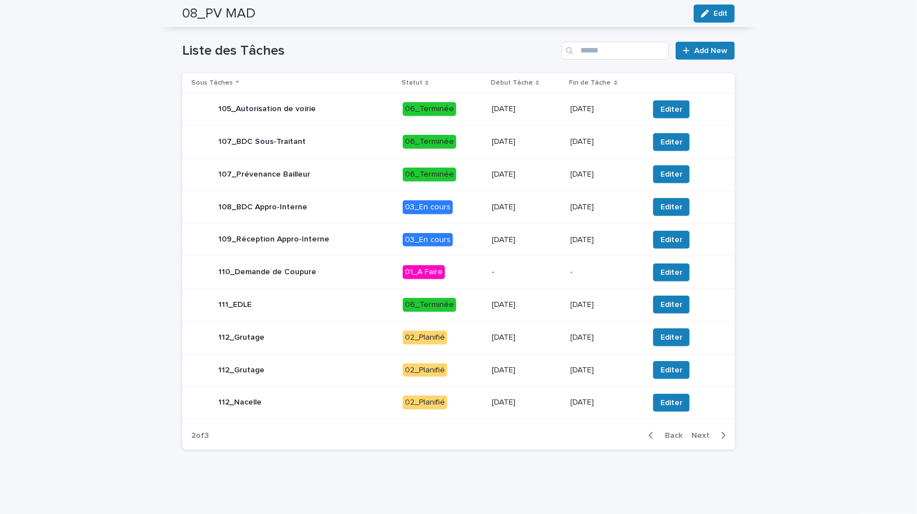
click at [546, 343] on div "[DATE]" at bounding box center [527, 337] width 70 height 19
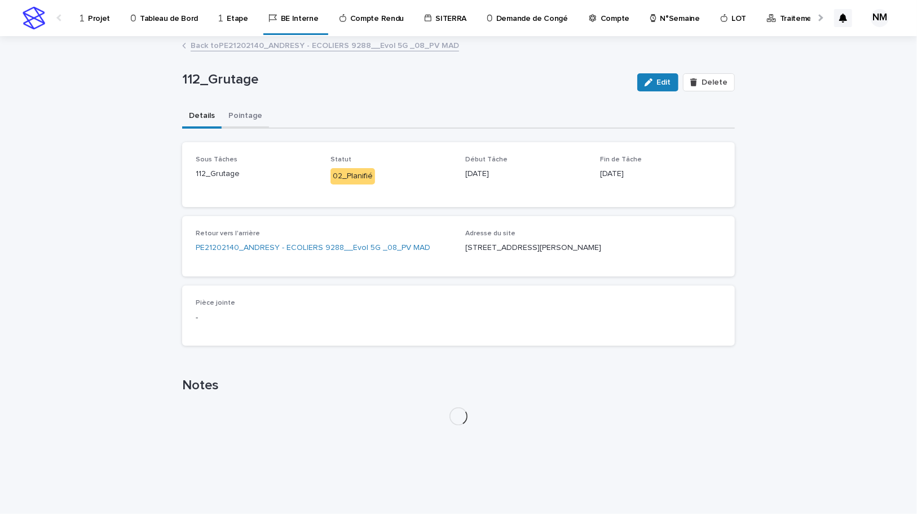
click at [243, 120] on button "Pointage" at bounding box center [245, 117] width 47 height 24
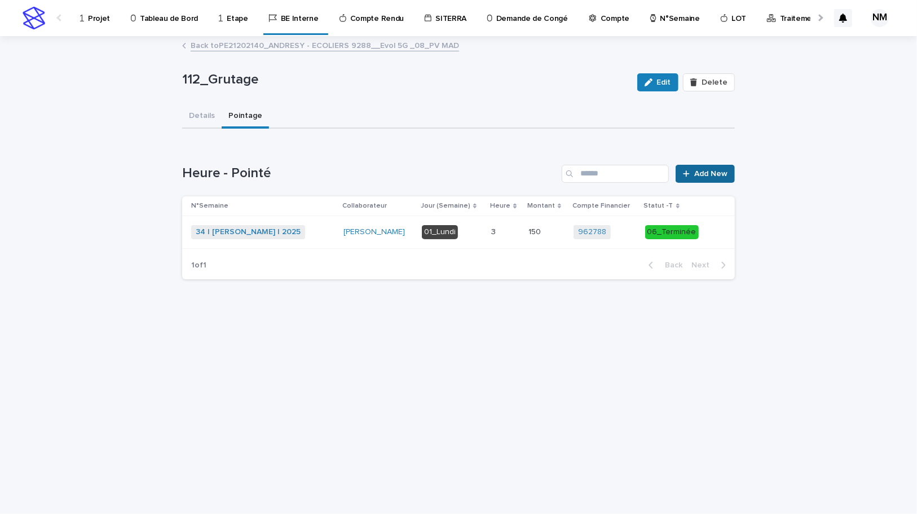
click at [698, 176] on span "Add New" at bounding box center [710, 174] width 33 height 8
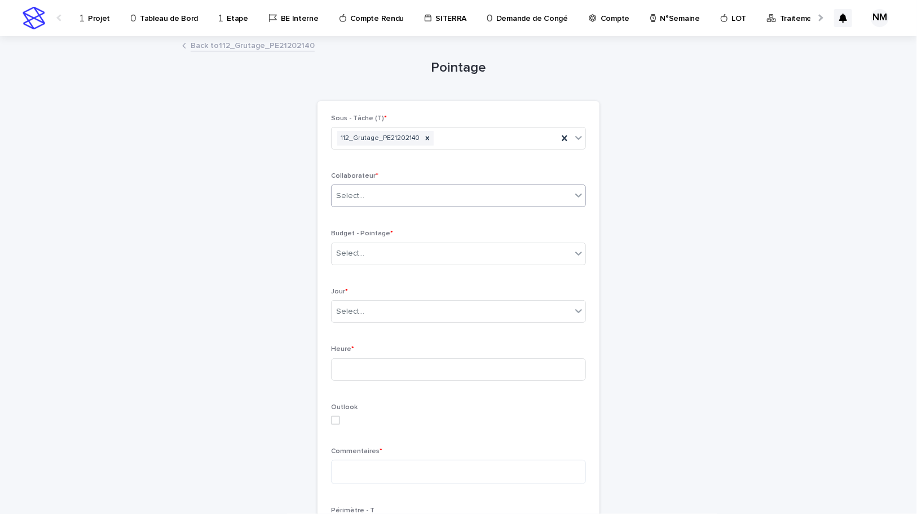
click at [343, 196] on div "Select..." at bounding box center [350, 196] width 28 height 12
type input "*******"
click at [379, 212] on div "[PERSON_NAME]" at bounding box center [455, 217] width 254 height 20
click at [376, 250] on div "Select..." at bounding box center [452, 253] width 240 height 19
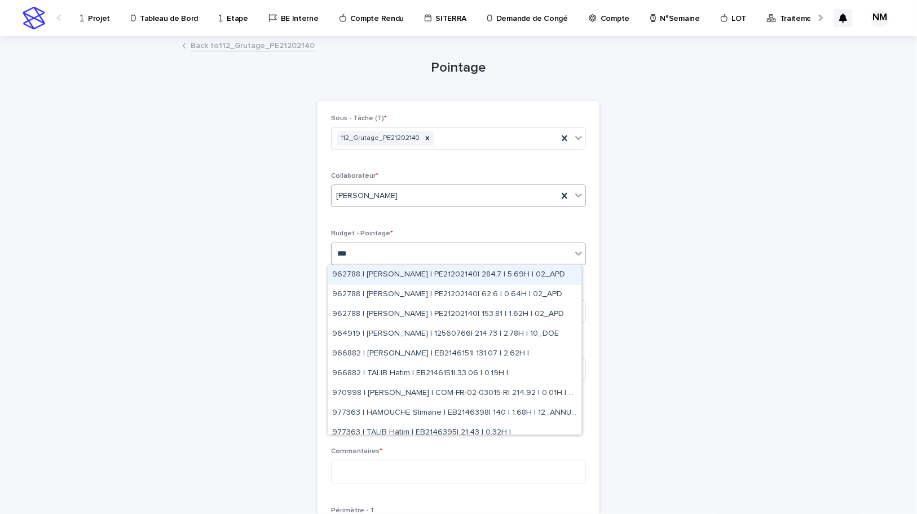
type input "****"
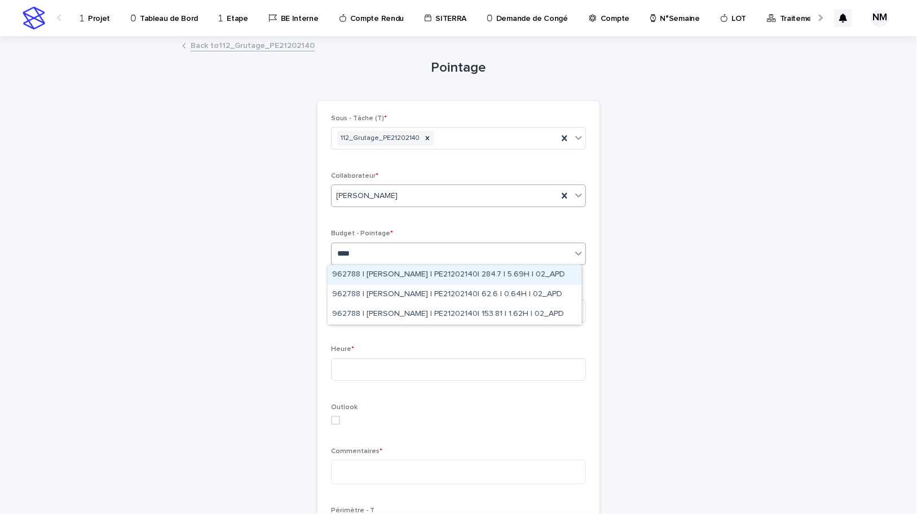
click at [401, 276] on div "962788 | [PERSON_NAME] | PE21202140| 284.7 | 5.69H | 02_APD" at bounding box center [455, 275] width 254 height 20
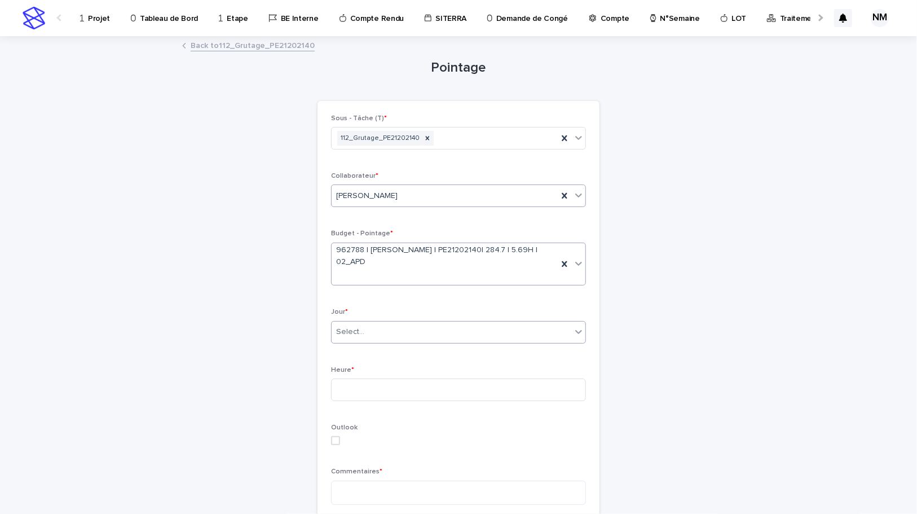
click at [378, 331] on div "Select..." at bounding box center [452, 332] width 240 height 19
type input "*******"
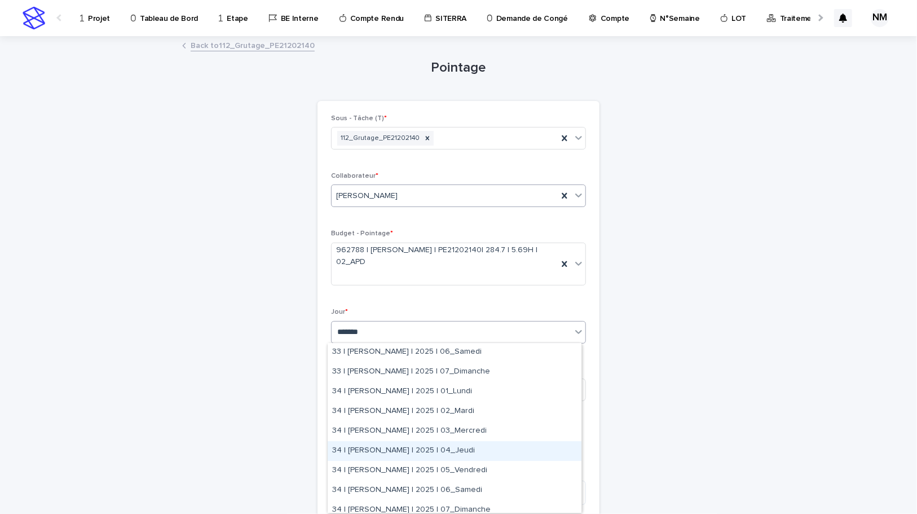
scroll to position [256, 0]
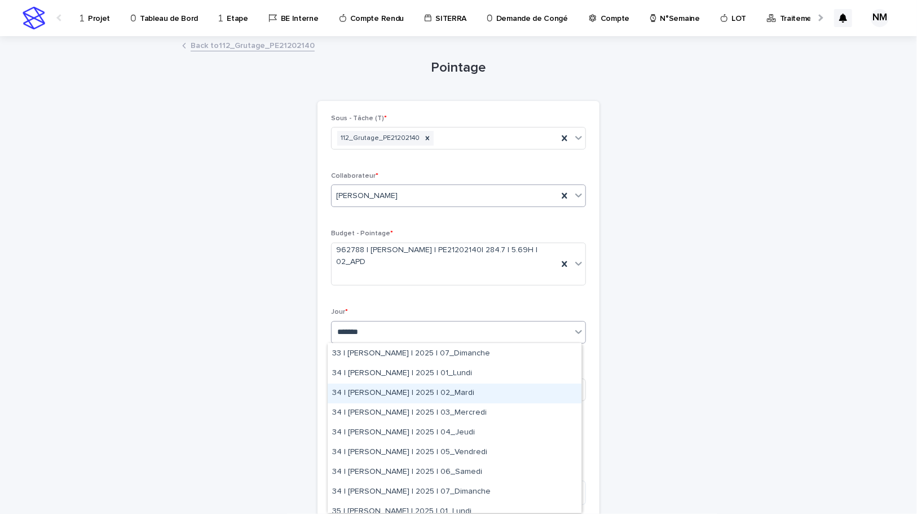
click at [467, 395] on div "34 | [PERSON_NAME] | 2025 | 02_Mardi" at bounding box center [455, 393] width 254 height 20
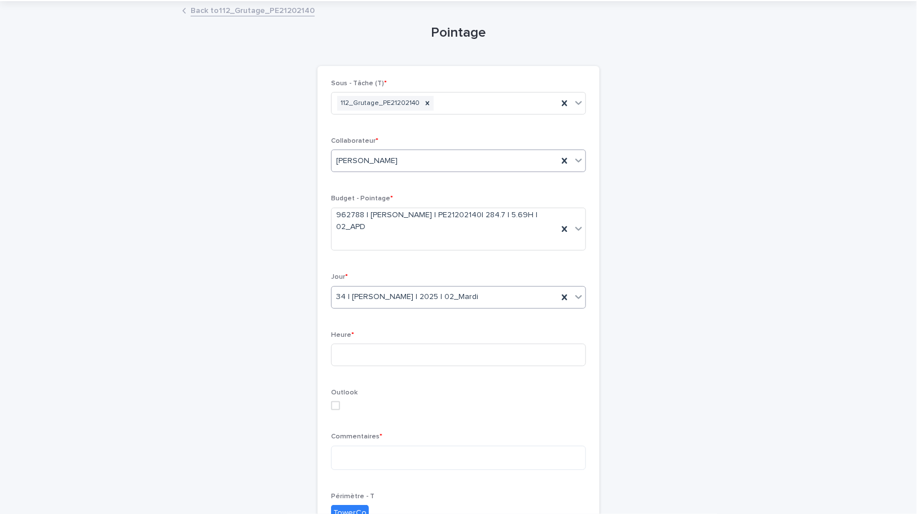
scroll to position [51, 0]
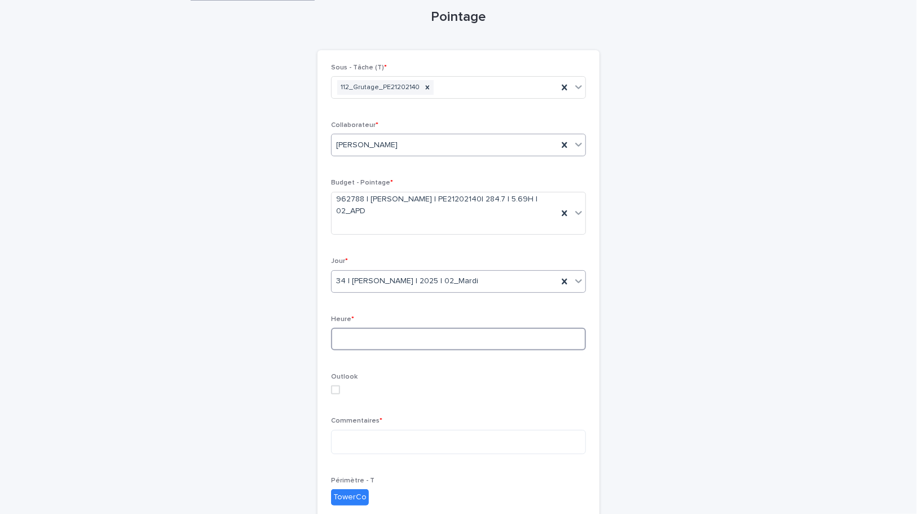
click at [383, 335] on input at bounding box center [458, 339] width 255 height 23
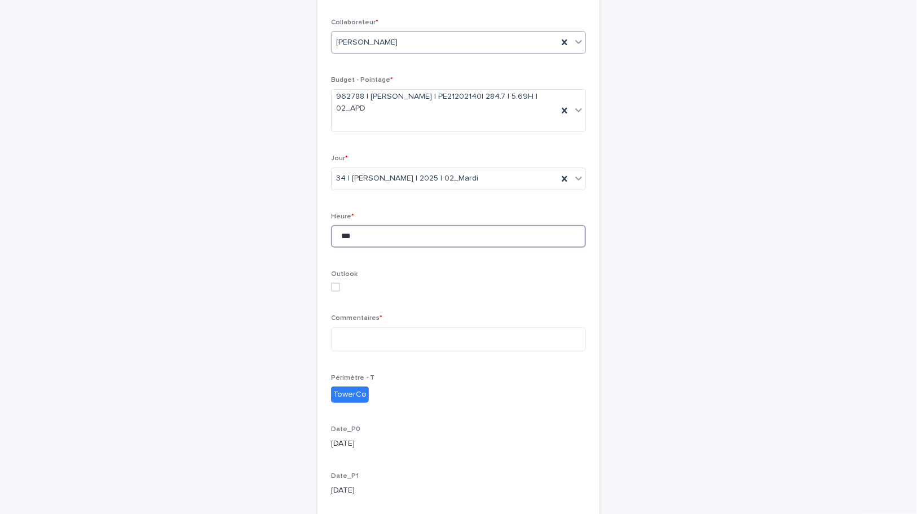
type input "***"
click at [362, 312] on div "Sous - Tâche (T) * 112_Grutage_PE21202140 Collaborateur * [PERSON_NAME] Budget …" at bounding box center [458, 256] width 255 height 591
click at [345, 343] on textarea at bounding box center [458, 339] width 255 height 24
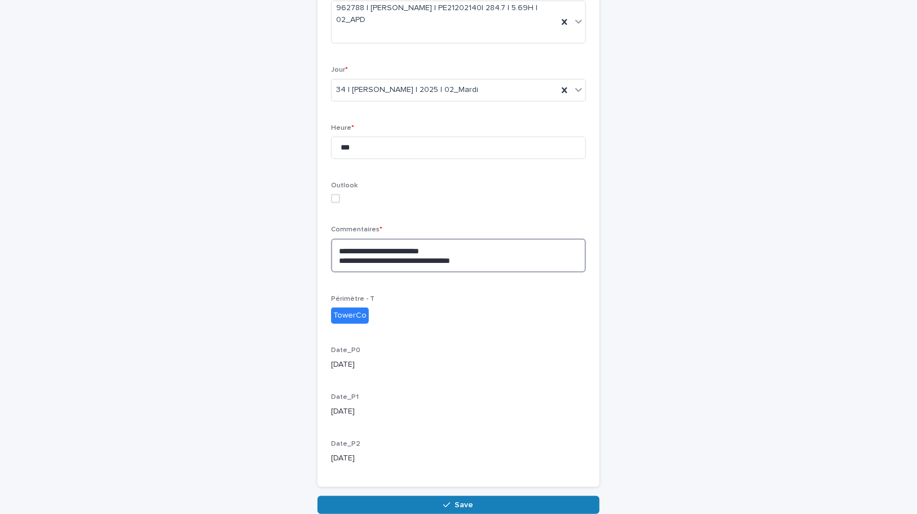
scroll to position [298, 0]
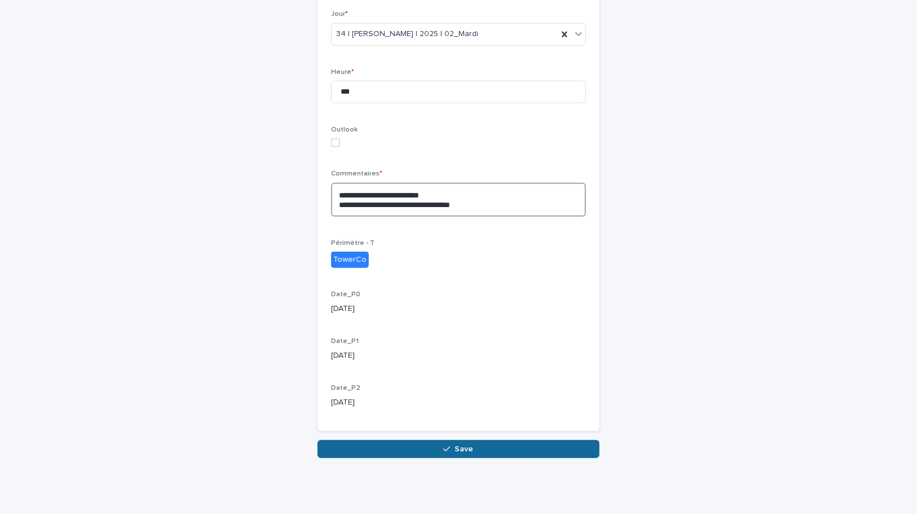
type textarea "**********"
click at [448, 441] on button "Save" at bounding box center [458, 449] width 282 height 18
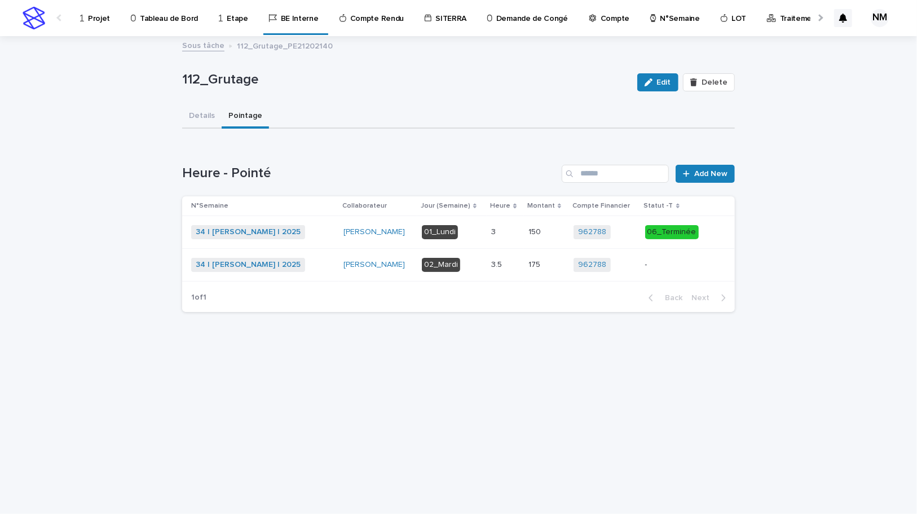
click at [665, 270] on div "-" at bounding box center [675, 264] width 60 height 19
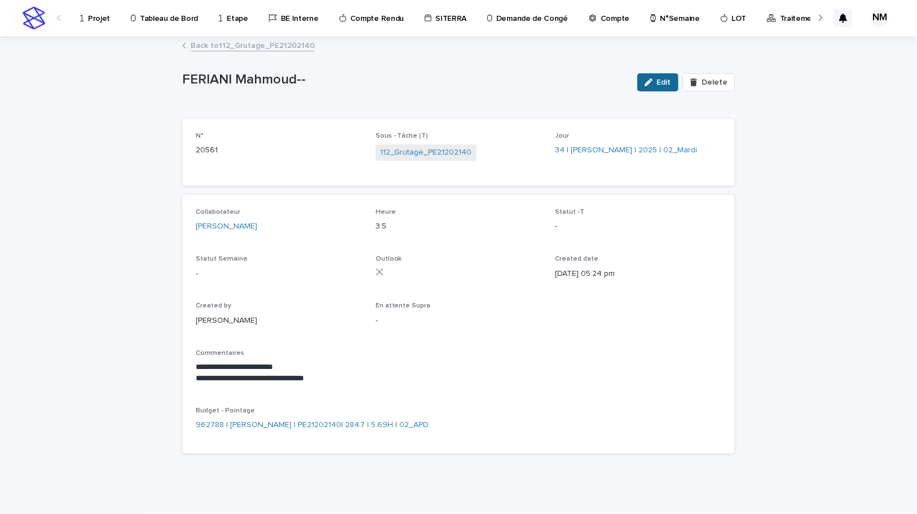
click at [659, 82] on span "Edit" at bounding box center [664, 82] width 14 height 8
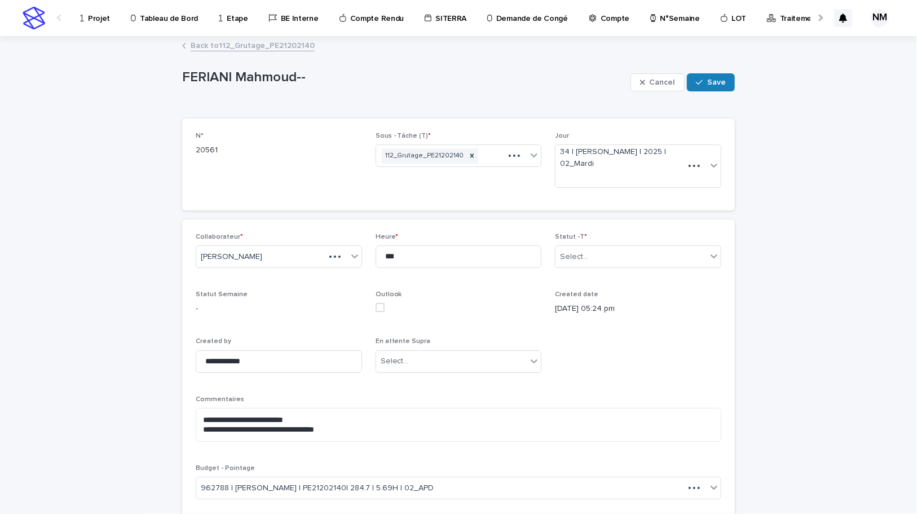
type textarea "**********"
click at [589, 260] on div at bounding box center [589, 257] width 1 height 12
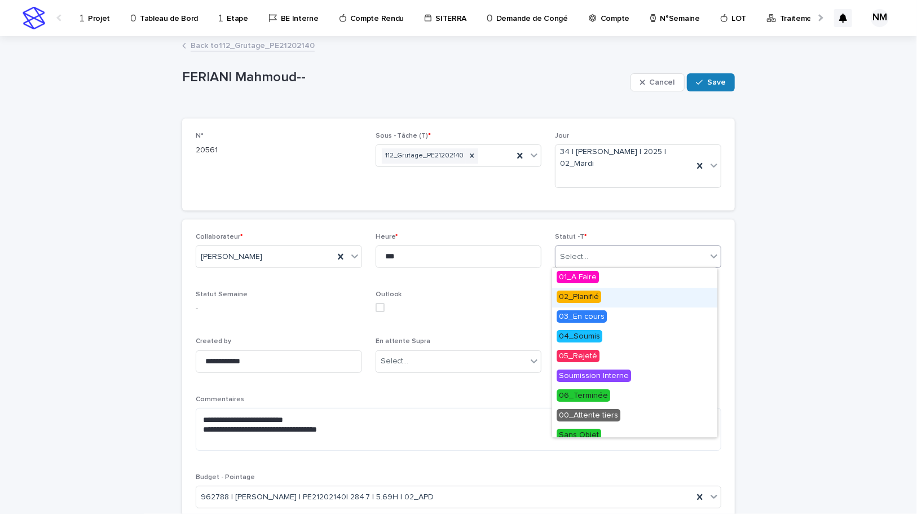
click at [574, 292] on span "02_Planifié" at bounding box center [579, 296] width 45 height 12
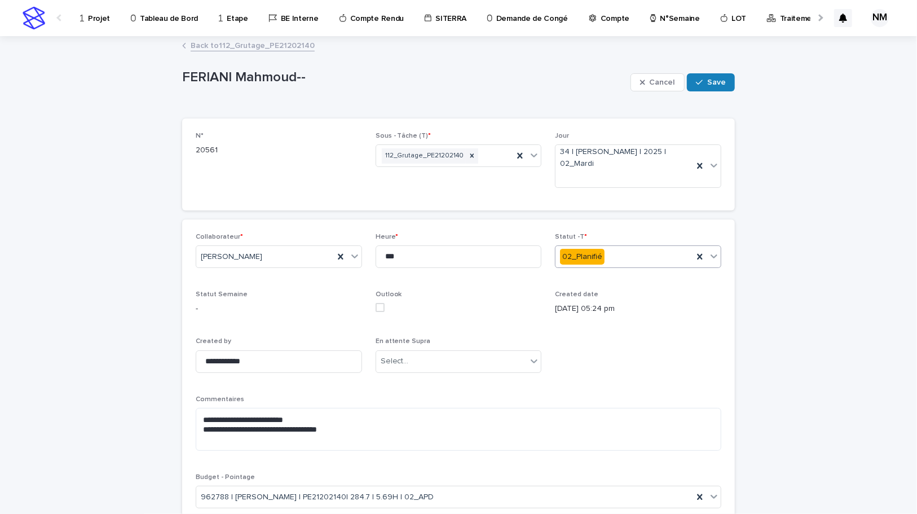
drag, startPoint x: 710, startPoint y: 85, endPoint x: 427, endPoint y: 96, distance: 283.3
click at [711, 86] on button "Save" at bounding box center [711, 82] width 48 height 18
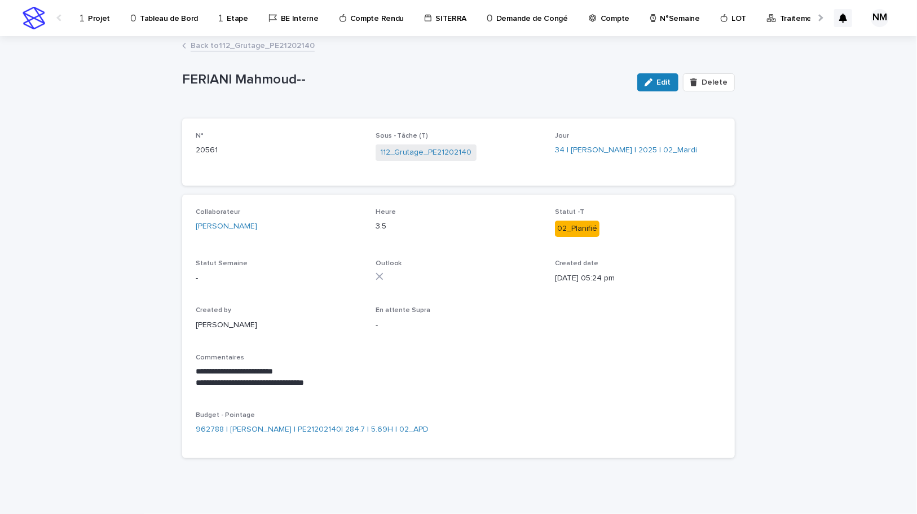
click at [218, 46] on link "Back to 112_Grutage_PE21202140" at bounding box center [253, 44] width 124 height 13
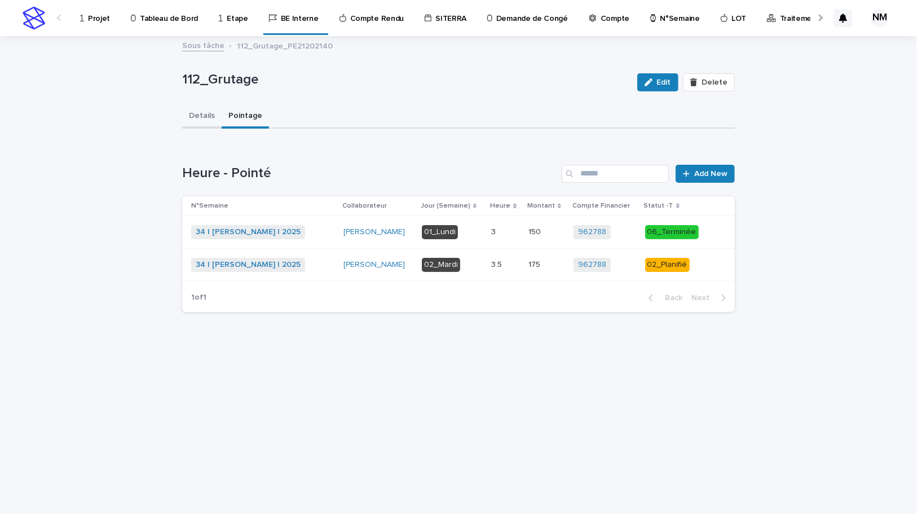
drag, startPoint x: 194, startPoint y: 113, endPoint x: 218, endPoint y: 124, distance: 26.2
click at [196, 113] on button "Details" at bounding box center [201, 117] width 39 height 24
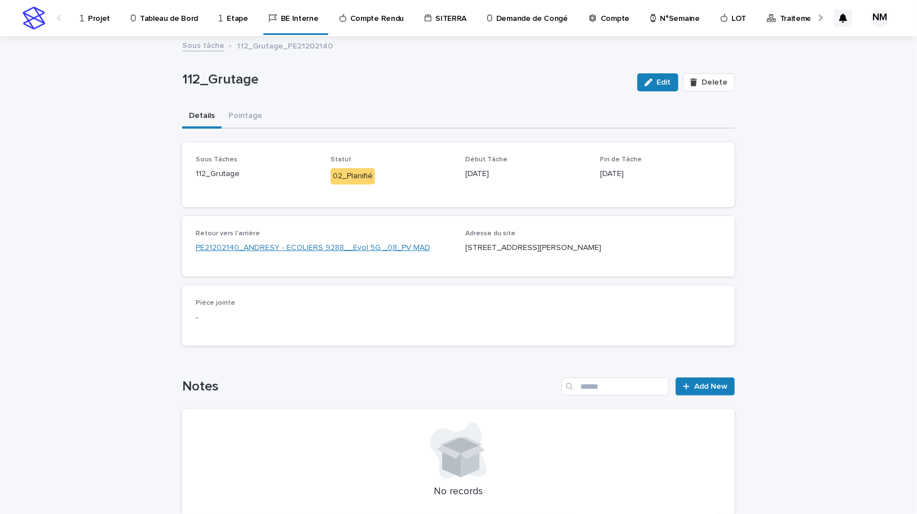
click at [259, 248] on link "PE21202140_ANDRESY - ECOLIERS 9288__Evol 5G _08_PV MAD" at bounding box center [313, 248] width 235 height 12
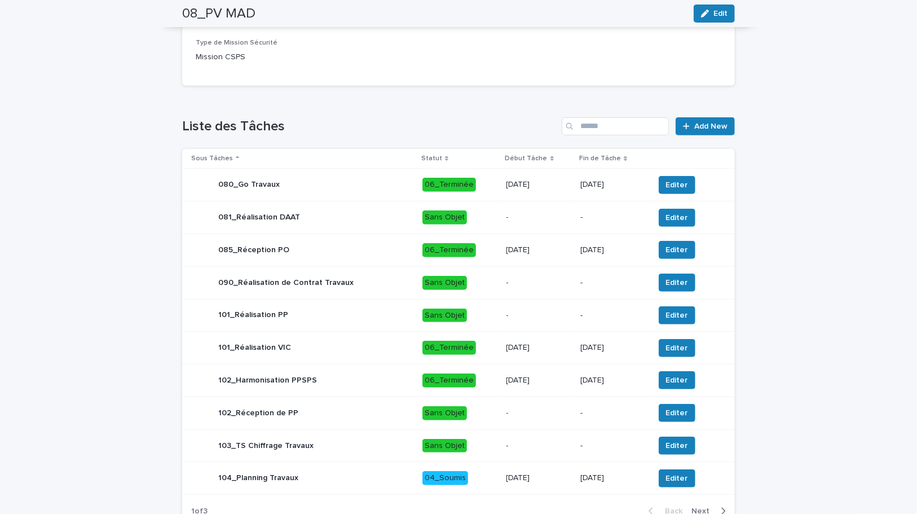
scroll to position [446, 0]
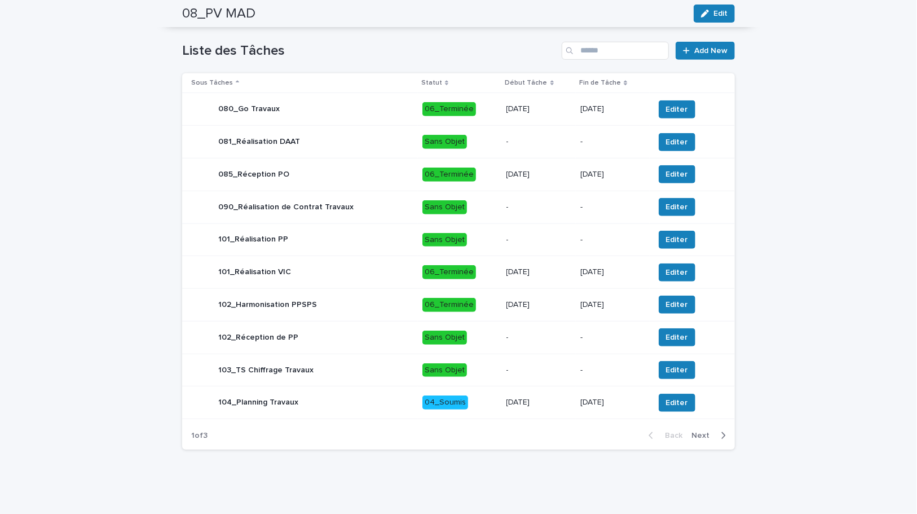
click at [722, 435] on icon "button" at bounding box center [724, 435] width 4 height 7
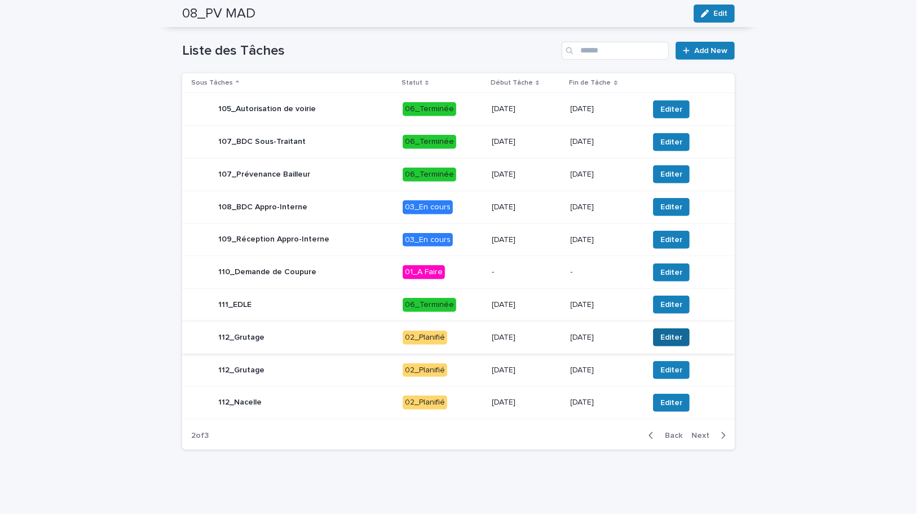
click at [666, 332] on span "Editer" at bounding box center [671, 337] width 22 height 11
click at [535, 344] on div "[DATE]" at bounding box center [527, 337] width 70 height 19
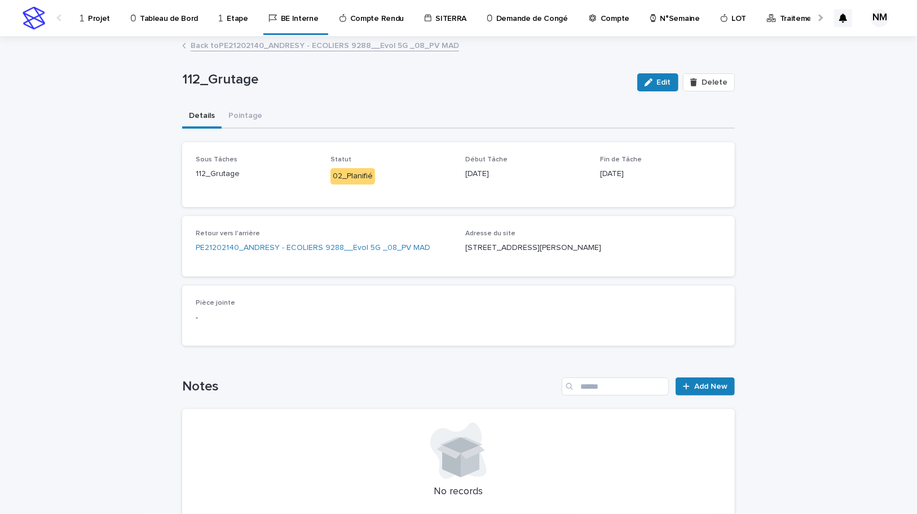
drag, startPoint x: 249, startPoint y: 111, endPoint x: 281, endPoint y: 125, distance: 35.6
click at [250, 110] on button "Pointage" at bounding box center [245, 117] width 47 height 24
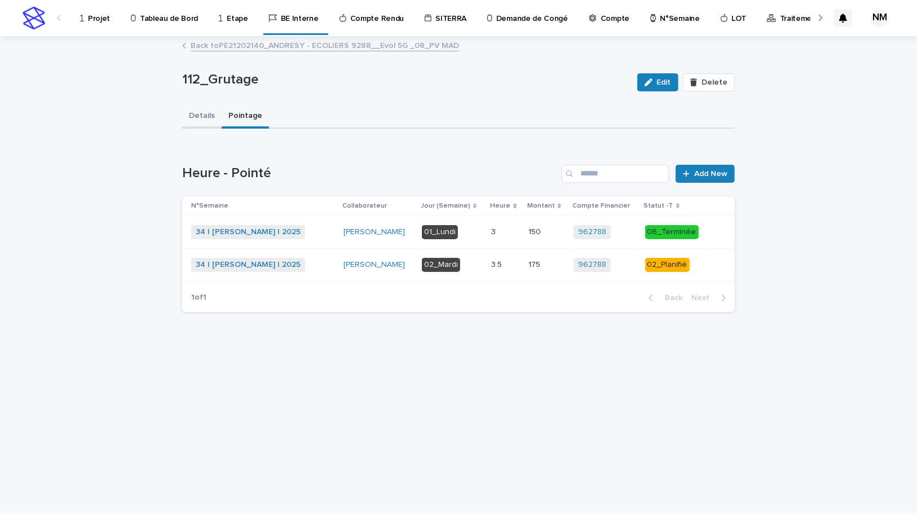
click at [203, 110] on button "Details" at bounding box center [201, 117] width 39 height 24
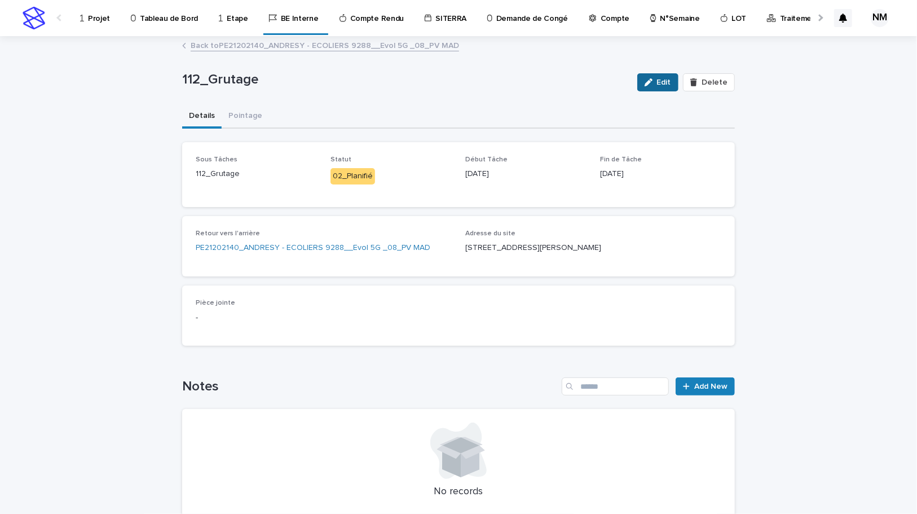
click at [664, 78] on span "Edit" at bounding box center [664, 82] width 14 height 8
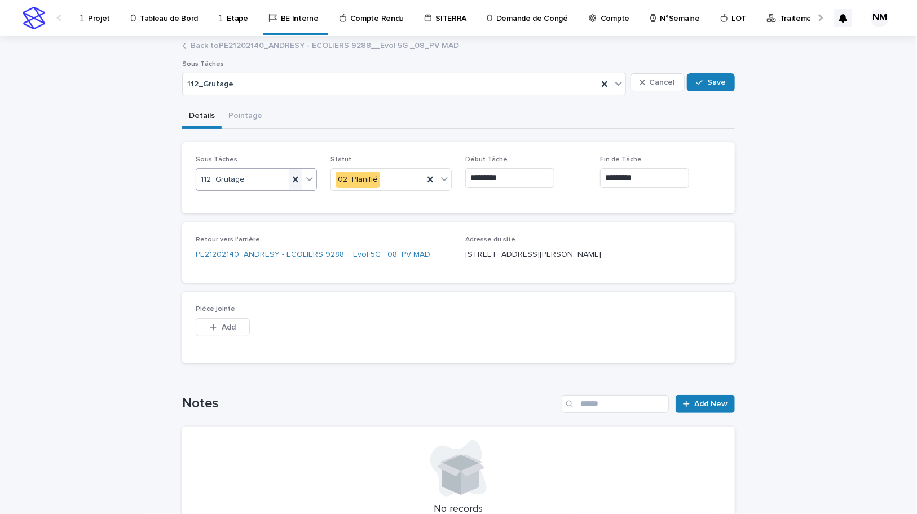
click at [293, 180] on icon at bounding box center [295, 179] width 5 height 6
type input "*******"
click at [278, 197] on div "112_Nacelle" at bounding box center [252, 201] width 120 height 20
click at [725, 78] on button "Save" at bounding box center [711, 82] width 48 height 18
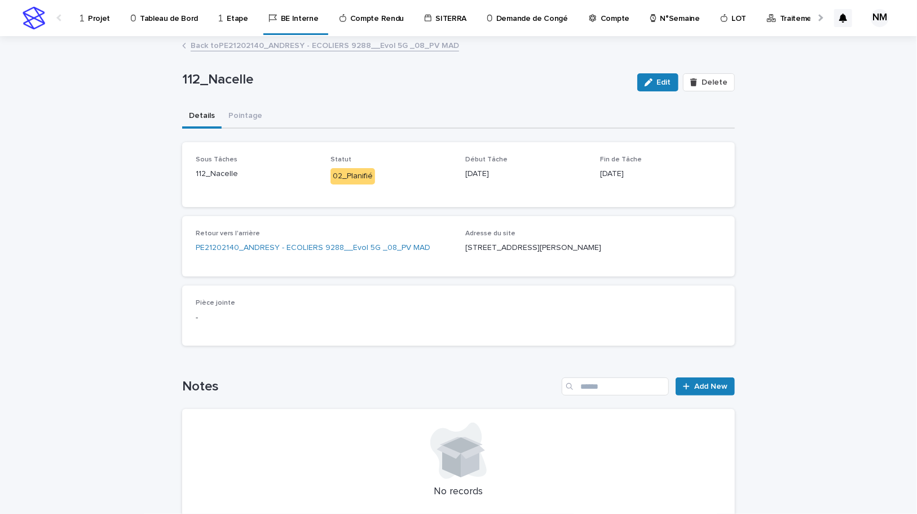
click at [229, 43] on link "Back to PE21202140_ANDRESY - ECOLIERS 9288__Evol 5G _08_PV MAD" at bounding box center [325, 44] width 268 height 13
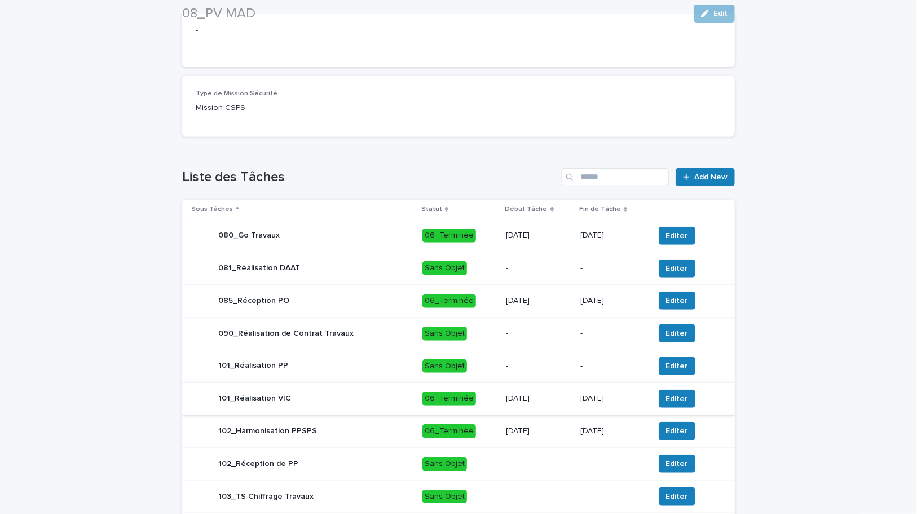
scroll to position [446, 0]
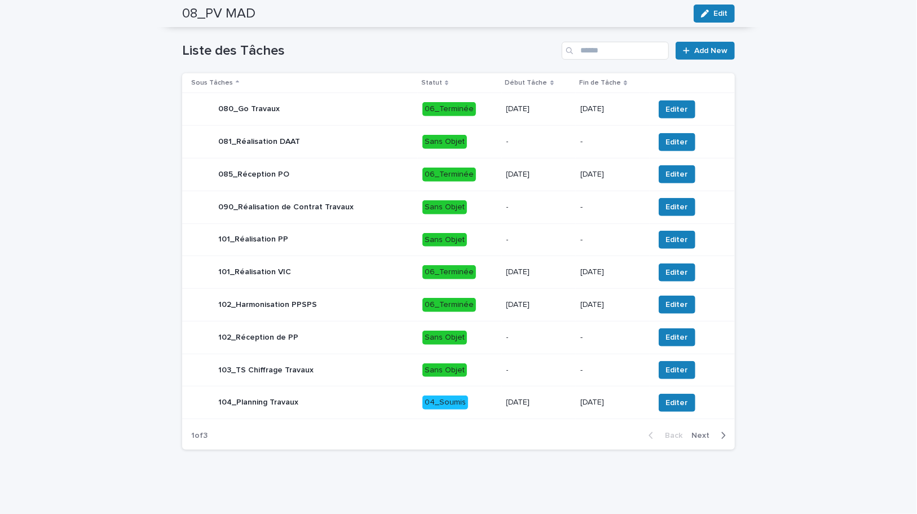
click at [722, 435] on icon "button" at bounding box center [724, 435] width 4 height 7
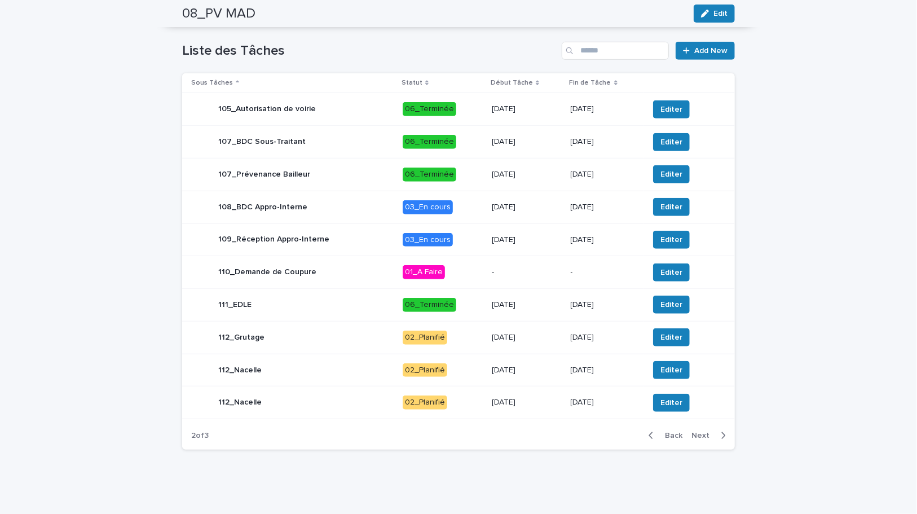
click at [551, 335] on p "[DATE]" at bounding box center [527, 338] width 70 height 10
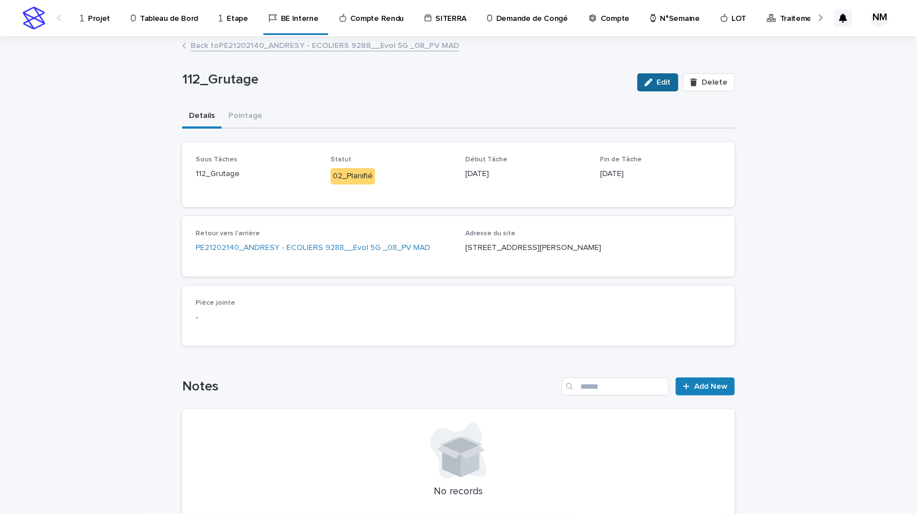
click at [662, 84] on span "Edit" at bounding box center [664, 82] width 14 height 8
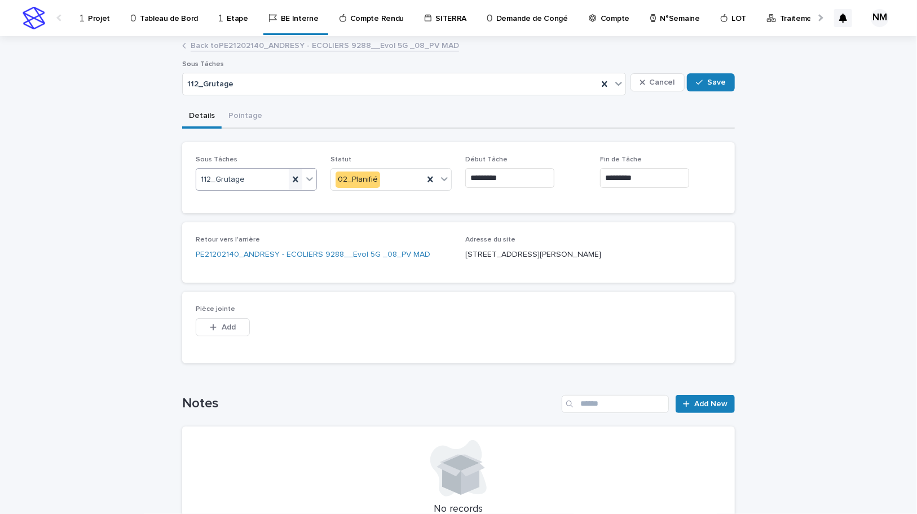
click at [293, 180] on icon at bounding box center [295, 179] width 5 height 6
type input "*******"
click at [270, 198] on div "112_Nacelle" at bounding box center [252, 201] width 120 height 20
click at [710, 81] on span "Save" at bounding box center [716, 82] width 19 height 8
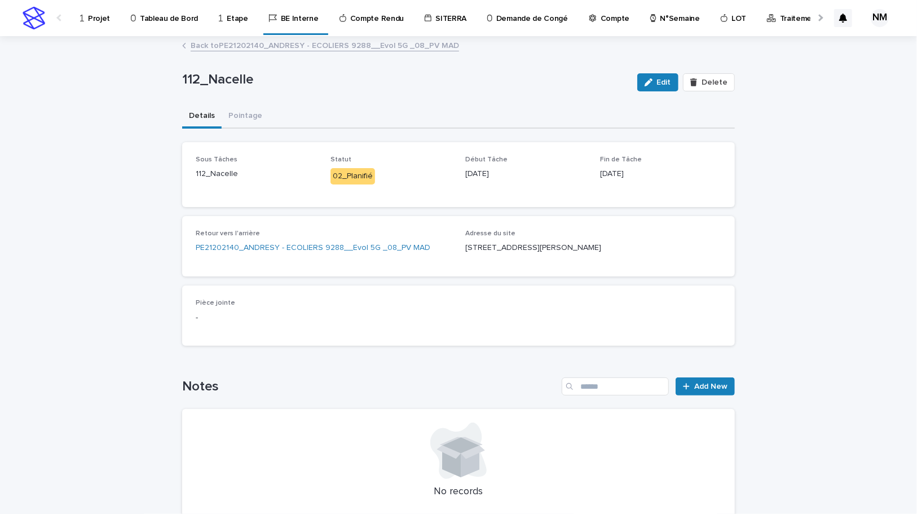
click at [197, 45] on link "Back to PE21202140_ANDRESY - ECOLIERS 9288__Evol 5G _08_PV MAD" at bounding box center [325, 44] width 268 height 13
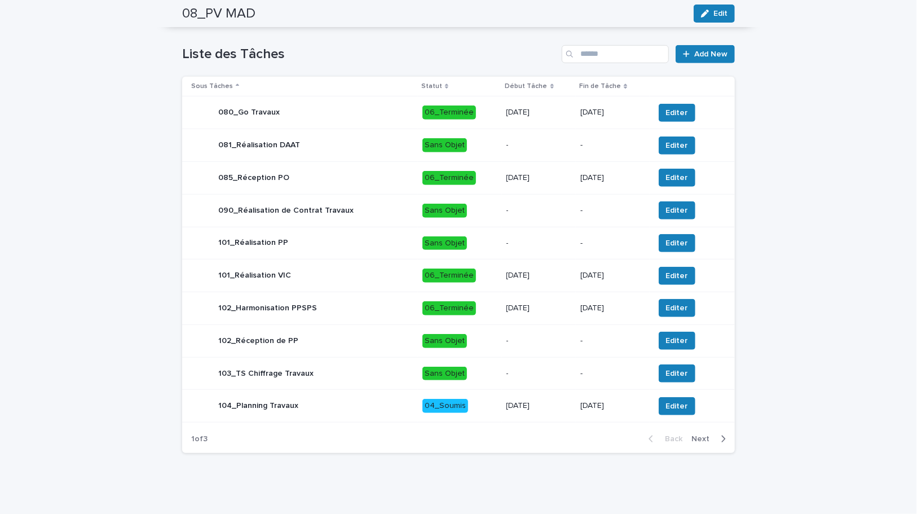
scroll to position [446, 0]
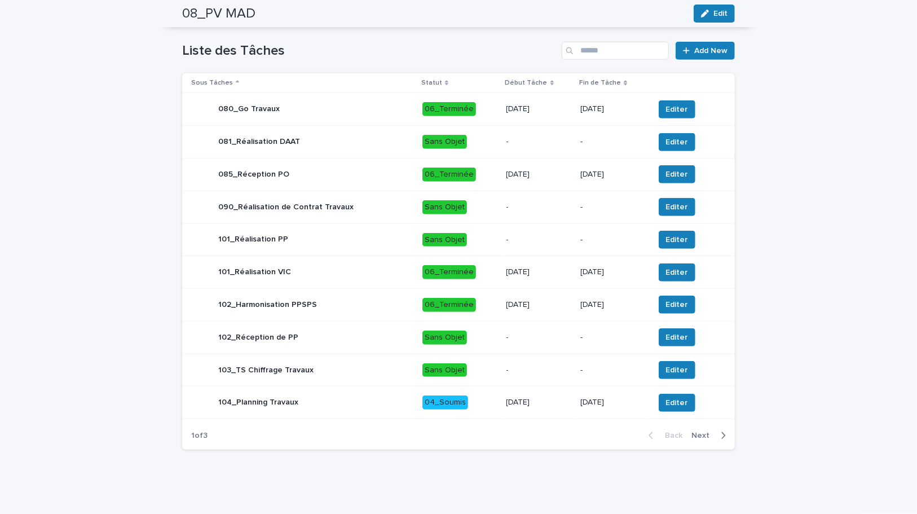
click at [721, 434] on icon "button" at bounding box center [723, 435] width 5 height 10
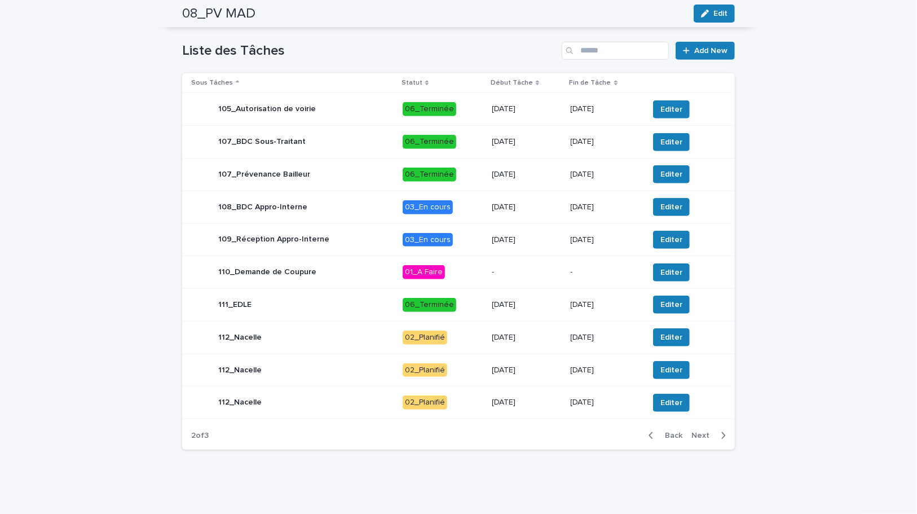
click at [544, 370] on p "[DATE]" at bounding box center [527, 370] width 70 height 10
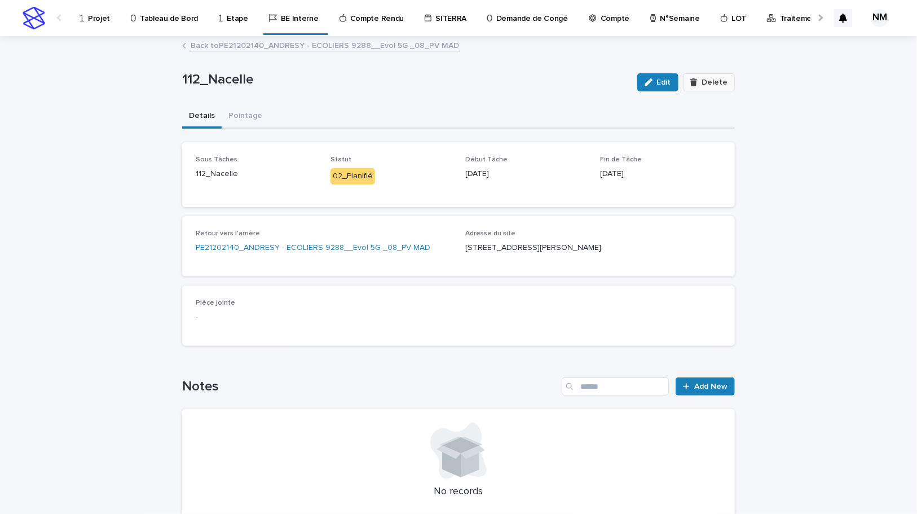
click at [715, 85] on span "Delete" at bounding box center [714, 82] width 26 height 8
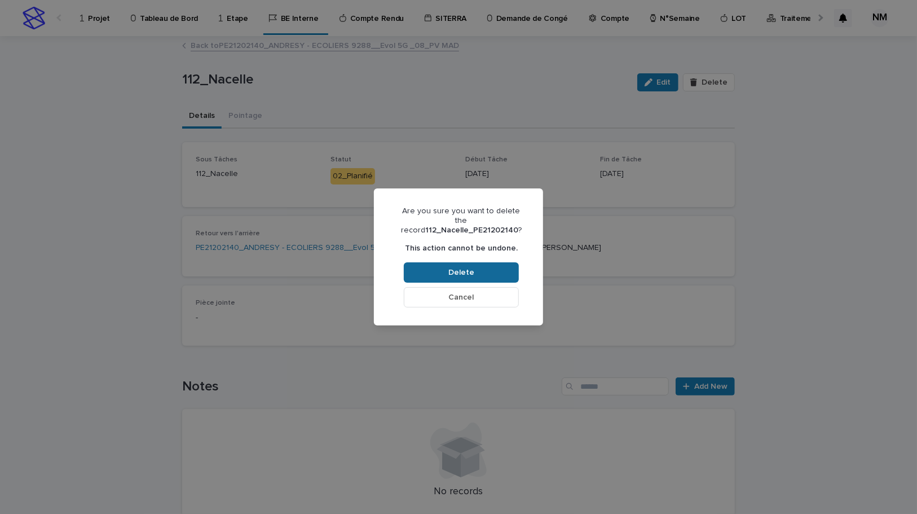
click at [460, 270] on span "Delete" at bounding box center [461, 272] width 26 height 8
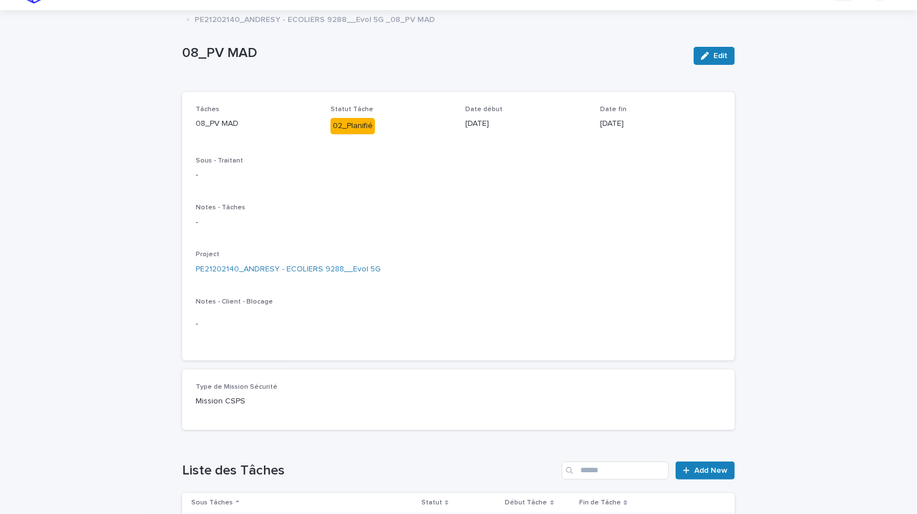
scroll to position [51, 0]
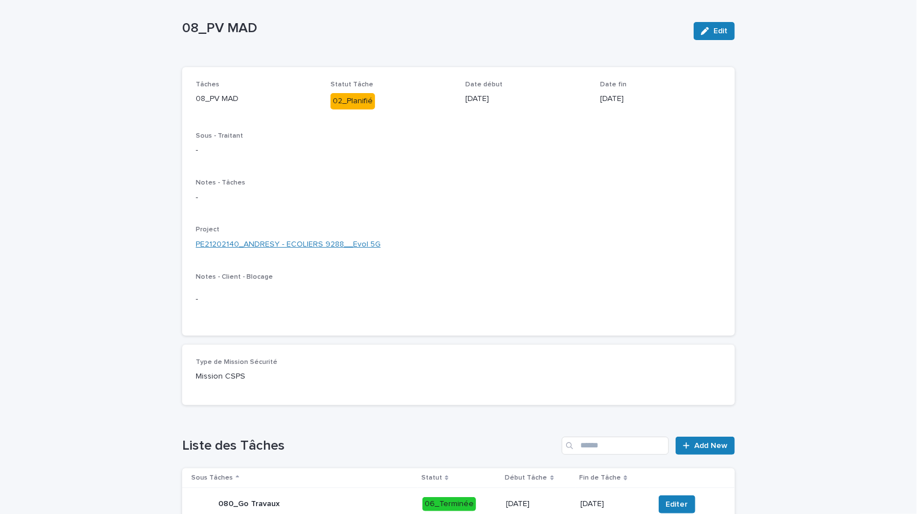
click at [281, 243] on link "PE21202140_ANDRESY - ECOLIERS 9288__Evol 5G" at bounding box center [288, 245] width 185 height 12
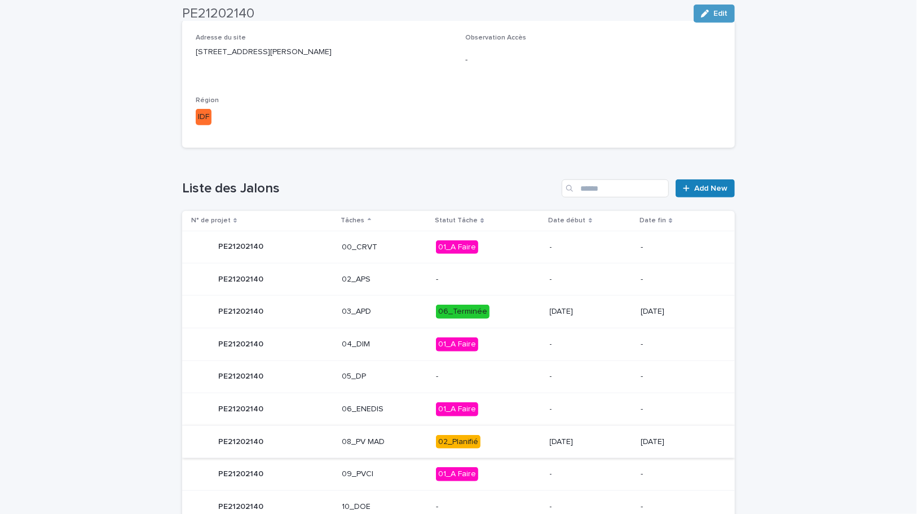
scroll to position [609, 0]
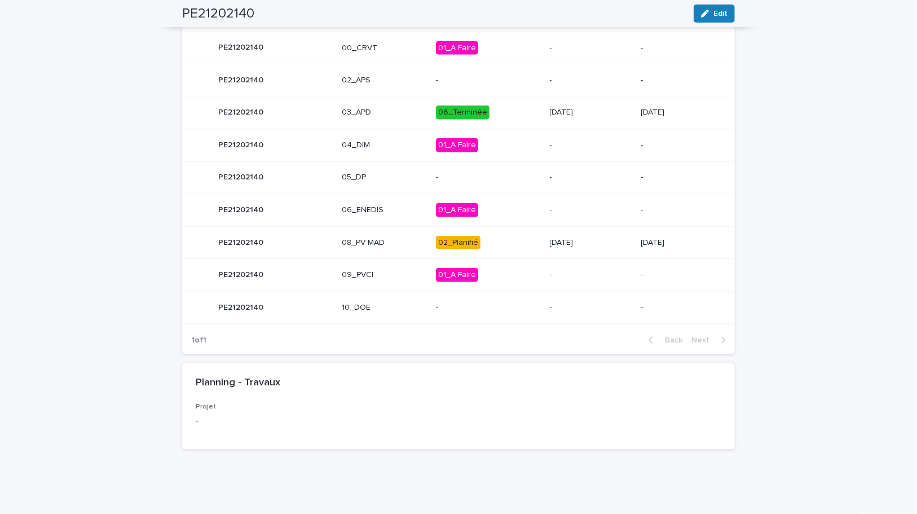
click at [483, 238] on p "02_Planifié" at bounding box center [488, 243] width 104 height 14
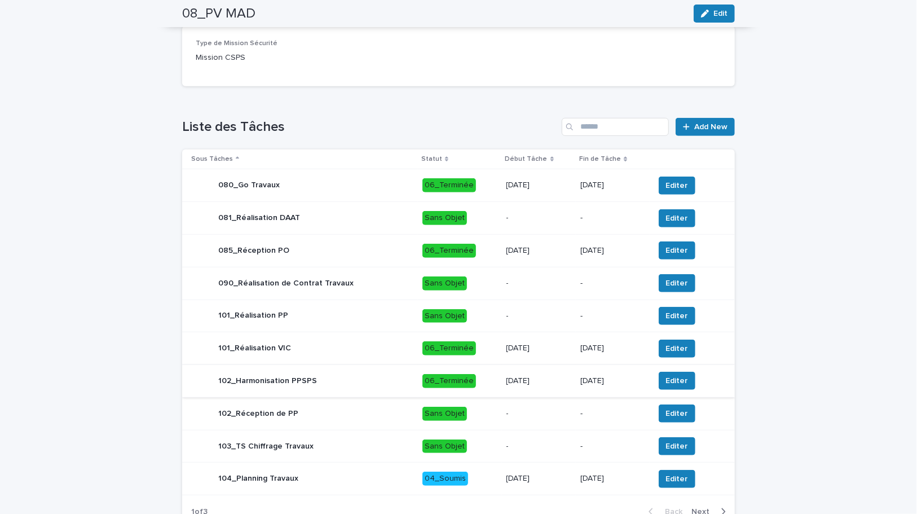
scroll to position [446, 0]
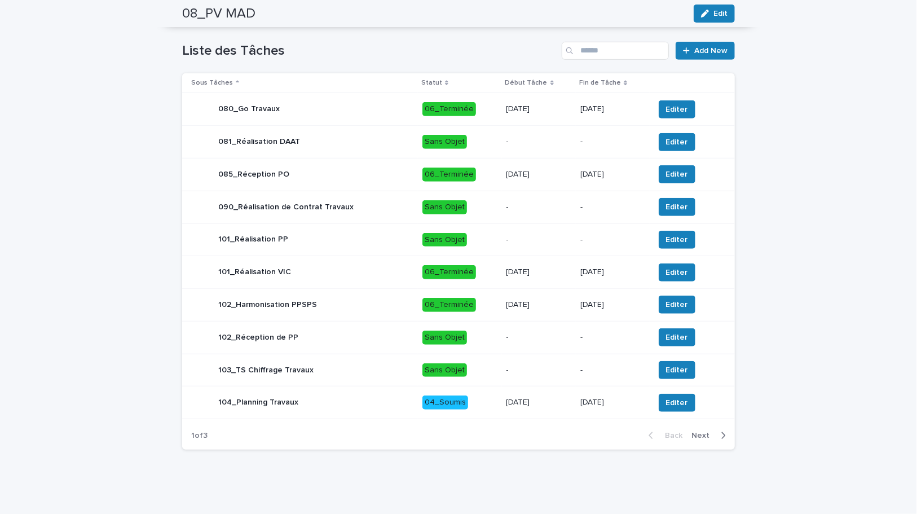
click at [721, 432] on icon "button" at bounding box center [723, 435] width 5 height 10
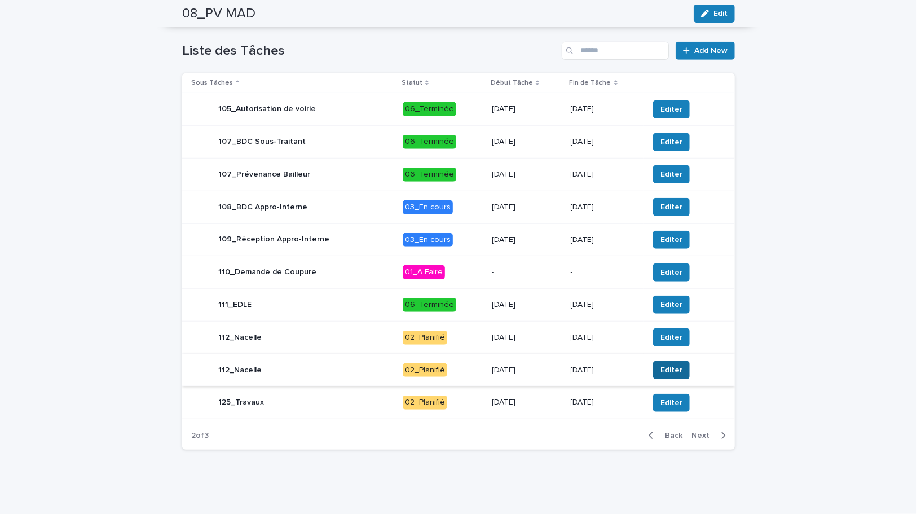
click at [663, 369] on span "Editer" at bounding box center [671, 369] width 22 height 11
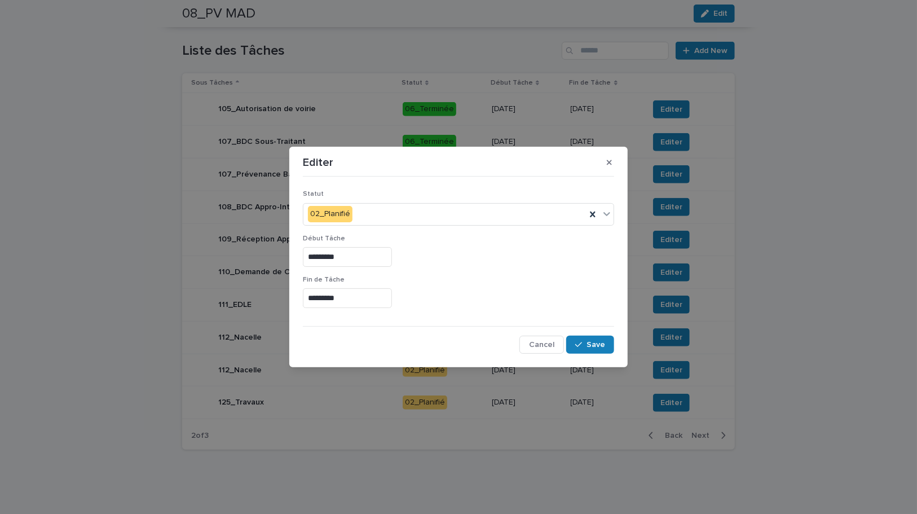
click at [316, 258] on input "*********" at bounding box center [347, 257] width 89 height 20
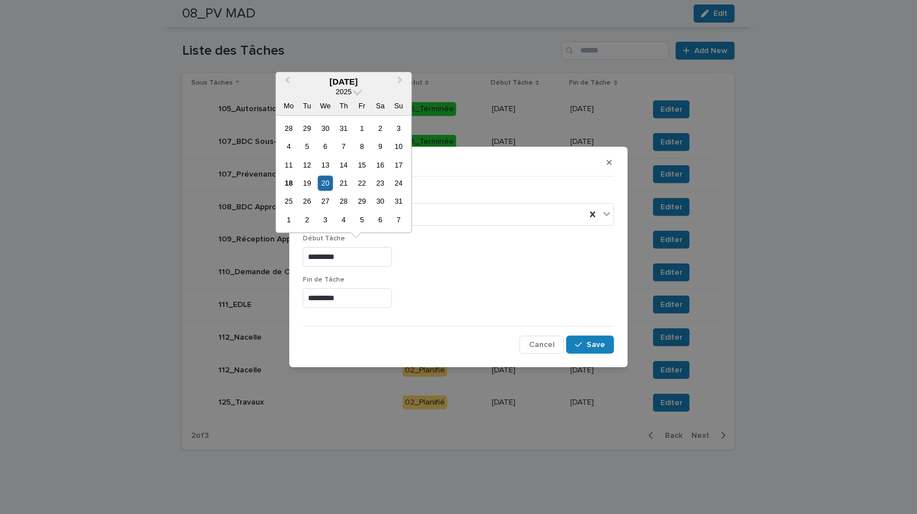
drag, startPoint x: 353, startPoint y: 261, endPoint x: 300, endPoint y: 250, distance: 54.1
click at [300, 250] on div "Statut 02_Planifié Début Tâche ********* Fin [PERSON_NAME] ********* Cancel Save" at bounding box center [458, 267] width 317 height 178
type input "*********"
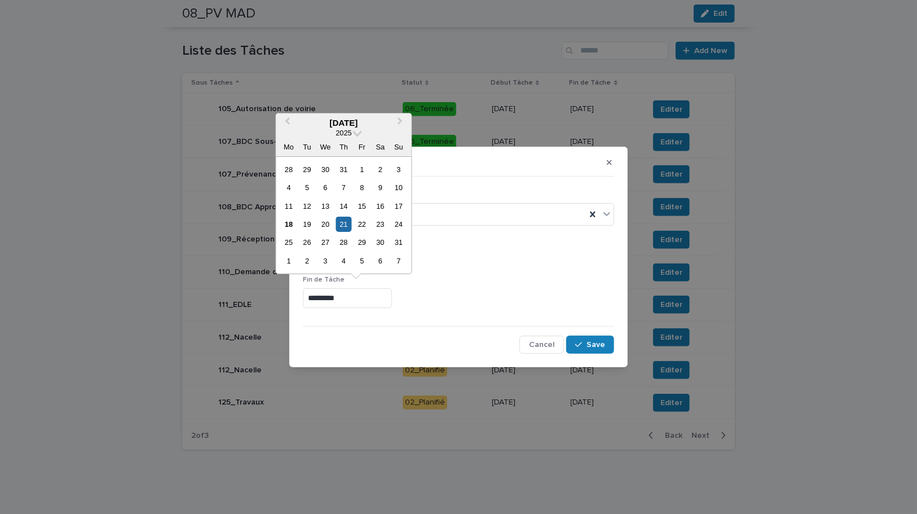
drag, startPoint x: 359, startPoint y: 300, endPoint x: 268, endPoint y: 287, distance: 91.7
click at [270, 287] on div "Editer Statut 02_Planifié Début Tâche ********* Fin [PERSON_NAME] ********* Can…" at bounding box center [458, 257] width 917 height 514
paste input "text"
type input "*********"
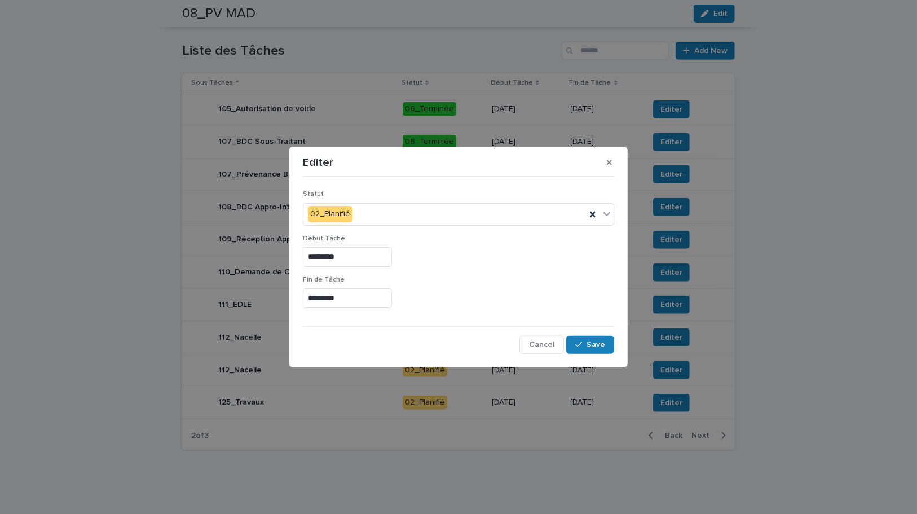
drag, startPoint x: 553, startPoint y: 281, endPoint x: 579, endPoint y: 341, distance: 65.2
click at [556, 284] on div "Fin [PERSON_NAME] *********" at bounding box center [458, 296] width 311 height 41
click at [597, 347] on span "Save" at bounding box center [595, 345] width 19 height 8
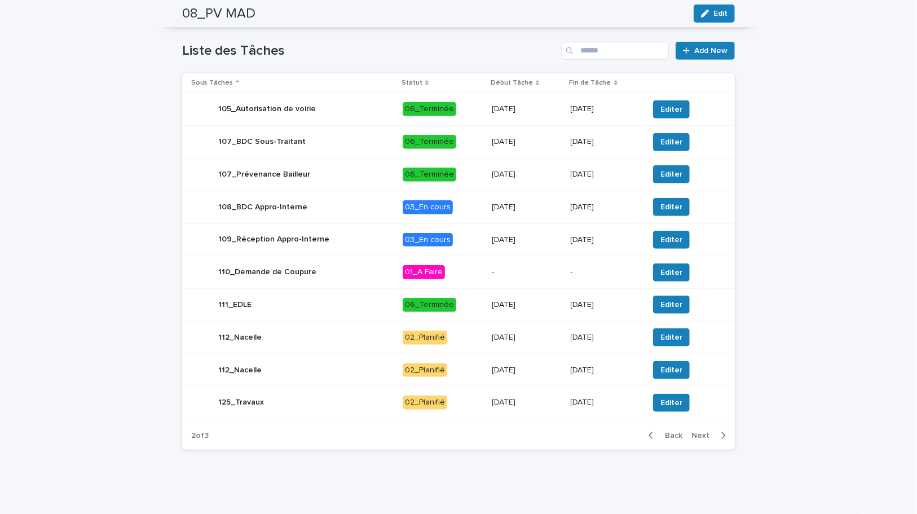
click at [545, 367] on p "[DATE]" at bounding box center [527, 370] width 70 height 10
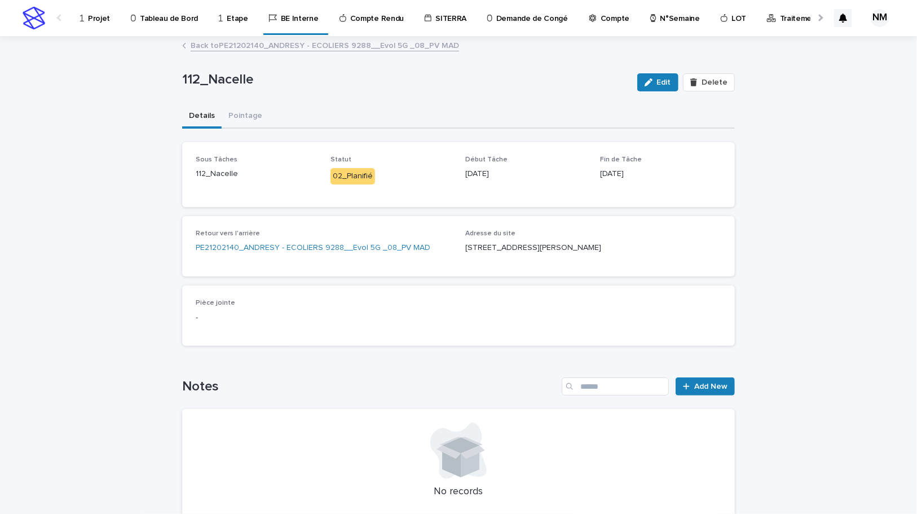
drag, startPoint x: 241, startPoint y: 118, endPoint x: 529, endPoint y: 342, distance: 364.9
click at [241, 118] on button "Pointage" at bounding box center [245, 117] width 47 height 24
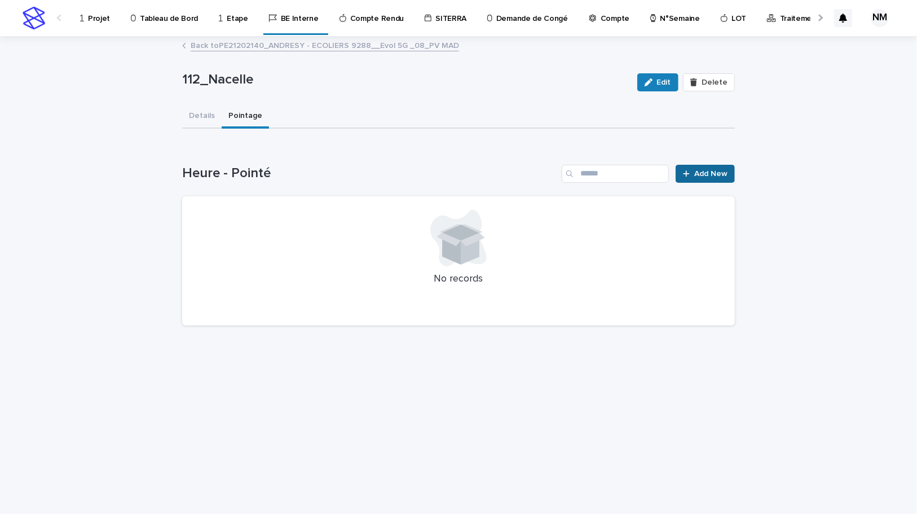
click at [718, 175] on span "Add New" at bounding box center [710, 174] width 33 height 8
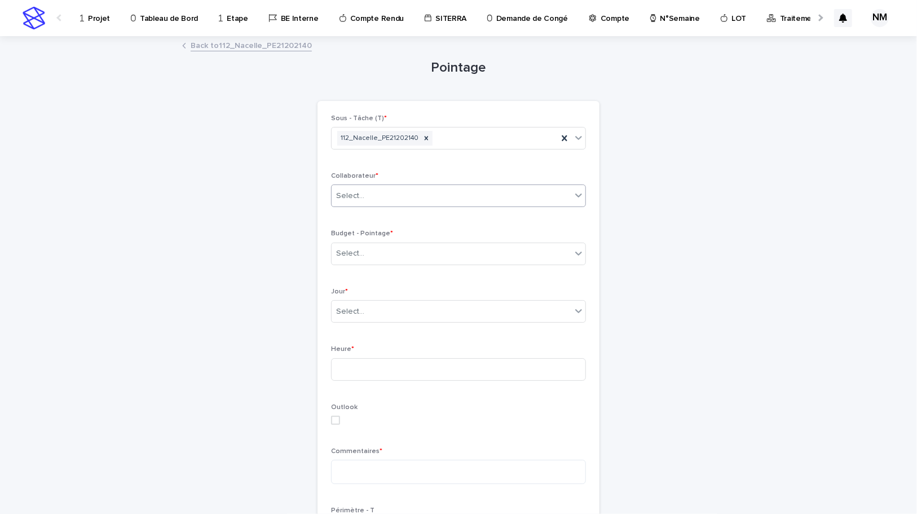
click at [429, 191] on div "Select..." at bounding box center [452, 196] width 240 height 19
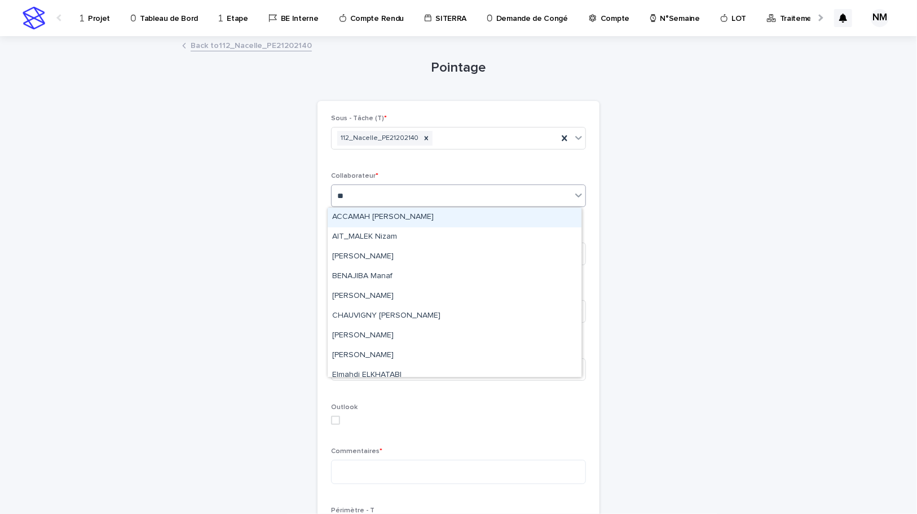
type input "***"
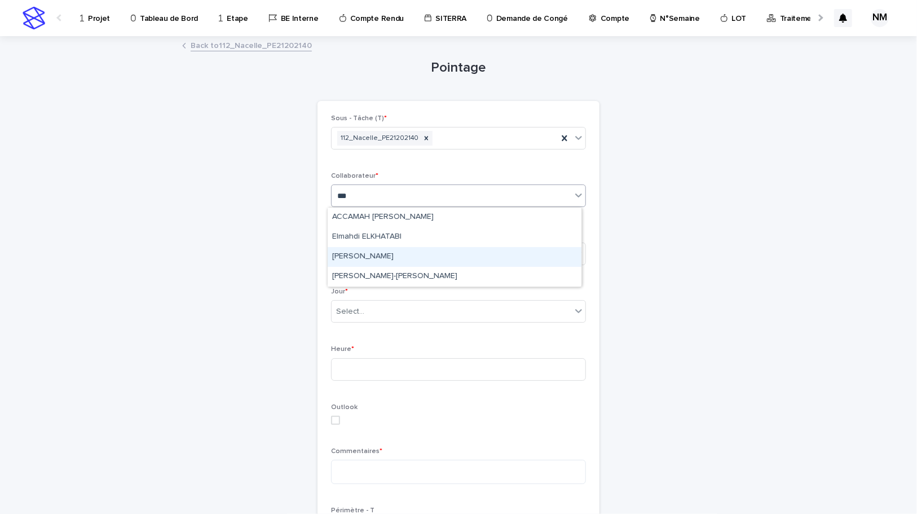
click at [380, 254] on div "[PERSON_NAME]" at bounding box center [455, 257] width 254 height 20
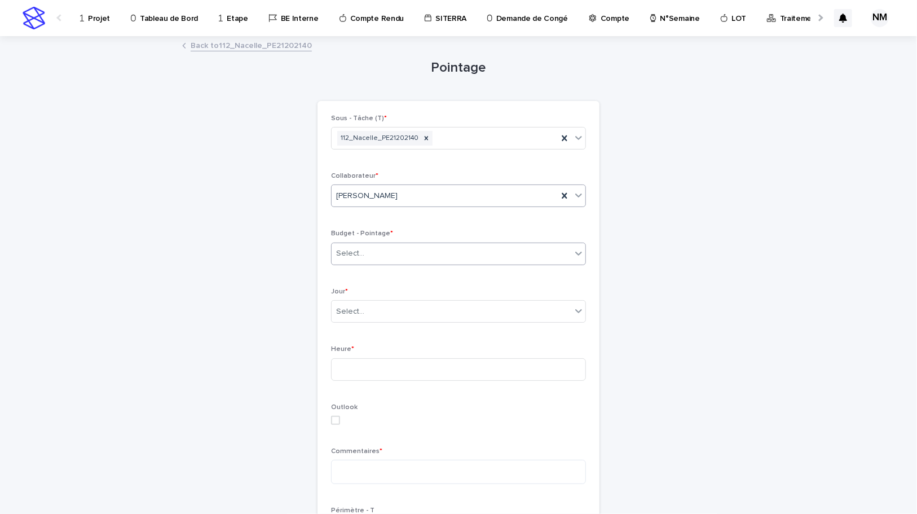
click at [377, 258] on div "Select..." at bounding box center [452, 253] width 240 height 19
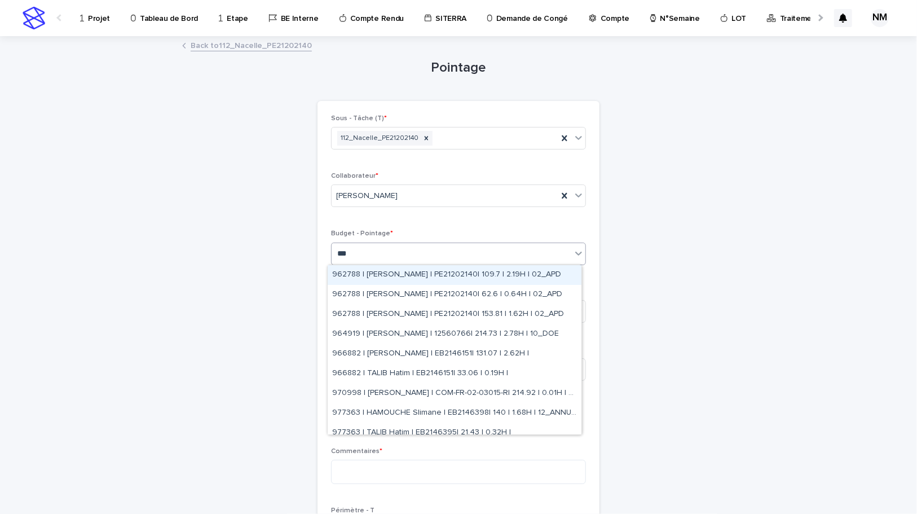
type input "****"
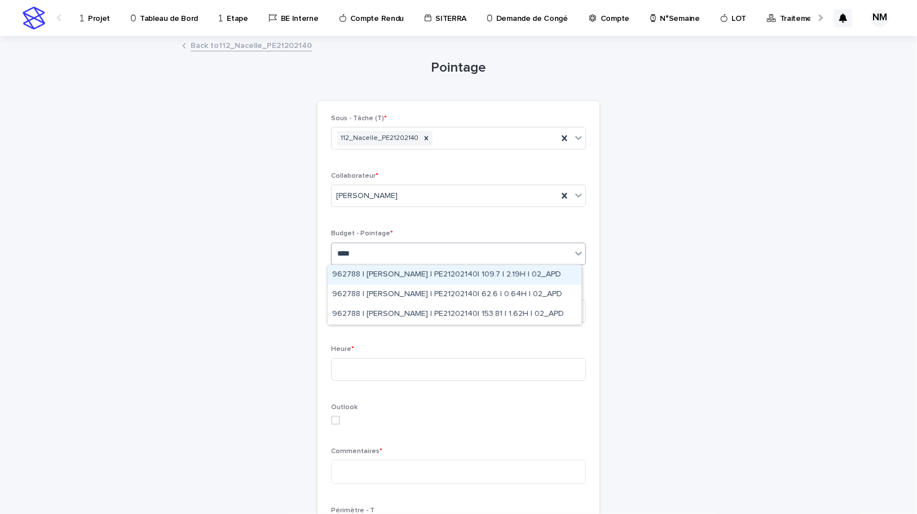
click at [404, 273] on div "962788 | [PERSON_NAME] | PE21202140| 109.7 | 2.19H | 02_APD" at bounding box center [455, 275] width 254 height 20
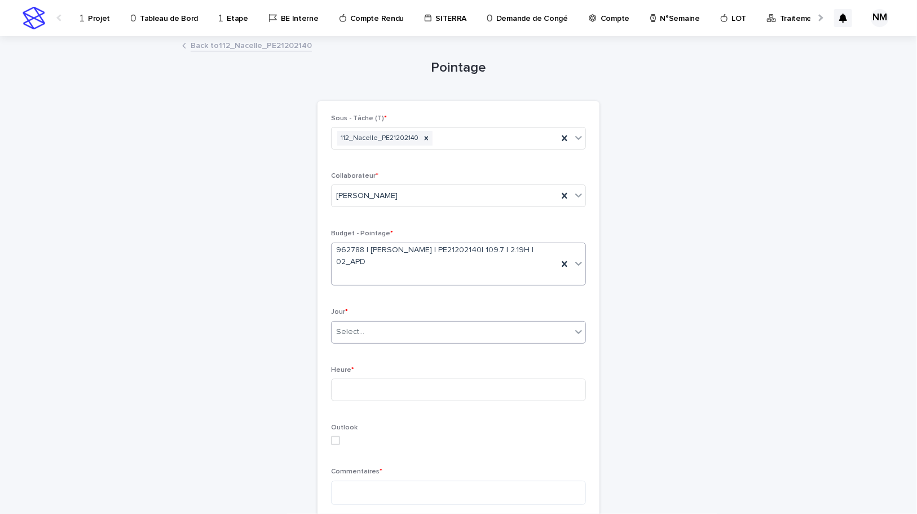
click at [396, 333] on div "Select..." at bounding box center [452, 332] width 240 height 19
type input "*******"
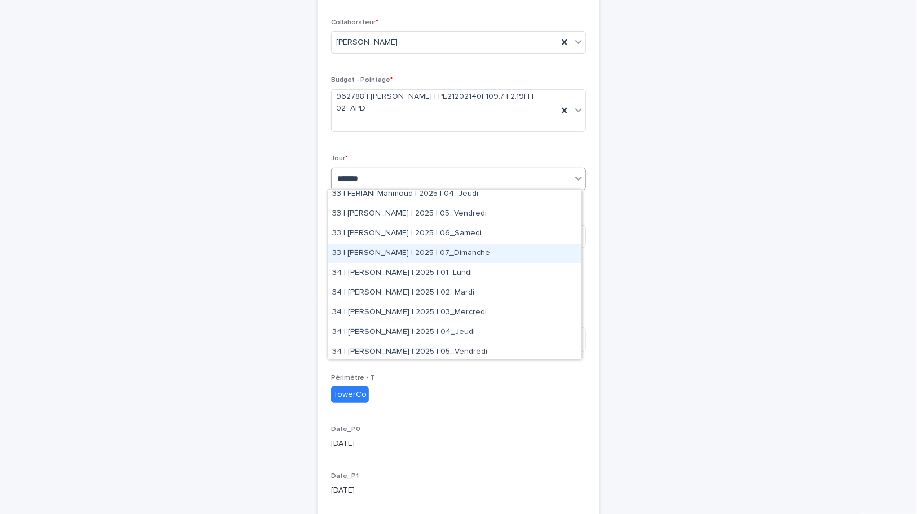
scroll to position [205, 0]
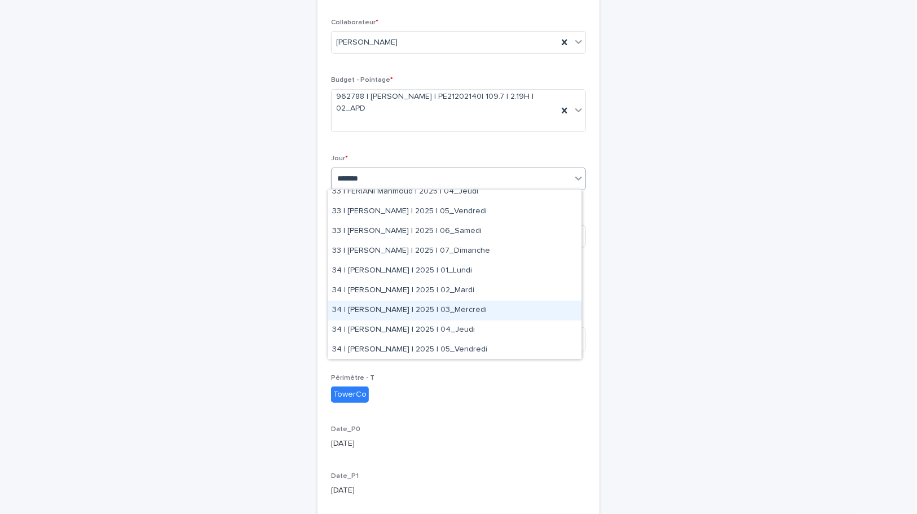
click at [470, 311] on div "34 | [PERSON_NAME] | 2025 | 03_Mercredi" at bounding box center [455, 311] width 254 height 20
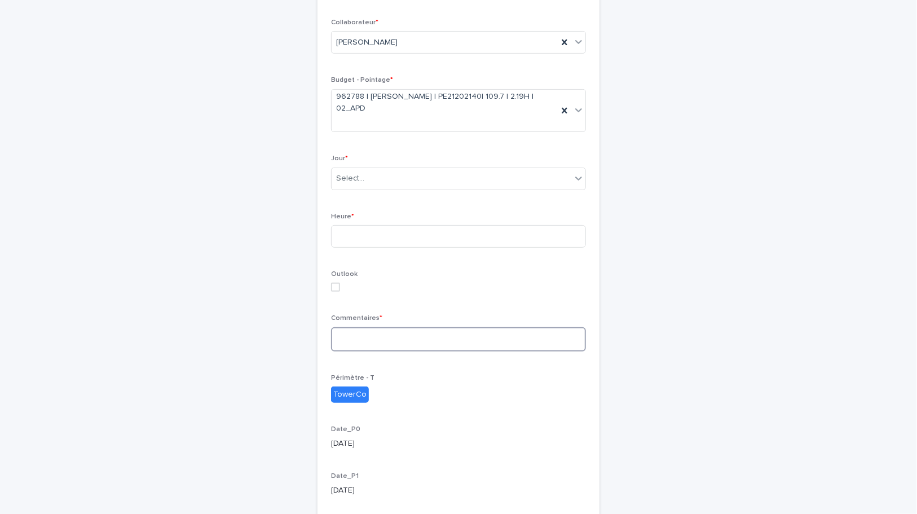
click at [396, 333] on textarea at bounding box center [458, 339] width 255 height 24
click at [363, 235] on input at bounding box center [458, 236] width 255 height 23
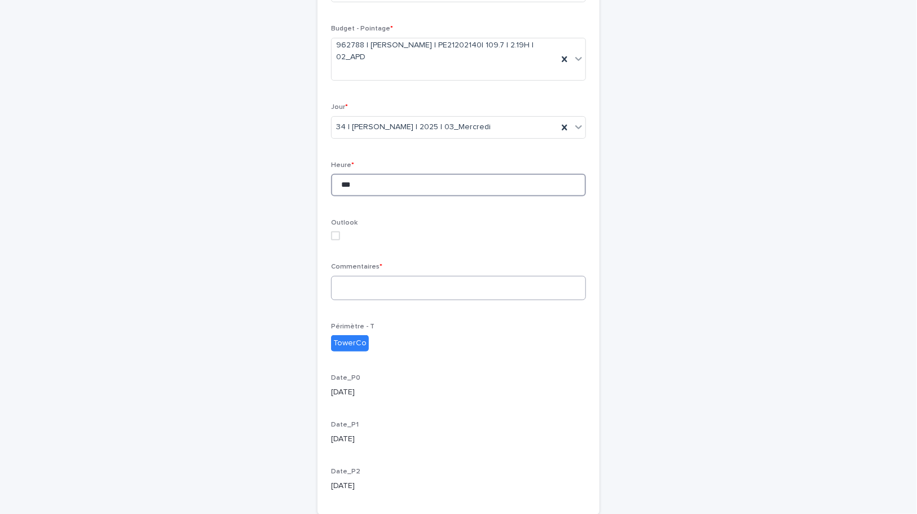
type input "***"
click at [361, 286] on textarea at bounding box center [458, 288] width 255 height 24
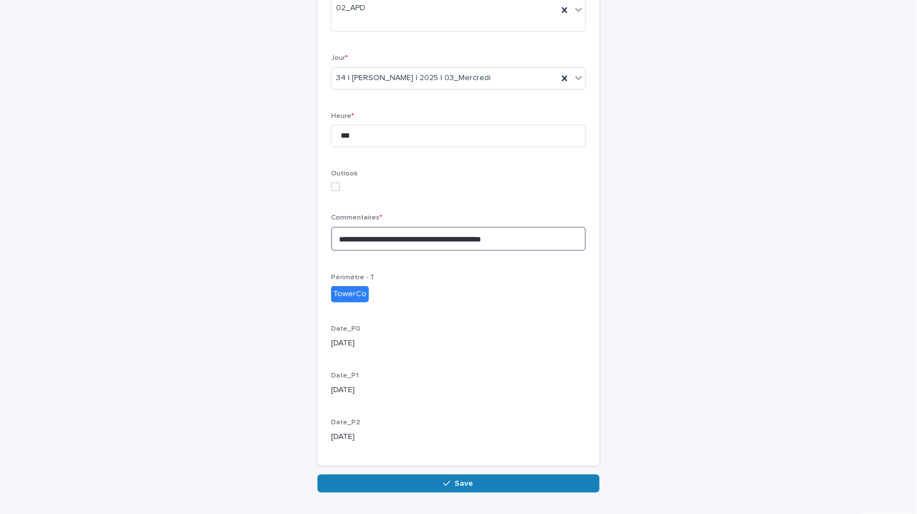
scroll to position [288, 0]
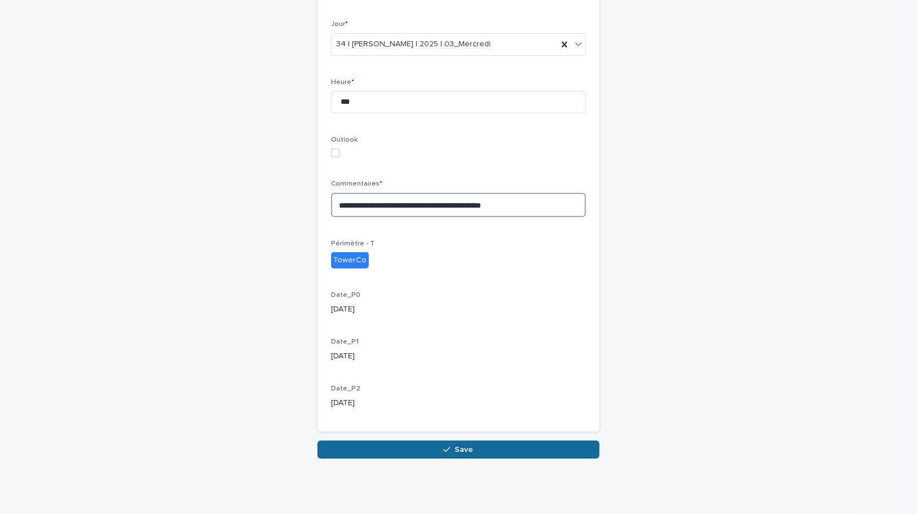
type textarea "**********"
click at [515, 452] on button "Save" at bounding box center [458, 449] width 282 height 18
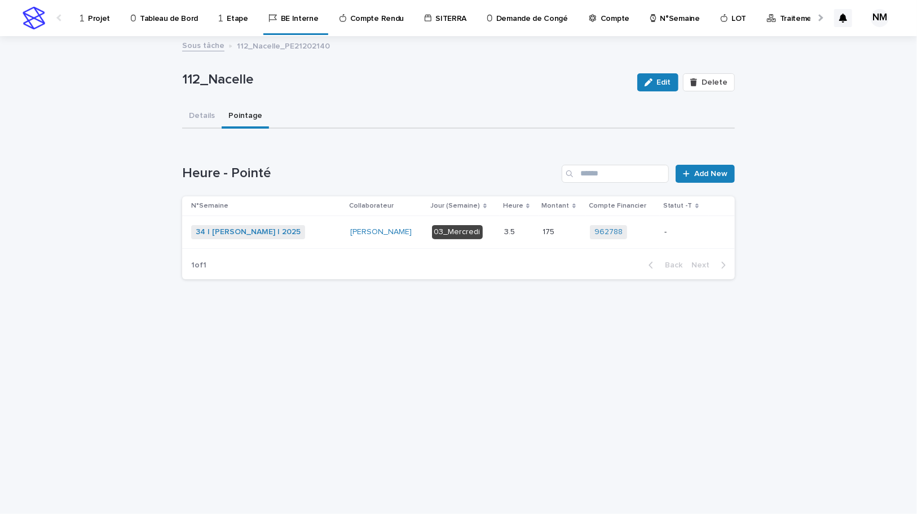
click at [676, 236] on p "-" at bounding box center [684, 232] width 40 height 10
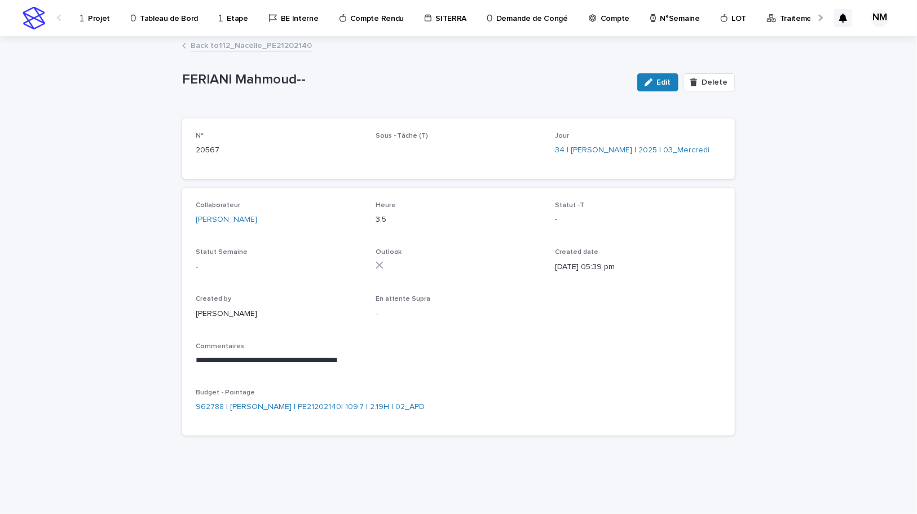
drag, startPoint x: 666, startPoint y: 86, endPoint x: 630, endPoint y: 138, distance: 63.1
click at [666, 86] on button "Edit" at bounding box center [657, 82] width 41 height 18
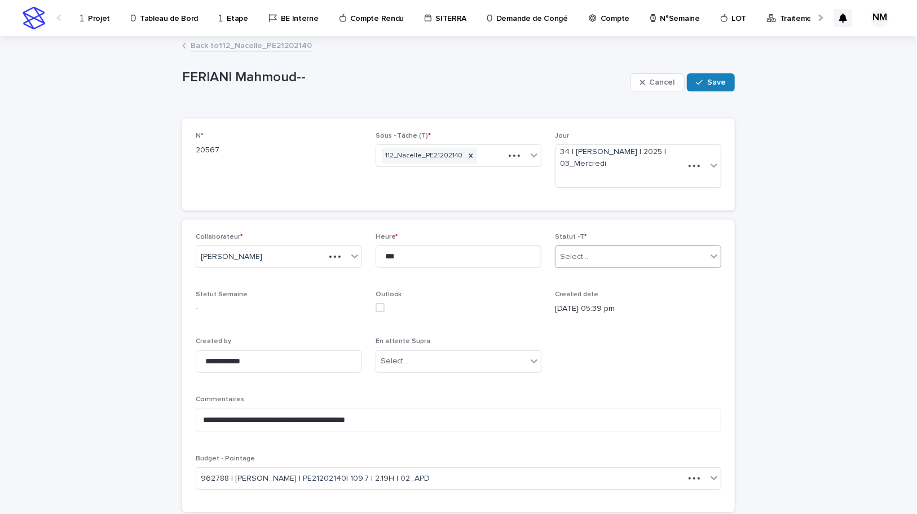
type textarea "**********"
click at [593, 260] on div "Select..." at bounding box center [630, 257] width 151 height 19
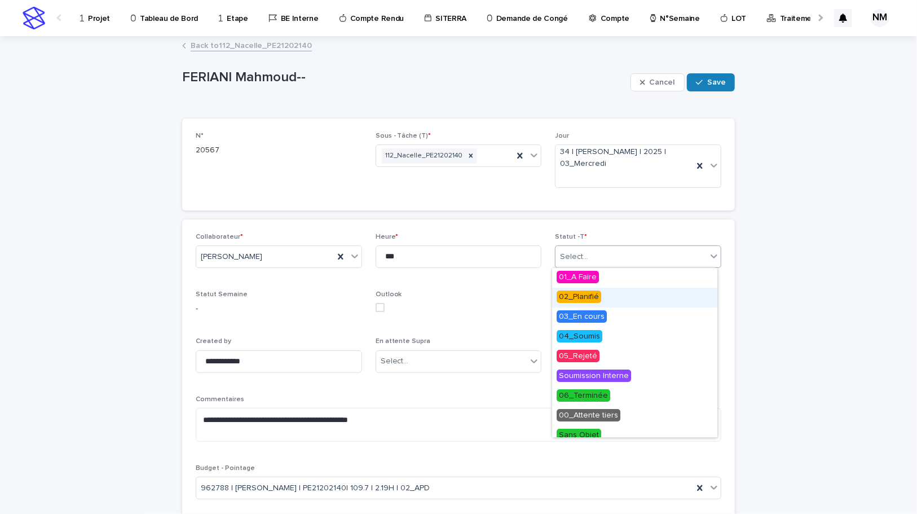
click at [594, 300] on span "02_Planifié" at bounding box center [579, 296] width 45 height 12
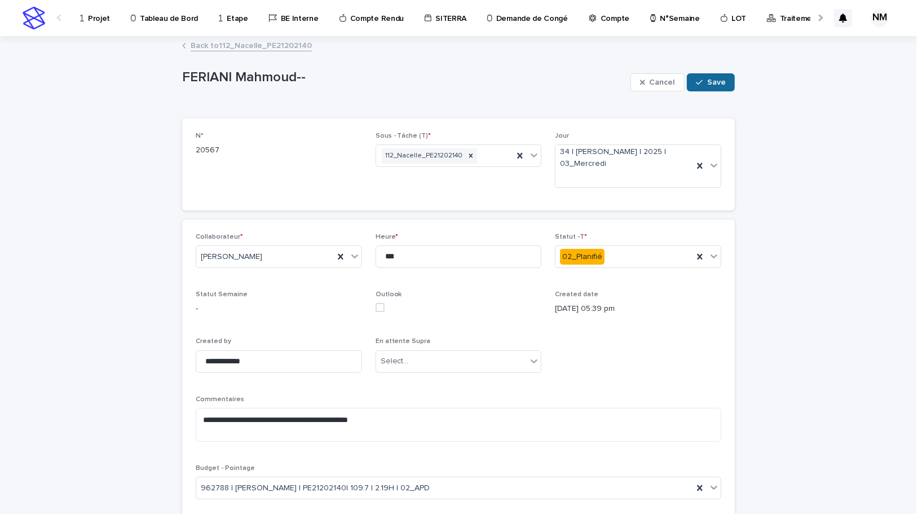
click at [707, 81] on span "Save" at bounding box center [716, 82] width 19 height 8
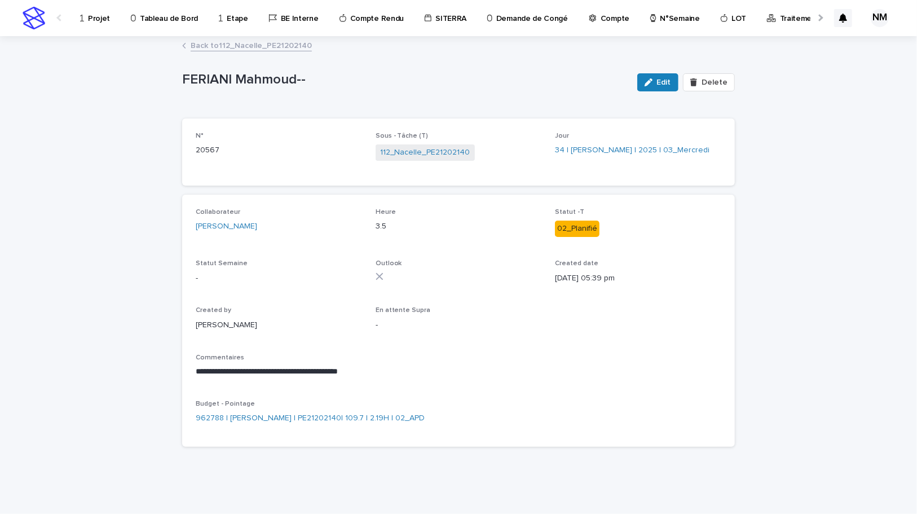
click at [231, 47] on link "Back to 112_Nacelle_PE21202140" at bounding box center [251, 44] width 121 height 13
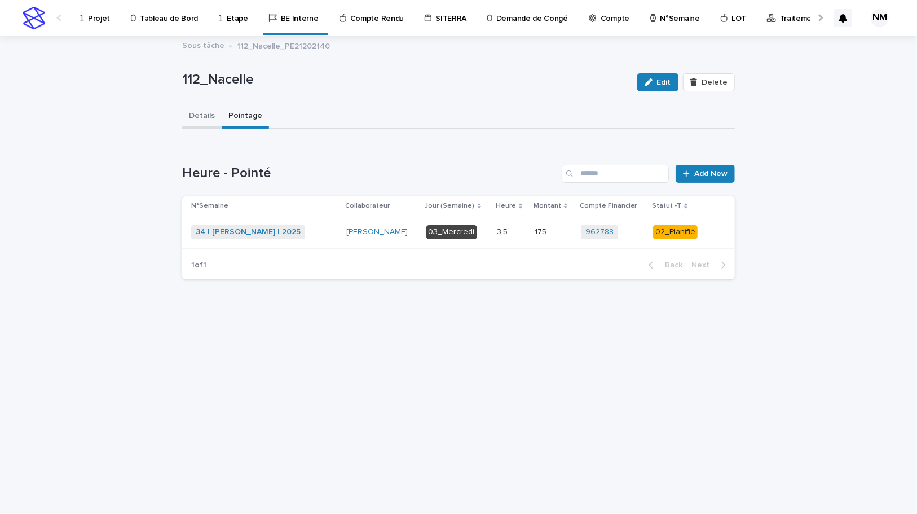
click at [212, 122] on button "Details" at bounding box center [201, 117] width 39 height 24
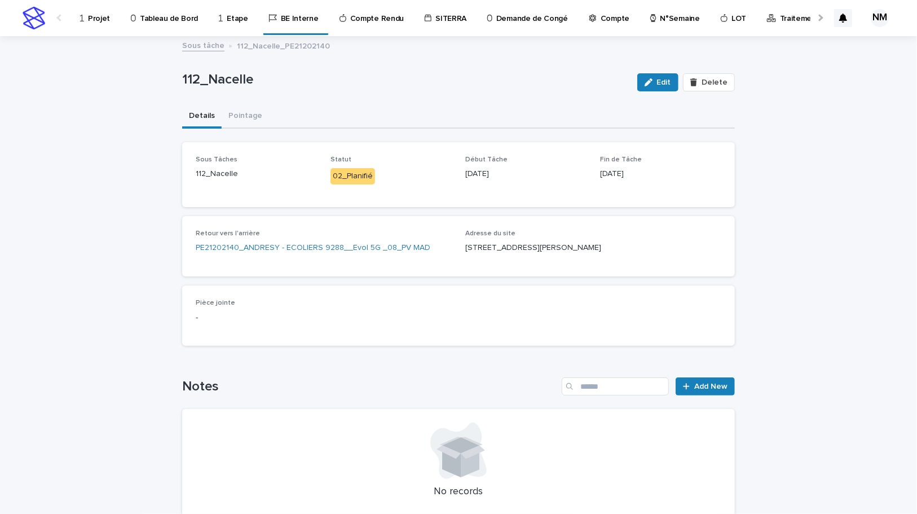
click at [283, 240] on div "Retour vers l'arrière PE21202140_ANDRESY - ECOLIERS 9288__Evol 5G _08_PV MAD" at bounding box center [324, 245] width 256 height 33
click at [283, 250] on link "PE21202140_ANDRESY - ECOLIERS 9288__Evol 5G _08_PV MAD" at bounding box center [313, 248] width 235 height 12
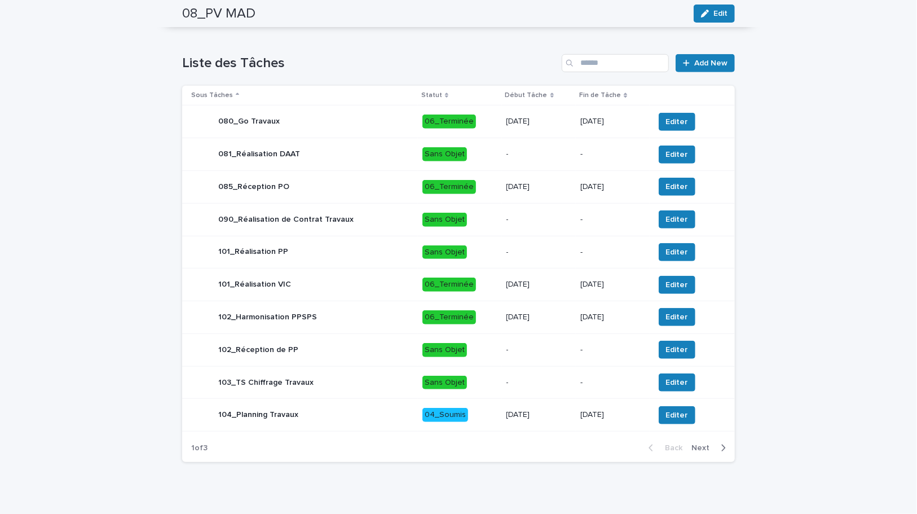
scroll to position [446, 0]
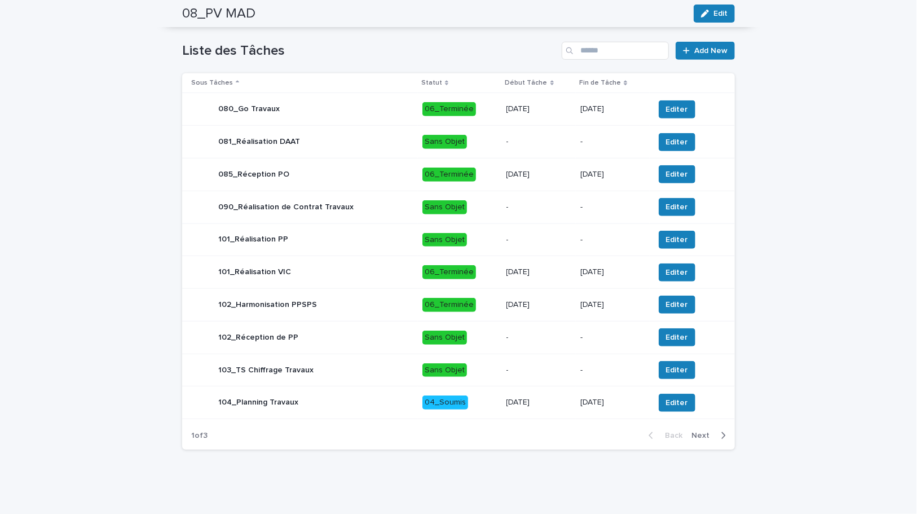
click at [722, 435] on icon "button" at bounding box center [724, 435] width 4 height 7
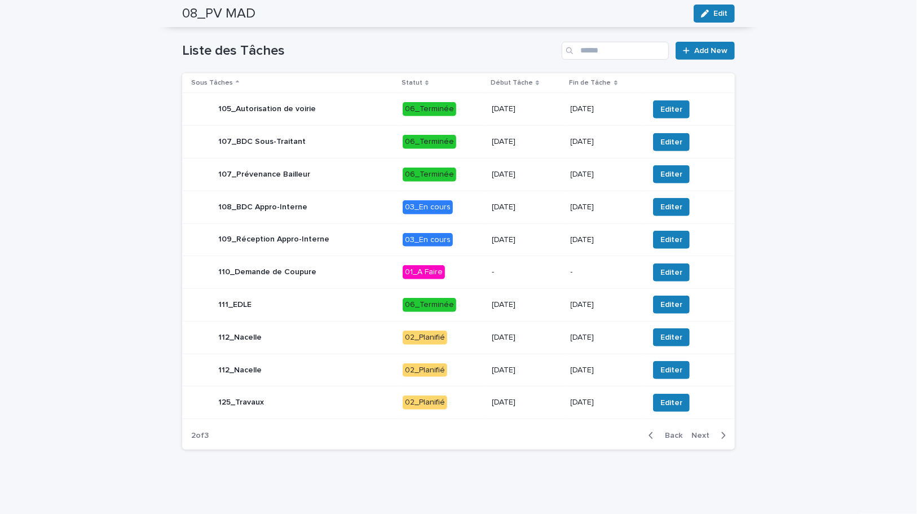
click at [722, 435] on icon "button" at bounding box center [724, 435] width 4 height 7
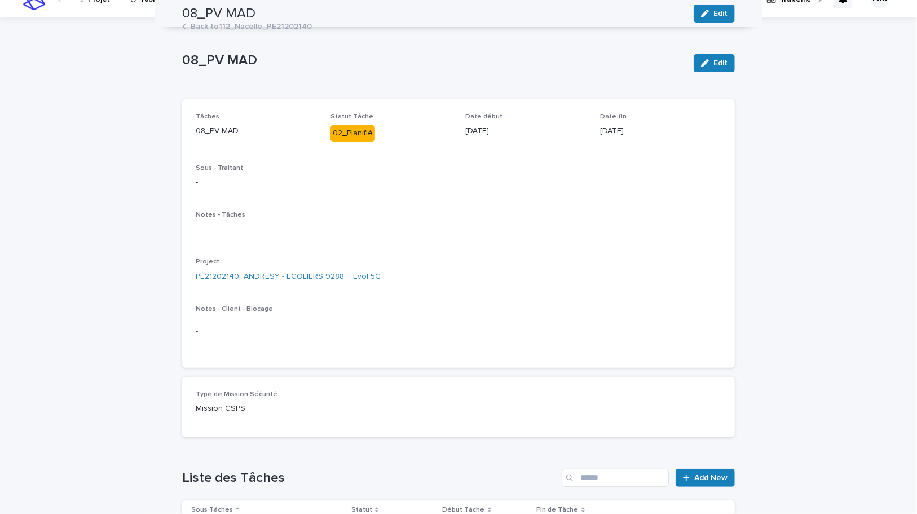
scroll to position [0, 0]
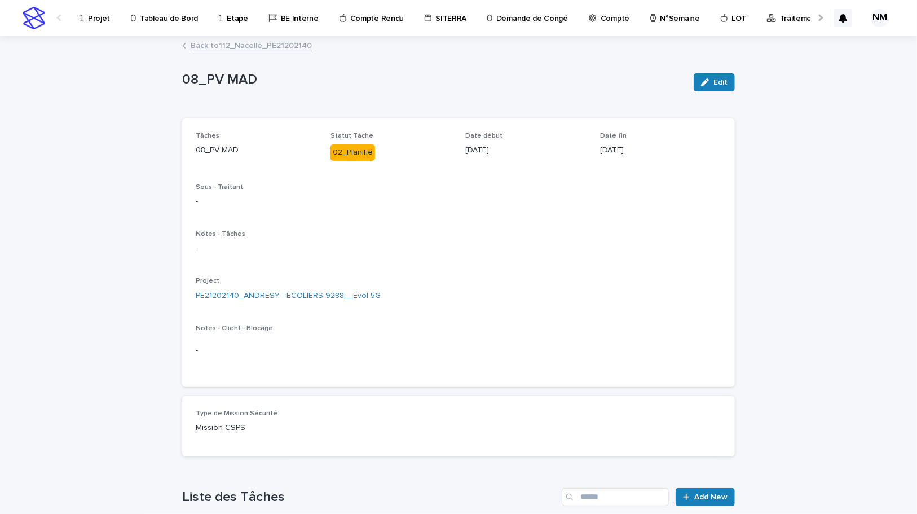
click at [104, 18] on p "Projet" at bounding box center [99, 12] width 22 height 24
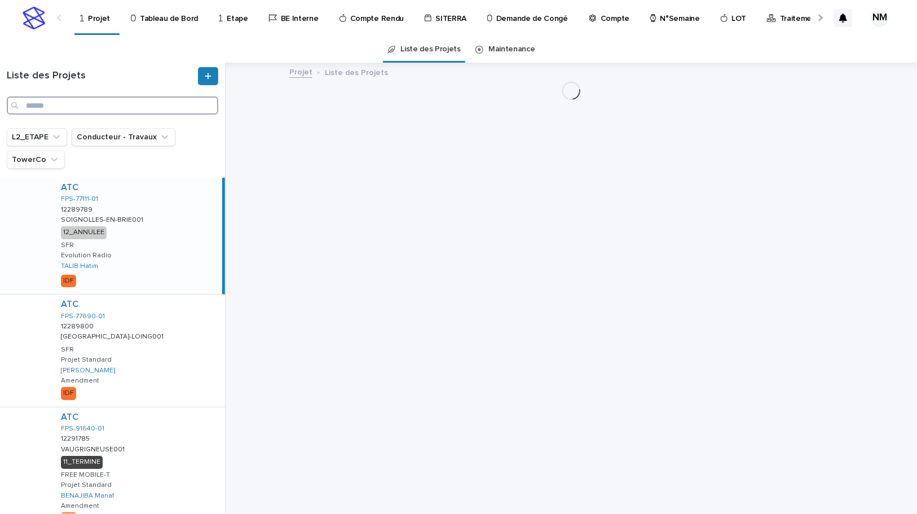
click at [86, 108] on input "Search" at bounding box center [112, 105] width 211 height 18
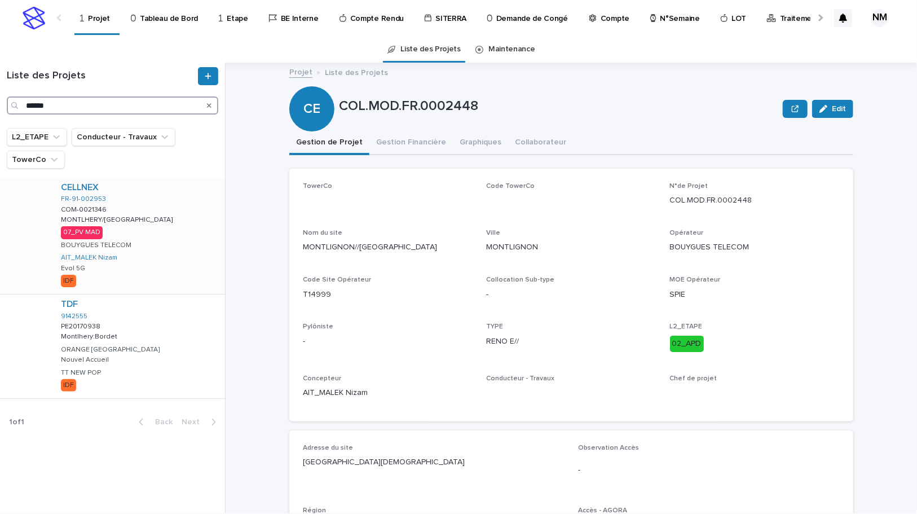
type input "******"
drag, startPoint x: 171, startPoint y: 248, endPoint x: 227, endPoint y: 251, distance: 55.3
click at [173, 248] on div "CELLNEX FR-91-002953 COM-0021346 COM-0021346 MONTLHERY/[GEOGRAPHIC_DATA]/[GEOGR…" at bounding box center [137, 236] width 170 height 116
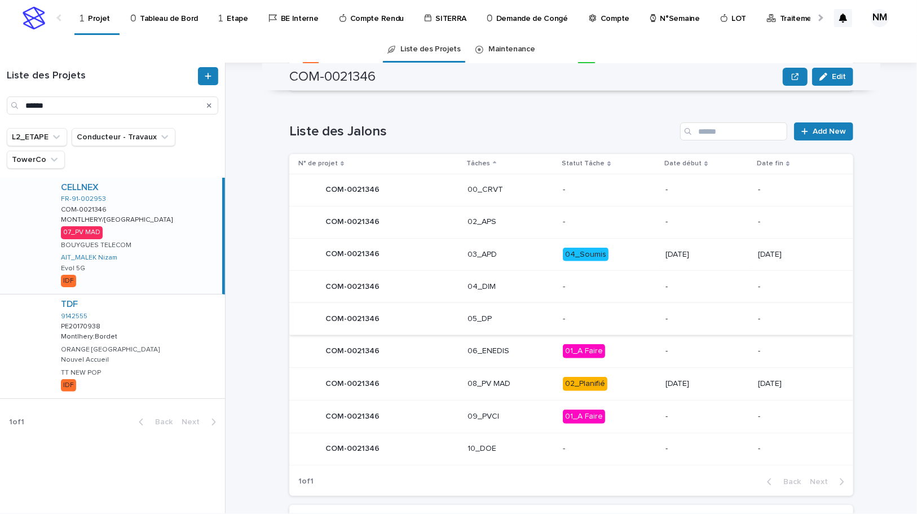
scroll to position [526, 0]
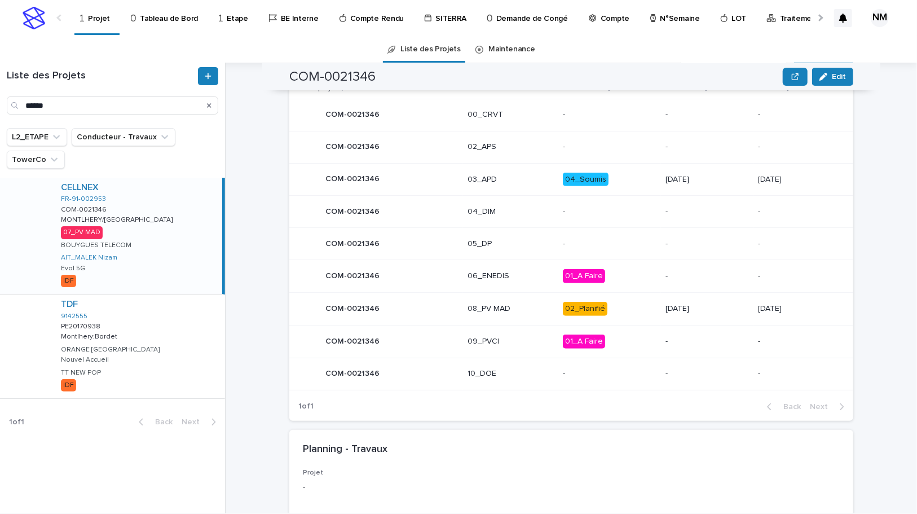
click at [620, 316] on p "02_Planifié" at bounding box center [610, 309] width 94 height 14
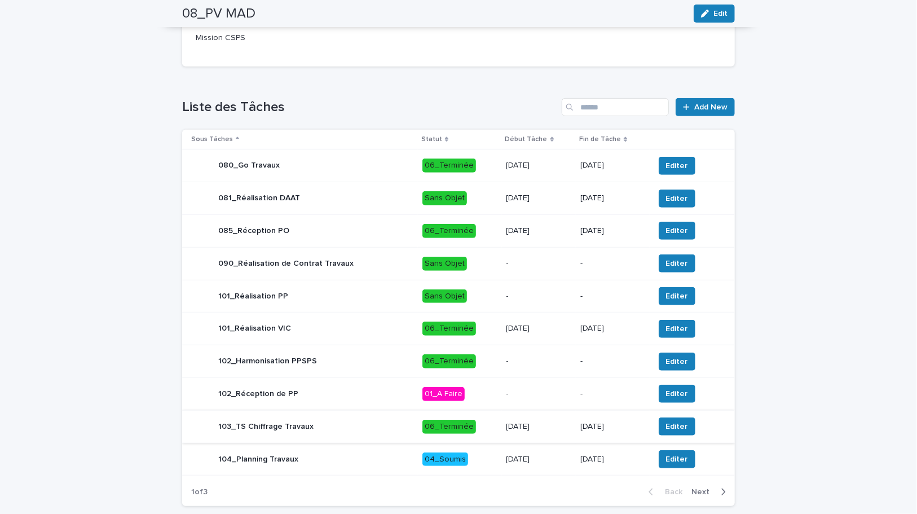
scroll to position [430, 0]
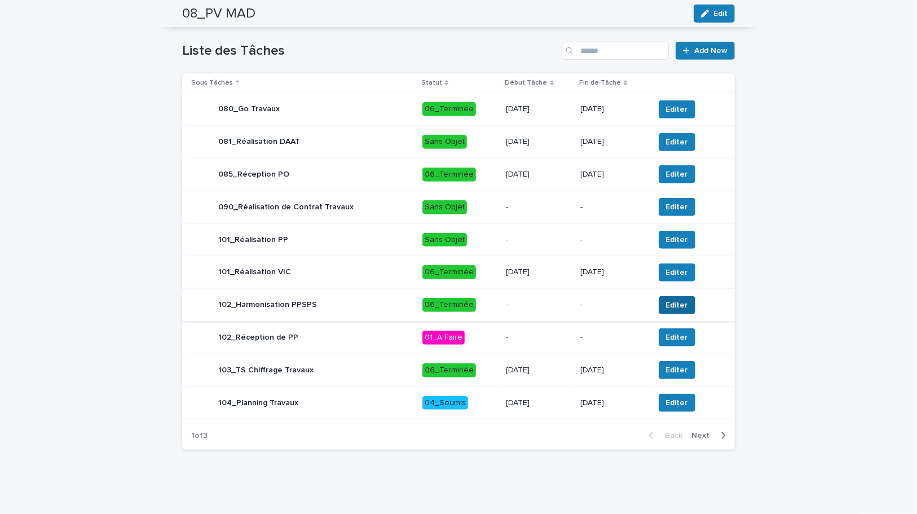
click at [677, 304] on span "Editer" at bounding box center [677, 304] width 22 height 11
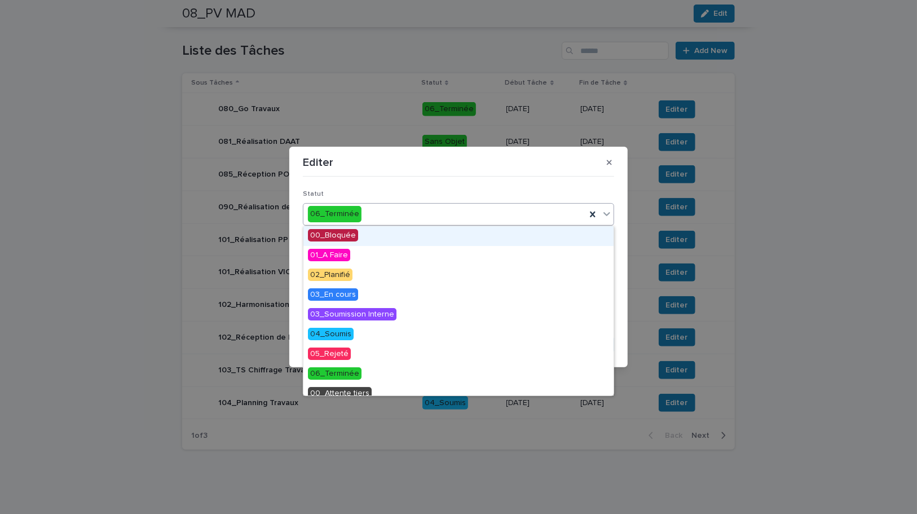
click at [404, 211] on div "06_Terminée" at bounding box center [444, 214] width 282 height 19
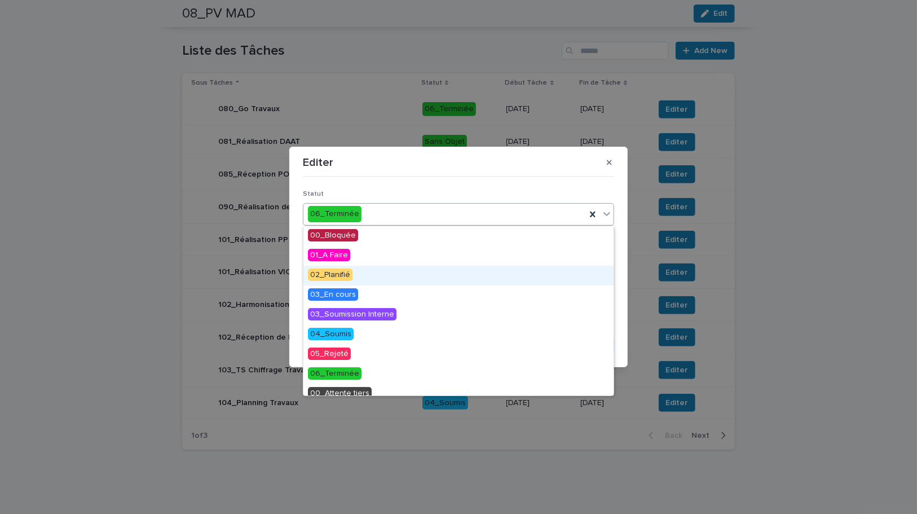
click at [346, 275] on span "02_Planifié" at bounding box center [330, 274] width 45 height 12
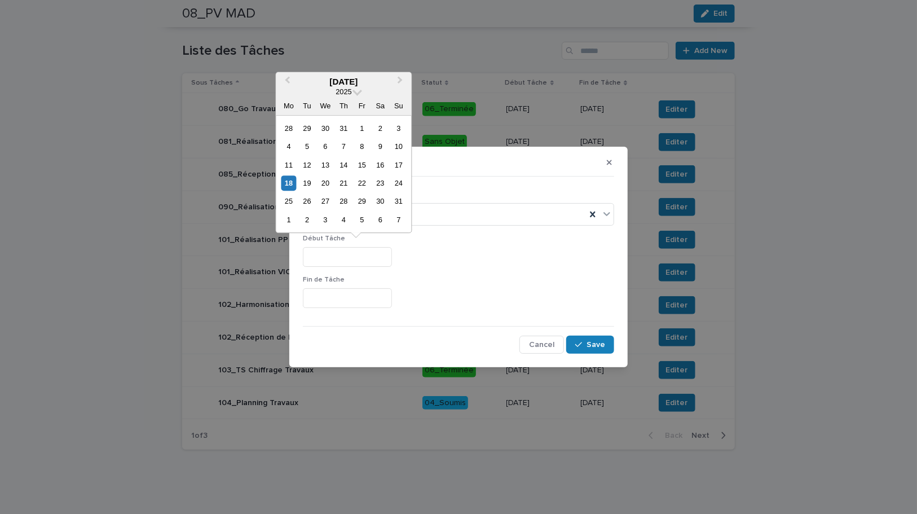
click at [335, 257] on input "text" at bounding box center [347, 257] width 89 height 20
click at [293, 184] on div "18" at bounding box center [288, 182] width 15 height 15
type input "*********"
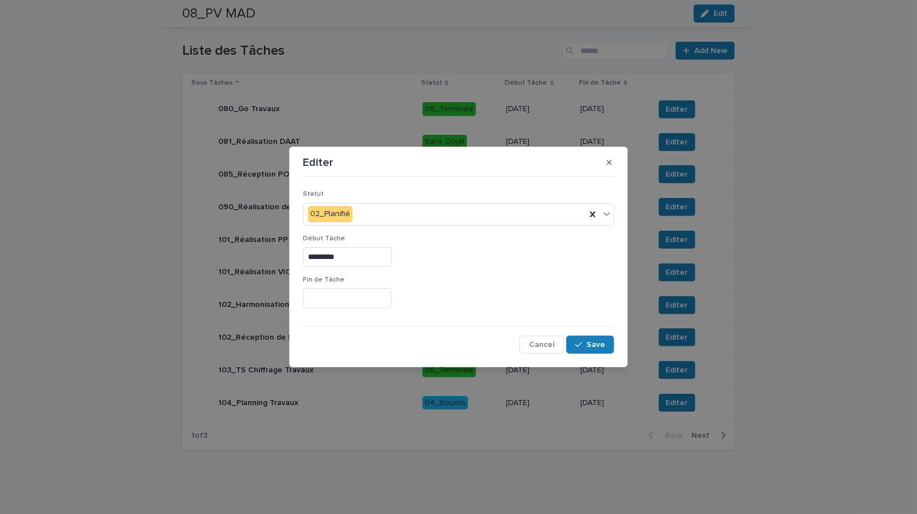
click at [333, 297] on input "text" at bounding box center [347, 298] width 89 height 20
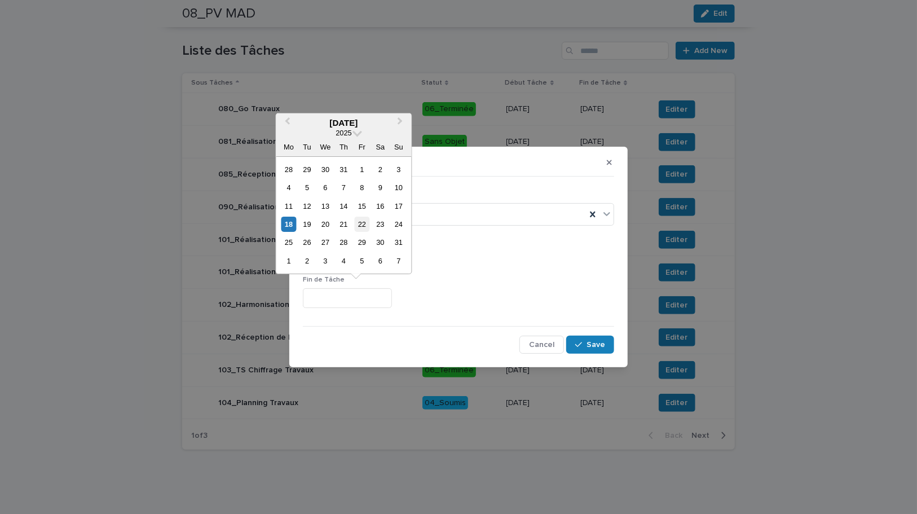
click at [369, 224] on div "22" at bounding box center [361, 224] width 15 height 15
type input "*********"
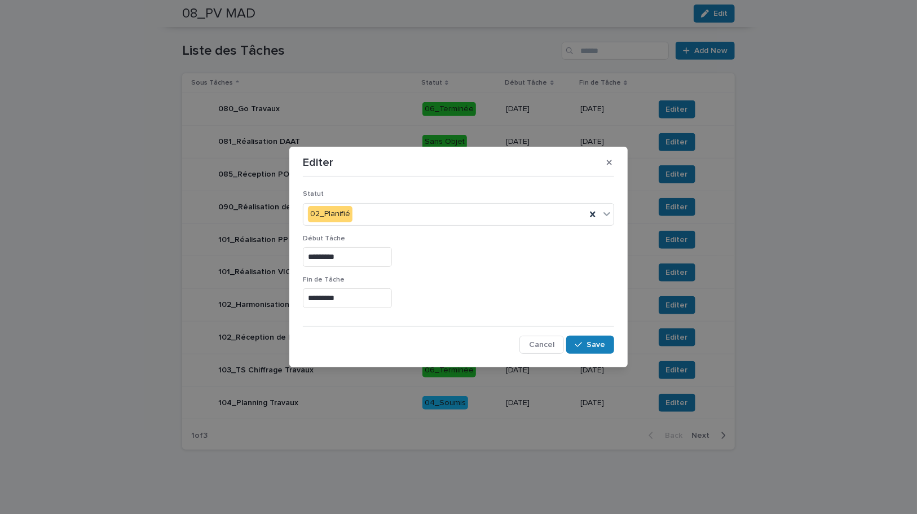
drag, startPoint x: 608, startPoint y: 345, endPoint x: 602, endPoint y: 383, distance: 38.8
click at [606, 350] on button "Save" at bounding box center [590, 344] width 48 height 18
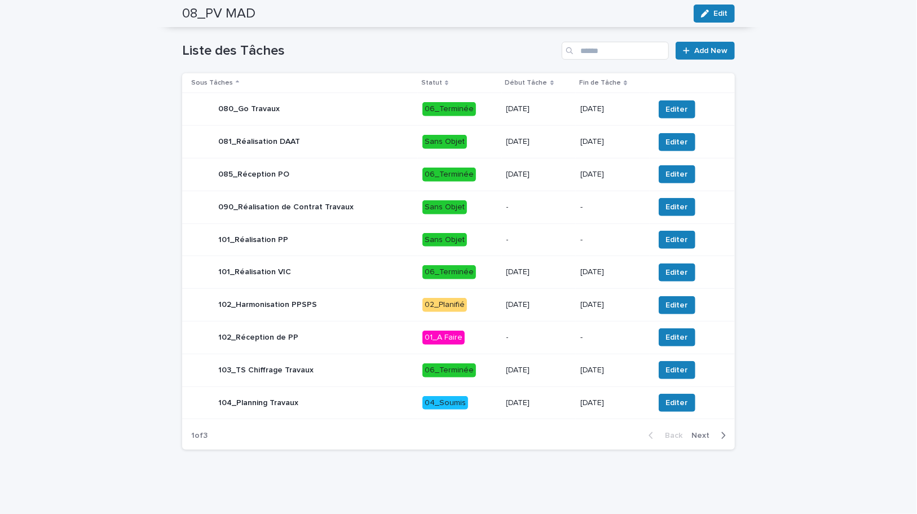
click at [559, 310] on div "[DATE]" at bounding box center [538, 304] width 65 height 19
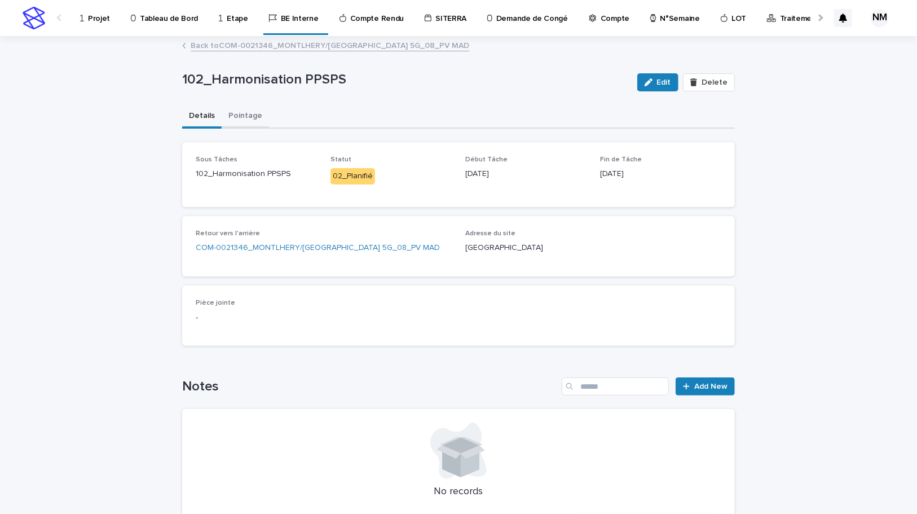
drag, startPoint x: 244, startPoint y: 115, endPoint x: 253, endPoint y: 122, distance: 11.6
click at [244, 115] on button "Pointage" at bounding box center [245, 117] width 47 height 24
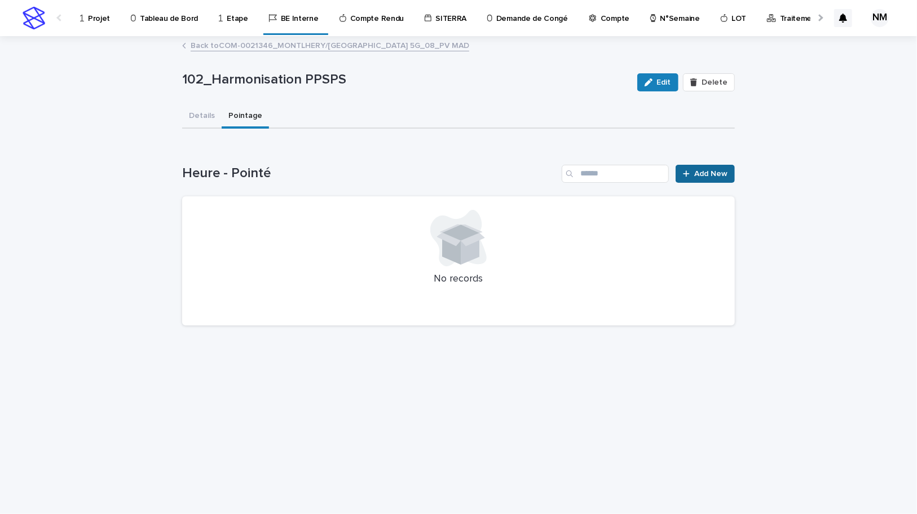
click at [705, 173] on span "Add New" at bounding box center [710, 174] width 33 height 8
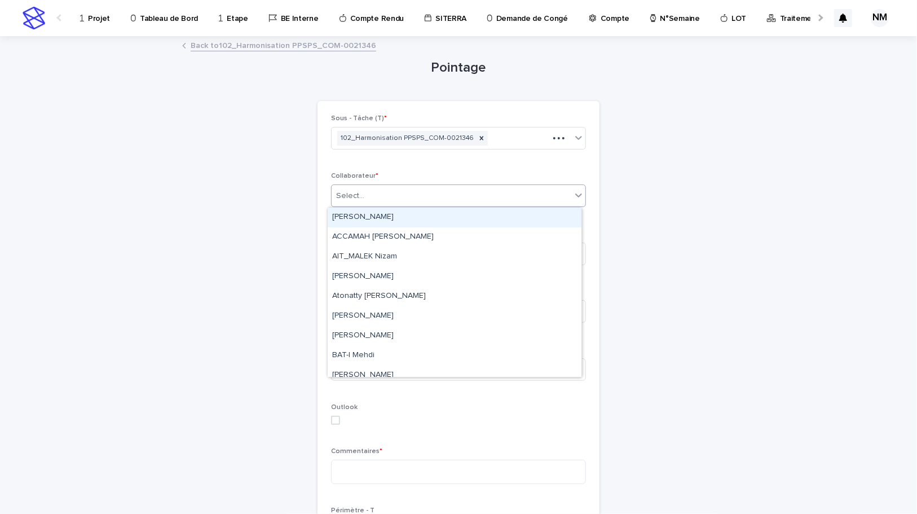
click at [363, 192] on div "Select..." at bounding box center [452, 196] width 240 height 19
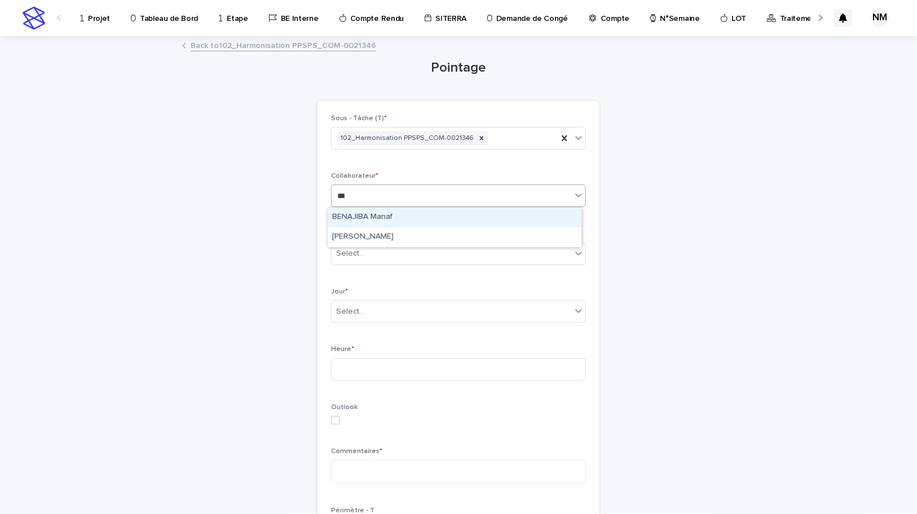
type input "****"
click at [367, 219] on div "[PERSON_NAME]" at bounding box center [455, 217] width 254 height 20
click at [375, 243] on div "Select..." at bounding box center [458, 253] width 255 height 23
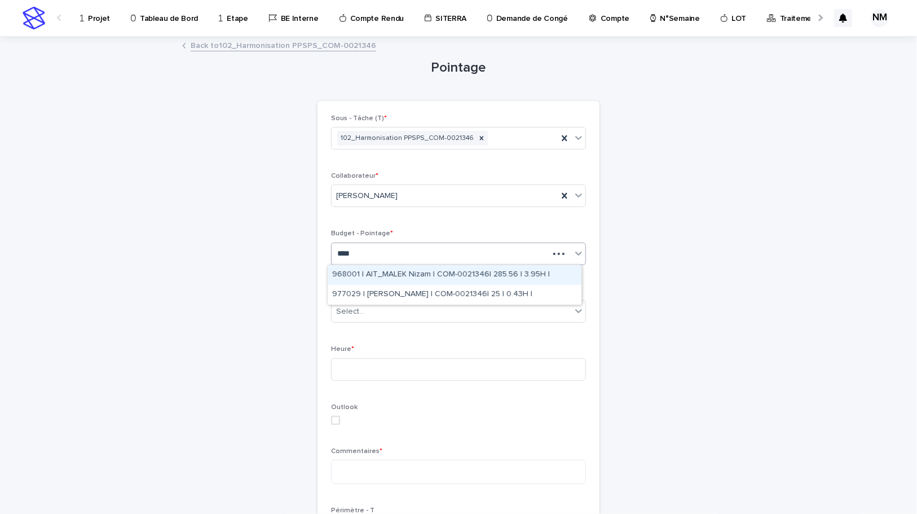
type input "*****"
click at [422, 275] on div "968001 | AIT_MALEK Nizam | COM-0021346| 285.56 | 3.95H |" at bounding box center [455, 275] width 254 height 20
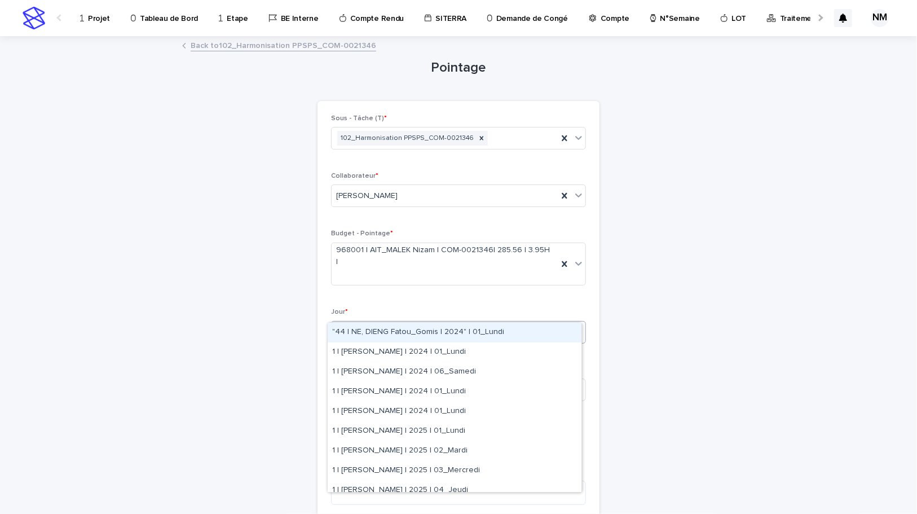
click at [390, 323] on div "Select..." at bounding box center [452, 332] width 240 height 19
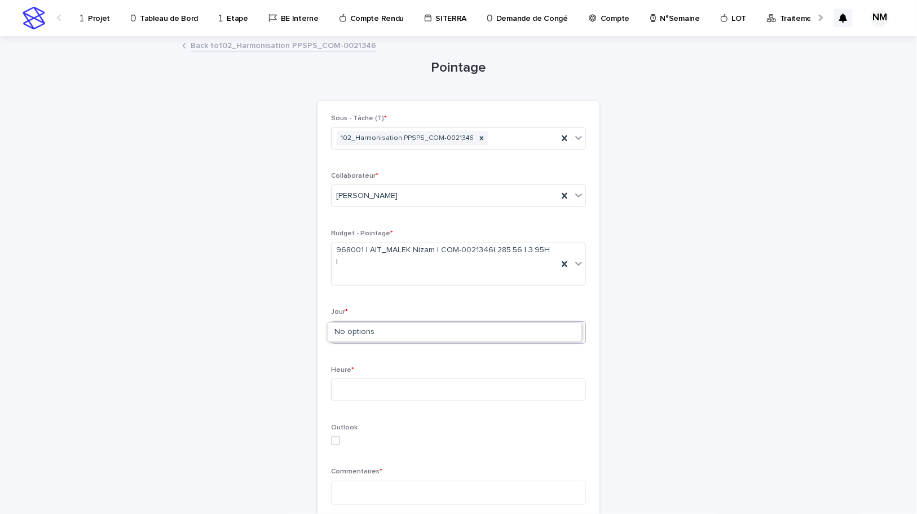
type input "****"
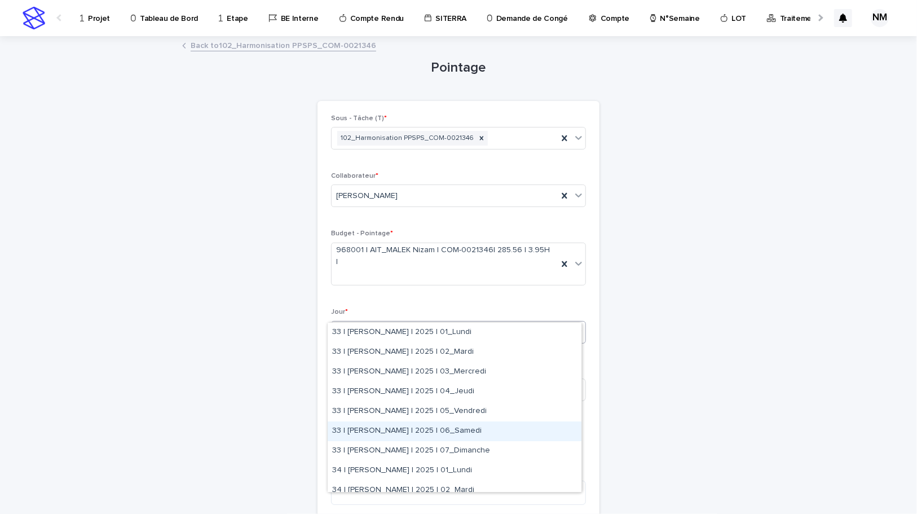
scroll to position [102, 0]
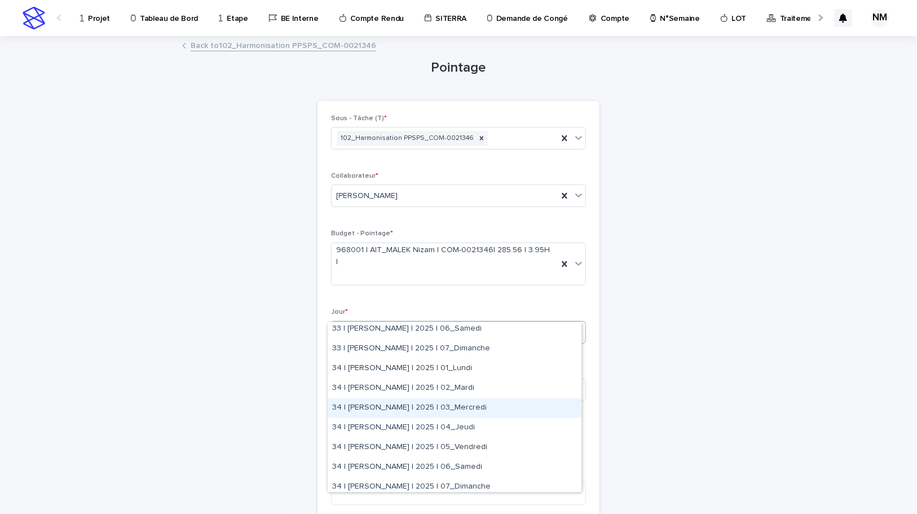
click at [447, 410] on div "34 | [PERSON_NAME] | 2025 | 03_Mercredi" at bounding box center [455, 408] width 254 height 20
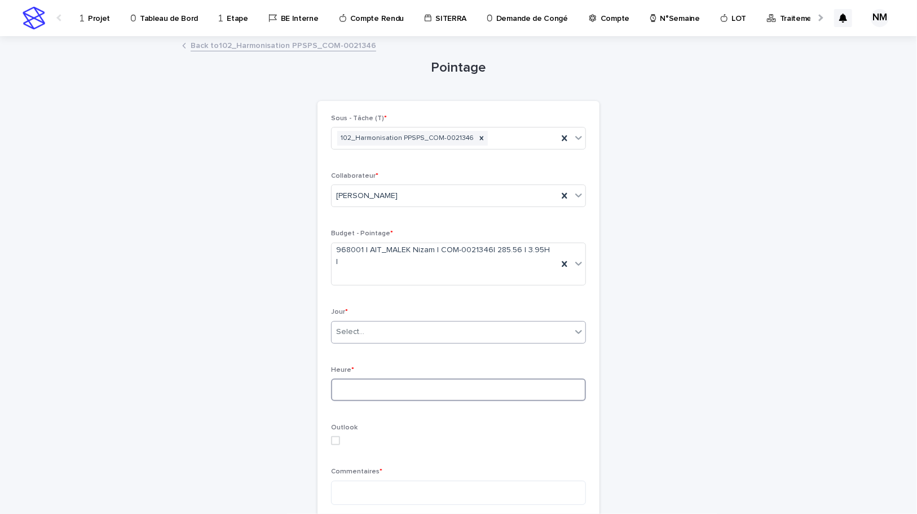
click at [378, 378] on input at bounding box center [458, 389] width 255 height 23
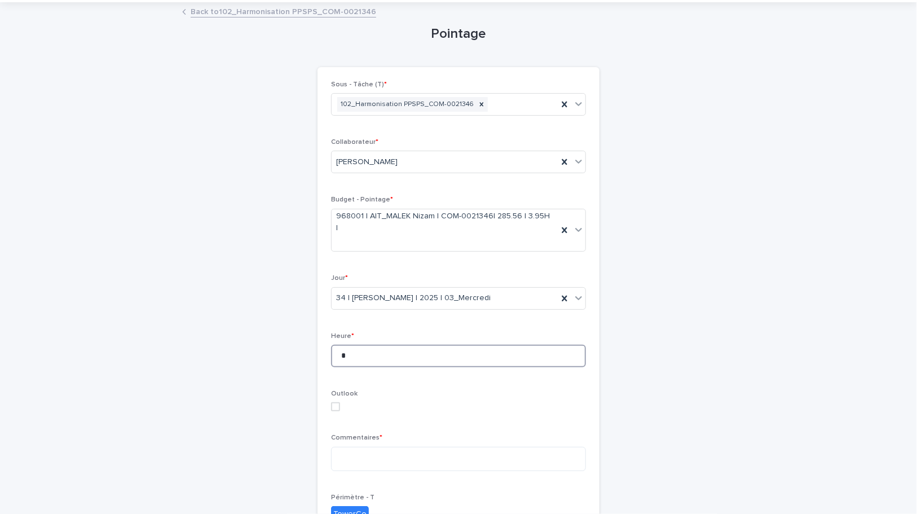
scroll to position [153, 0]
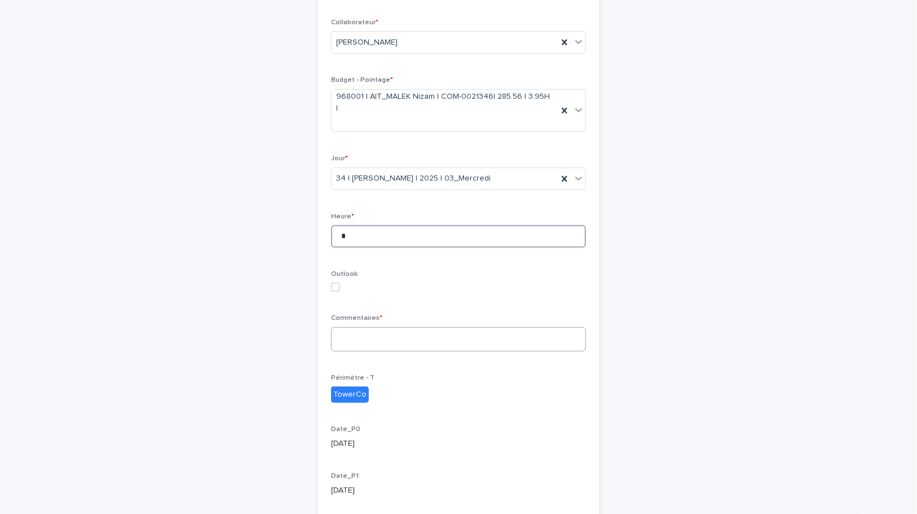
type input "*"
click at [369, 327] on textarea at bounding box center [458, 339] width 255 height 24
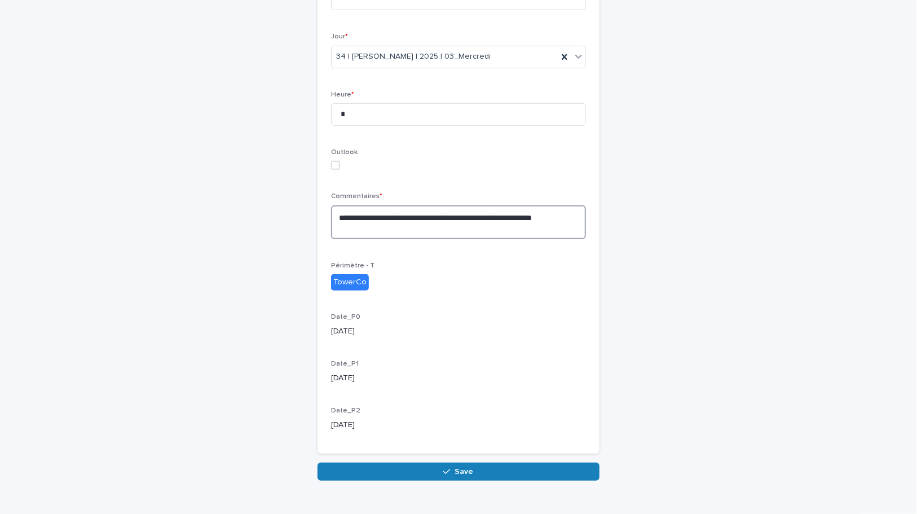
scroll to position [277, 0]
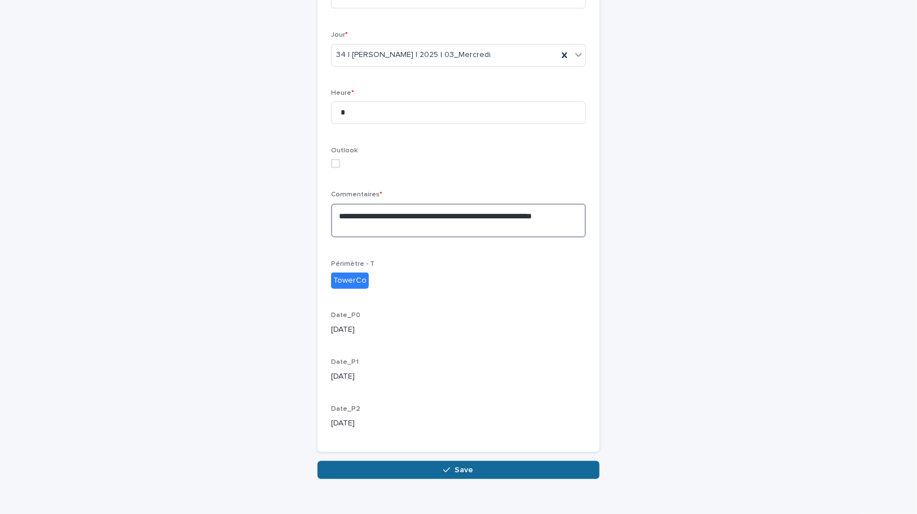
type textarea "**********"
drag, startPoint x: 502, startPoint y: 446, endPoint x: 669, endPoint y: 513, distance: 179.1
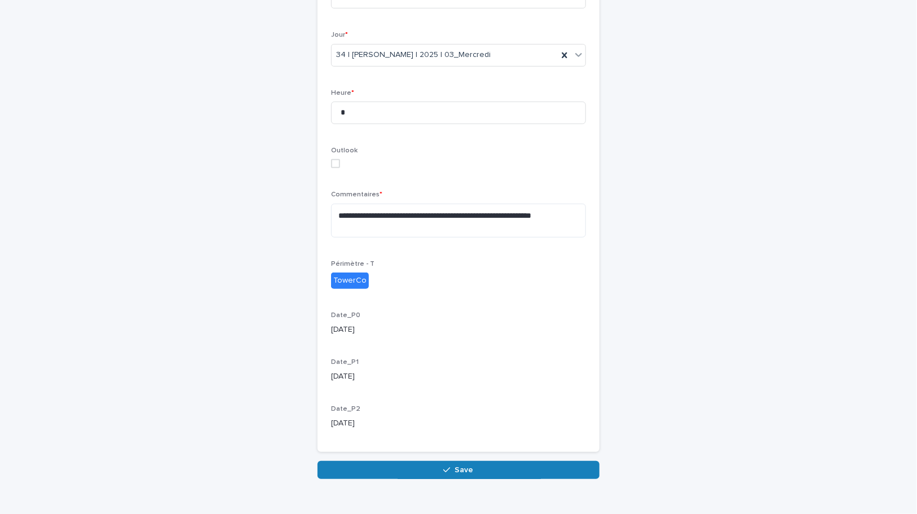
click at [502, 461] on button "Save" at bounding box center [458, 470] width 282 height 18
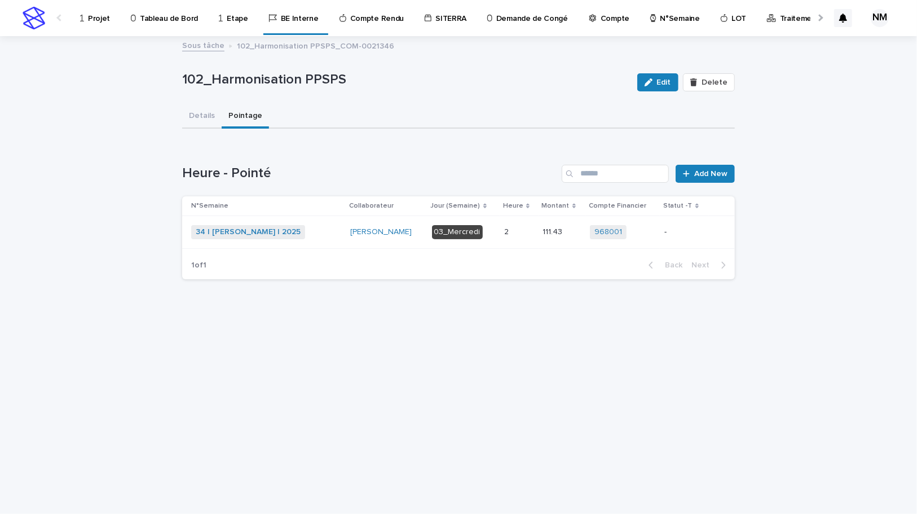
click at [692, 236] on p "-" at bounding box center [684, 232] width 40 height 10
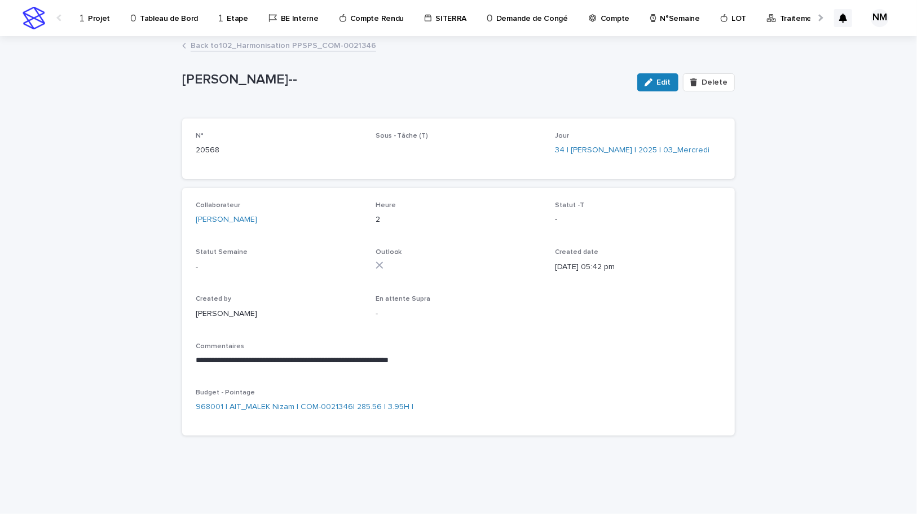
drag, startPoint x: 668, startPoint y: 85, endPoint x: 667, endPoint y: 143, distance: 58.6
click at [668, 85] on span "Edit" at bounding box center [664, 82] width 14 height 8
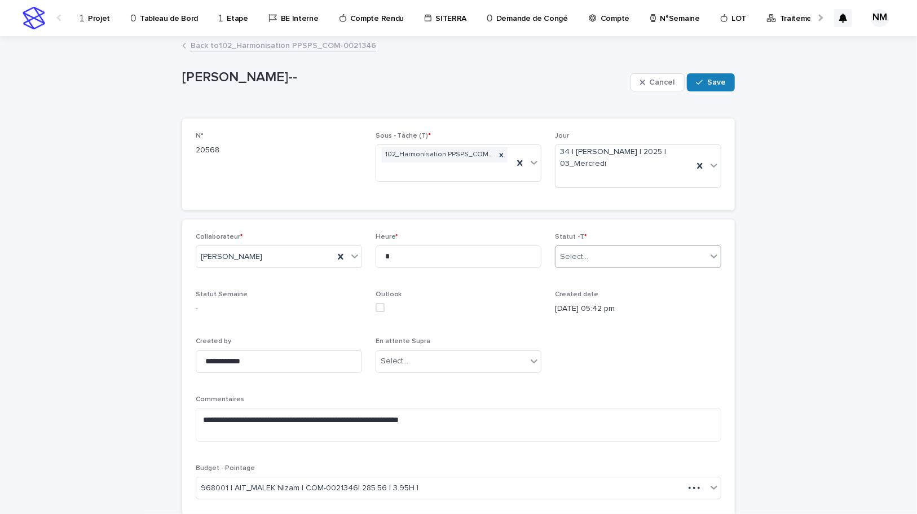
click at [617, 263] on div "Select..." at bounding box center [630, 257] width 151 height 19
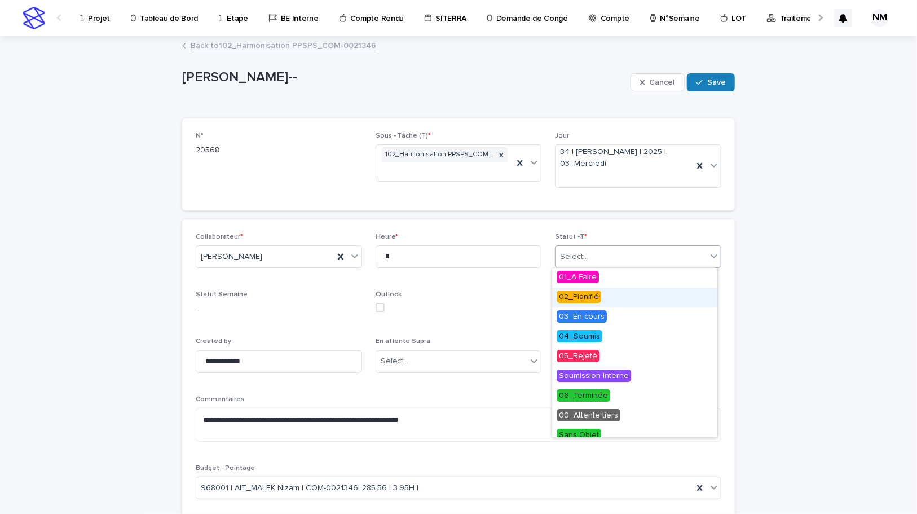
click at [607, 294] on div "02_Planifié" at bounding box center [634, 298] width 165 height 20
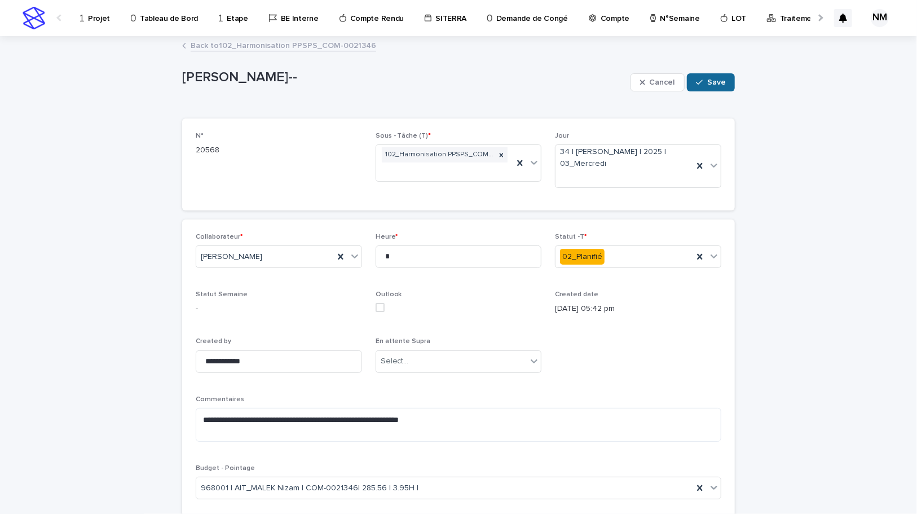
click at [714, 74] on button "Save" at bounding box center [711, 82] width 48 height 18
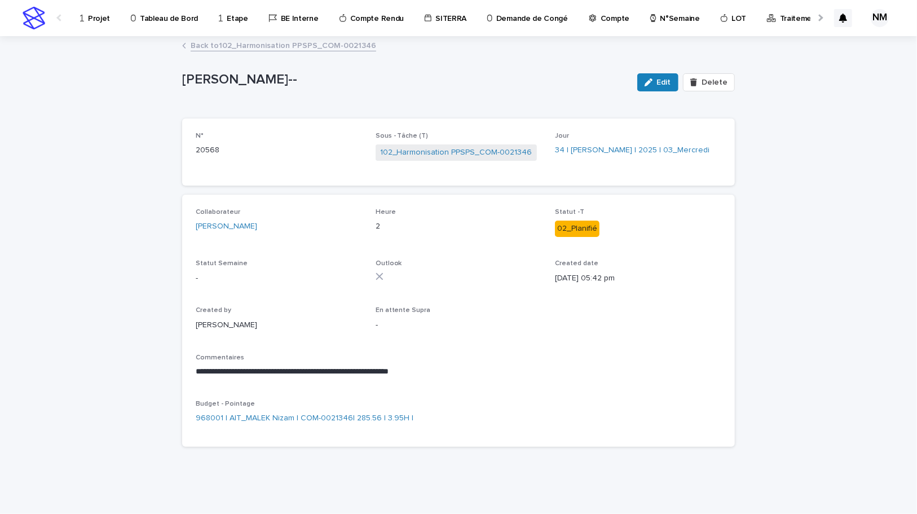
click at [205, 45] on link "Back to 102_Harmonisation PPSPS_COM-0021346" at bounding box center [284, 44] width 186 height 13
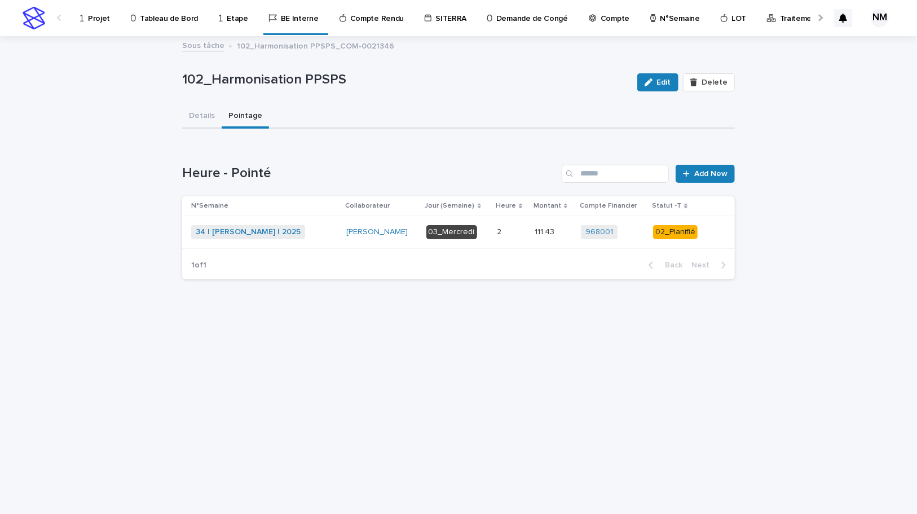
drag, startPoint x: 7, startPoint y: 19, endPoint x: 0, endPoint y: 19, distance: 6.8
click at [0, 19] on div "Projet Tableau de Bord Etape BE Interne Compte Rendu SITERRA Demande de Congé C…" at bounding box center [458, 18] width 917 height 36
click at [99, 16] on p "Projet" at bounding box center [99, 12] width 22 height 24
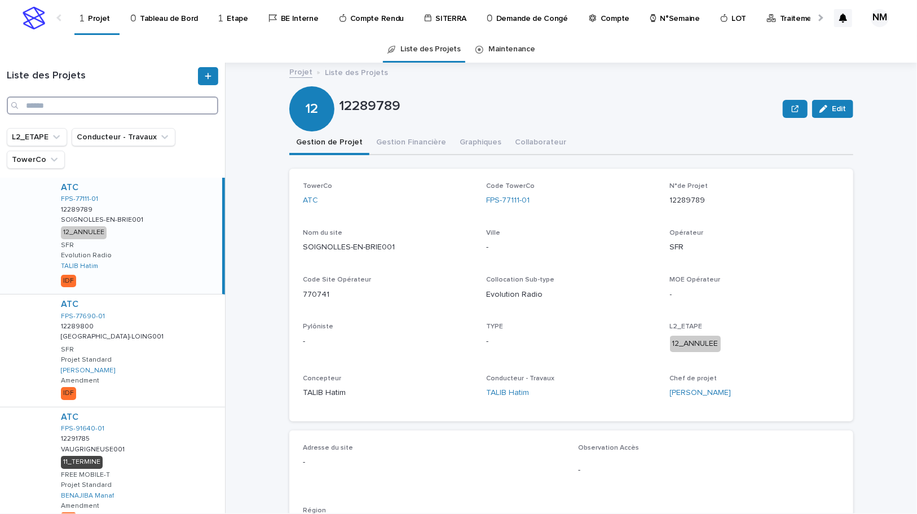
click at [79, 101] on input "Search" at bounding box center [112, 105] width 211 height 18
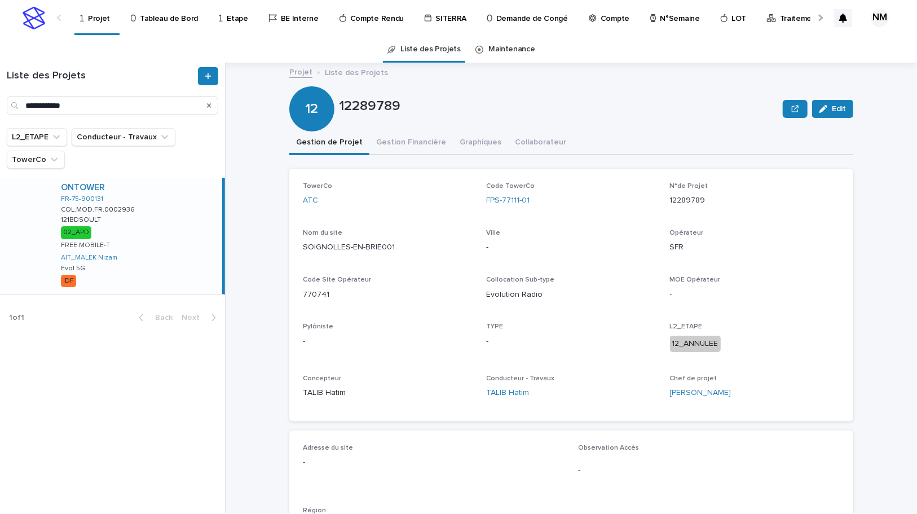
click at [197, 285] on div "ONTOWER FR-75-900131 COL.MOD.FR.0002936 COL.MOD.FR.0002936 121BDSOULT 121BDSOUL…" at bounding box center [137, 236] width 170 height 116
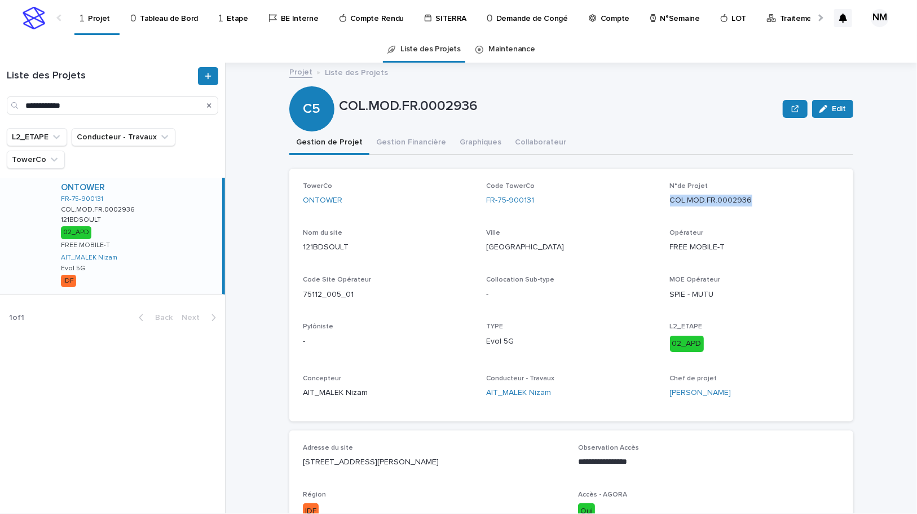
drag, startPoint x: 756, startPoint y: 202, endPoint x: 666, endPoint y: 201, distance: 89.1
click at [664, 202] on div "TowerCo ONTOWER Code TowerCo FR-75-900131 N°de Projet COL.MOD.FR.0002936 Nom du…" at bounding box center [571, 295] width 537 height 226
copy p "COL.MOD.FR.0002936"
drag, startPoint x: 355, startPoint y: 293, endPoint x: 298, endPoint y: 292, distance: 57.5
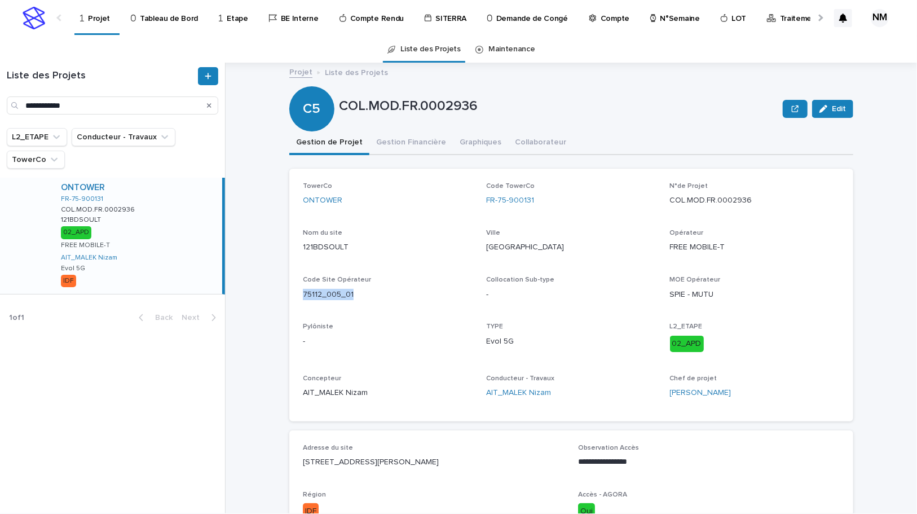
click at [298, 292] on div "TowerCo ONTOWER Code TowerCo FR-75-900131 N°de Projet COL.MOD.FR.0002936 Nom du…" at bounding box center [571, 295] width 564 height 253
copy p "75112_005_01"
drag, startPoint x: 351, startPoint y: 246, endPoint x: 295, endPoint y: 242, distance: 56.0
click at [295, 242] on div "TowerCo ONTOWER Code TowerCo FR-75-900131 N°de Projet COL.MOD.FR.0002936 Nom du…" at bounding box center [571, 295] width 564 height 253
copy p "121BDSOULT"
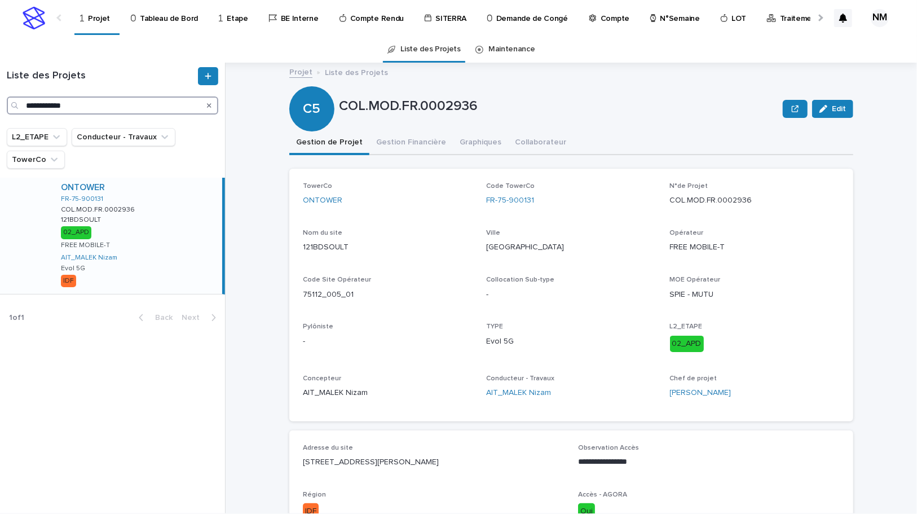
click at [112, 104] on input "**********" at bounding box center [112, 105] width 211 height 18
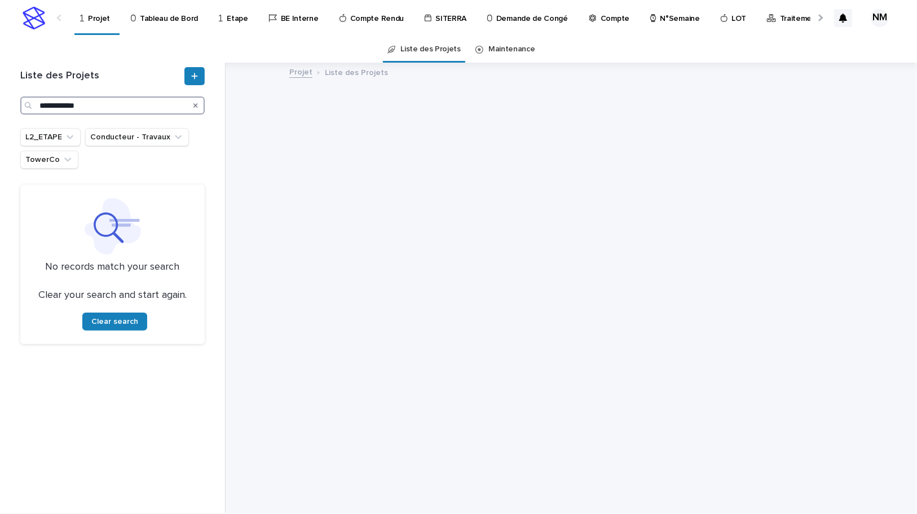
click at [60, 106] on input "**********" at bounding box center [112, 105] width 184 height 18
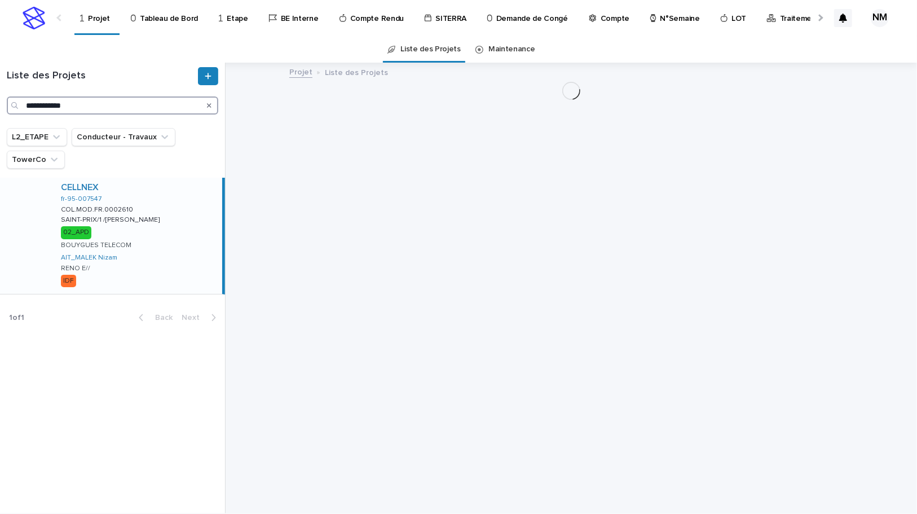
type input "**********"
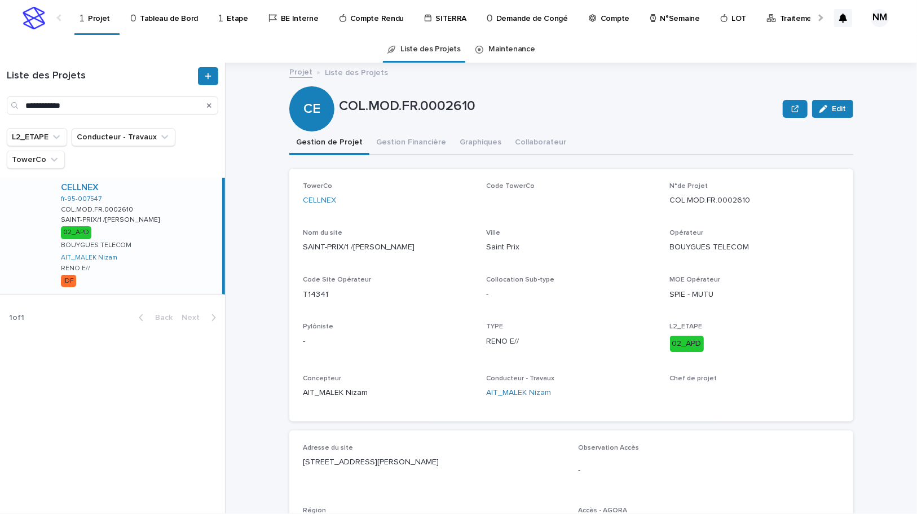
click at [158, 244] on div "CELLNEX fr-95-007547 COL.MOD.FR.0002610 COL.MOD.FR.0002610 SAINT-PRIX/1 /[PERSO…" at bounding box center [137, 236] width 170 height 116
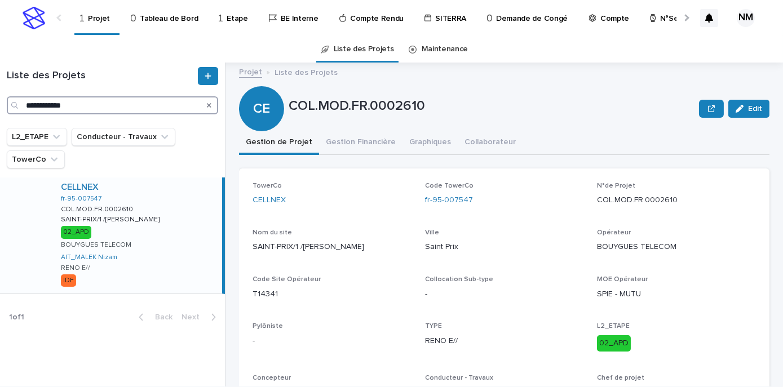
click at [45, 104] on input "**********" at bounding box center [112, 105] width 211 height 18
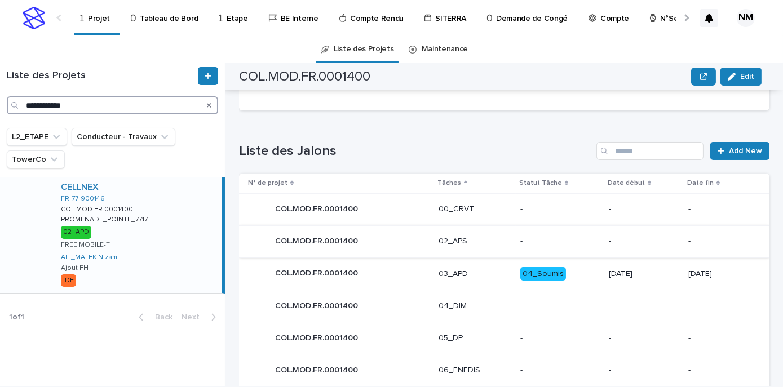
scroll to position [293, 0]
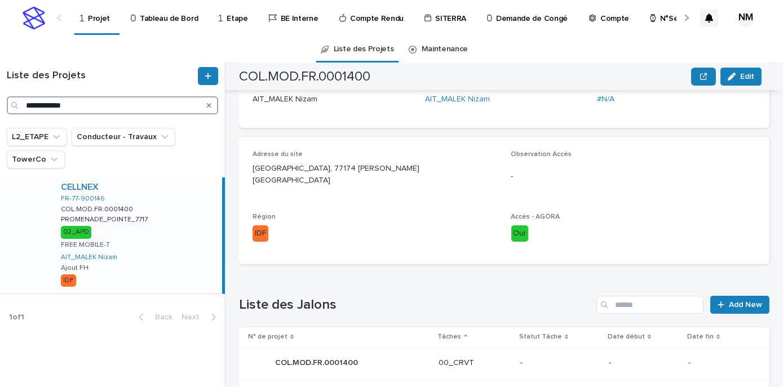
click at [45, 104] on input "**********" at bounding box center [112, 105] width 211 height 18
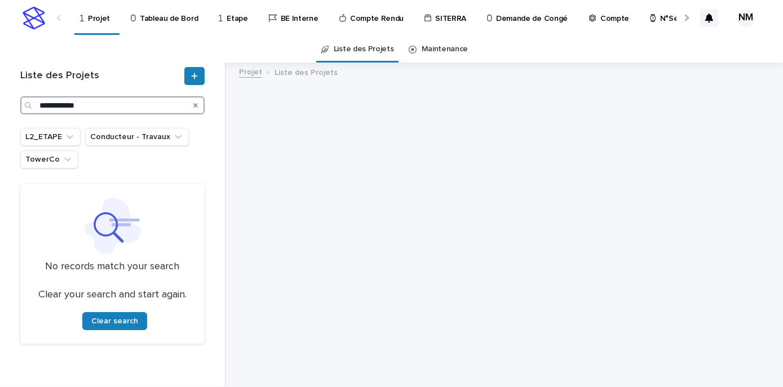
type input "**********"
click at [200, 104] on div "Search" at bounding box center [196, 105] width 18 height 18
click at [195, 105] on icon "Search" at bounding box center [195, 105] width 5 height 5
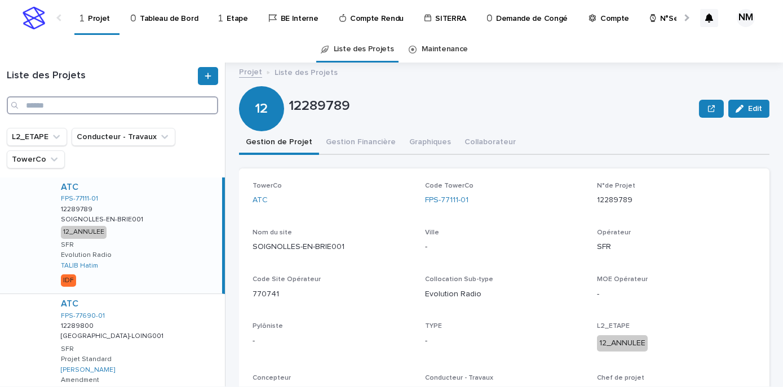
click at [91, 103] on input "Search" at bounding box center [112, 105] width 211 height 18
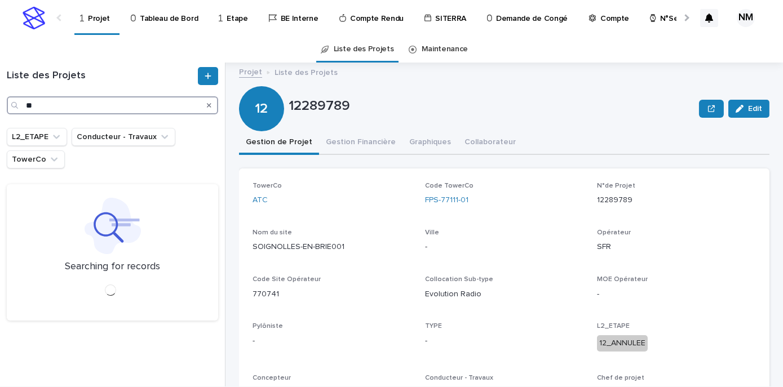
type input "*"
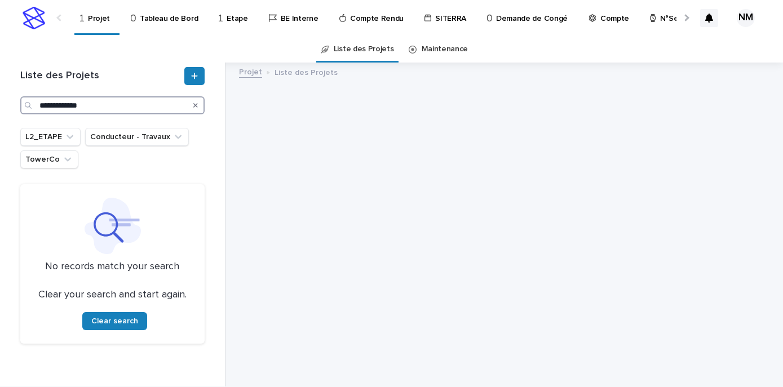
click at [73, 103] on input "**********" at bounding box center [112, 105] width 184 height 18
click at [96, 106] on input "**********" at bounding box center [112, 105] width 184 height 18
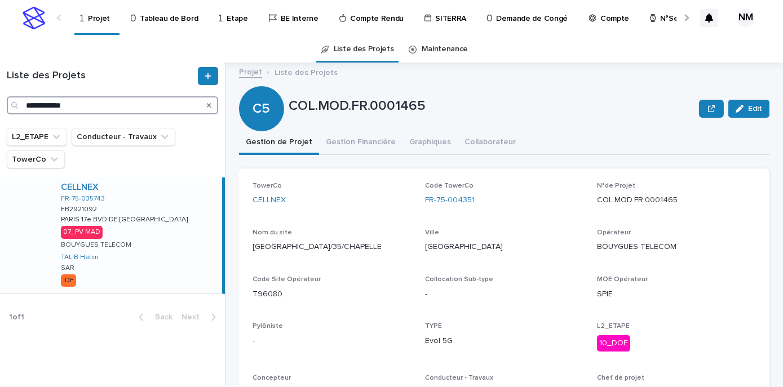
type input "**********"
click at [147, 260] on div "CELLNEX FR-75-035743 EB2921092 EB2921092 PARIS 17e BVD DE DOUAUMONT PARIS 17e B…" at bounding box center [137, 236] width 170 height 116
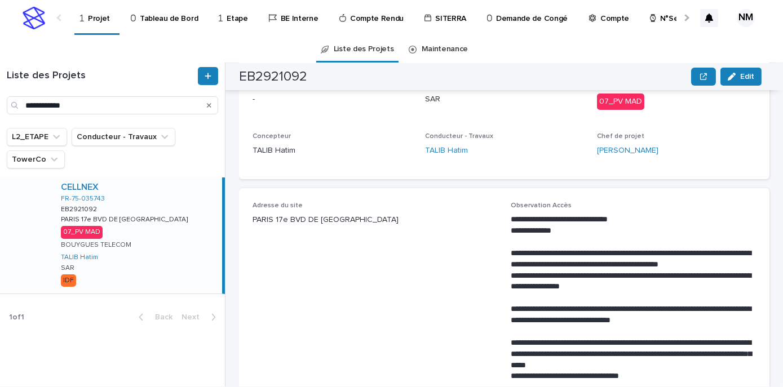
scroll to position [210, 0]
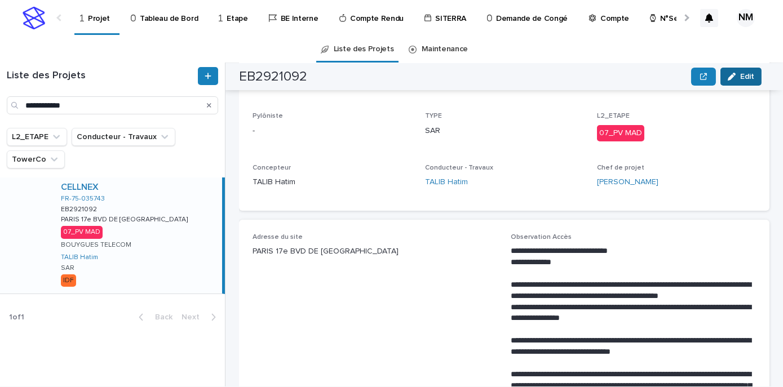
click at [741, 73] on span "Edit" at bounding box center [747, 77] width 14 height 8
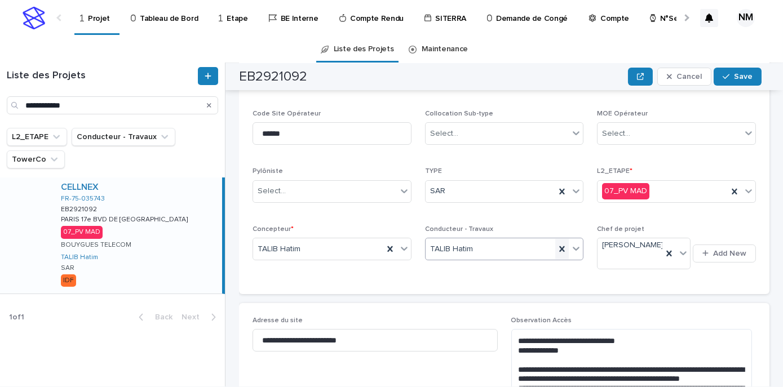
click at [557, 250] on icon at bounding box center [562, 249] width 11 height 11
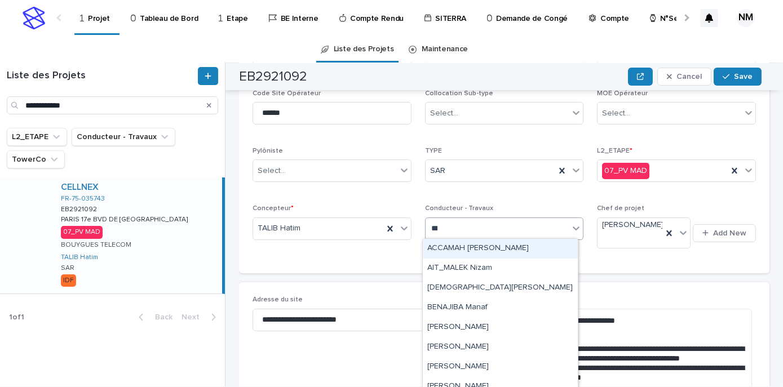
type input "****"
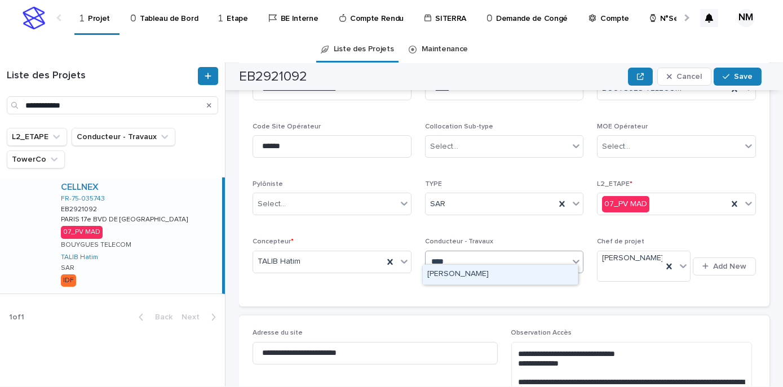
scroll to position [159, 0]
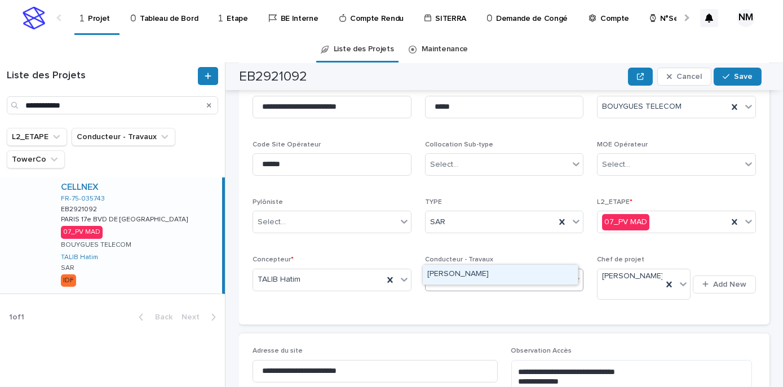
drag, startPoint x: 487, startPoint y: 271, endPoint x: 570, endPoint y: 263, distance: 83.8
click at [487, 270] on div "[PERSON_NAME]" at bounding box center [500, 275] width 155 height 20
click at [738, 77] on span "Save" at bounding box center [743, 77] width 19 height 8
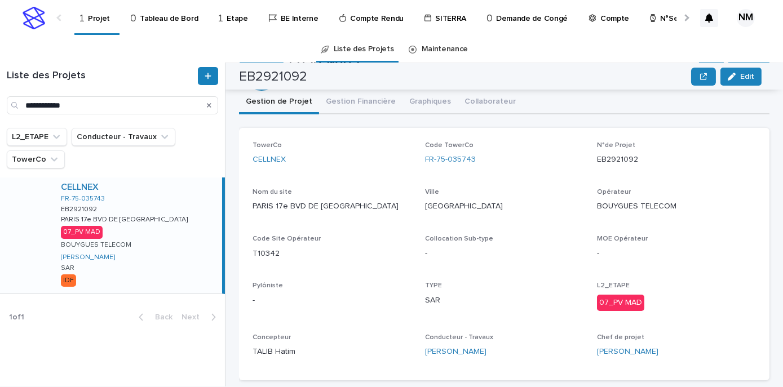
scroll to position [0, 0]
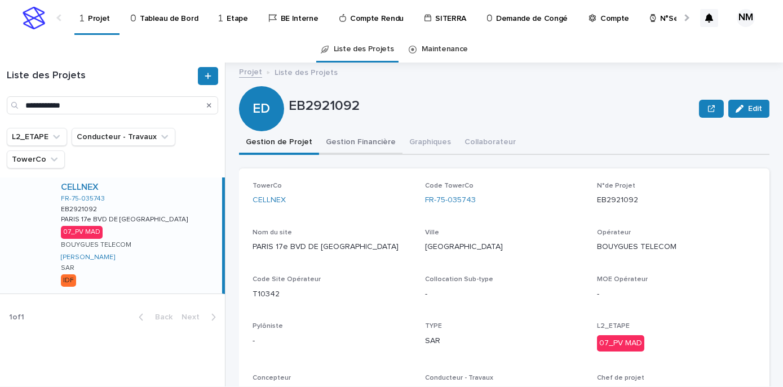
click at [374, 140] on button "Gestion Financière" at bounding box center [360, 143] width 83 height 24
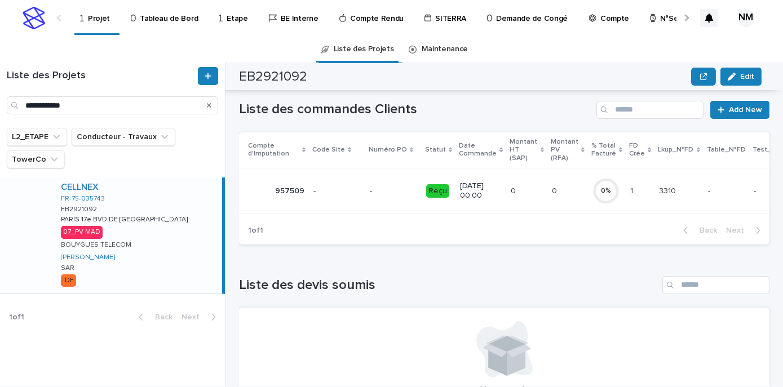
scroll to position [46, 0]
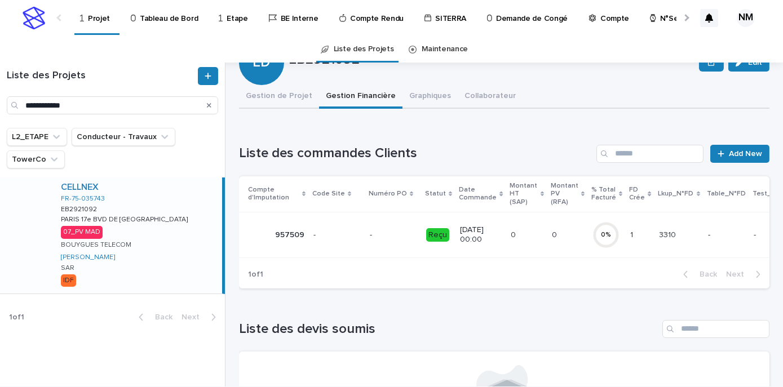
click at [552, 241] on div "0 0" at bounding box center [568, 235] width 32 height 19
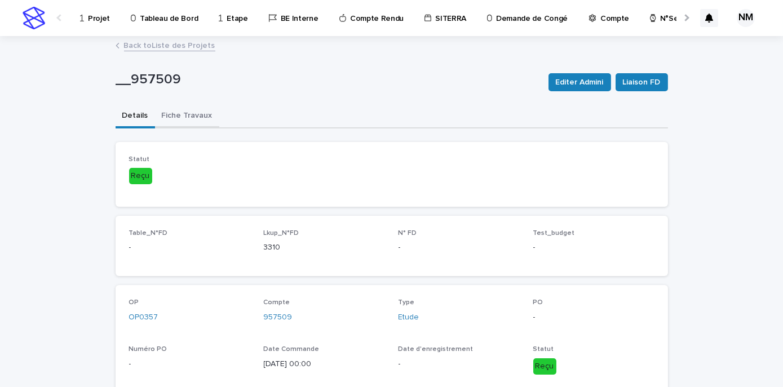
click at [178, 118] on button "Fiche Travaux" at bounding box center [187, 117] width 64 height 24
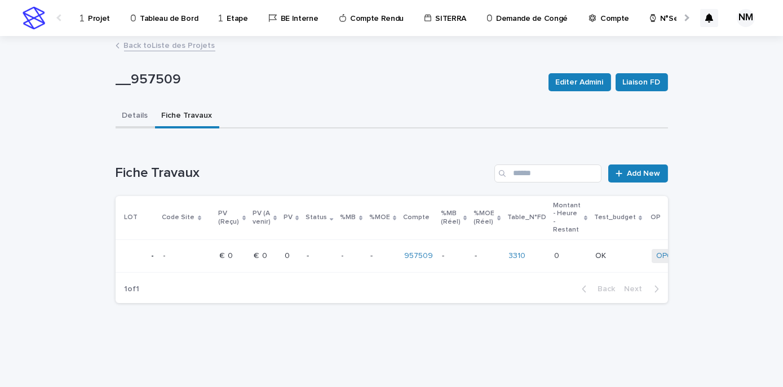
click at [138, 115] on button "Details" at bounding box center [135, 117] width 39 height 24
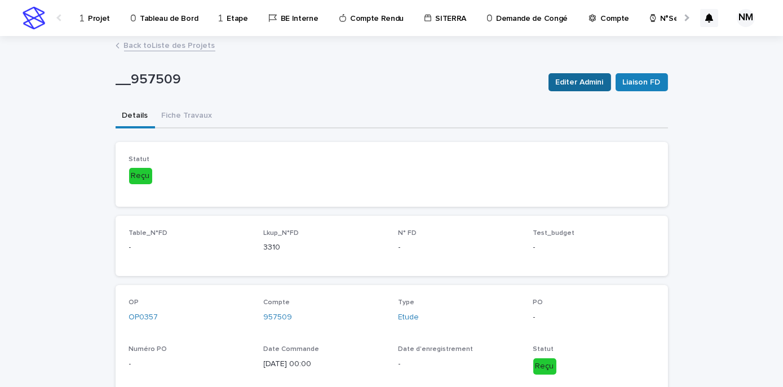
click at [592, 77] on span "Editer Admini" at bounding box center [580, 82] width 48 height 11
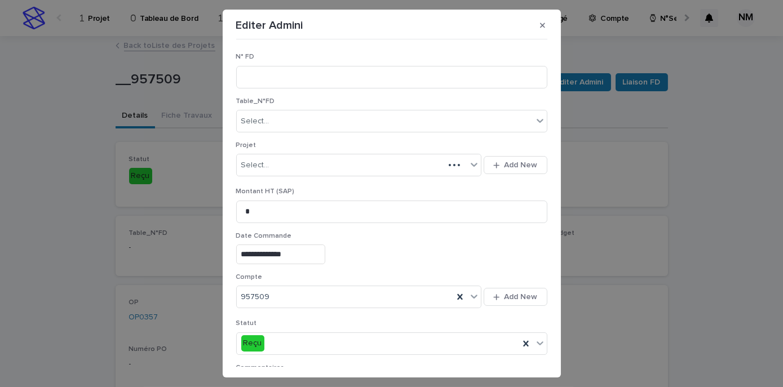
click at [549, 23] on section "**********" at bounding box center [392, 194] width 338 height 368
click at [544, 25] on button "button" at bounding box center [542, 25] width 19 height 18
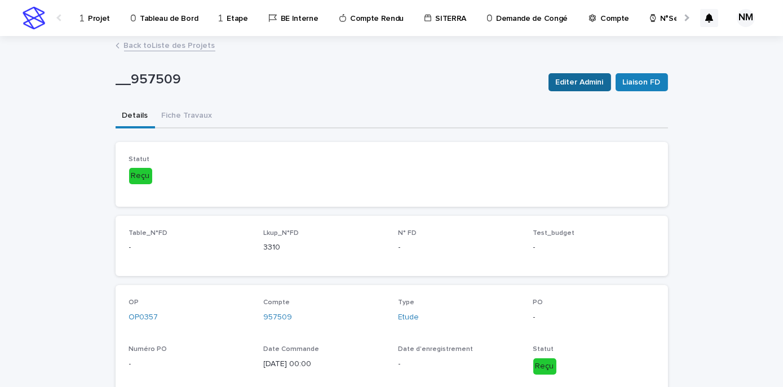
click at [584, 83] on span "Editer Admini" at bounding box center [580, 82] width 48 height 11
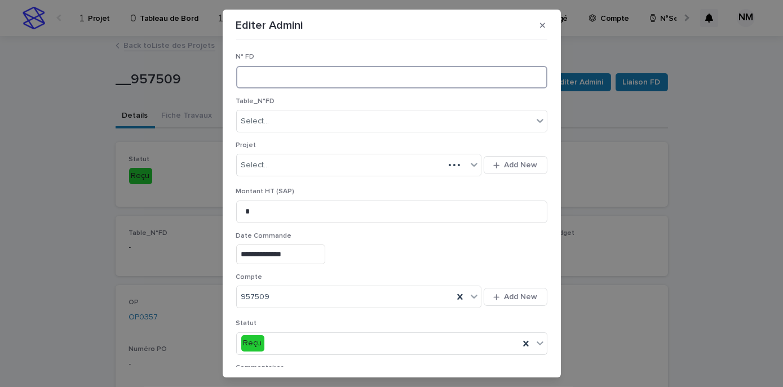
click at [268, 73] on input at bounding box center [391, 77] width 311 height 23
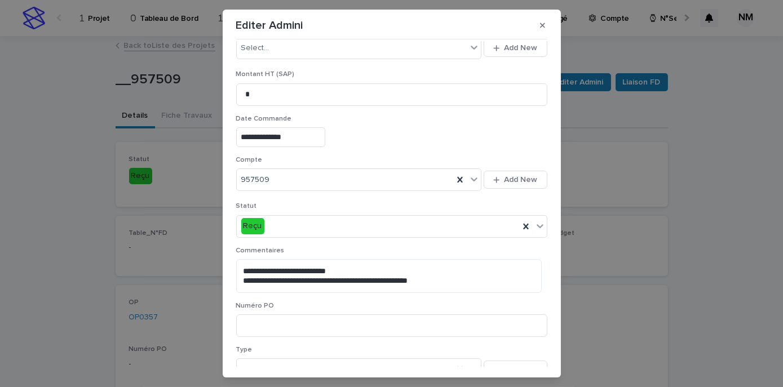
scroll to position [177, 0]
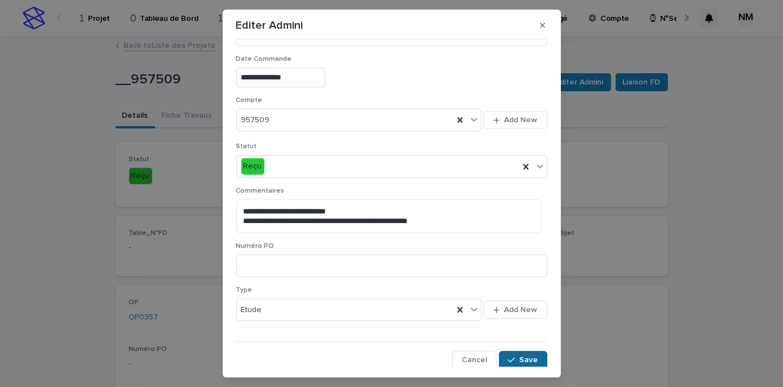
type input "****"
click at [520, 356] on span "Save" at bounding box center [529, 360] width 19 height 8
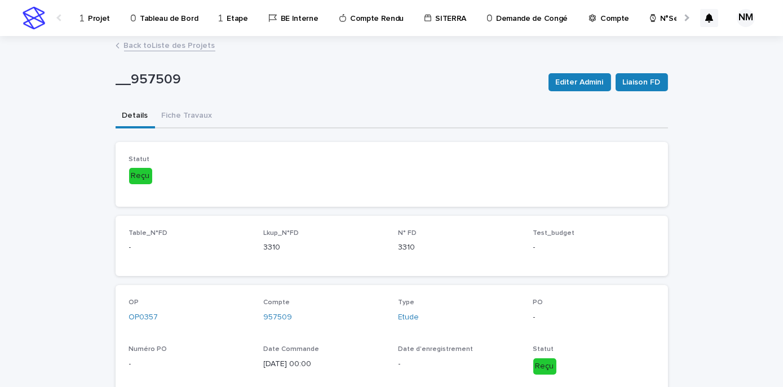
click at [195, 111] on button "Fiche Travaux" at bounding box center [187, 117] width 64 height 24
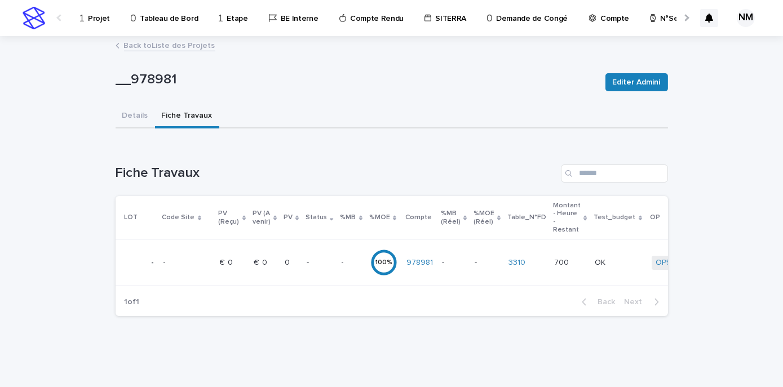
click at [91, 21] on p "Projet" at bounding box center [99, 12] width 22 height 24
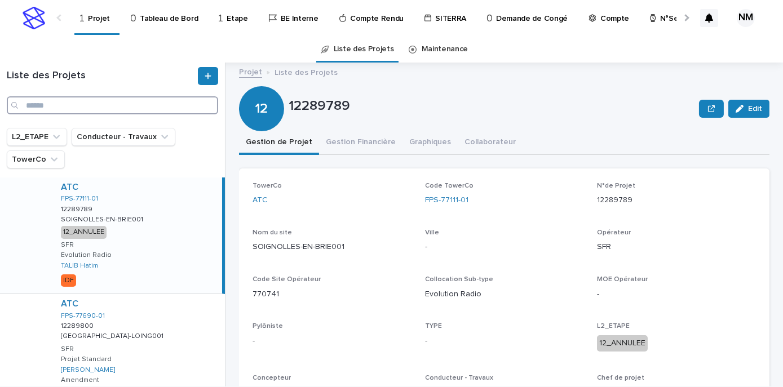
click at [49, 107] on input "Search" at bounding box center [112, 105] width 211 height 18
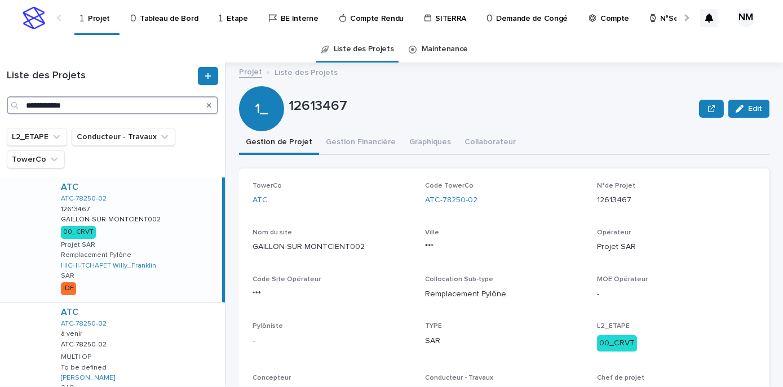
type input "**********"
click at [173, 254] on div "ATC ATC-78250-02 12613467 12613467 [GEOGRAPHIC_DATA]-SUR-MONTCIENT002 [GEOGRAPH…" at bounding box center [137, 240] width 170 height 125
drag, startPoint x: 202, startPoint y: 238, endPoint x: 241, endPoint y: 258, distance: 43.1
click at [202, 238] on div "ATC ATC-78250-02 12613467 12613467 [GEOGRAPHIC_DATA]-SUR-MONTCIENT002 [GEOGRAPH…" at bounding box center [137, 240] width 170 height 125
click at [529, 231] on p "Ville" at bounding box center [504, 233] width 159 height 8
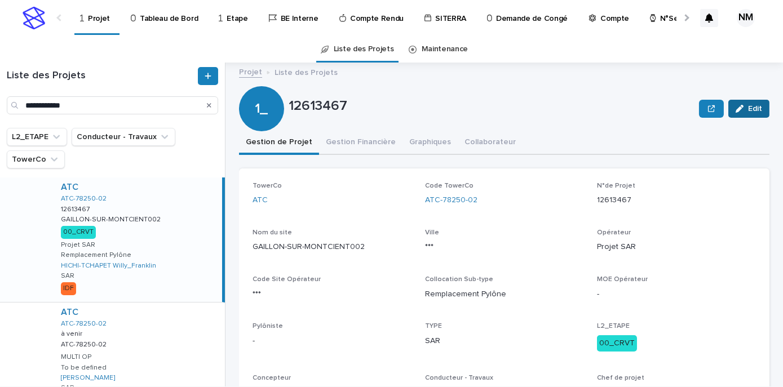
click at [750, 110] on span "Edit" at bounding box center [755, 109] width 14 height 8
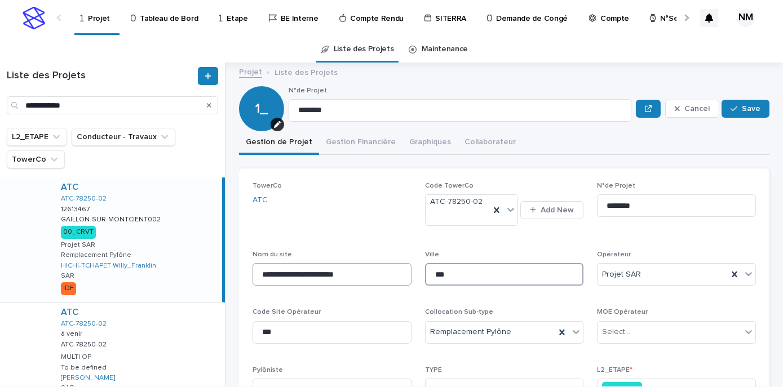
drag, startPoint x: 462, startPoint y: 274, endPoint x: 373, endPoint y: 268, distance: 89.3
click at [373, 268] on div "**********" at bounding box center [505, 335] width 504 height 307
type input "**********"
click at [742, 109] on span "Save" at bounding box center [751, 109] width 19 height 8
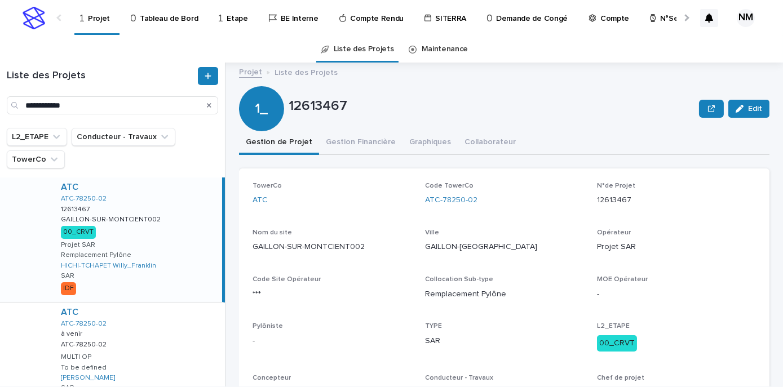
click at [649, 16] on div "N°Semaine" at bounding box center [677, 12] width 56 height 24
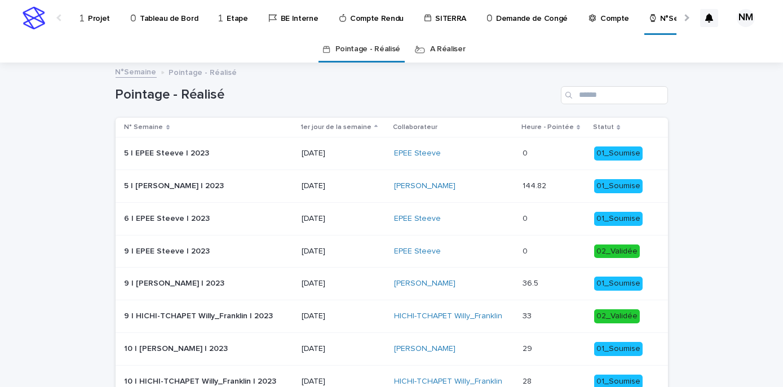
click at [208, 73] on p "Pointage - Réalisé" at bounding box center [203, 71] width 68 height 12
click at [436, 48] on link "A Réaliser" at bounding box center [448, 49] width 36 height 27
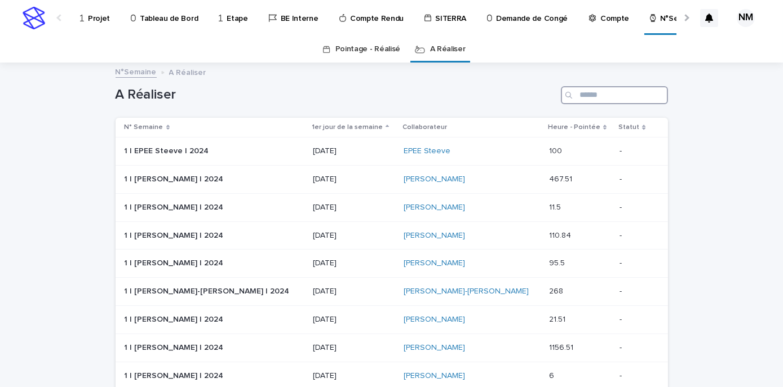
click at [598, 92] on input "Search" at bounding box center [614, 95] width 107 height 18
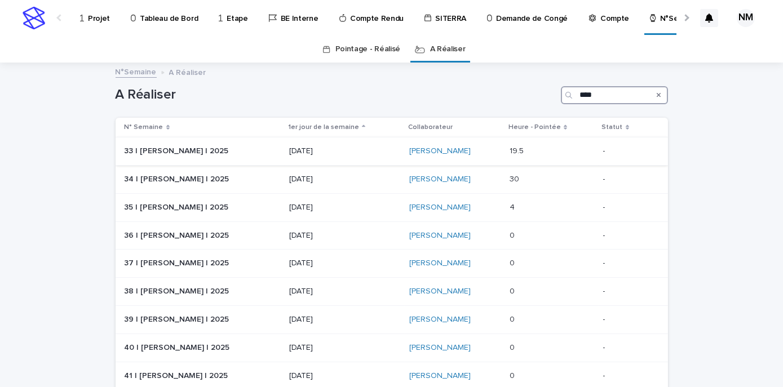
type input "****"
click at [488, 153] on div "[PERSON_NAME]" at bounding box center [454, 152] width 91 height 10
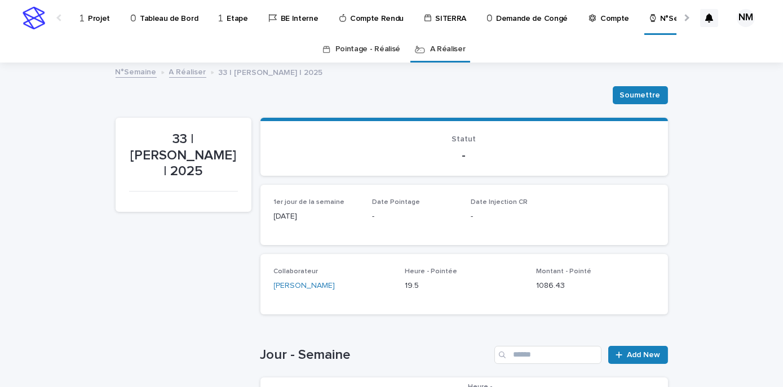
click at [98, 15] on p "Projet" at bounding box center [99, 12] width 22 height 24
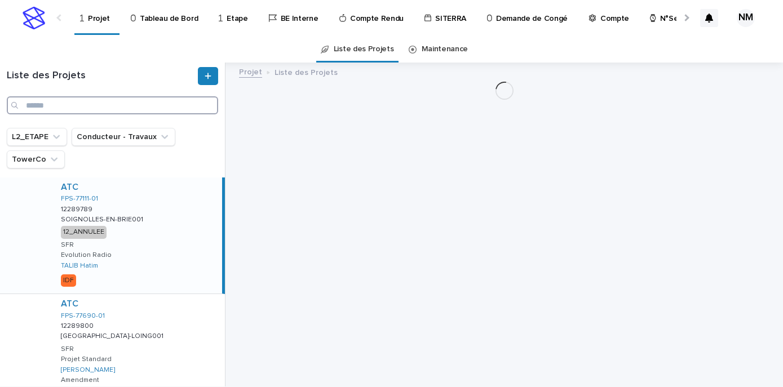
click at [111, 105] on input "Search" at bounding box center [112, 105] width 211 height 18
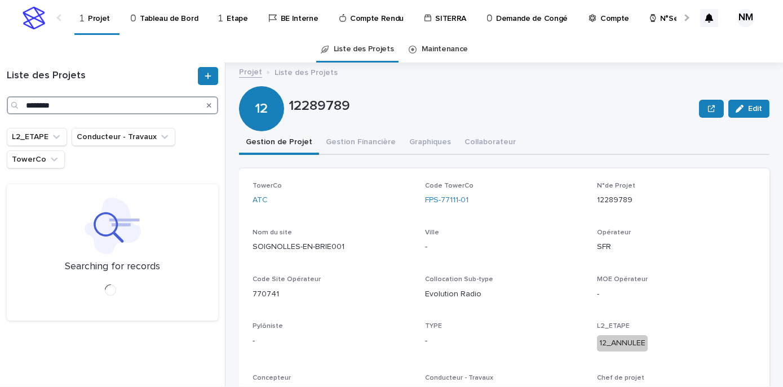
click at [46, 103] on input "********" at bounding box center [112, 105] width 211 height 18
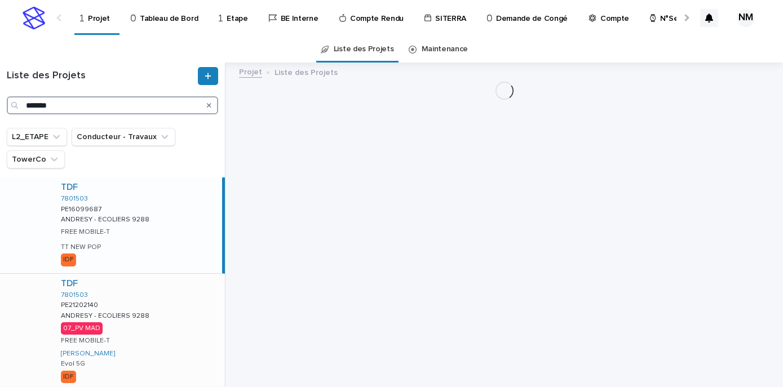
type input "*******"
click at [170, 343] on div "TDF 7801503 PE21202140 PE21202140 ANDRESY - ECOLIERS 9288 ANDRESY - ECOLIERS 92…" at bounding box center [138, 332] width 173 height 116
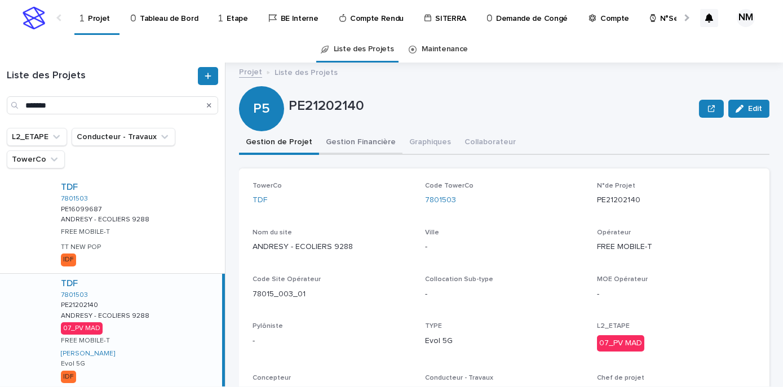
click at [359, 140] on button "Gestion Financière" at bounding box center [360, 143] width 83 height 24
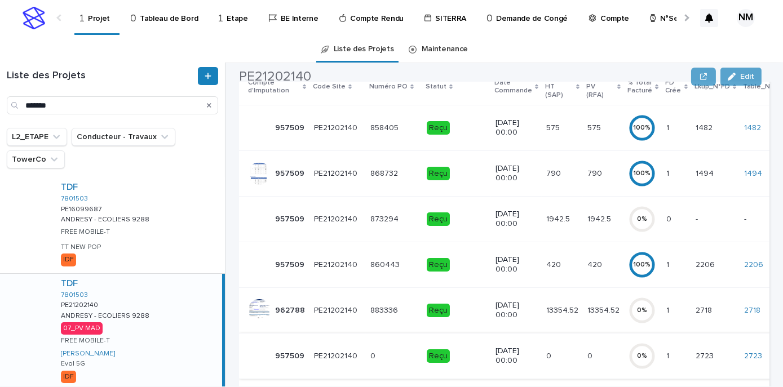
scroll to position [205, 0]
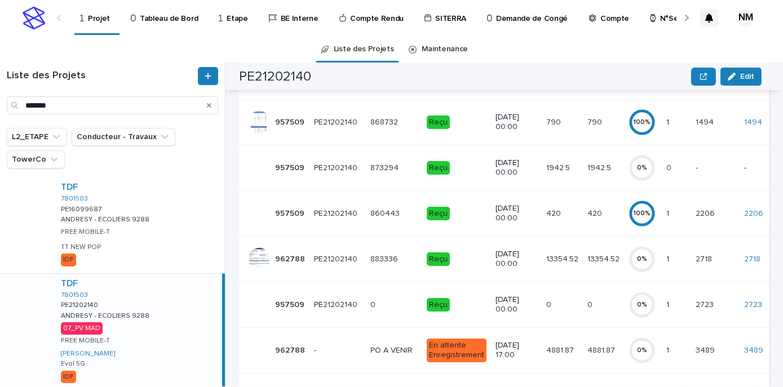
click at [589, 264] on td "13354.52 13354.52" at bounding box center [603, 259] width 41 height 46
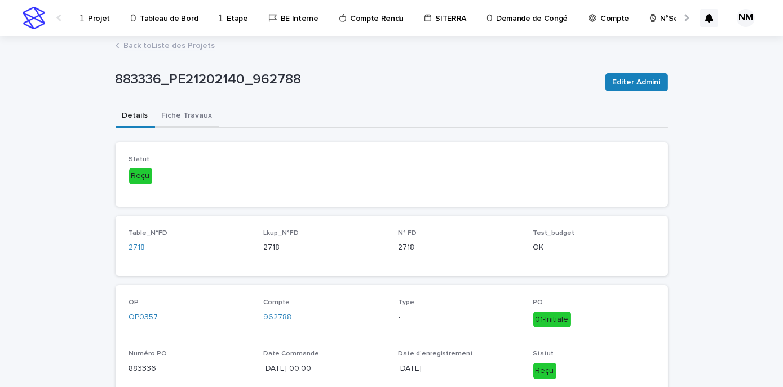
drag, startPoint x: 173, startPoint y: 119, endPoint x: 197, endPoint y: 116, distance: 23.8
click at [176, 116] on button "Fiche Travaux" at bounding box center [187, 117] width 64 height 24
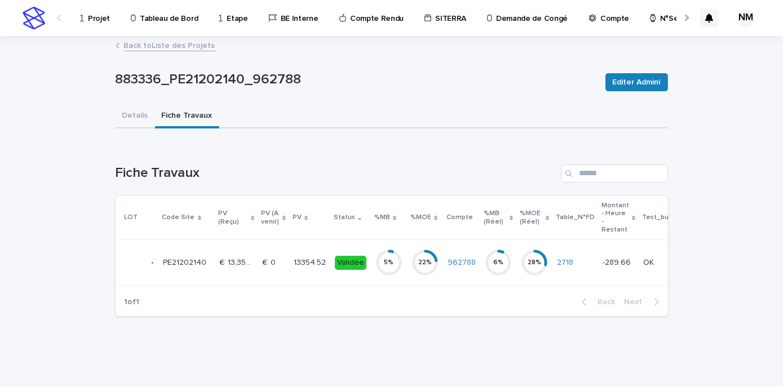
click at [452, 275] on td "962788" at bounding box center [461, 263] width 37 height 46
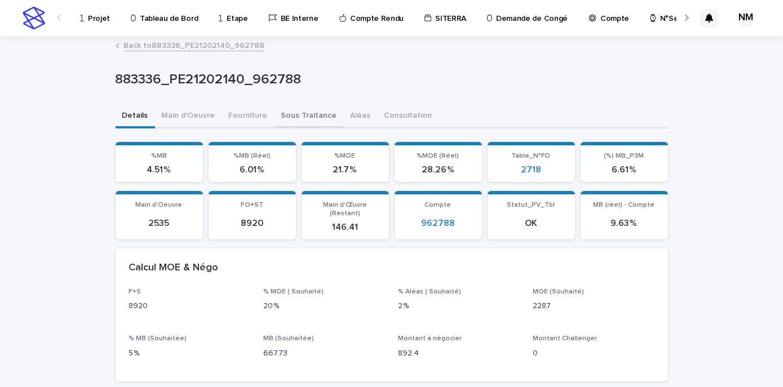
click at [294, 120] on button "Sous Traitance" at bounding box center [309, 117] width 69 height 24
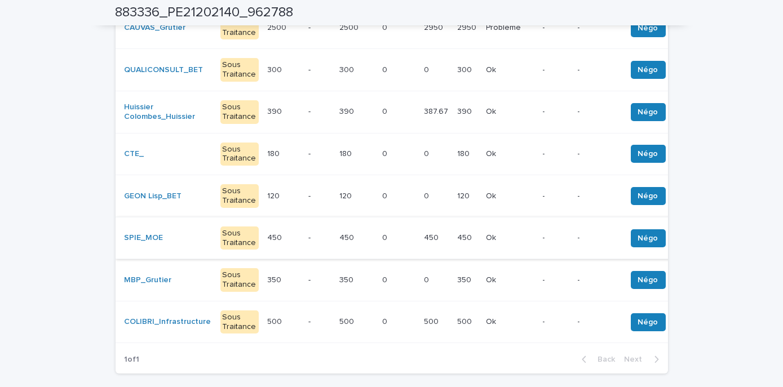
scroll to position [205, 0]
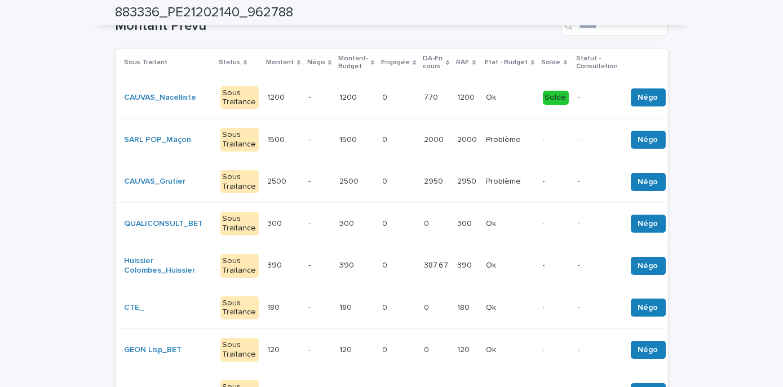
click at [453, 132] on td "2000 2000" at bounding box center [467, 140] width 29 height 42
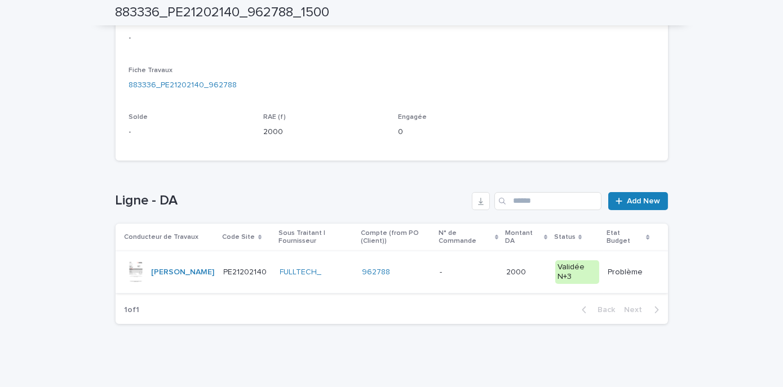
scroll to position [308, 0]
click at [754, 263] on div "Loading... Saving… Loading... Saving… 883336_PE21202140_962788_1500 883336_PE21…" at bounding box center [391, 59] width 783 height 660
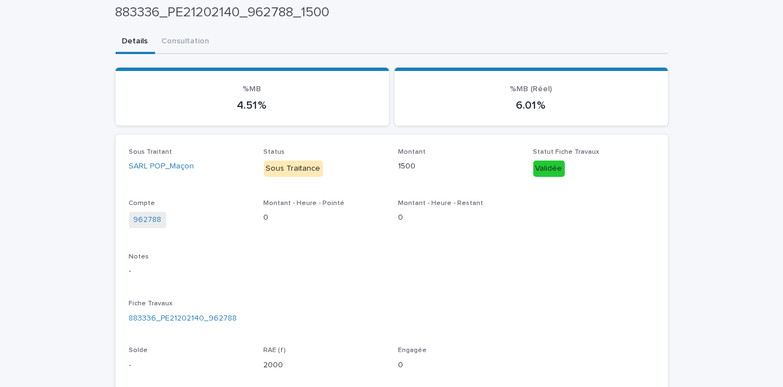
scroll to position [0, 0]
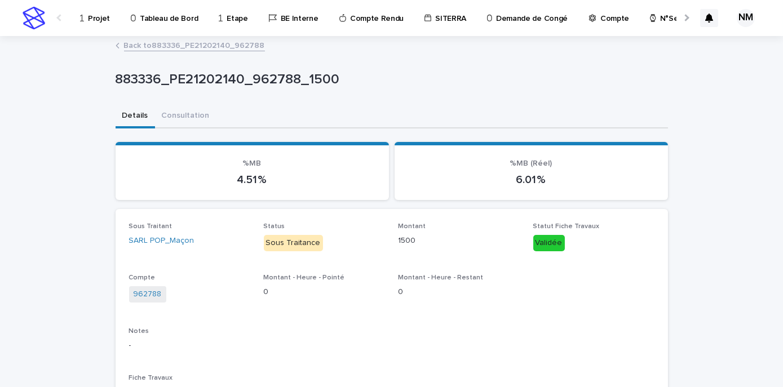
click at [99, 19] on p "Projet" at bounding box center [99, 12] width 22 height 24
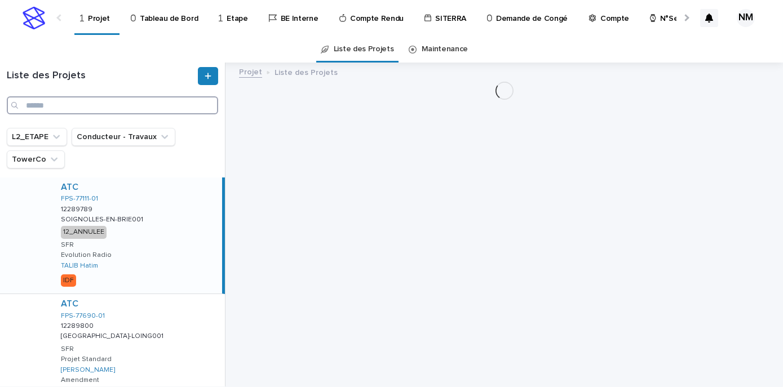
click at [73, 105] on input "Search" at bounding box center [112, 105] width 211 height 18
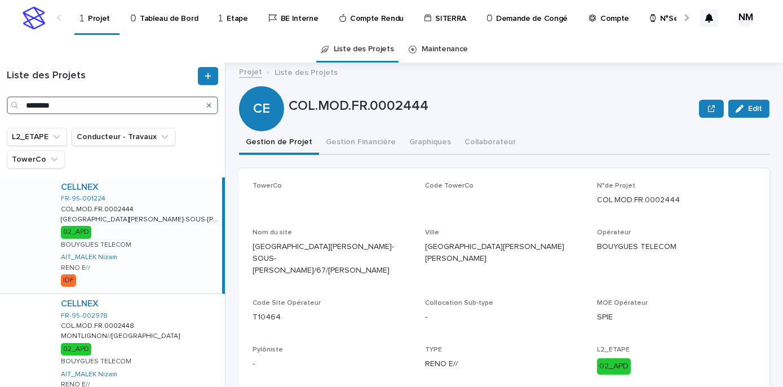
type input "********"
click at [159, 258] on div "CELLNEX FR-95-001224 COL.MOD.FR.0002444 COL.MOD.FR.0002444 [GEOGRAPHIC_DATA][PE…" at bounding box center [137, 236] width 170 height 116
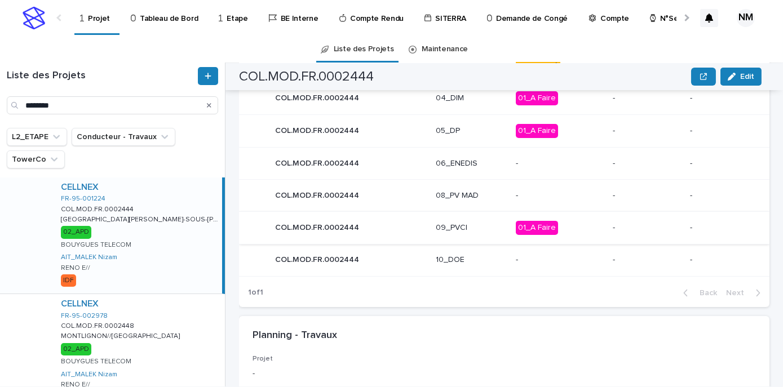
scroll to position [619, 0]
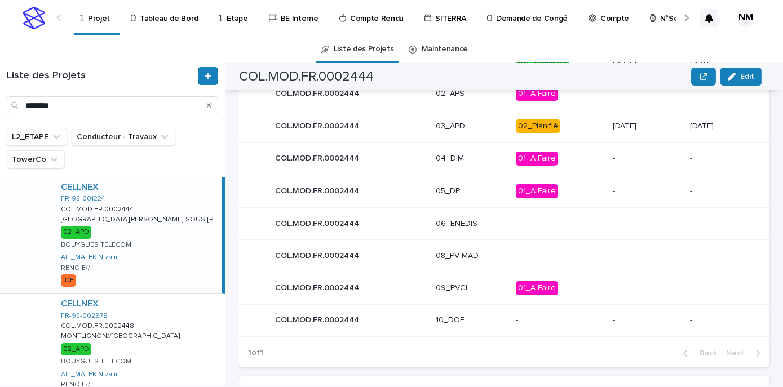
click at [582, 120] on p "02_Planifié" at bounding box center [559, 127] width 87 height 14
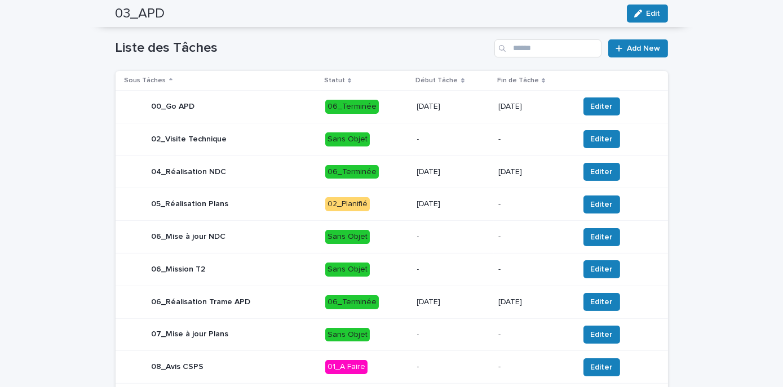
scroll to position [502, 0]
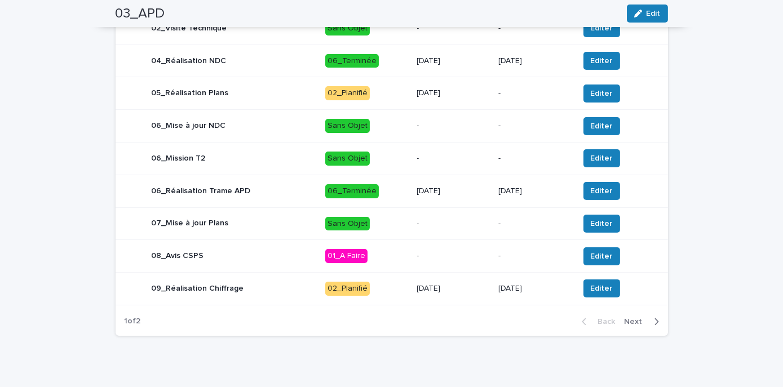
click at [654, 317] on icon "button" at bounding box center [656, 322] width 5 height 10
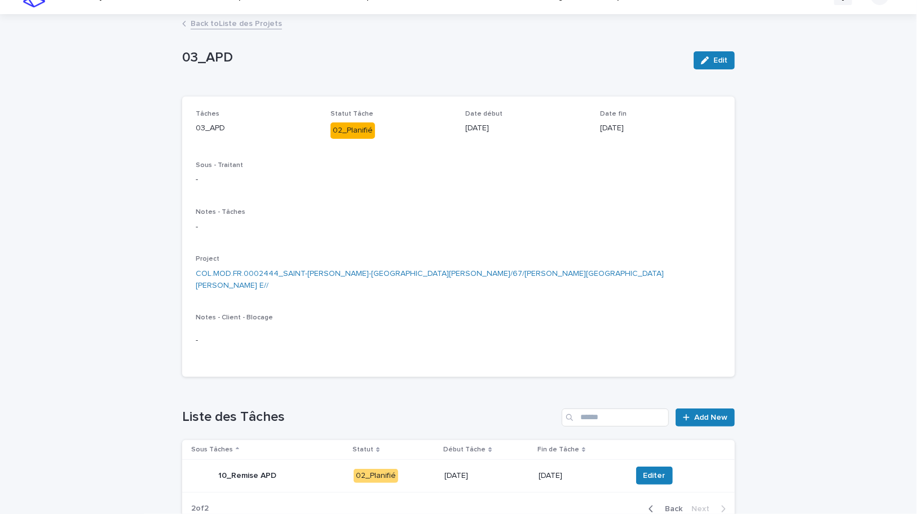
scroll to position [0, 0]
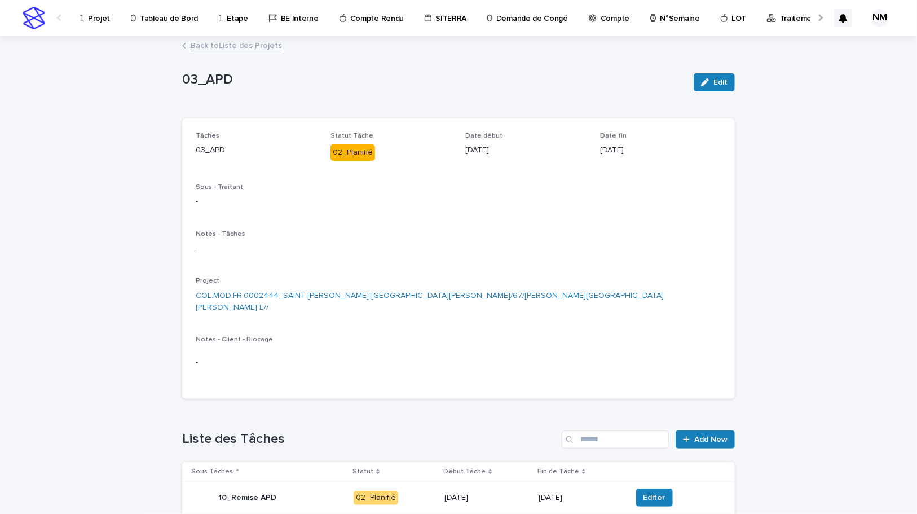
click at [90, 18] on p "Projet" at bounding box center [99, 12] width 22 height 24
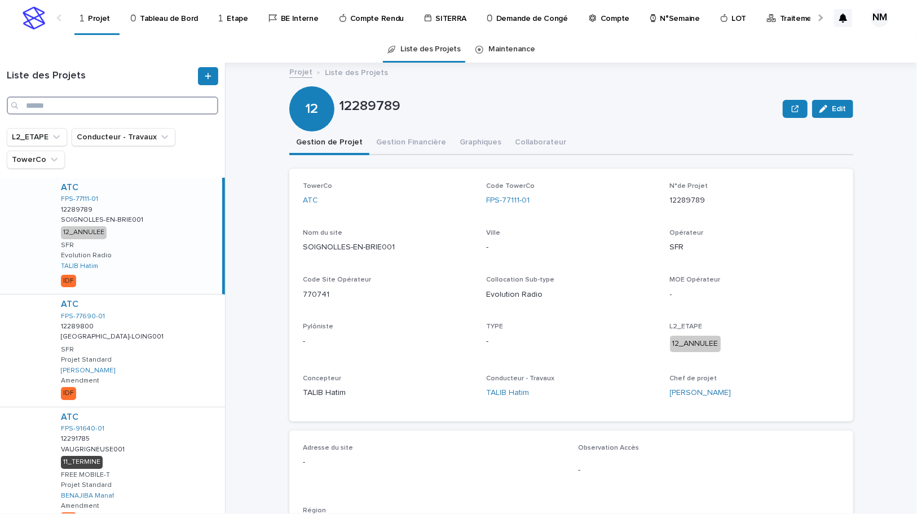
click at [51, 106] on input "Search" at bounding box center [112, 105] width 211 height 18
paste input "**********"
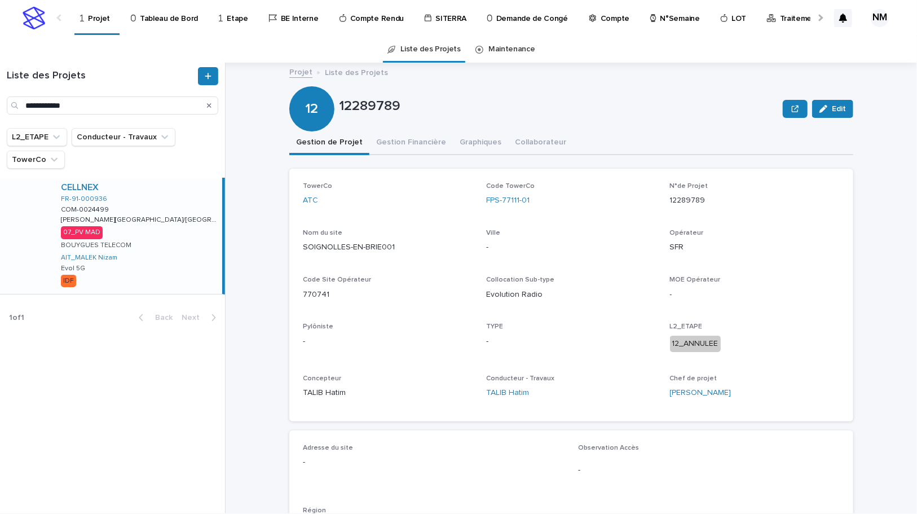
click at [191, 250] on div "CELLNEX FR-91-000936 COM-0024499 COM-0024499 [PERSON_NAME][GEOGRAPHIC_DATA]/[GE…" at bounding box center [137, 236] width 170 height 116
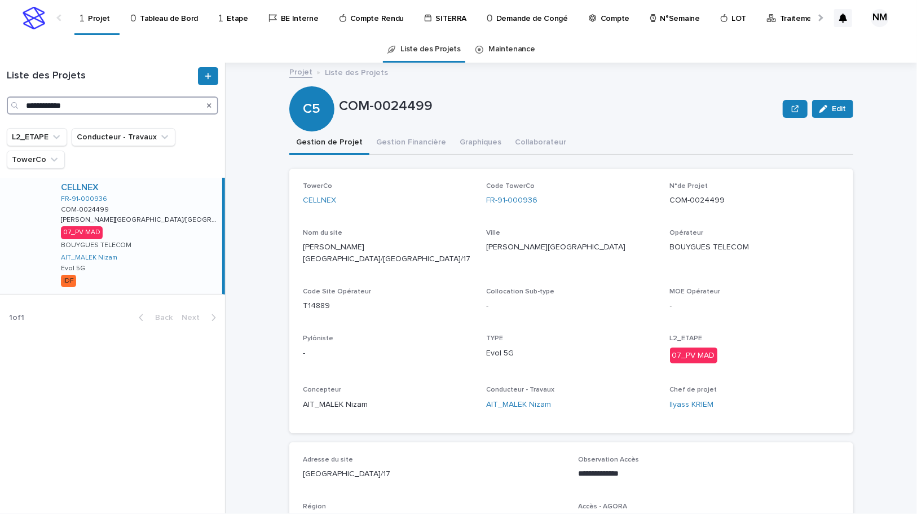
click at [120, 102] on input "**********" at bounding box center [112, 105] width 211 height 18
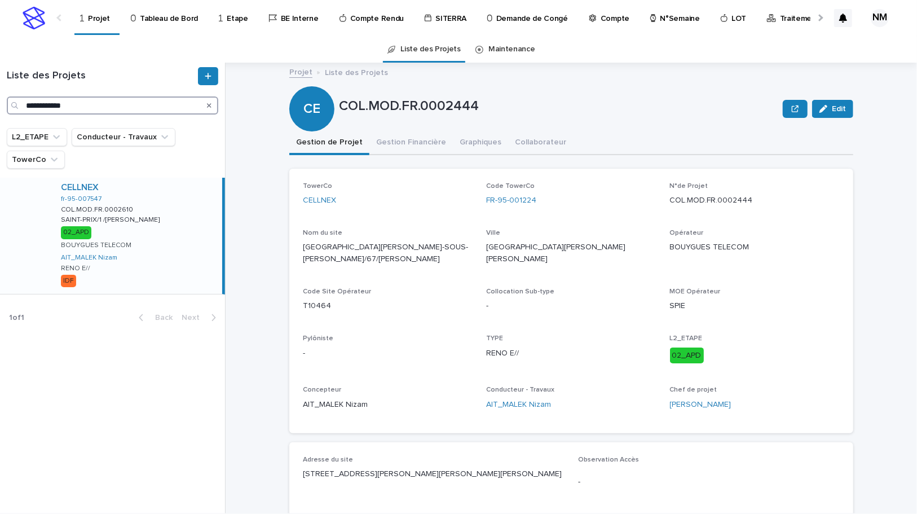
type input "**********"
click at [178, 227] on div "CELLNEX fr-95-007547 COL.MOD.FR.0002610 COL.MOD.FR.0002610 SAINT-PRIX/1 /[PERSO…" at bounding box center [137, 236] width 170 height 116
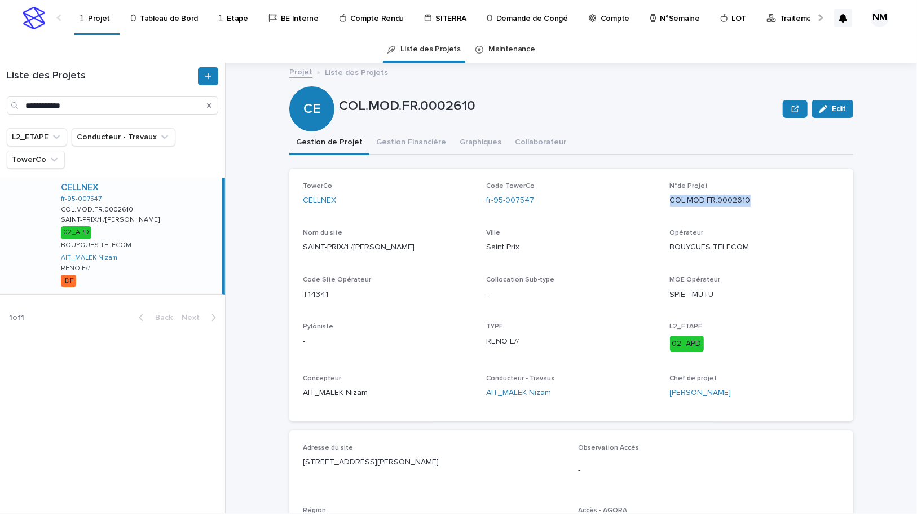
drag, startPoint x: 761, startPoint y: 202, endPoint x: 666, endPoint y: 192, distance: 95.3
click at [670, 192] on div "COL.MOD.FR.0002610" at bounding box center [755, 199] width 170 height 14
copy p "COL.MOD.FR.0002610"
drag, startPoint x: 480, startPoint y: 108, endPoint x: 335, endPoint y: 103, distance: 144.5
click at [339, 103] on p "COL.MOD.FR.0002610" at bounding box center [558, 106] width 439 height 16
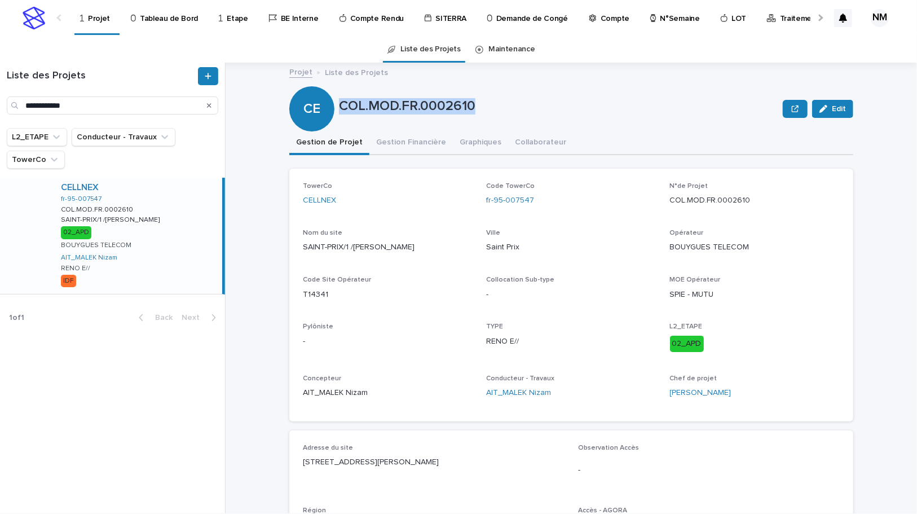
copy p "COL.MOD.FR.0002610"
click at [390, 134] on button "Gestion Financière" at bounding box center [410, 143] width 83 height 24
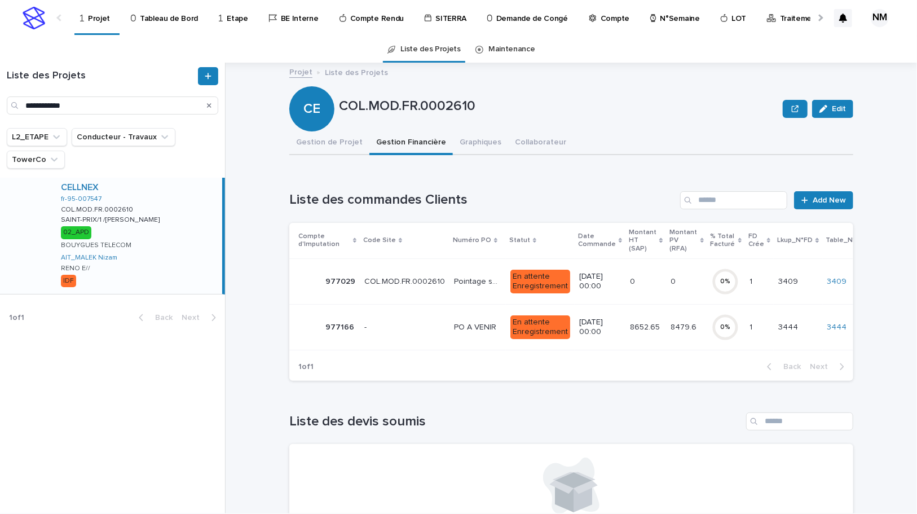
click at [666, 335] on td "8479.6 8479.6" at bounding box center [686, 327] width 41 height 46
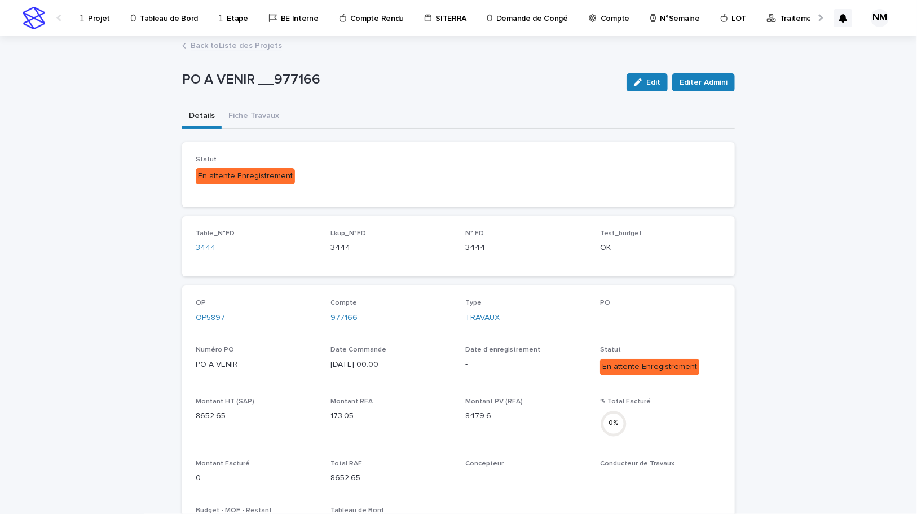
click at [200, 42] on link "Back to Liste des Projets" at bounding box center [236, 44] width 91 height 13
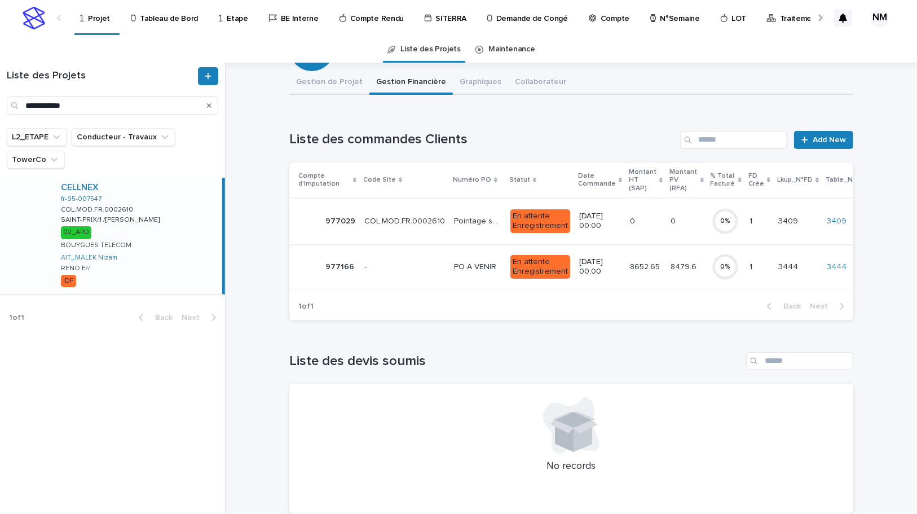
scroll to position [93, 0]
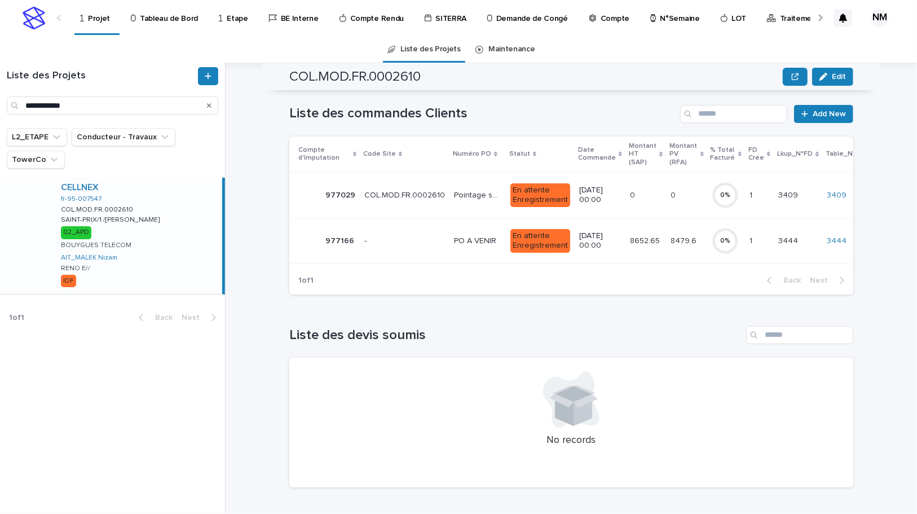
click at [166, 248] on div "CELLNEX fr-95-007547 COL.MOD.FR.0002610 COL.MOD.FR.0002610 SAINT-PRIX/1 /[PERSO…" at bounding box center [137, 236] width 170 height 116
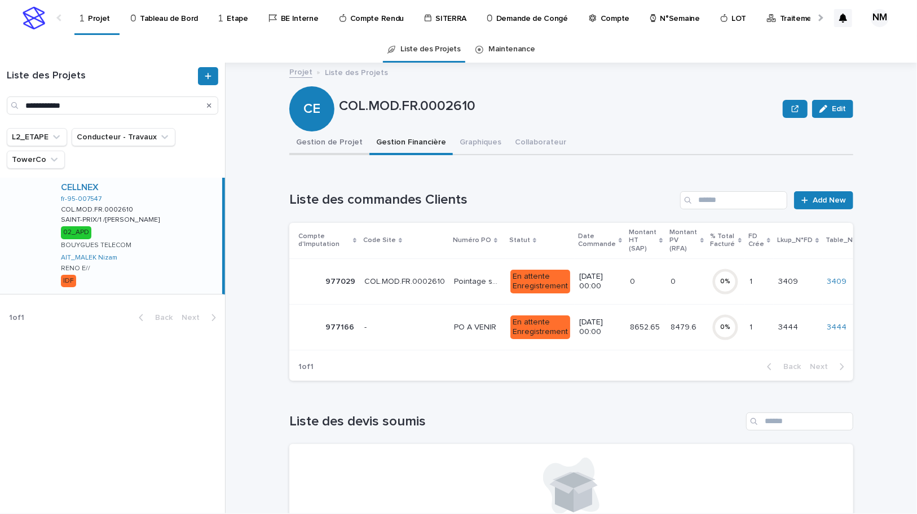
click at [328, 138] on button "Gestion de Projet" at bounding box center [329, 143] width 80 height 24
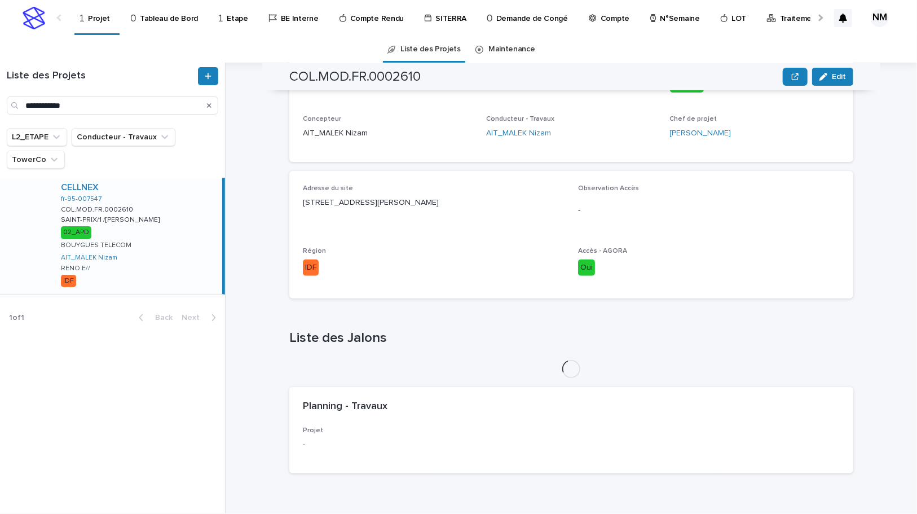
scroll to position [421, 0]
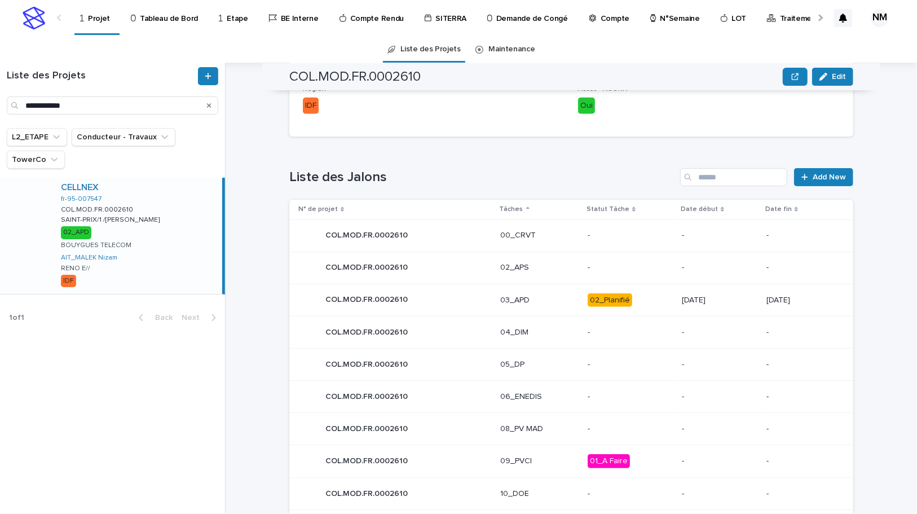
click at [655, 305] on p "02_Planifié" at bounding box center [630, 300] width 85 height 14
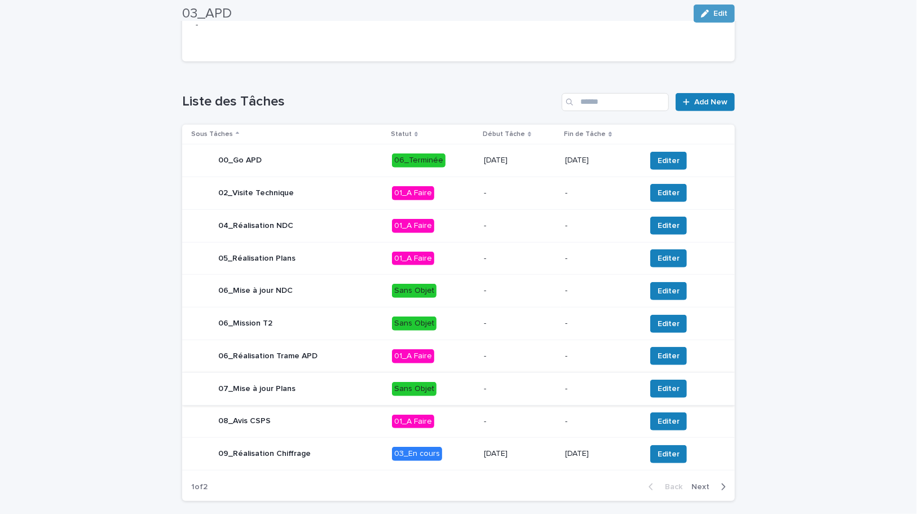
scroll to position [388, 0]
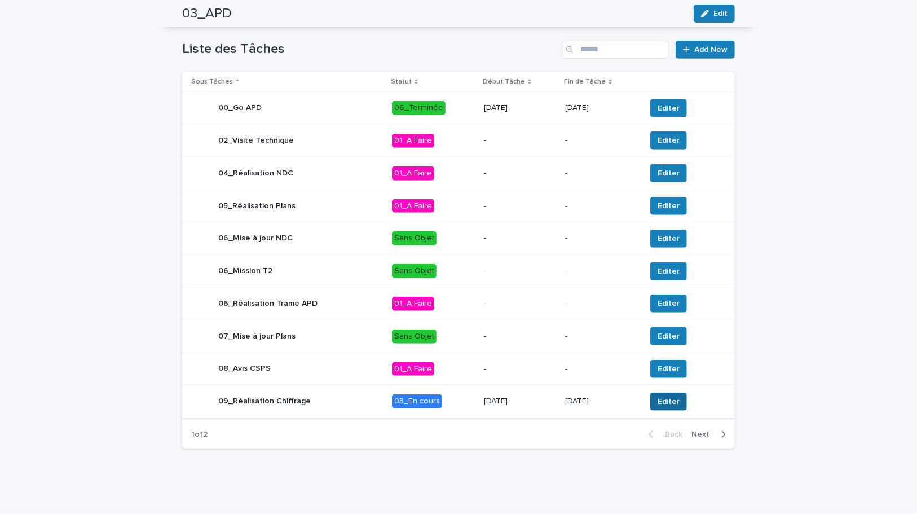
click at [668, 396] on span "Editer" at bounding box center [668, 401] width 22 height 11
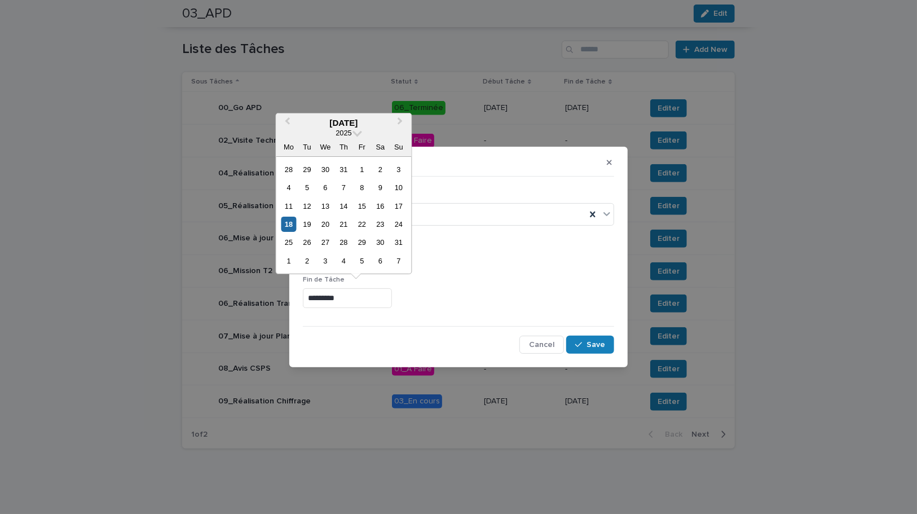
click at [315, 297] on input "*********" at bounding box center [347, 298] width 89 height 20
type input "********"
drag, startPoint x: 482, startPoint y: 295, endPoint x: 478, endPoint y: 279, distance: 16.3
click at [483, 283] on div "Fin [PERSON_NAME] ********" at bounding box center [458, 296] width 311 height 41
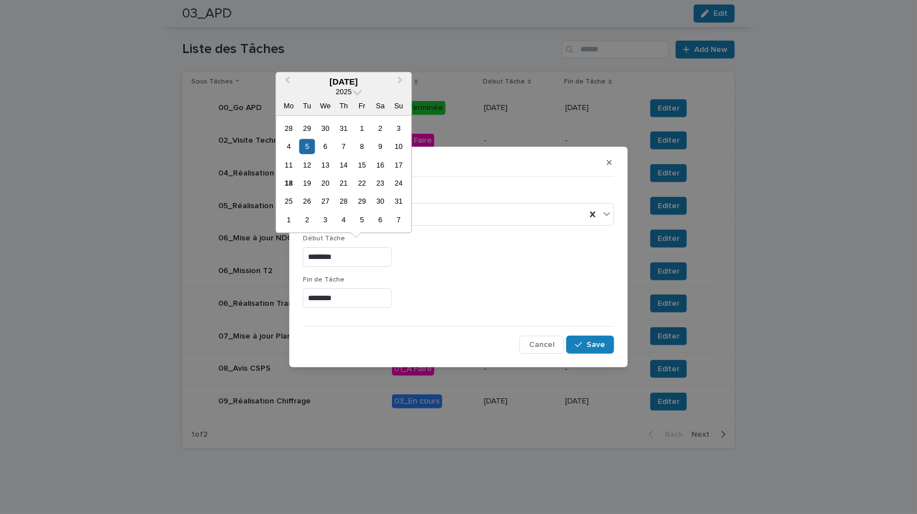
click at [311, 258] on input "********" at bounding box center [347, 257] width 89 height 20
type input "********"
drag, startPoint x: 586, startPoint y: 226, endPoint x: 577, endPoint y: 226, distance: 9.6
click at [577, 226] on div "Statut 03_En cours" at bounding box center [458, 212] width 311 height 44
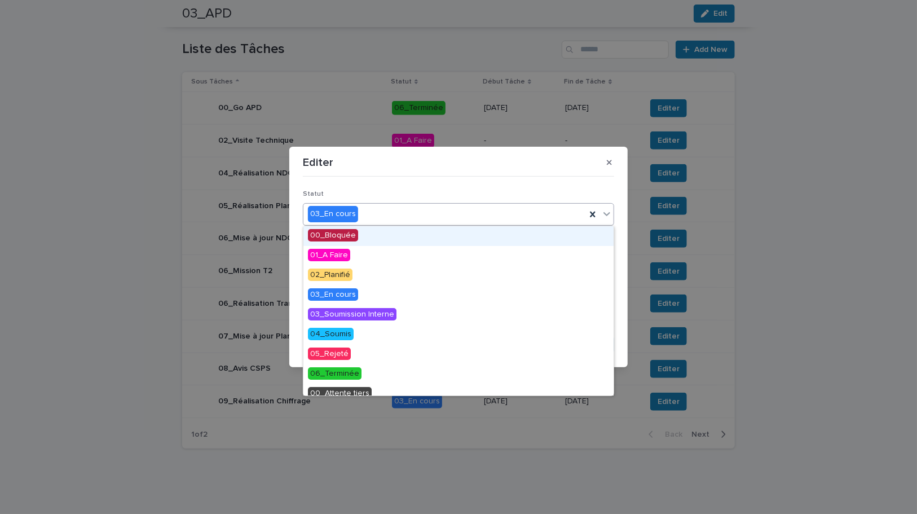
click at [434, 209] on div "03_En cours" at bounding box center [444, 214] width 282 height 19
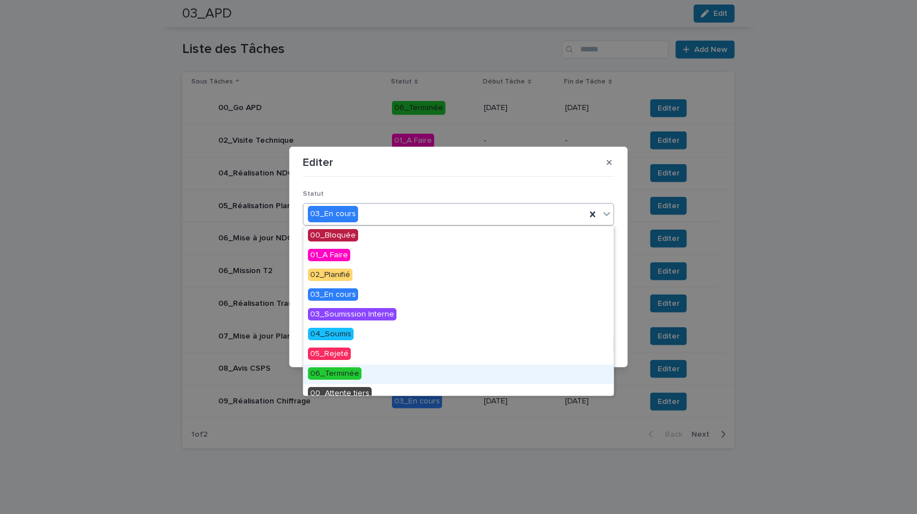
click at [352, 372] on span "06_Terminée" at bounding box center [335, 373] width 54 height 12
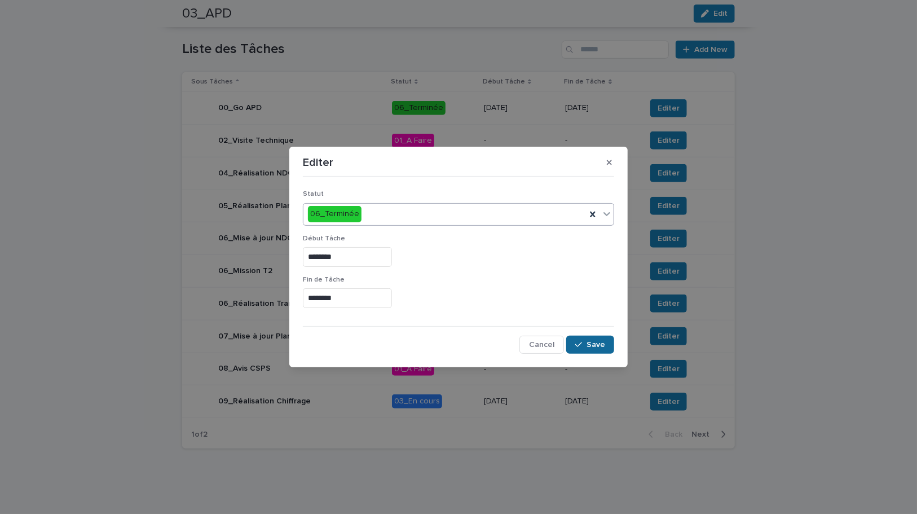
click at [597, 339] on button "Save" at bounding box center [590, 344] width 48 height 18
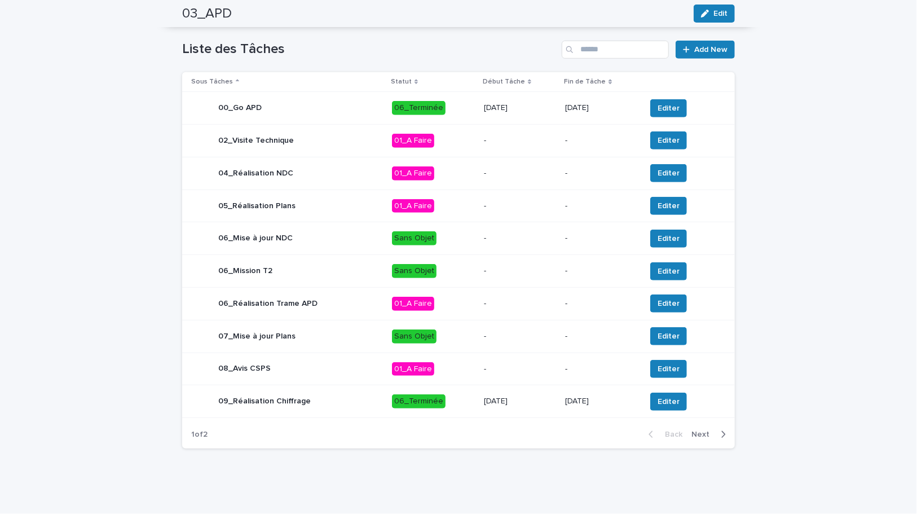
click at [722, 434] on icon "button" at bounding box center [723, 434] width 5 height 10
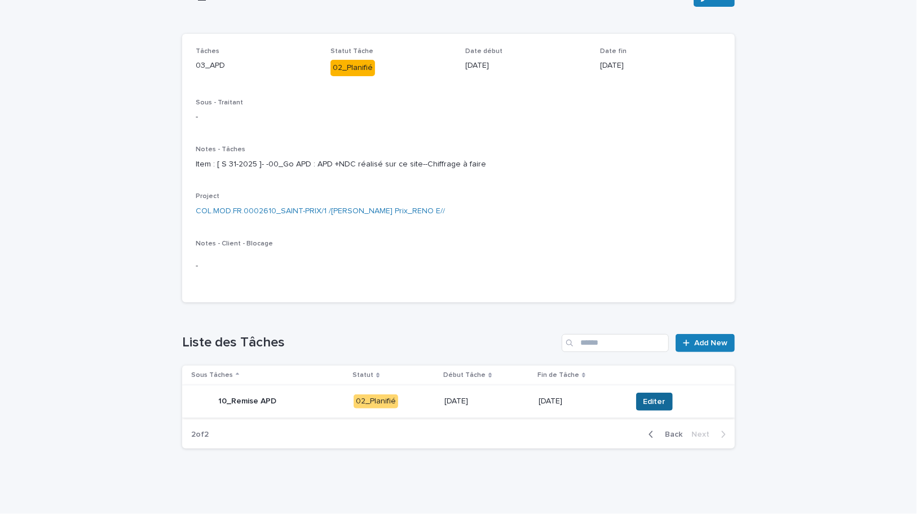
click at [646, 399] on span "Editer" at bounding box center [654, 401] width 22 height 11
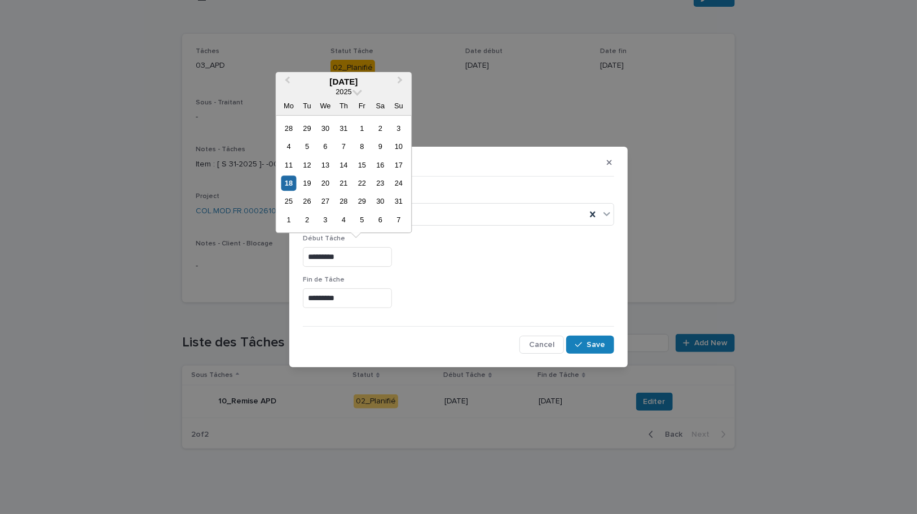
click at [313, 255] on input "*********" at bounding box center [347, 257] width 89 height 20
click at [316, 256] on input "*********" at bounding box center [347, 257] width 89 height 20
type input "********"
click at [451, 279] on p "Fin de Tâche" at bounding box center [458, 280] width 311 height 8
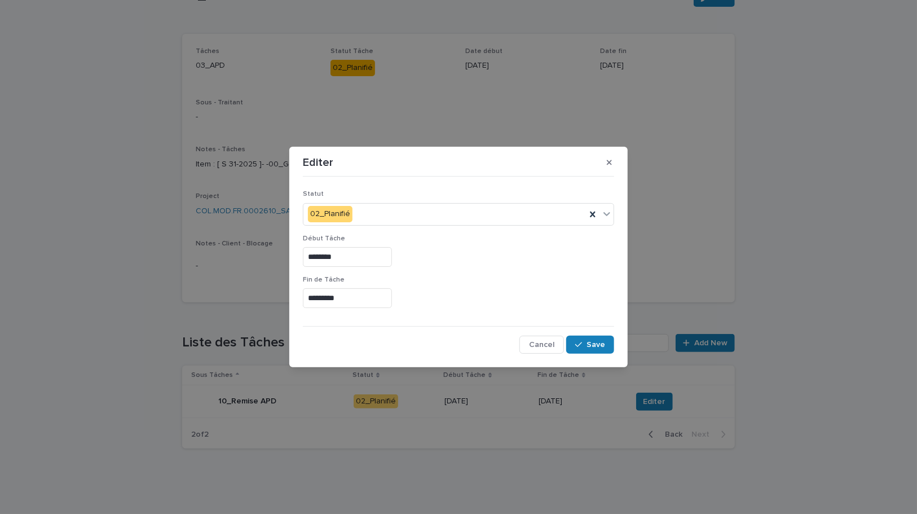
click at [316, 294] on input "*********" at bounding box center [347, 298] width 89 height 20
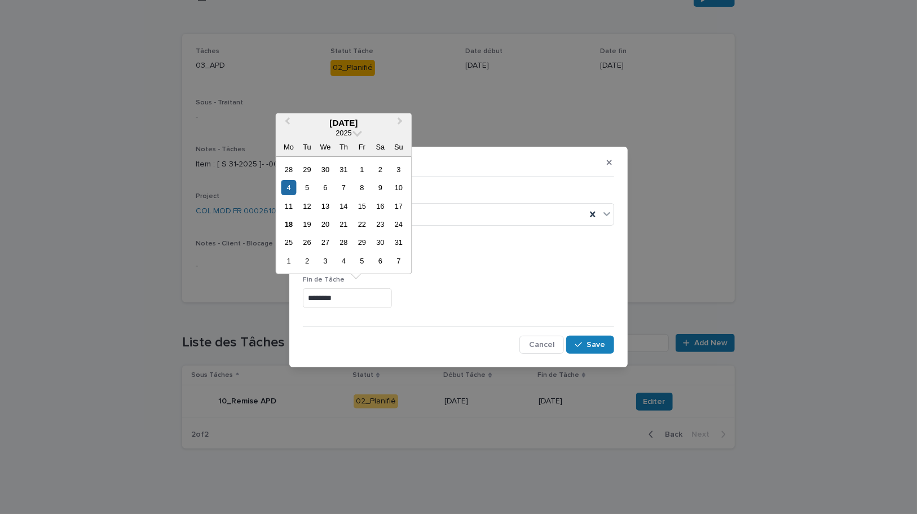
type input "********"
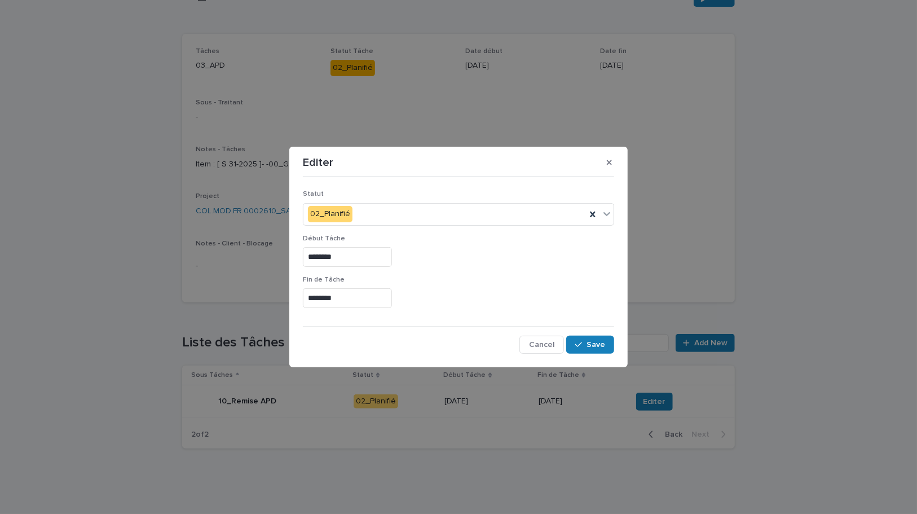
drag, startPoint x: 493, startPoint y: 299, endPoint x: 404, endPoint y: 207, distance: 127.2
click at [490, 298] on div "********" at bounding box center [458, 298] width 311 height 20
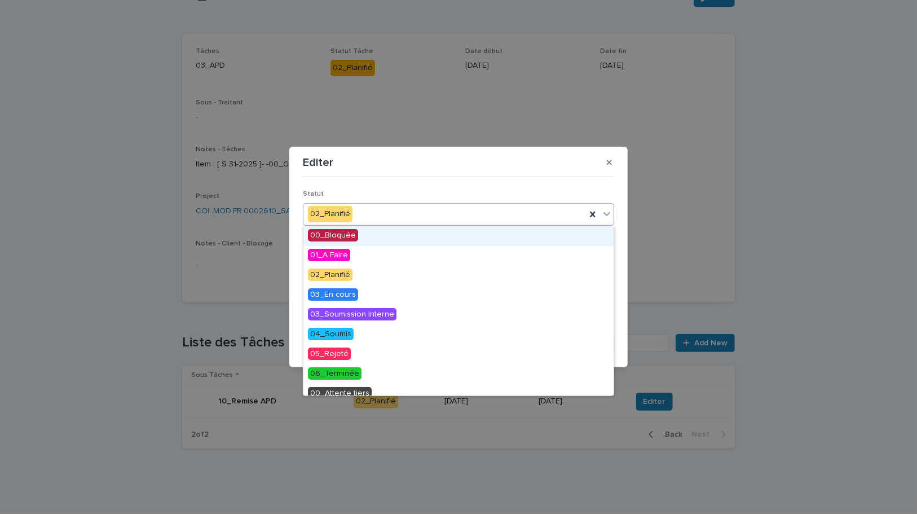
click at [403, 206] on div "02_Planifié" at bounding box center [444, 214] width 282 height 19
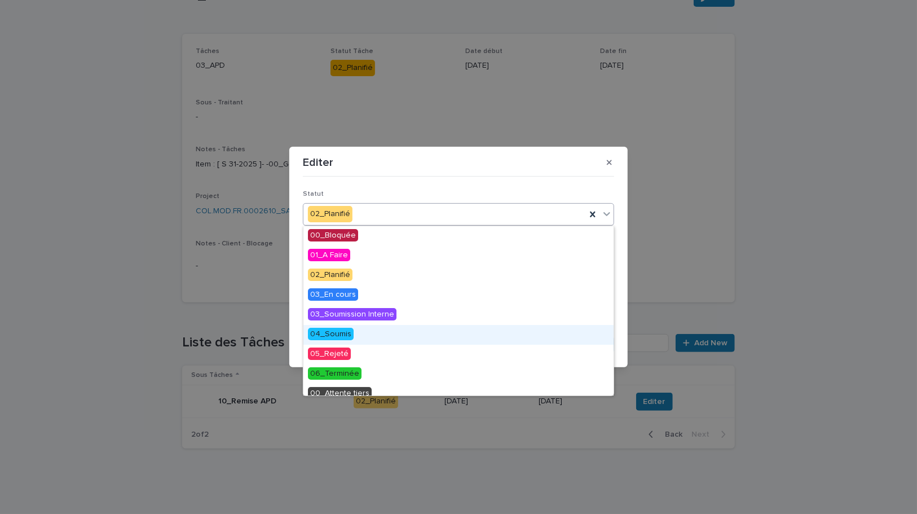
drag, startPoint x: 342, startPoint y: 331, endPoint x: 351, endPoint y: 329, distance: 8.8
click at [345, 331] on span "04_Soumis" at bounding box center [331, 334] width 46 height 12
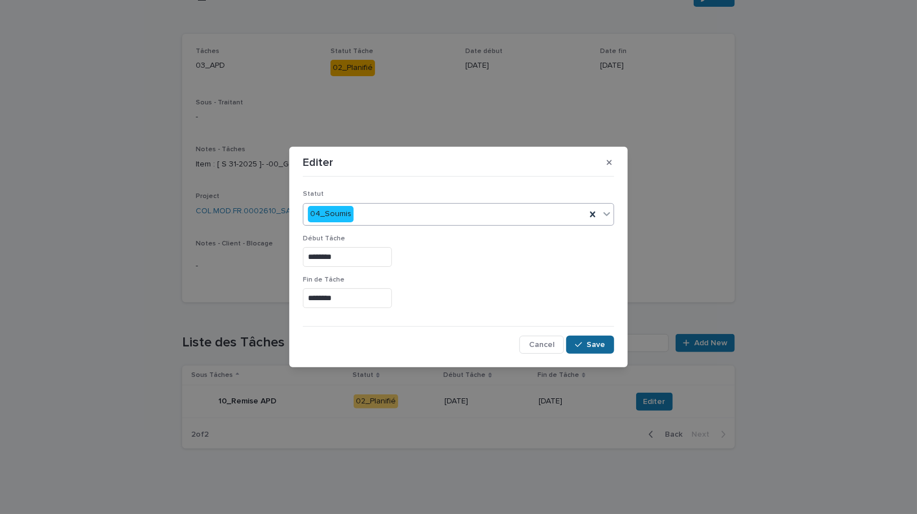
click at [586, 350] on button "Save" at bounding box center [590, 344] width 48 height 18
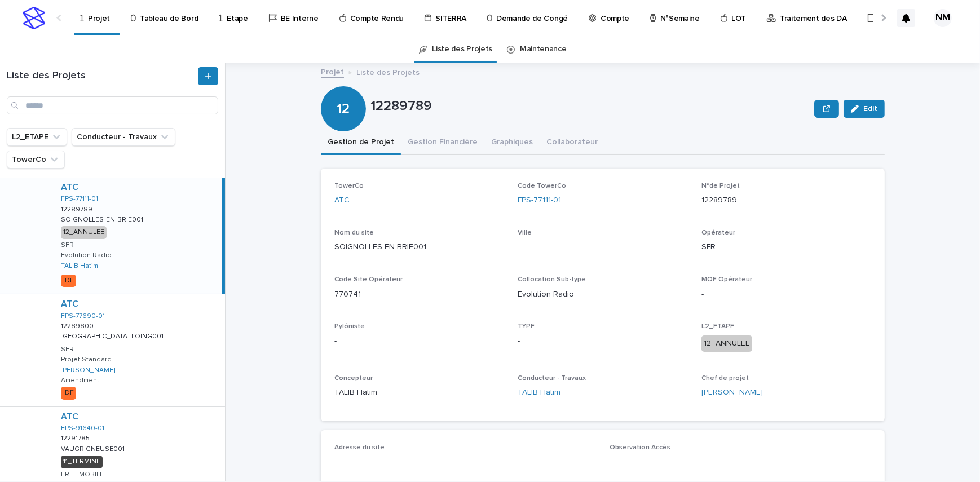
click at [164, 20] on p "Tableau de Bord" at bounding box center [169, 12] width 58 height 24
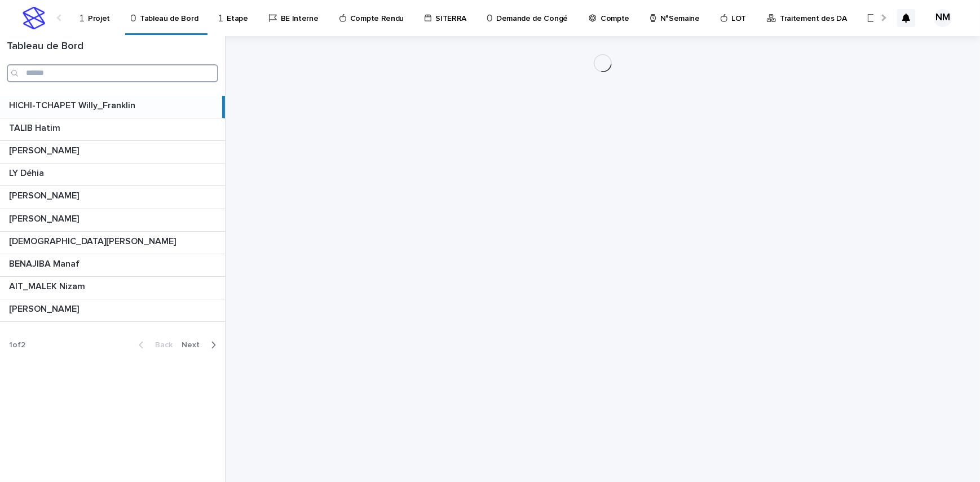
click at [82, 73] on input "Search" at bounding box center [112, 73] width 211 height 18
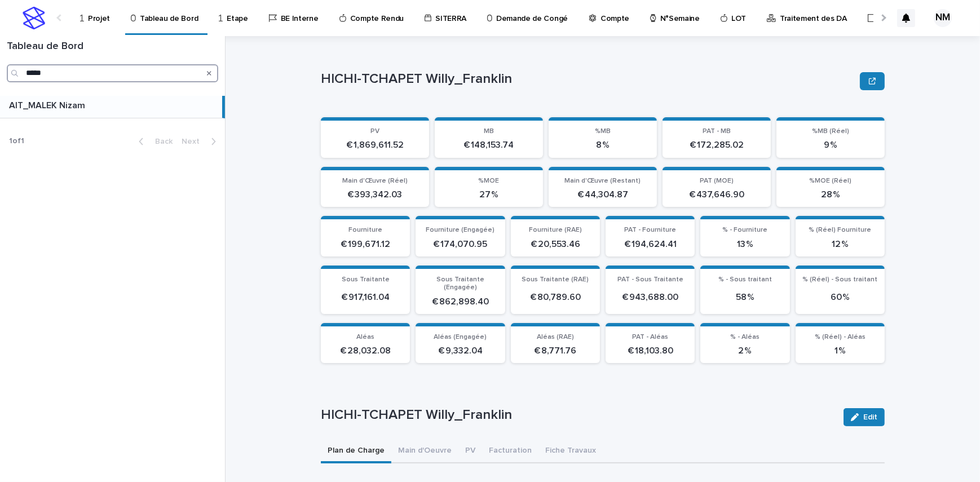
type input "*****"
click at [135, 108] on p at bounding box center [113, 105] width 209 height 11
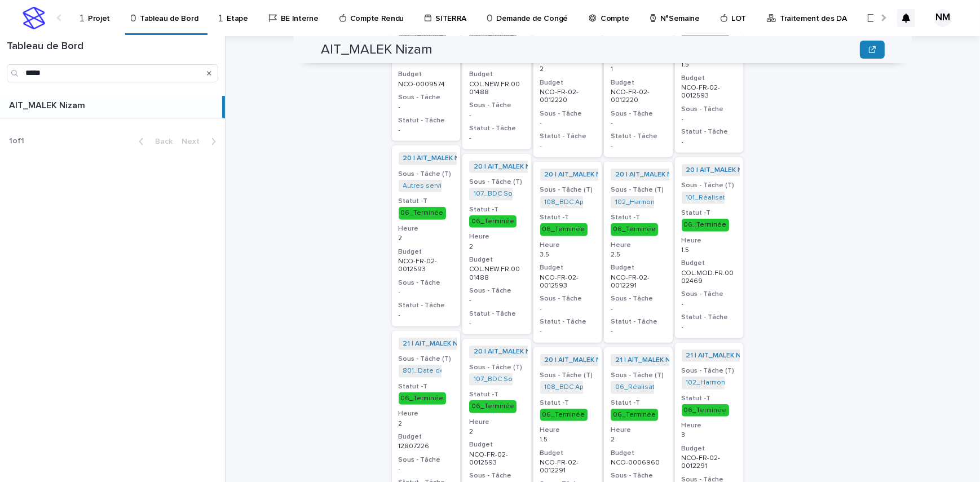
scroll to position [407, 0]
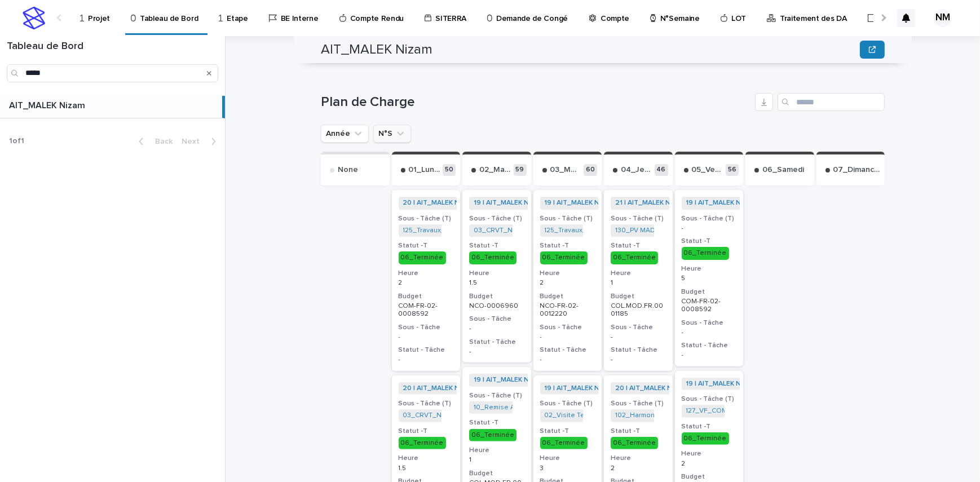
click at [396, 128] on icon "N°S" at bounding box center [400, 133] width 11 height 11
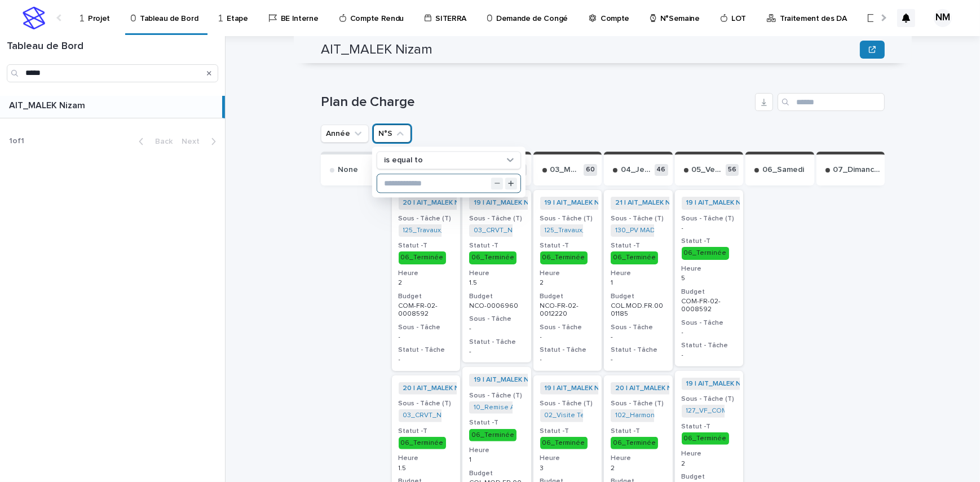
click at [403, 175] on input "text" at bounding box center [448, 184] width 143 height 18
type input "**"
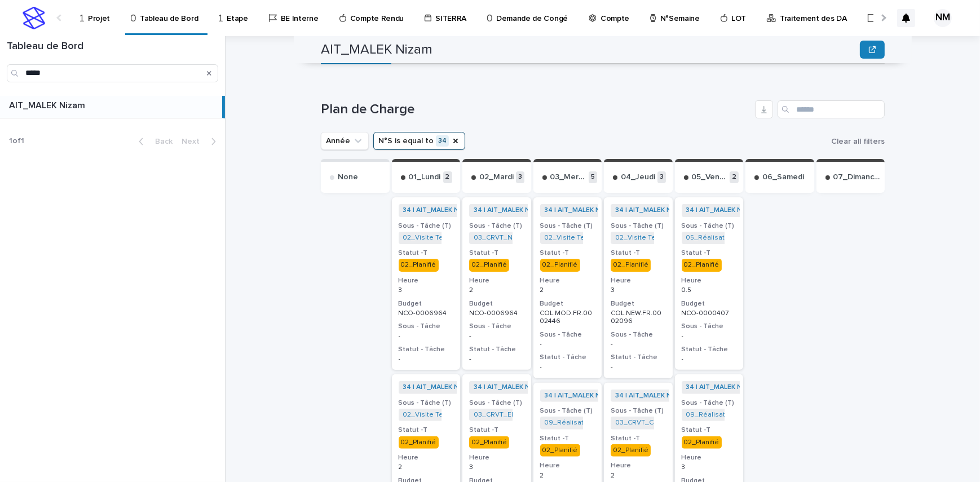
scroll to position [458, 0]
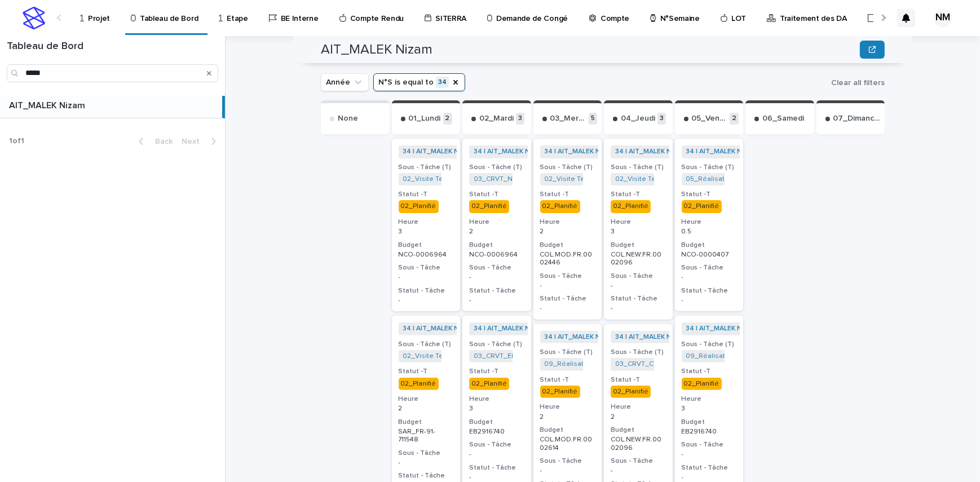
click at [209, 75] on icon "Search" at bounding box center [209, 73] width 5 height 7
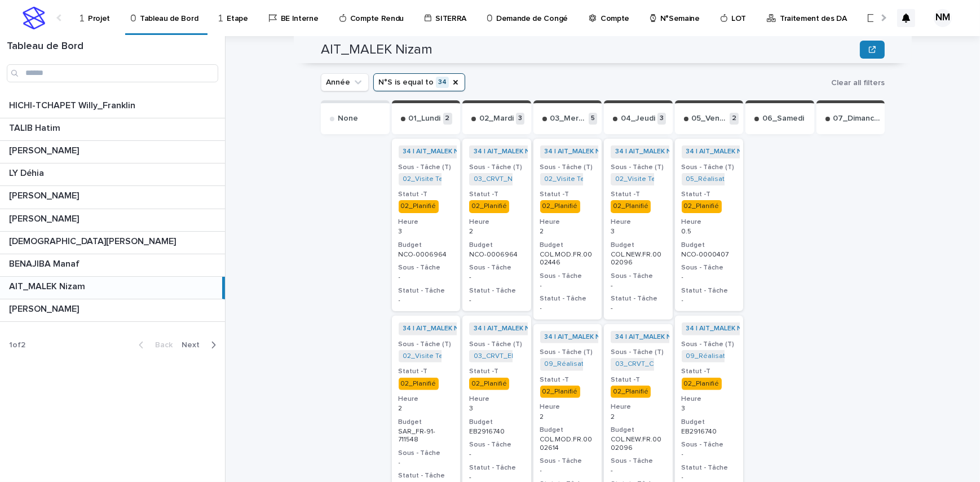
drag, startPoint x: 214, startPoint y: 345, endPoint x: 309, endPoint y: 343, distance: 94.7
click at [214, 345] on icon "button" at bounding box center [213, 345] width 5 height 10
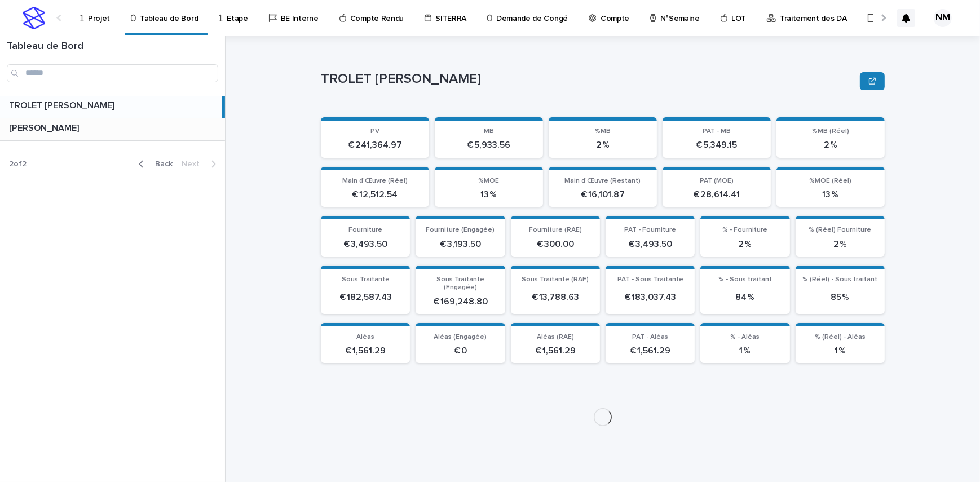
click at [87, 123] on p at bounding box center [114, 128] width 211 height 11
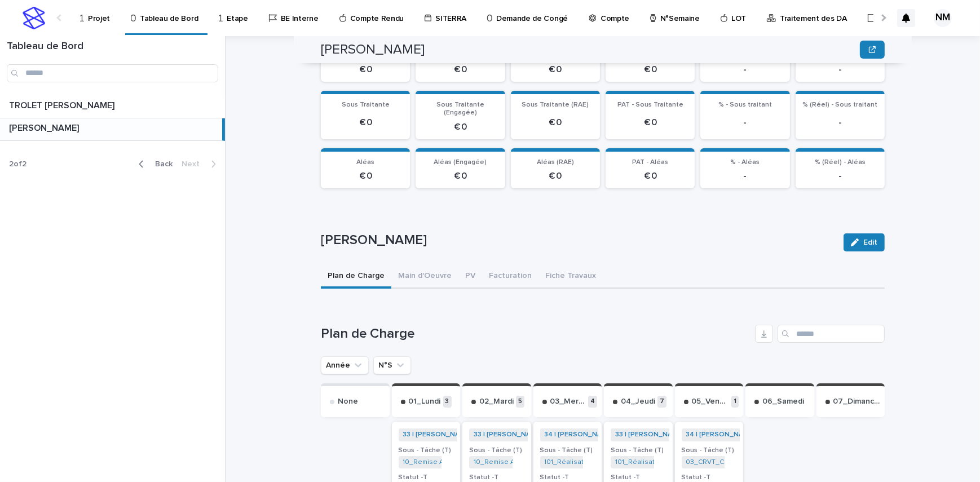
scroll to position [329, 0]
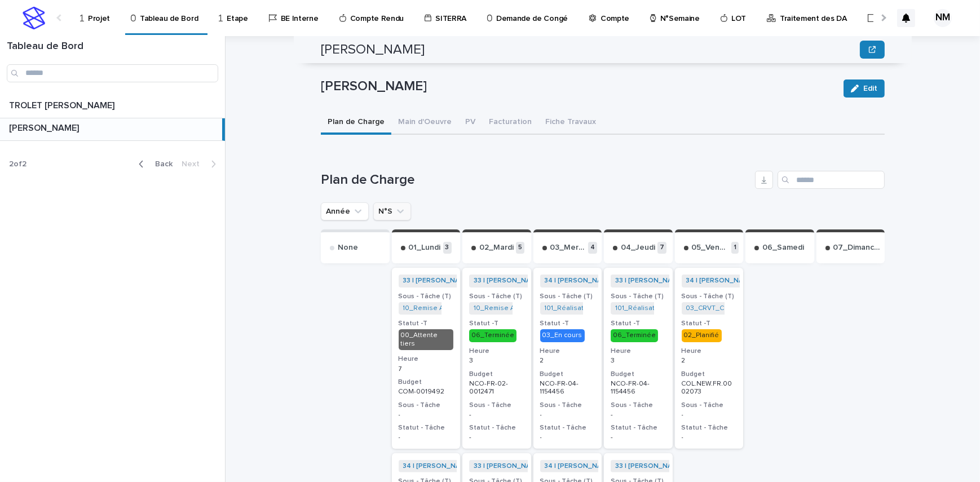
click at [397, 206] on icon "N°S" at bounding box center [400, 211] width 11 height 11
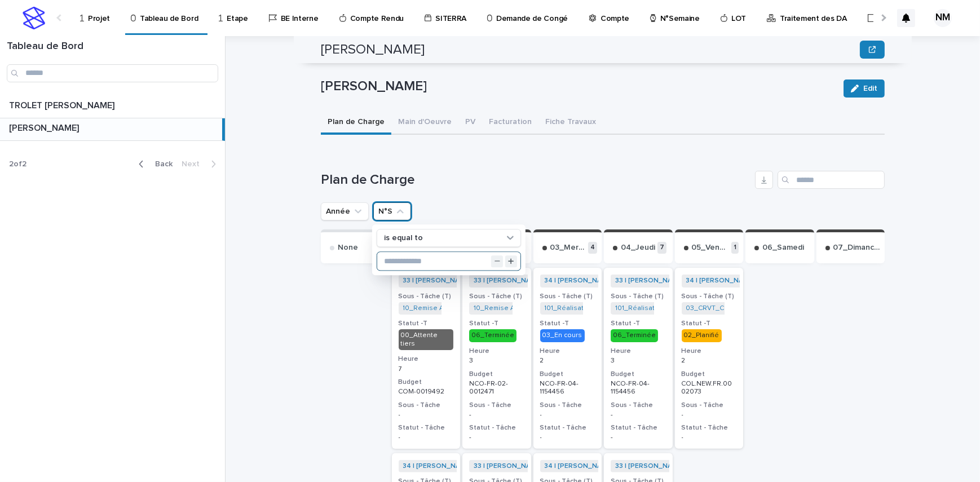
click at [415, 253] on input "text" at bounding box center [448, 262] width 143 height 18
type input "**"
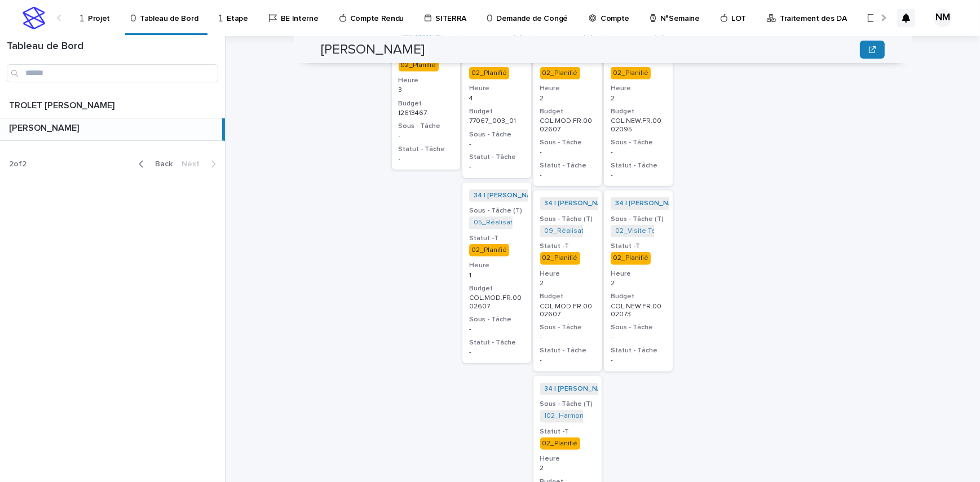
scroll to position [790, 0]
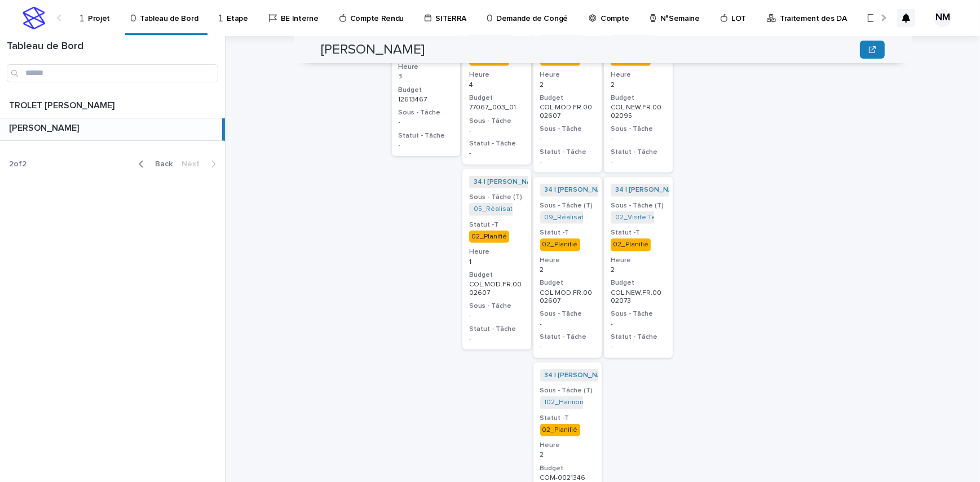
click at [594, 258] on div "34 | BOUFARES Afif | 2025 + 0 Sous - Tâche (T) 09_Réalisation Chiffrage_COL.MOD…" at bounding box center [567, 267] width 69 height 180
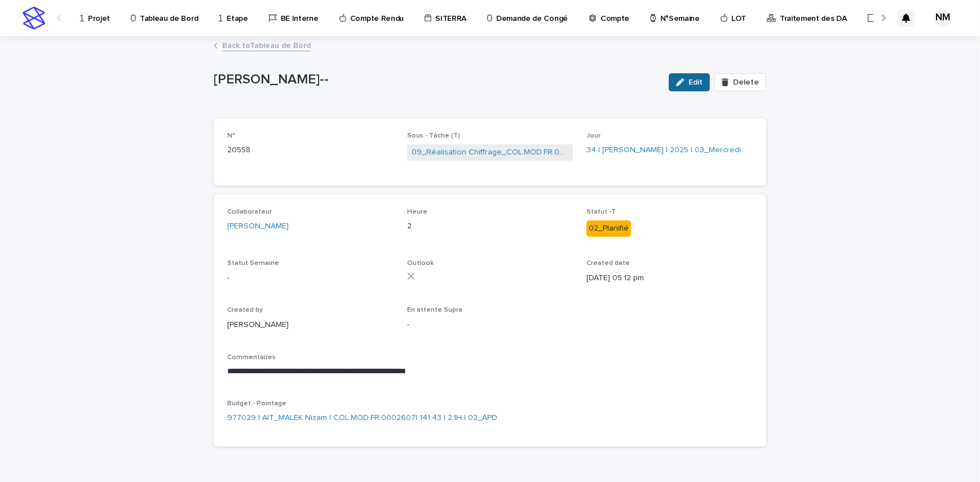
click at [693, 87] on button "Edit" at bounding box center [689, 82] width 41 height 18
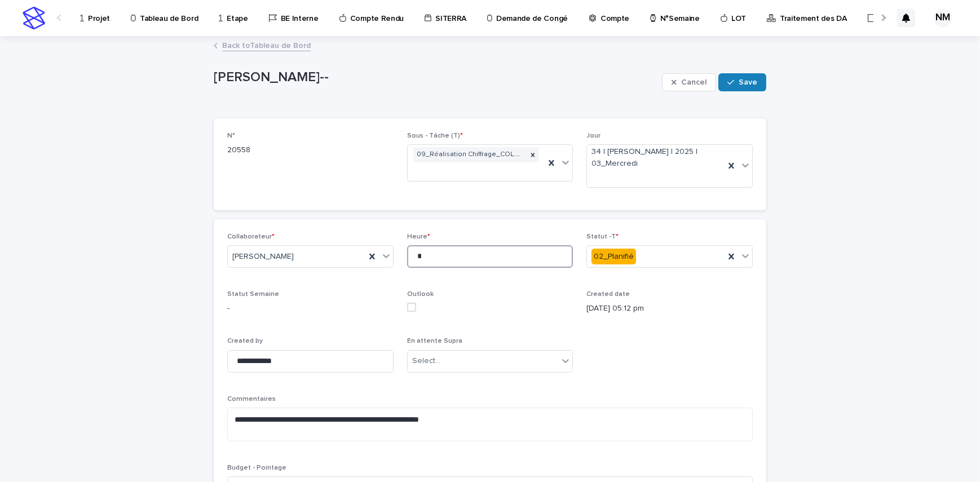
click at [429, 257] on input "*" at bounding box center [490, 256] width 166 height 23
type input "*"
click at [749, 85] on span "Save" at bounding box center [748, 82] width 19 height 8
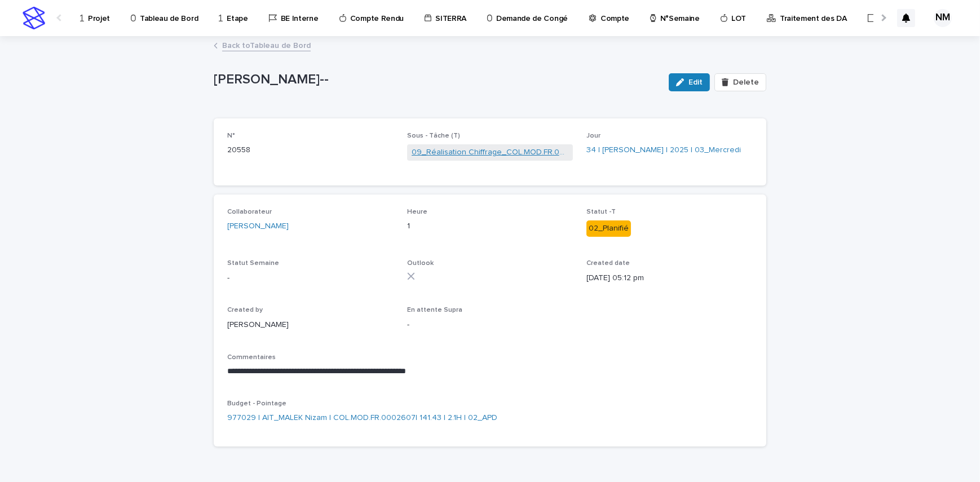
click at [507, 152] on link "09_Réalisation Chiffrage_COL.MOD.FR.0002607" at bounding box center [490, 153] width 157 height 12
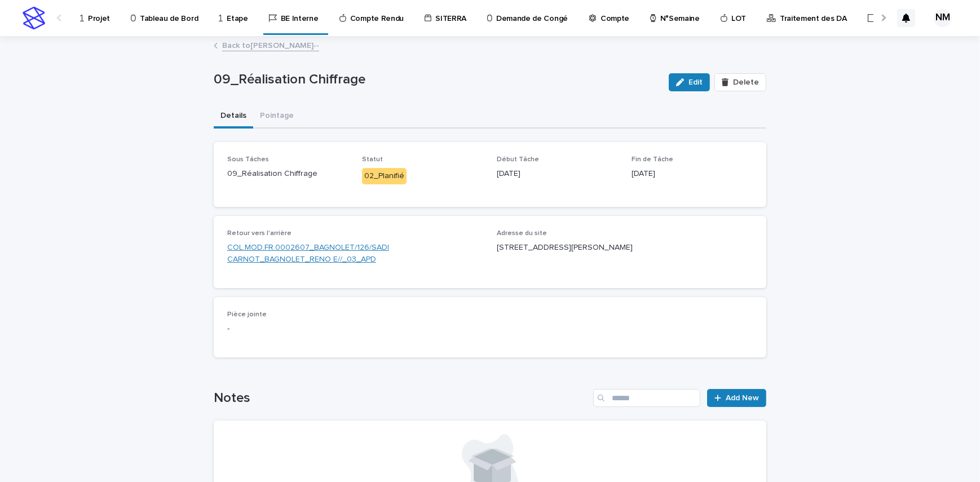
click at [350, 246] on link "COL.MOD.FR.0002607_BAGNOLET/126/SADI CARNOT_BAGNOLET_RENO E//_03_APD" at bounding box center [355, 254] width 256 height 24
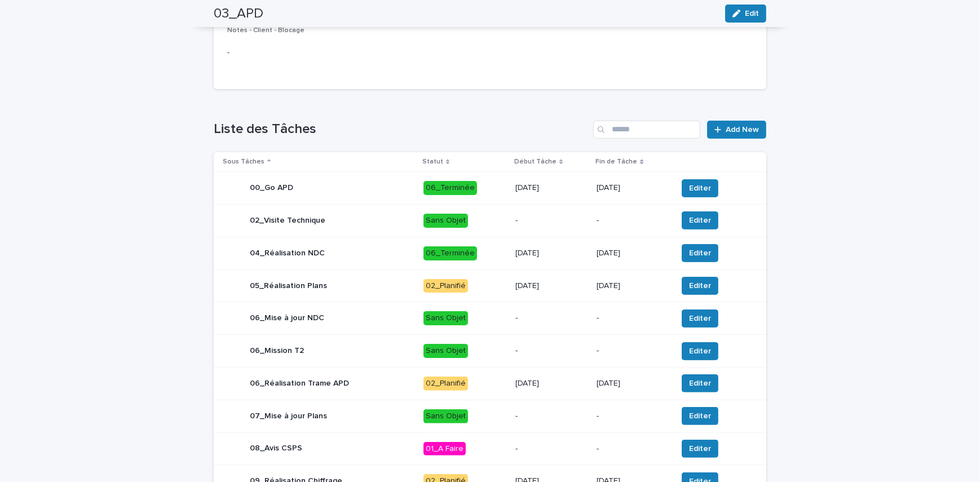
scroll to position [408, 0]
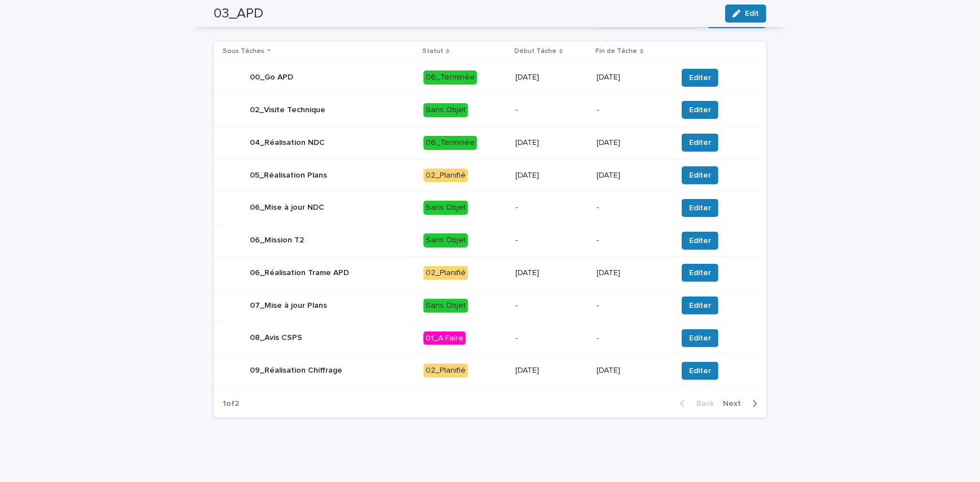
click at [572, 374] on div "[DATE]" at bounding box center [551, 370] width 72 height 19
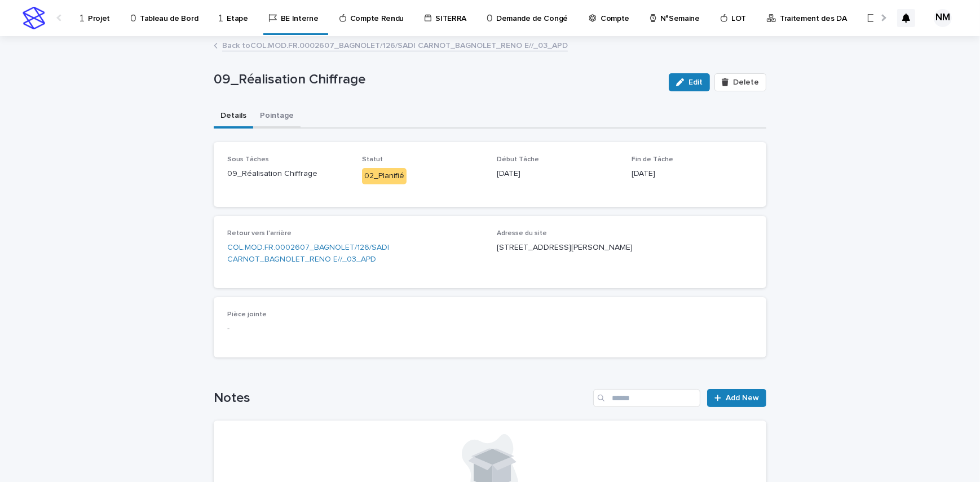
click at [264, 109] on button "Pointage" at bounding box center [276, 117] width 47 height 24
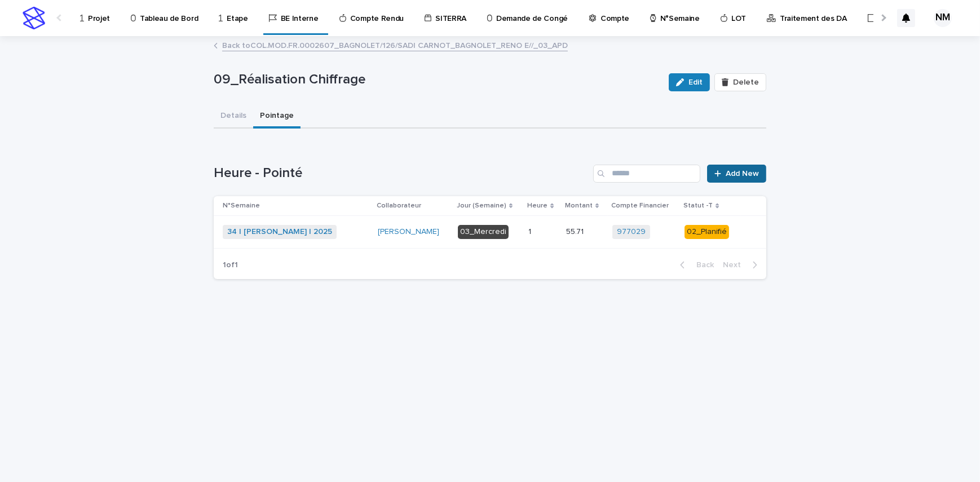
click at [742, 175] on span "Add New" at bounding box center [742, 174] width 33 height 8
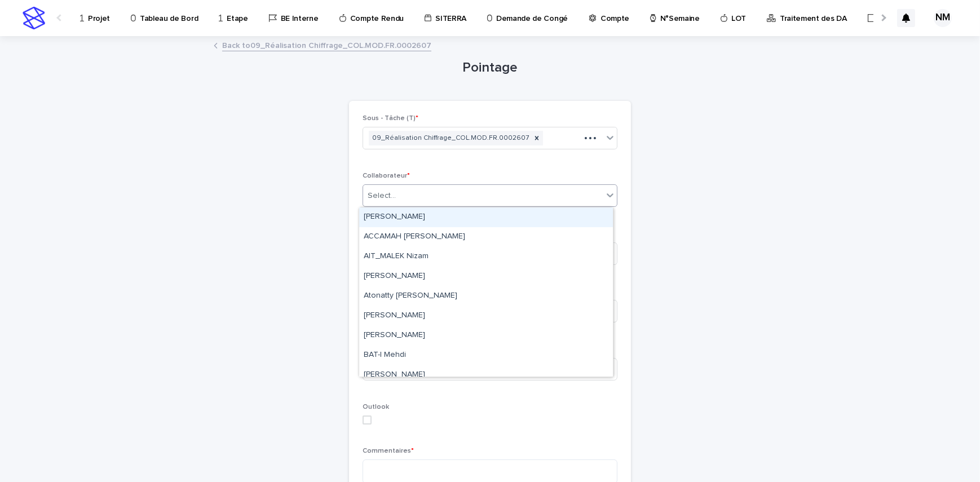
click at [387, 192] on div "Select..." at bounding box center [382, 196] width 28 height 12
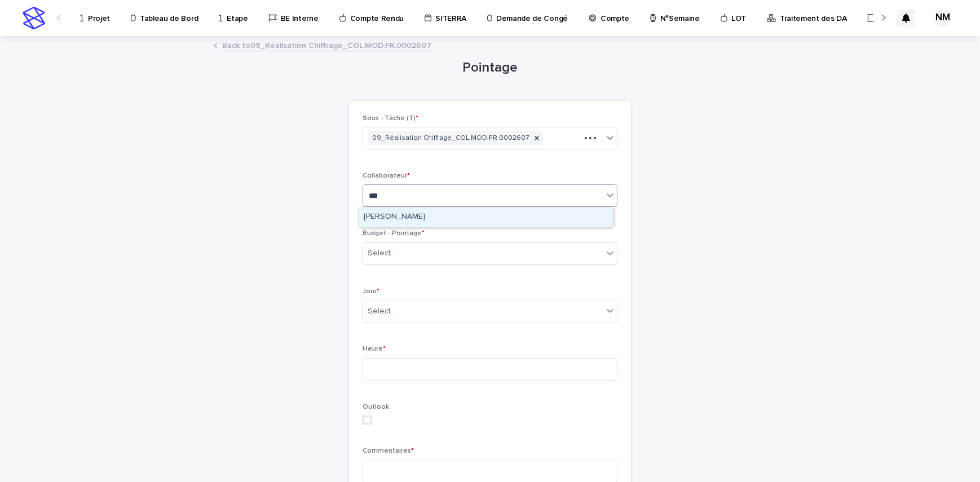
type input "****"
drag, startPoint x: 418, startPoint y: 215, endPoint x: 412, endPoint y: 233, distance: 18.5
click at [418, 214] on div "[PERSON_NAME]" at bounding box center [486, 217] width 254 height 20
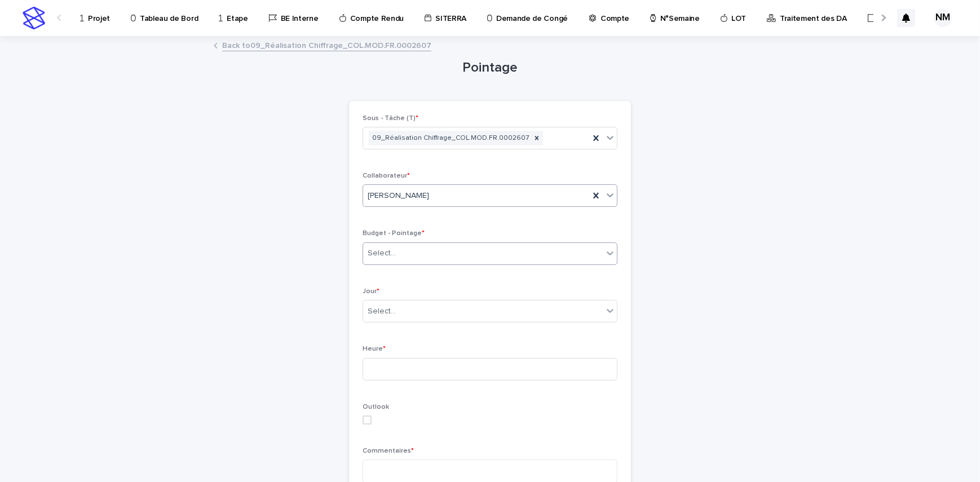
click at [406, 248] on div "Select..." at bounding box center [483, 253] width 240 height 19
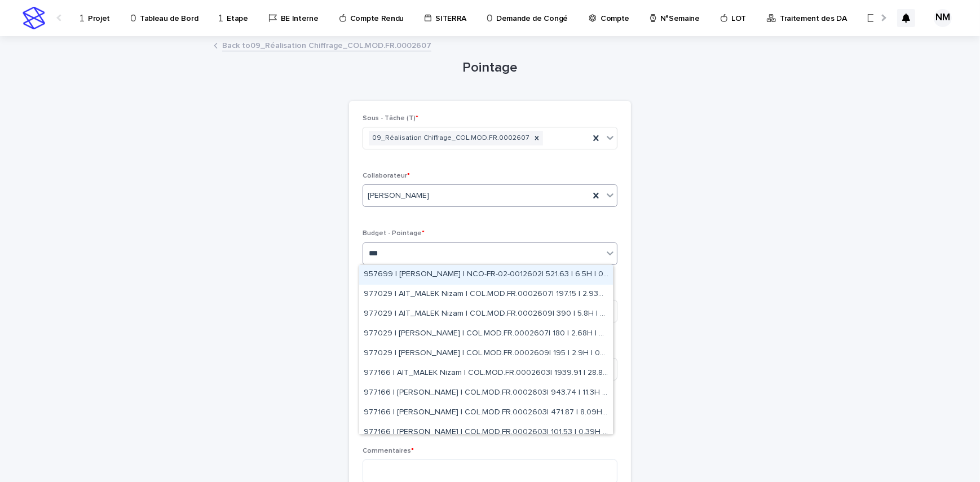
type input "****"
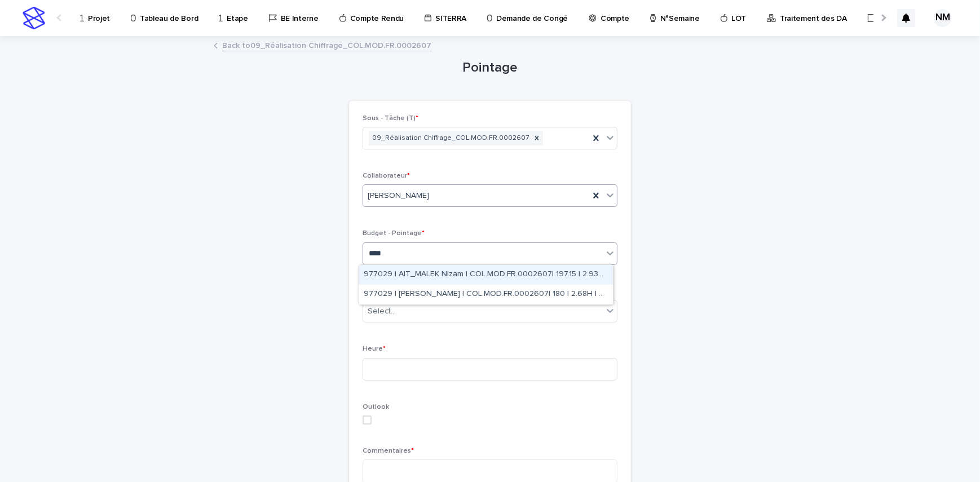
click at [464, 278] on div "977029 | AIT_MALEK Nizam | COL.MOD.FR.0002607| 197.15 | 2.93H | 02_APD" at bounding box center [486, 275] width 254 height 20
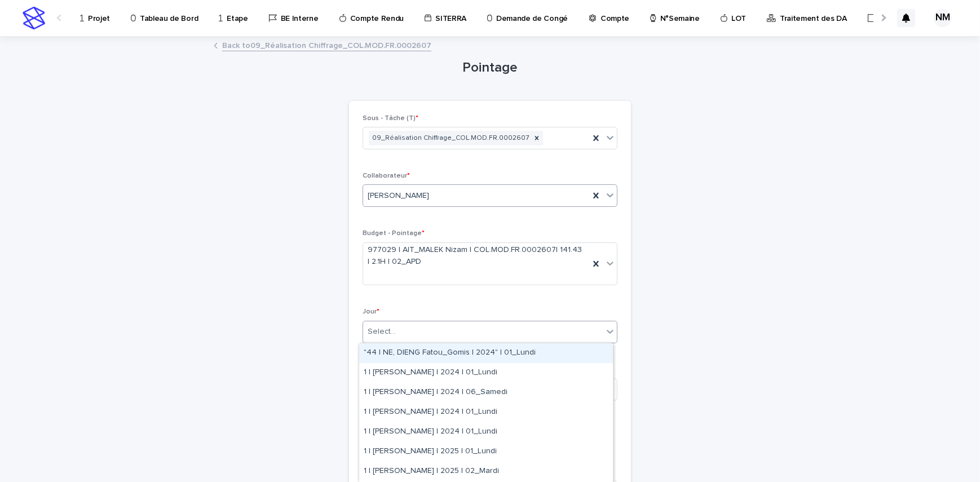
click at [422, 331] on div "Select..." at bounding box center [483, 332] width 240 height 19
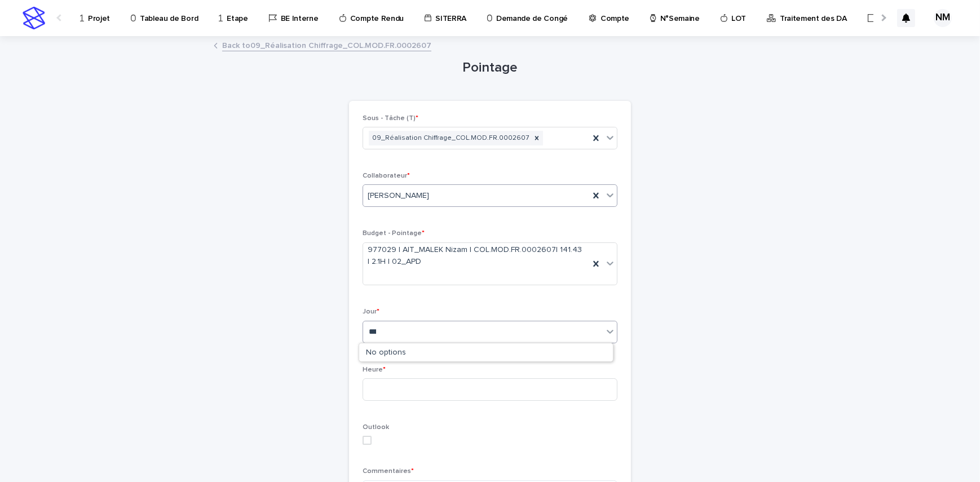
type input "****"
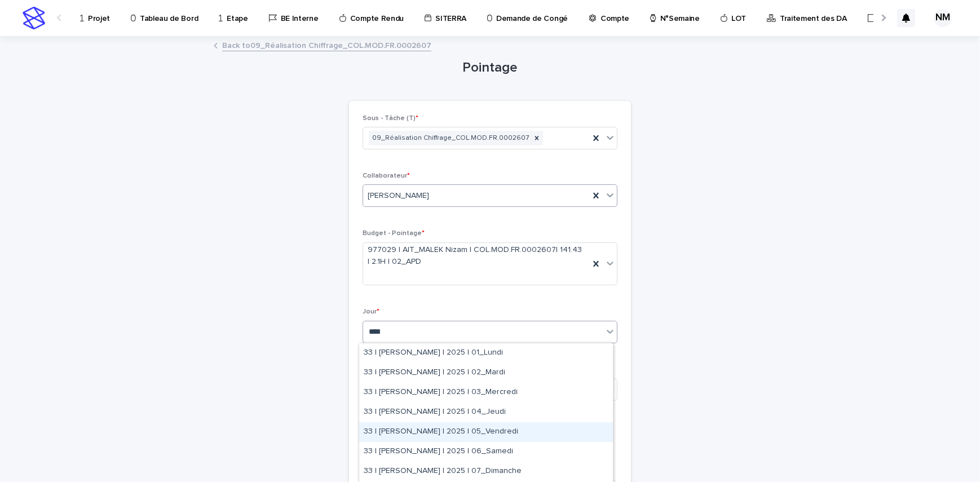
click at [505, 434] on div "33 | [PERSON_NAME] | 2025 | 05_Vendredi" at bounding box center [486, 432] width 254 height 20
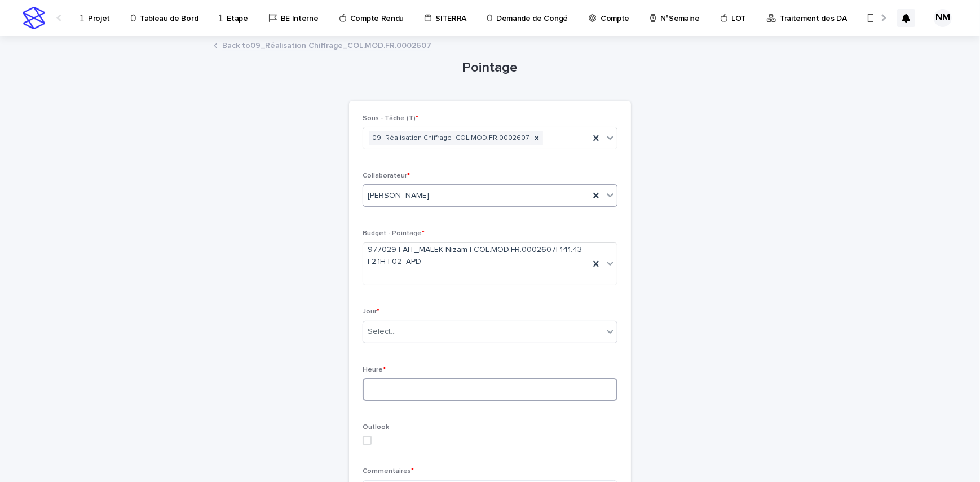
click at [409, 387] on input at bounding box center [490, 389] width 255 height 23
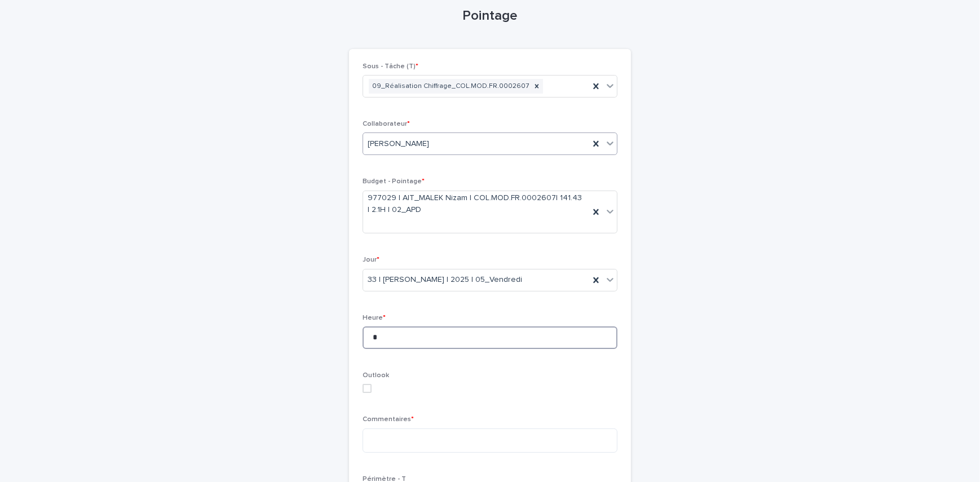
scroll to position [102, 0]
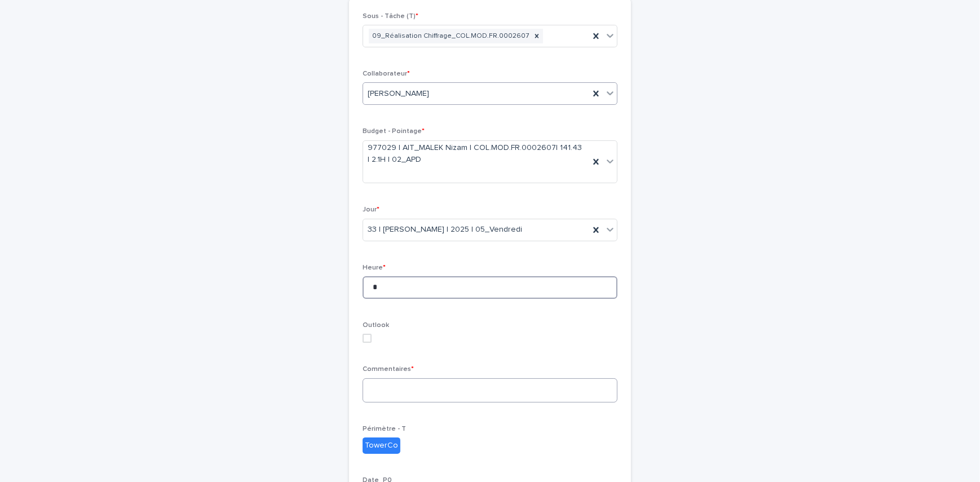
type input "*"
click at [396, 387] on textarea at bounding box center [490, 390] width 255 height 24
type textarea "**********"
click at [385, 285] on input "*" at bounding box center [490, 287] width 255 height 23
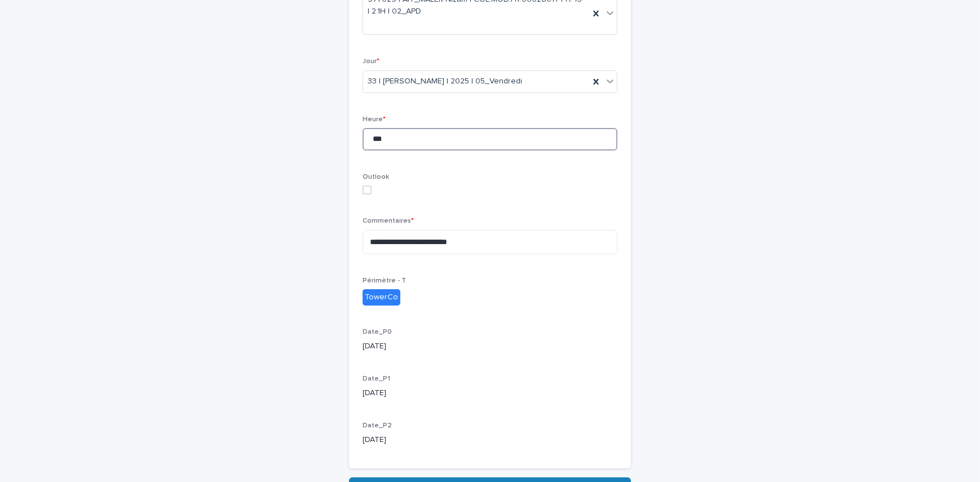
scroll to position [319, 0]
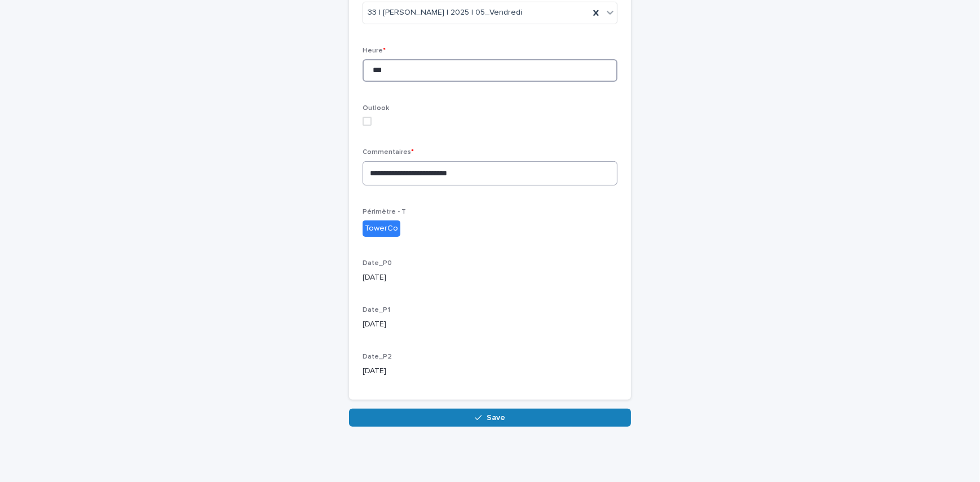
type input "***"
click at [471, 172] on textarea "**********" at bounding box center [490, 173] width 255 height 24
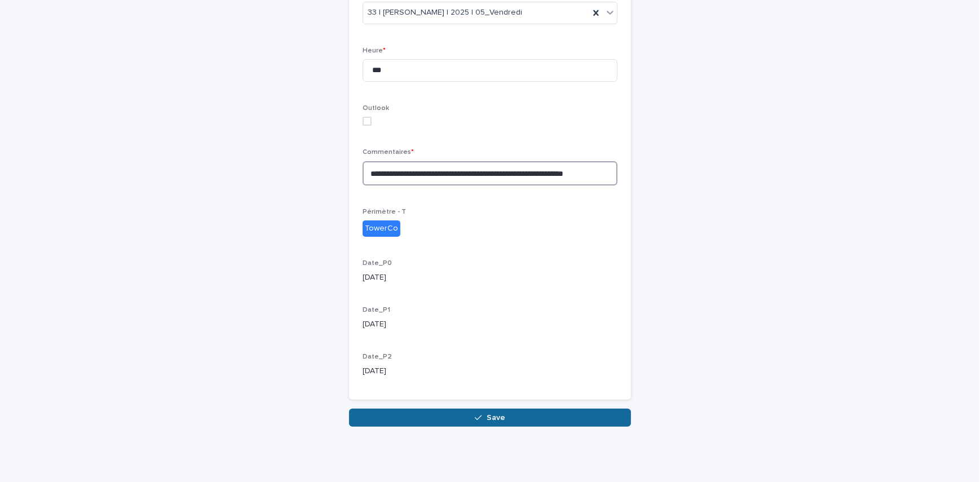
type textarea "**********"
drag, startPoint x: 498, startPoint y: 417, endPoint x: 496, endPoint y: 426, distance: 9.3
click at [500, 417] on span "Save" at bounding box center [496, 418] width 19 height 8
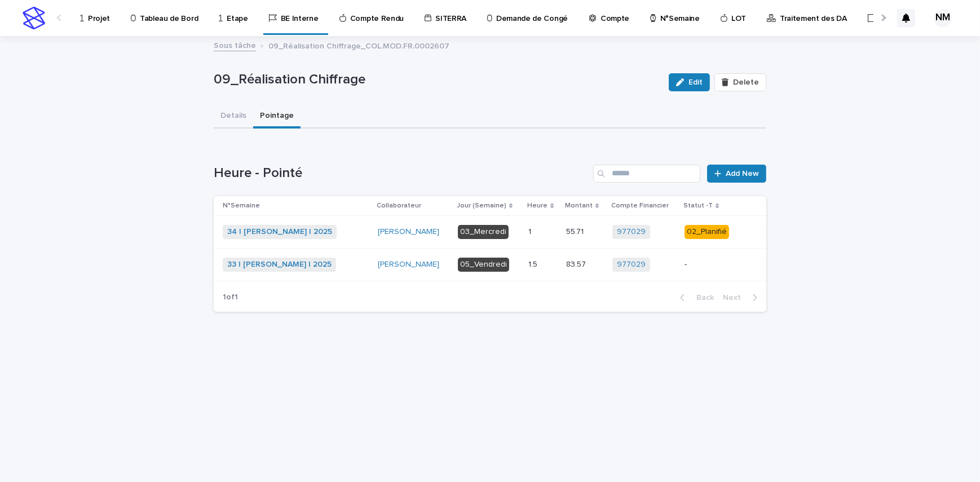
click at [699, 271] on div "-" at bounding box center [709, 264] width 51 height 19
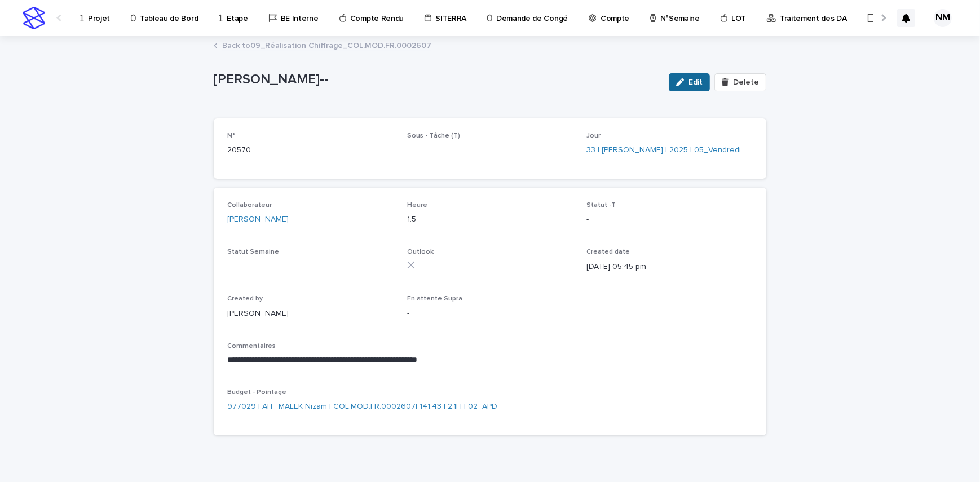
click at [684, 80] on div "button" at bounding box center [682, 82] width 12 height 8
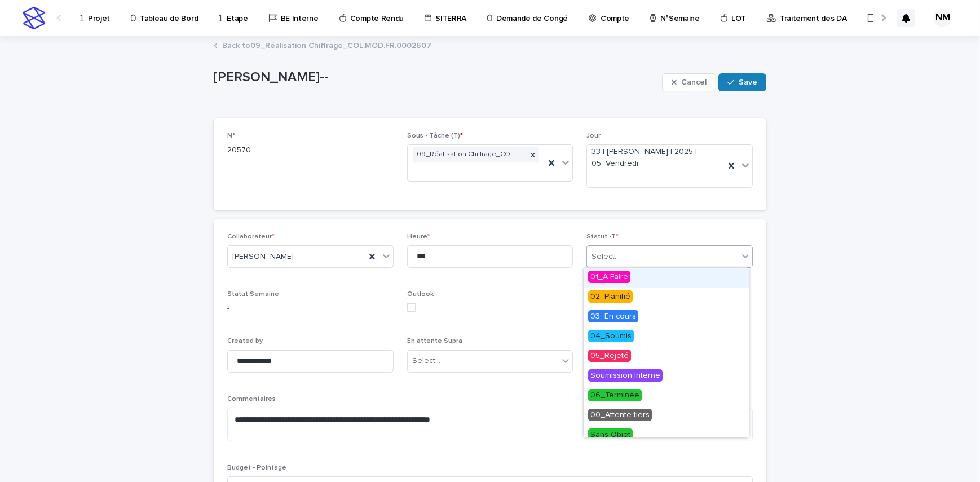
click at [626, 255] on div "Select..." at bounding box center [662, 257] width 151 height 19
click at [631, 294] on span "02_Planifié" at bounding box center [610, 296] width 45 height 12
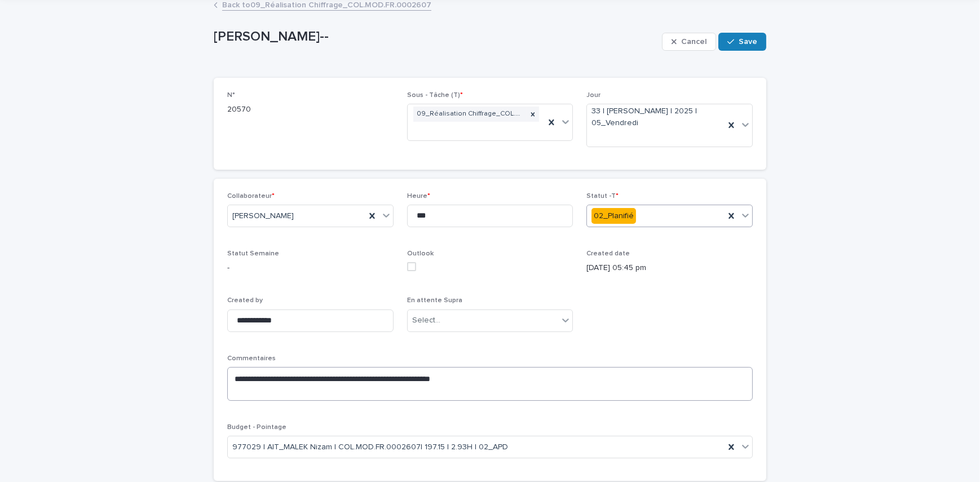
scroll to position [104, 0]
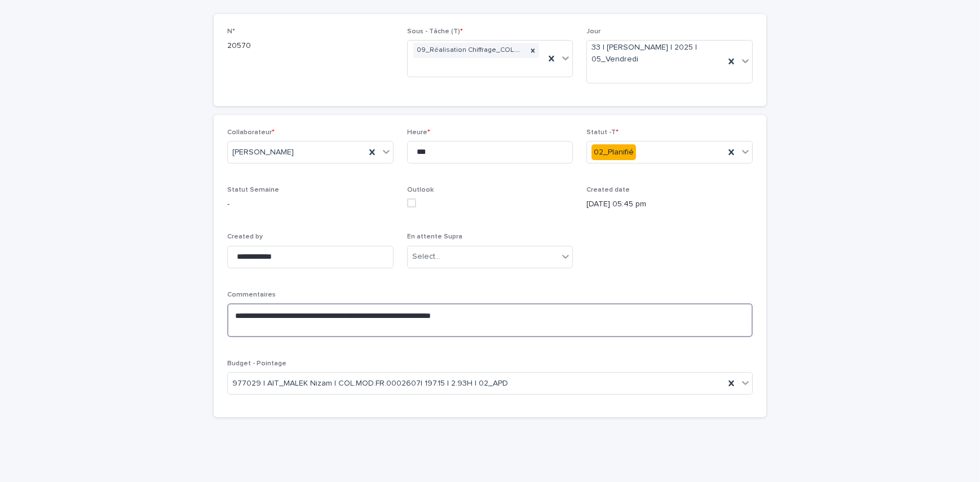
drag, startPoint x: 409, startPoint y: 313, endPoint x: 366, endPoint y: 310, distance: 42.9
click at [366, 310] on textarea "**********" at bounding box center [489, 320] width 525 height 34
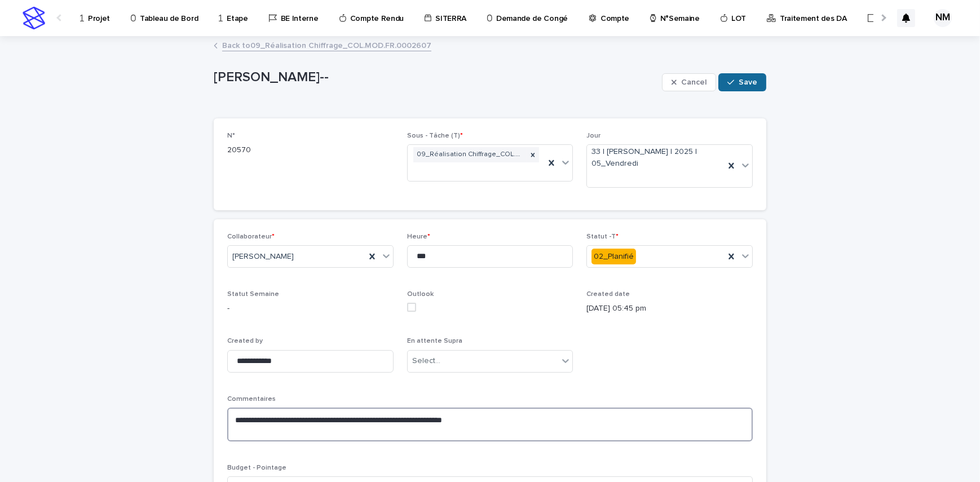
type textarea "**********"
click at [732, 83] on div "button" at bounding box center [732, 82] width 11 height 8
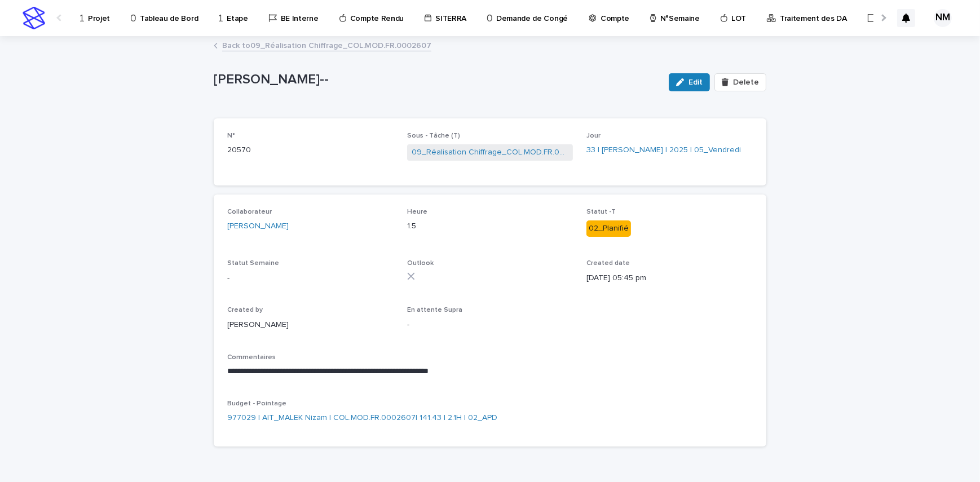
click at [255, 39] on link "Back to 09_Réalisation Chiffrage_COL.MOD.FR.0002607" at bounding box center [326, 44] width 209 height 13
